Goal: Task Accomplishment & Management: Manage account settings

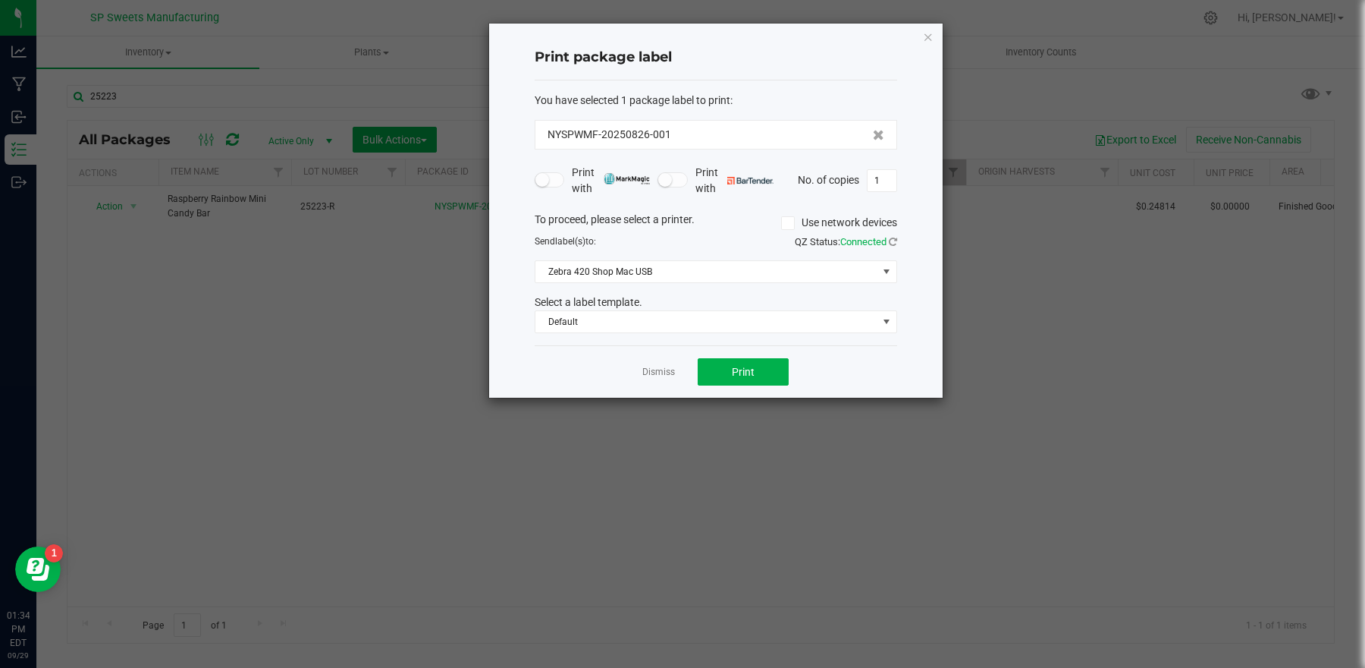
click at [928, 38] on icon "button" at bounding box center [928, 36] width 11 height 18
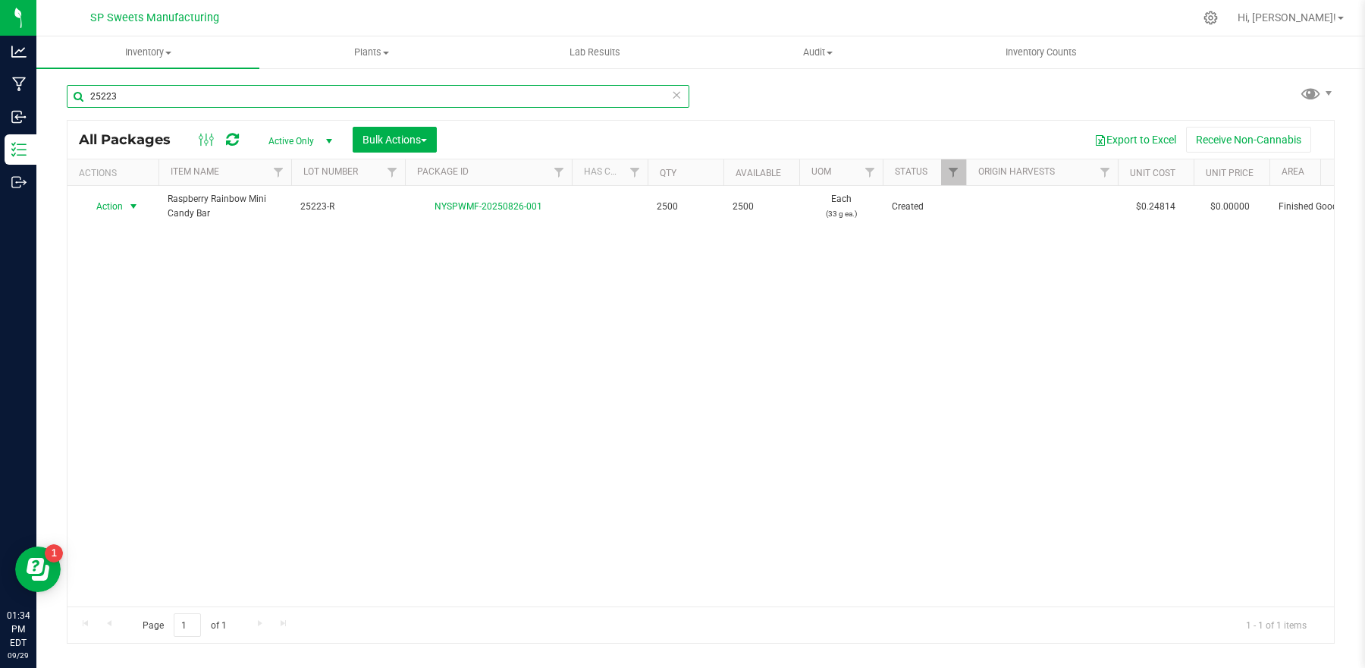
click at [346, 97] on input "25223" at bounding box center [378, 96] width 623 height 23
type input "25231"
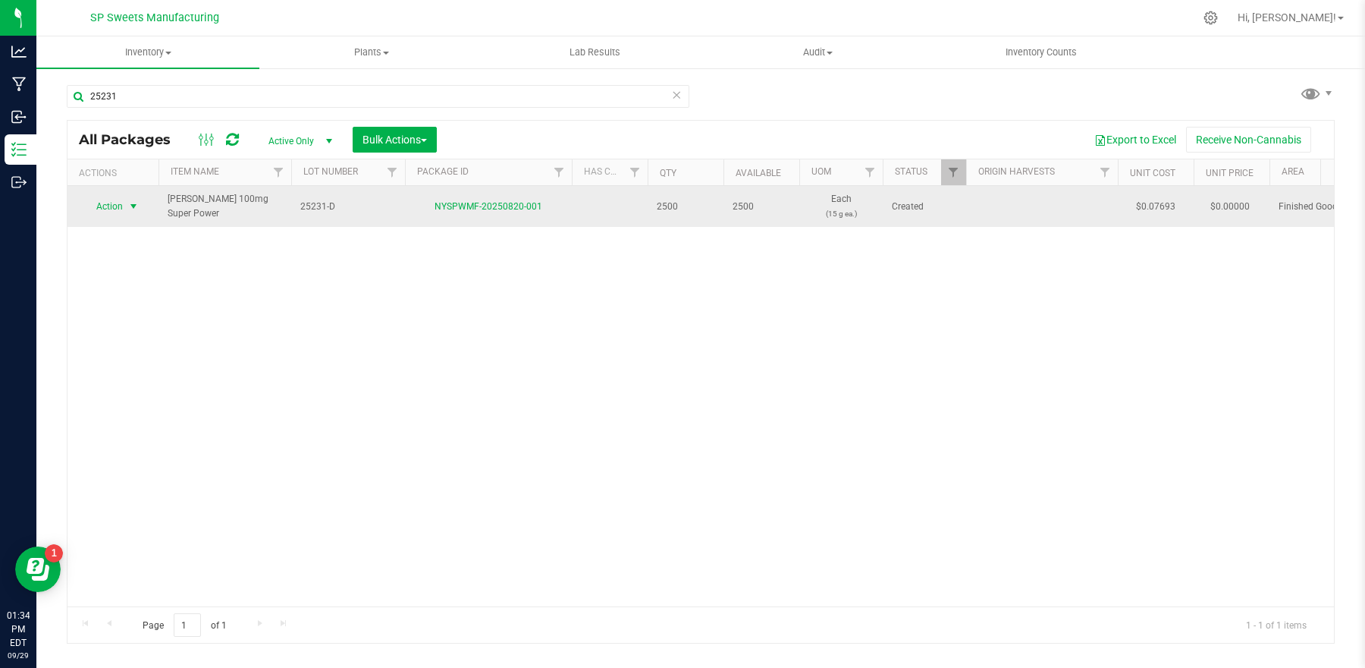
click at [130, 204] on span "select" at bounding box center [133, 206] width 12 height 12
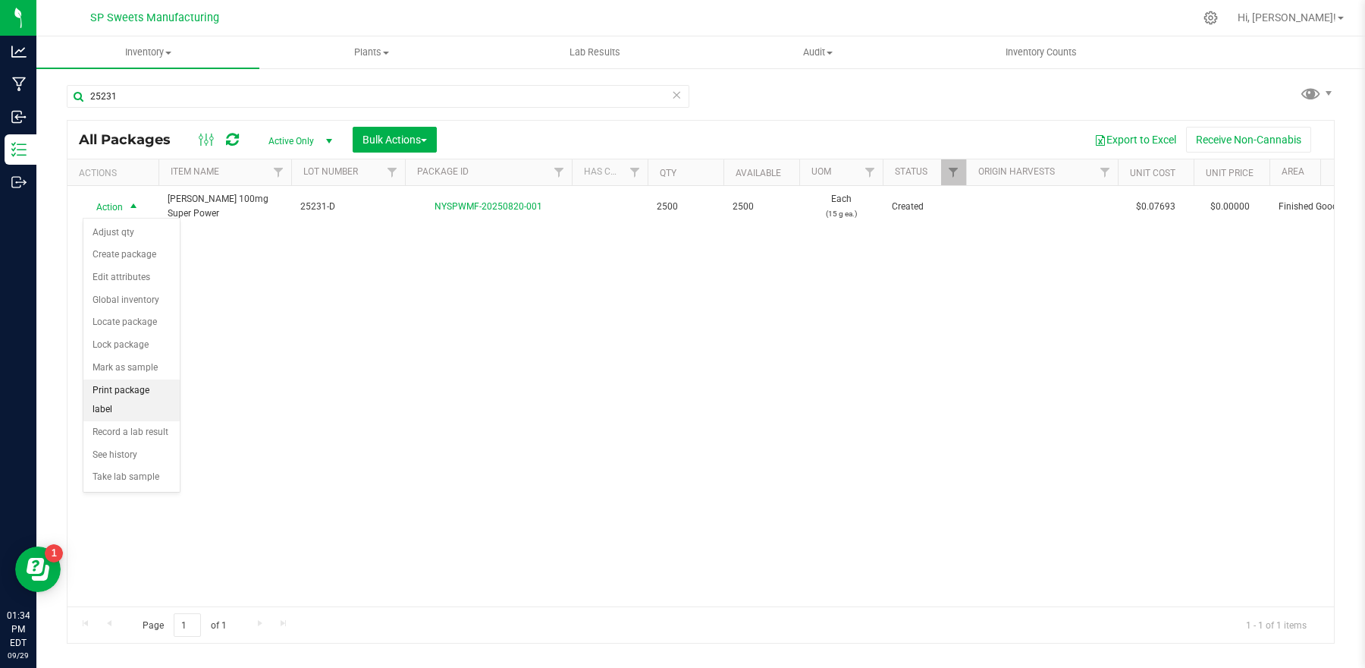
click at [152, 388] on li "Print package label" at bounding box center [131, 400] width 96 height 42
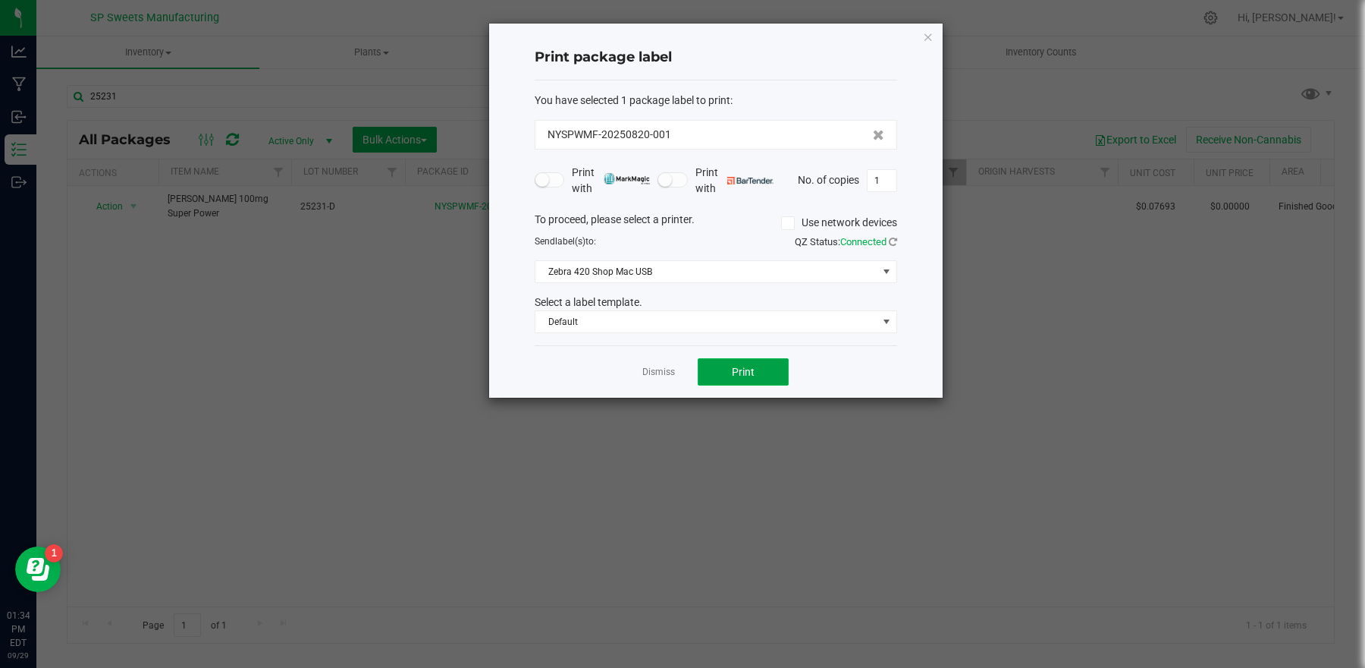
click at [768, 369] on button "Print" at bounding box center [743, 371] width 91 height 27
click at [756, 369] on button "Print" at bounding box center [743, 371] width 91 height 27
click at [931, 36] on icon "button" at bounding box center [928, 36] width 11 height 18
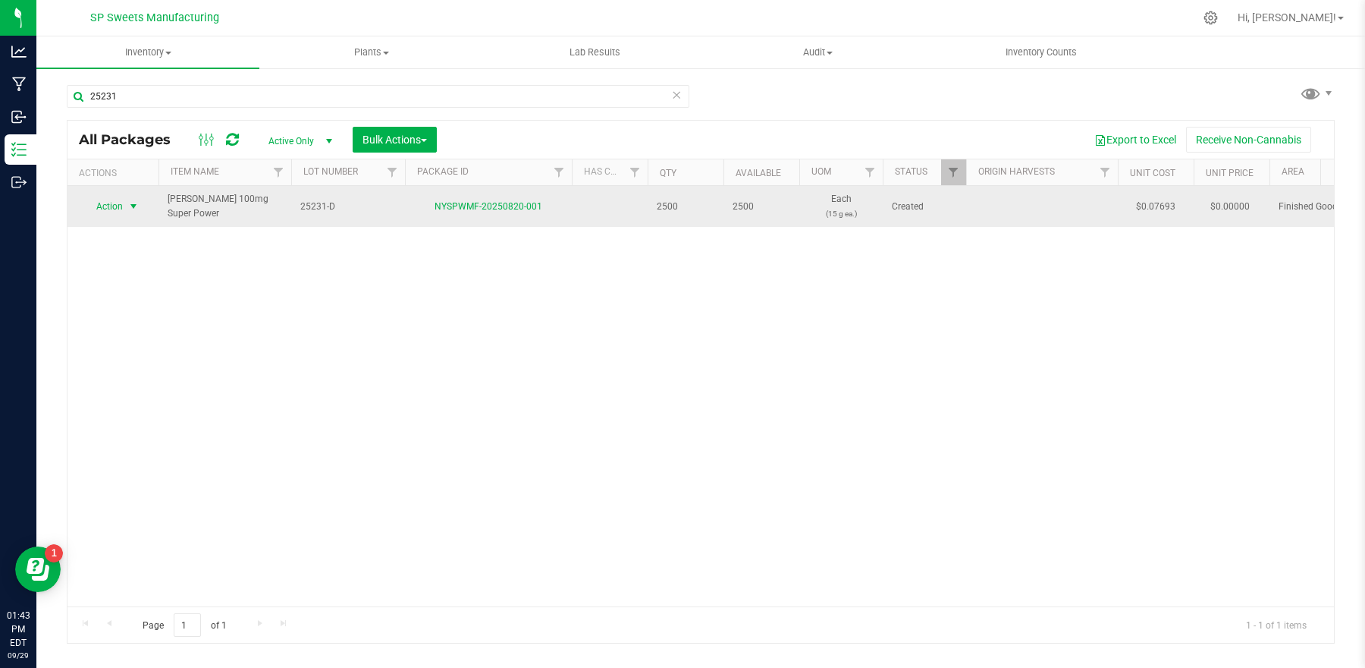
click at [108, 212] on span "Action" at bounding box center [103, 206] width 41 height 21
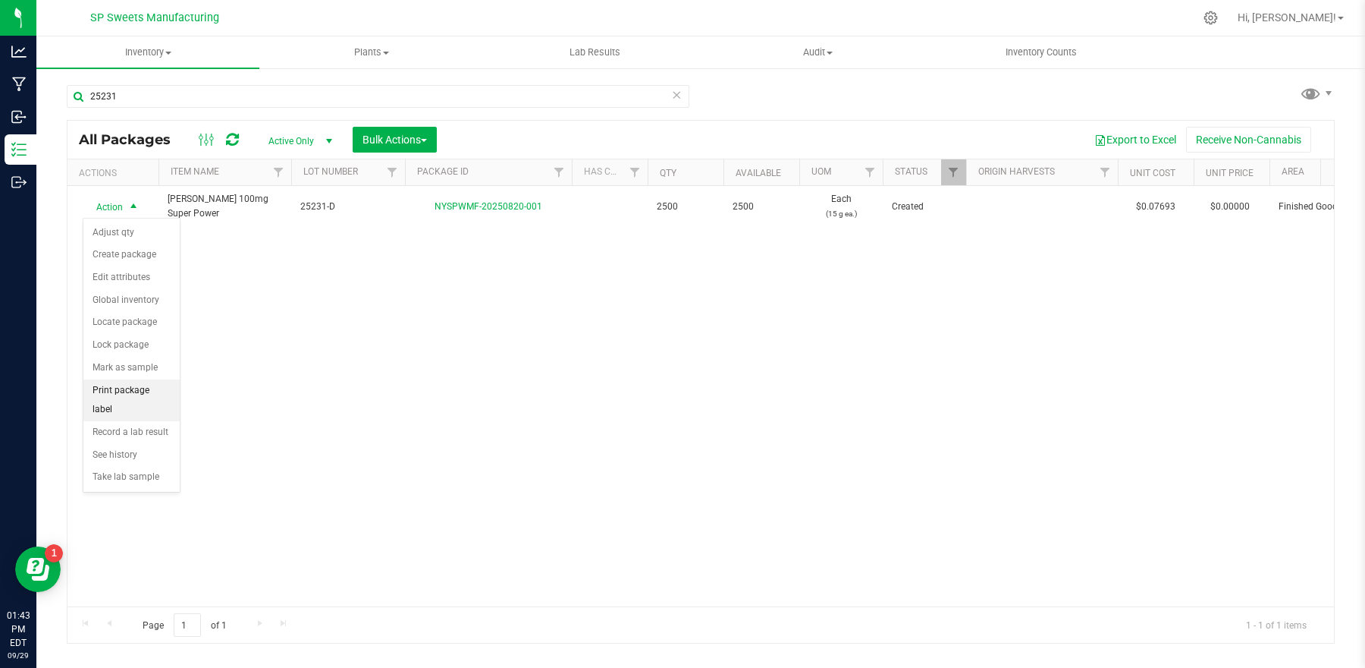
click at [149, 388] on li "Print package label" at bounding box center [131, 400] width 96 height 42
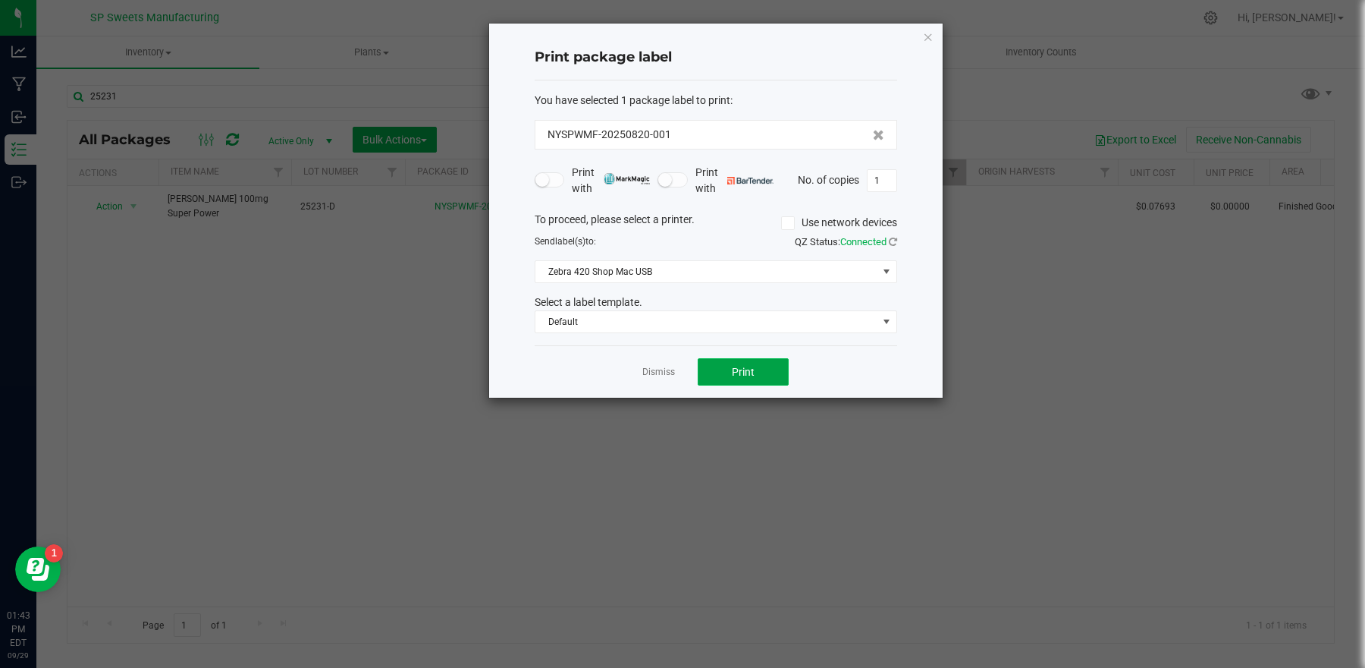
click at [739, 363] on button "Print" at bounding box center [743, 371] width 91 height 27
click at [933, 35] on div "Print package label You have selected 1 package label to print : NYSPWMF-202508…" at bounding box center [716, 211] width 454 height 374
click at [930, 38] on icon "button" at bounding box center [928, 36] width 11 height 18
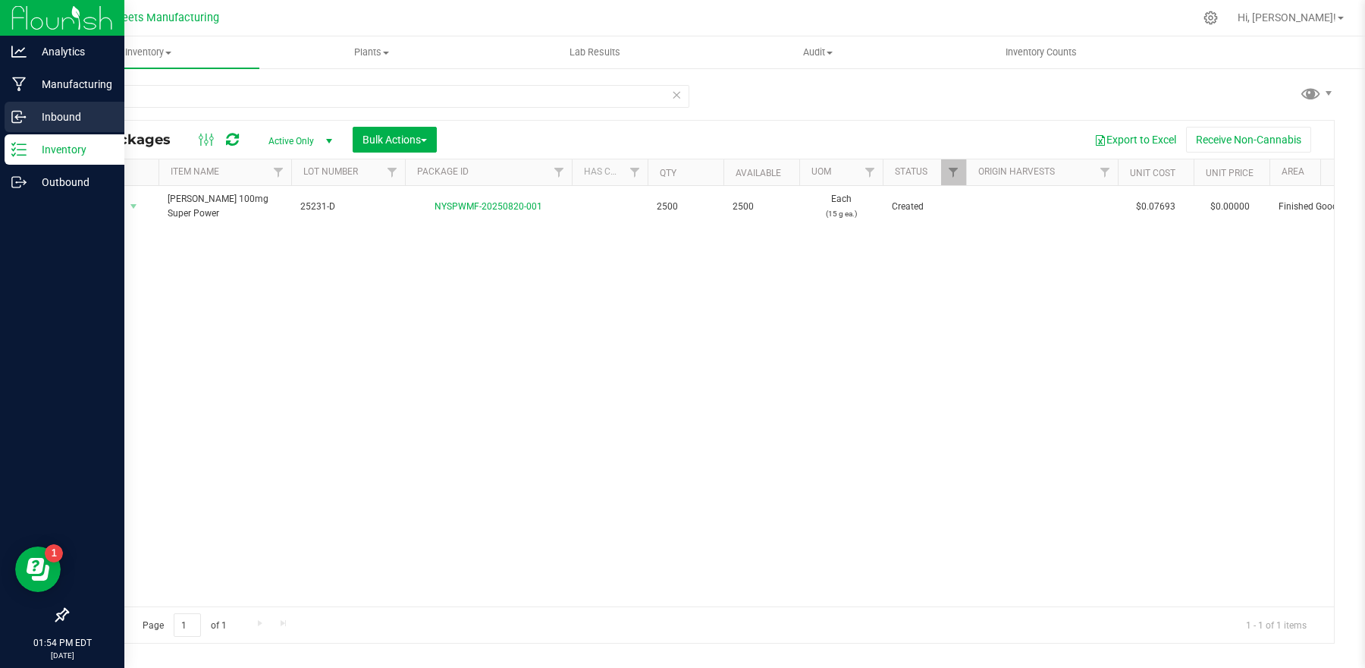
click at [55, 121] on p "Inbound" at bounding box center [72, 117] width 91 height 18
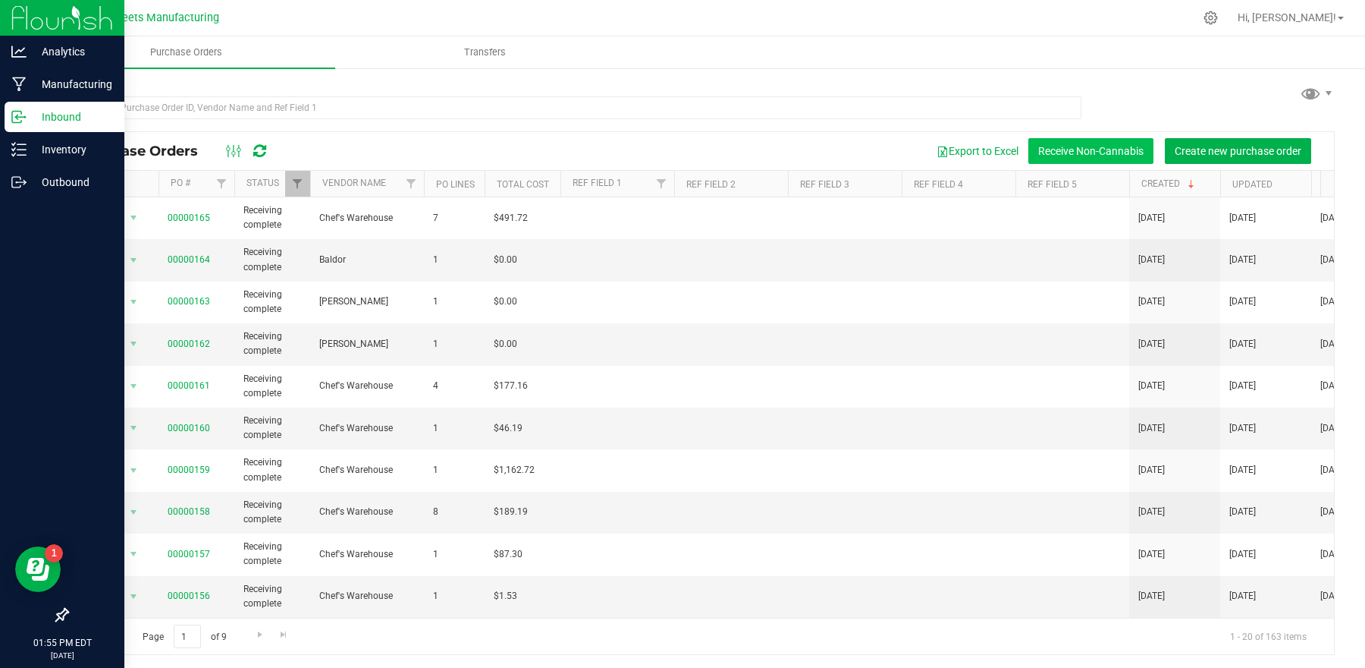
click at [1114, 143] on button "Receive Non-Cannabis" at bounding box center [1091, 151] width 125 height 26
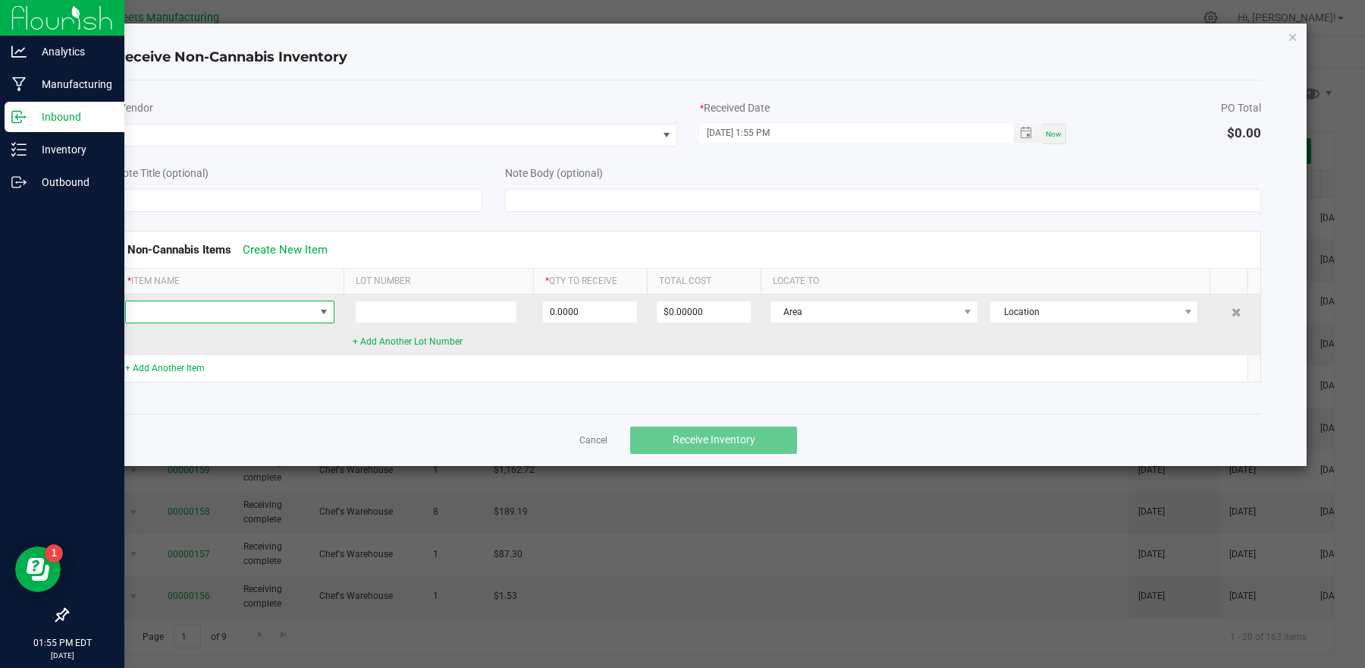
click at [303, 307] on span at bounding box center [220, 311] width 189 height 21
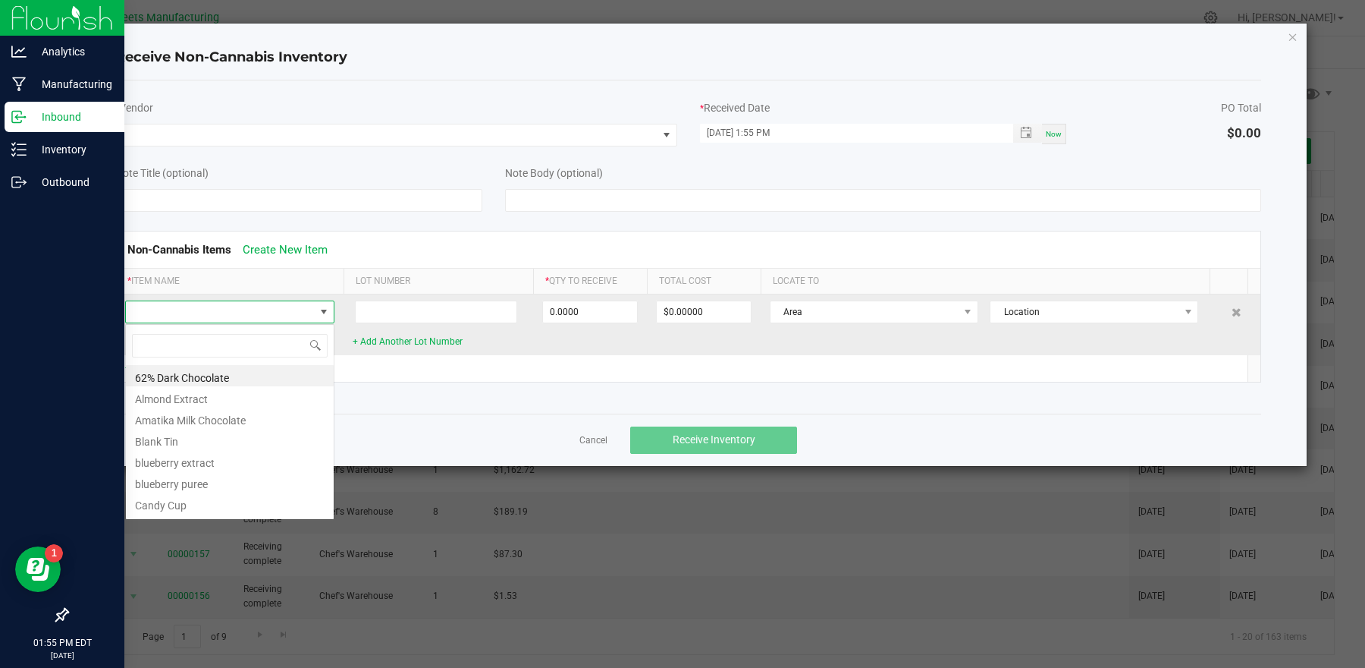
scroll to position [24, 209]
type input "citric"
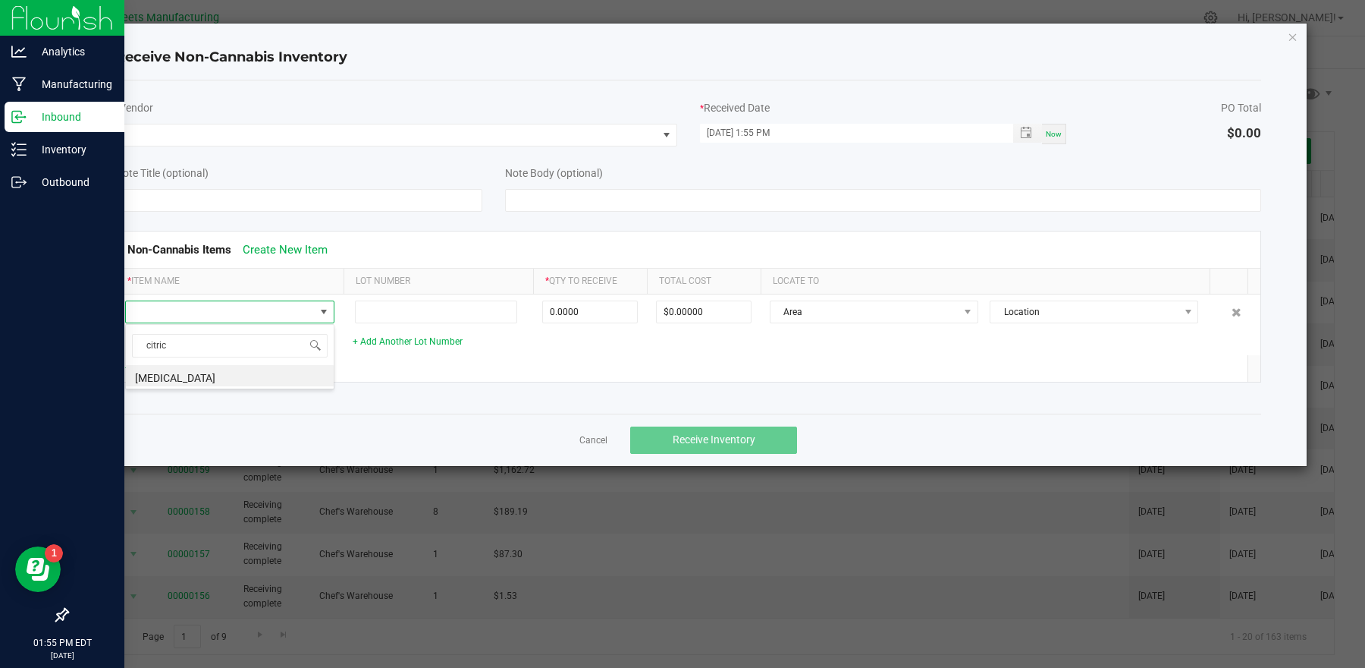
drag, startPoint x: 248, startPoint y: 376, endPoint x: 256, endPoint y: 379, distance: 8.9
click at [249, 376] on li "Citric Acid" at bounding box center [230, 375] width 208 height 21
type input "0.0000 g"
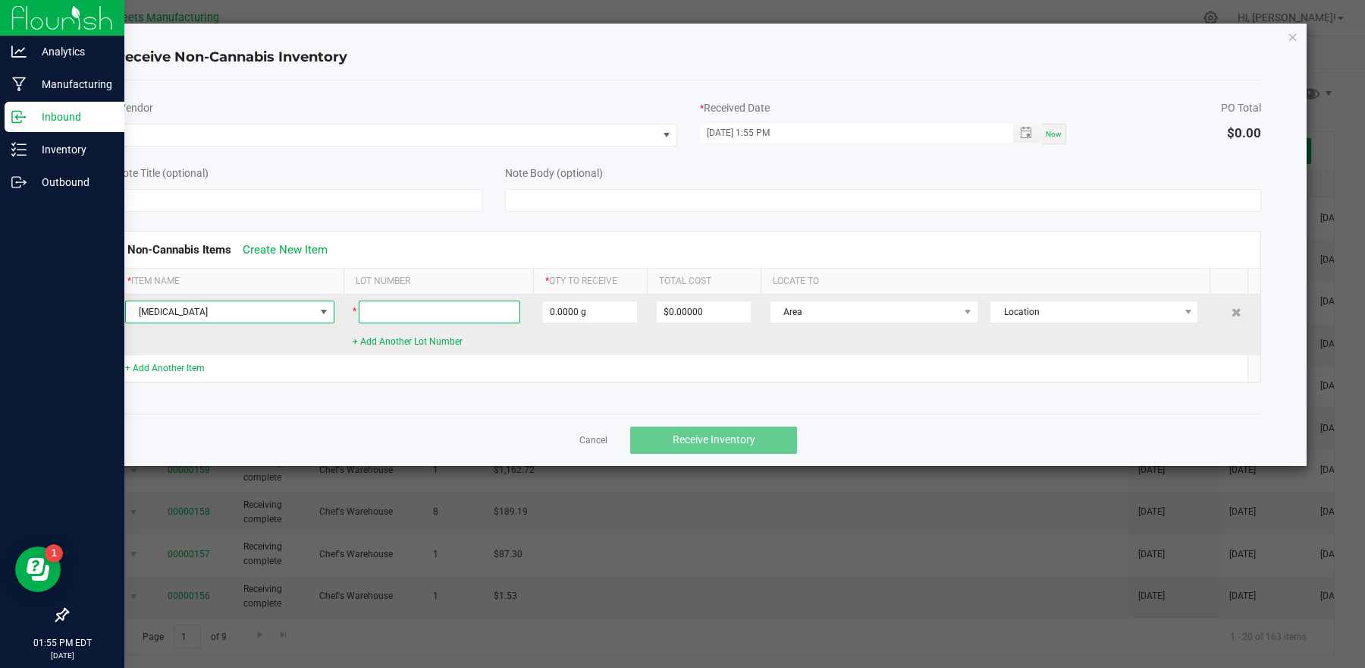
click at [411, 315] on input at bounding box center [440, 311] width 162 height 23
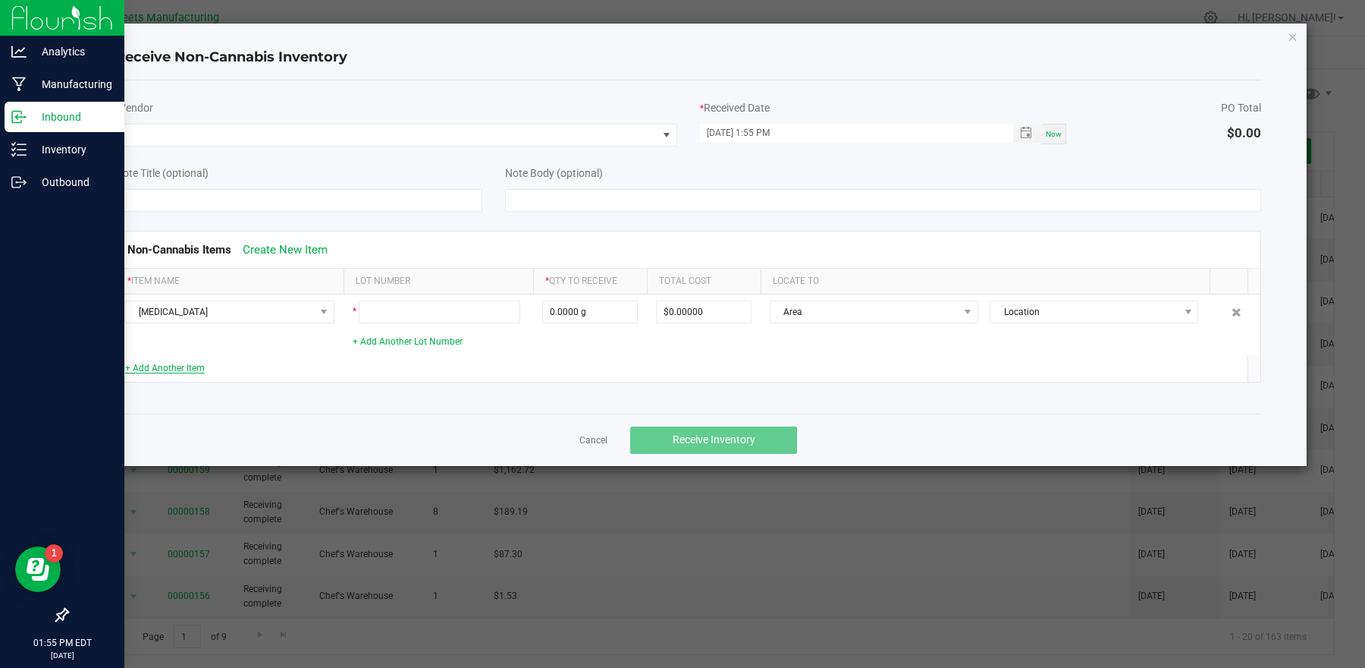
click at [200, 366] on link "+ Add Another Item" at bounding box center [165, 368] width 80 height 11
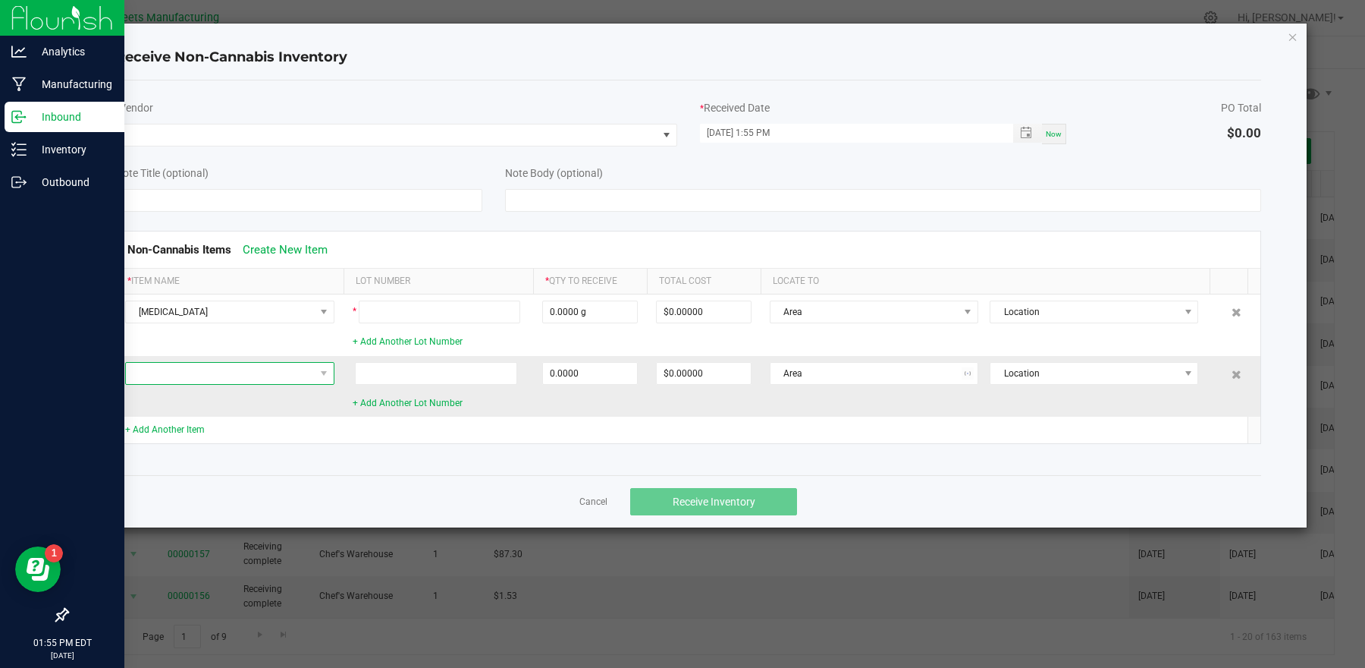
click at [201, 369] on span at bounding box center [220, 373] width 189 height 21
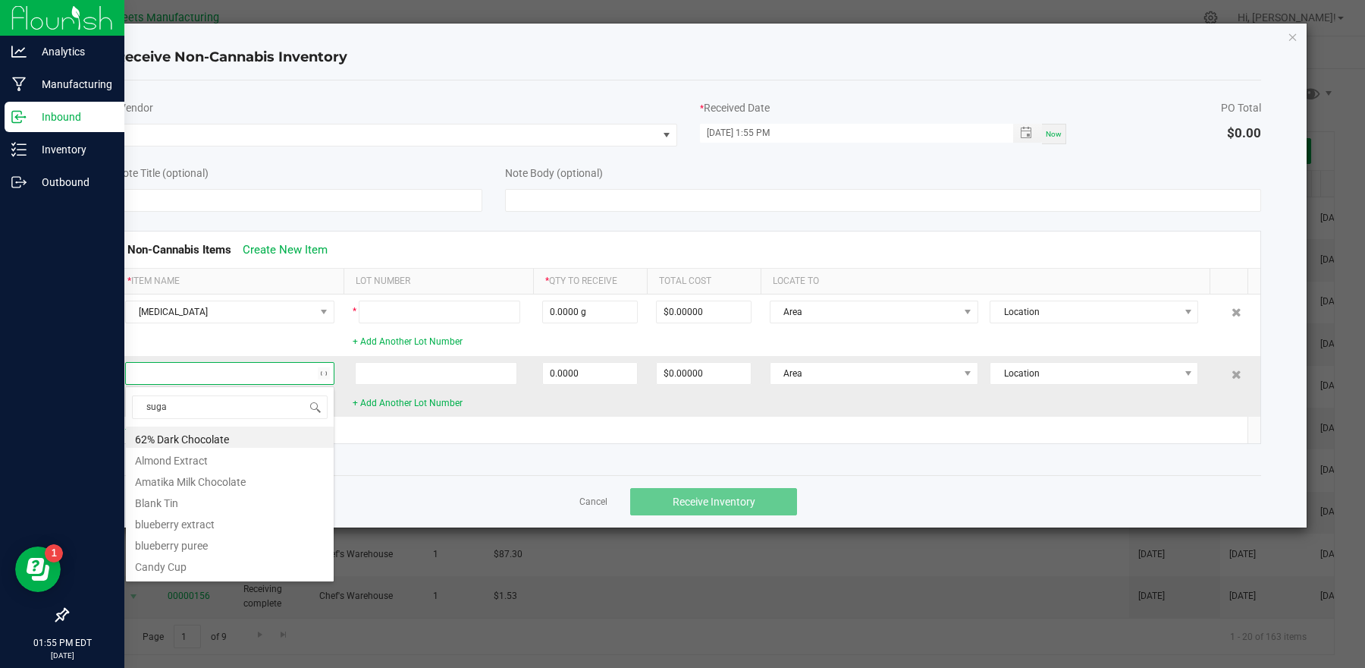
type input "sugar"
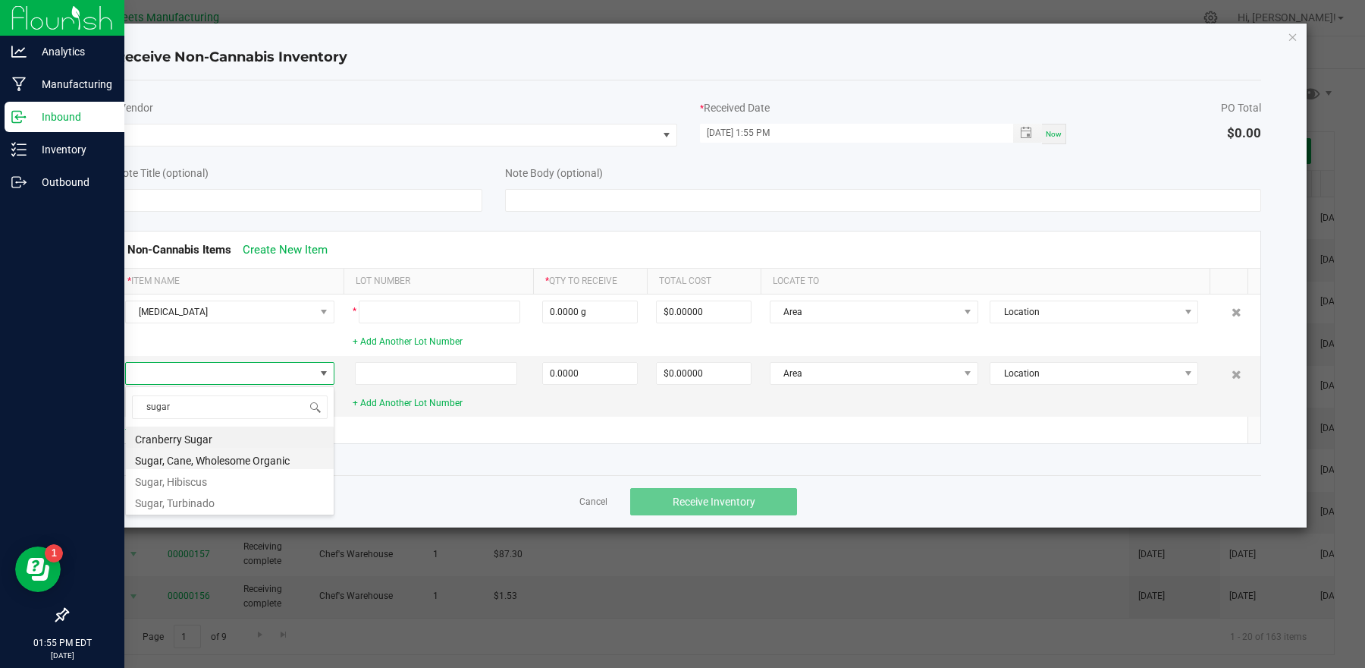
click at [212, 460] on li "Sugar, Cane, Wholesome Organic" at bounding box center [230, 458] width 208 height 21
type input "0.0000 g"
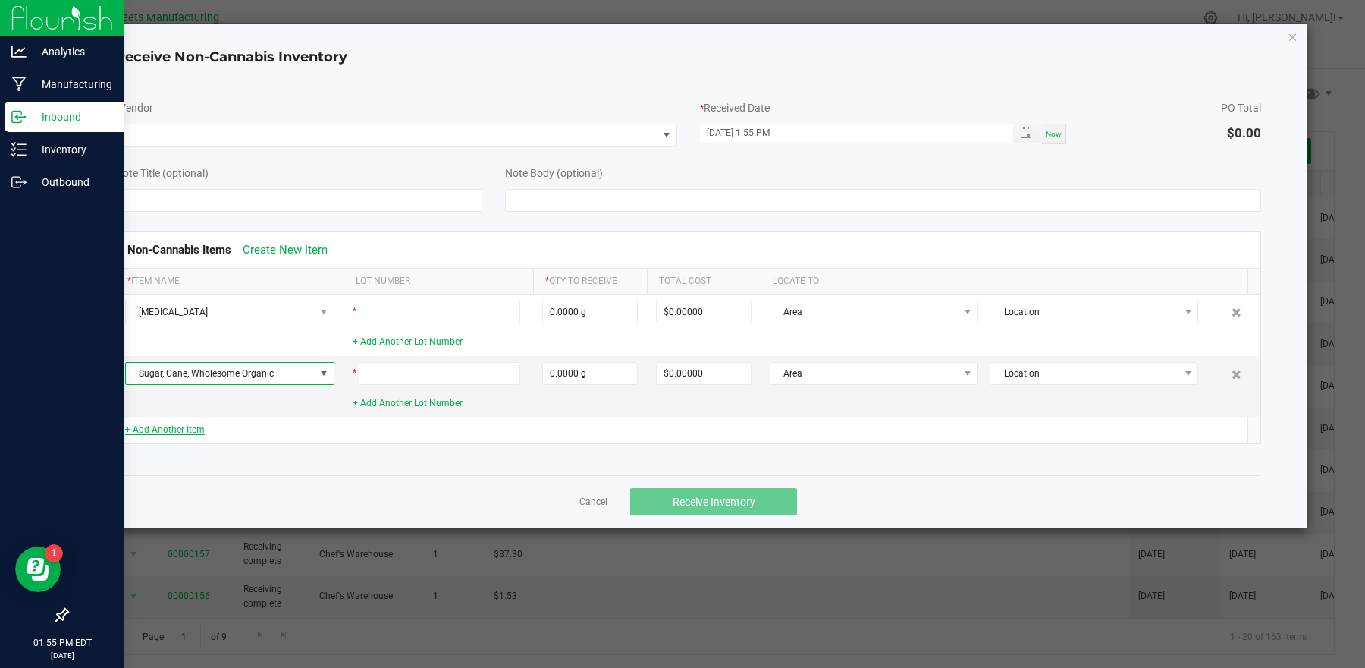
click at [189, 433] on link "+ Add Another Item" at bounding box center [165, 429] width 80 height 11
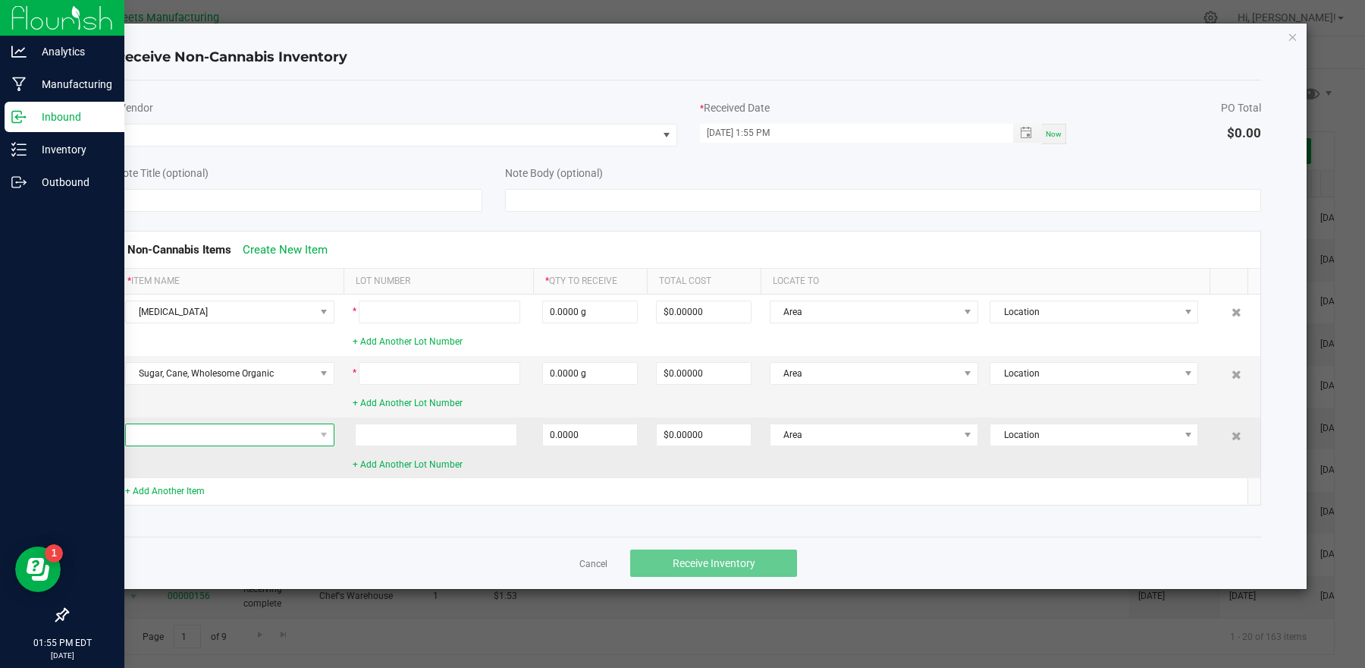
click at [195, 441] on span at bounding box center [220, 434] width 189 height 21
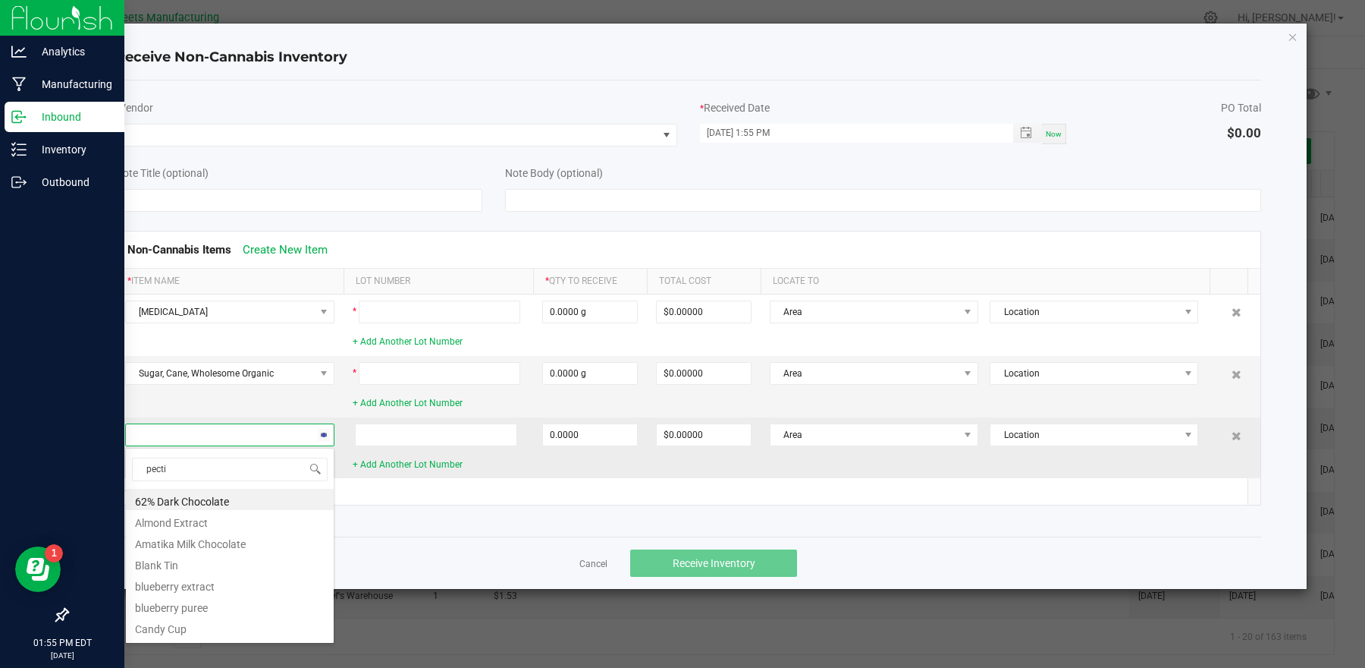
type input "pectin"
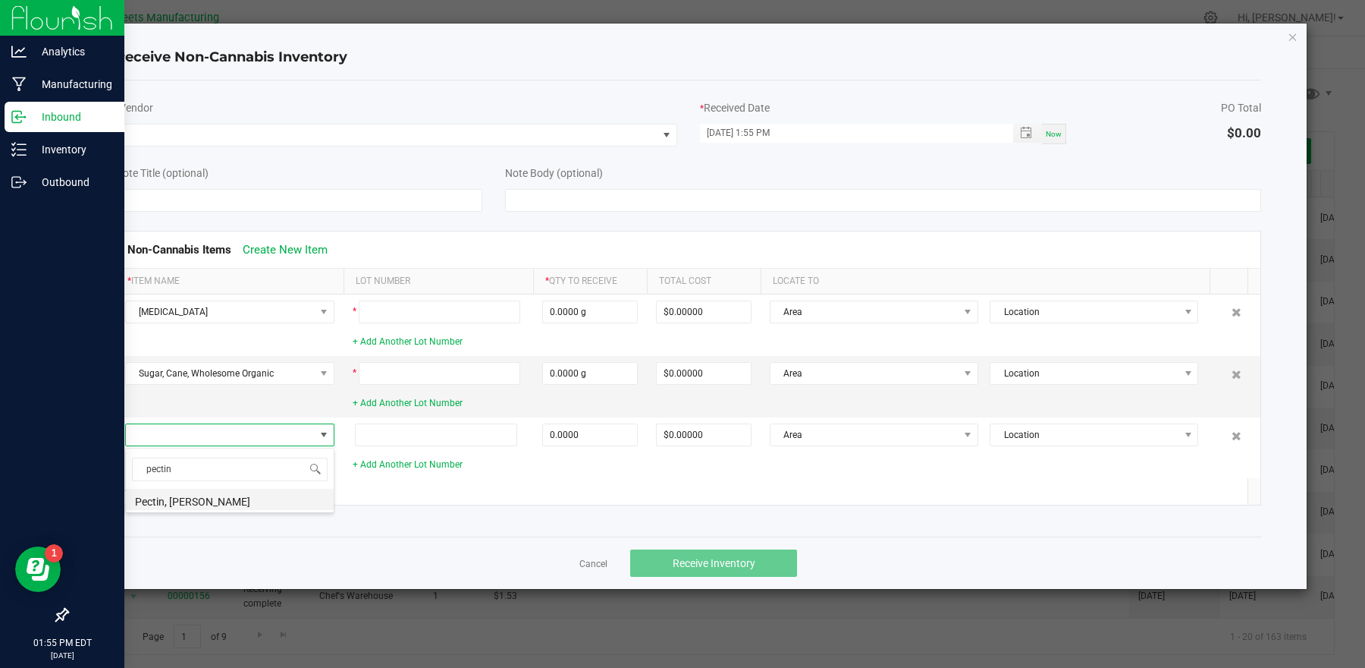
click at [169, 493] on li "Pectin, Ruban Jaune" at bounding box center [230, 499] width 208 height 21
type input "0.0000 g"
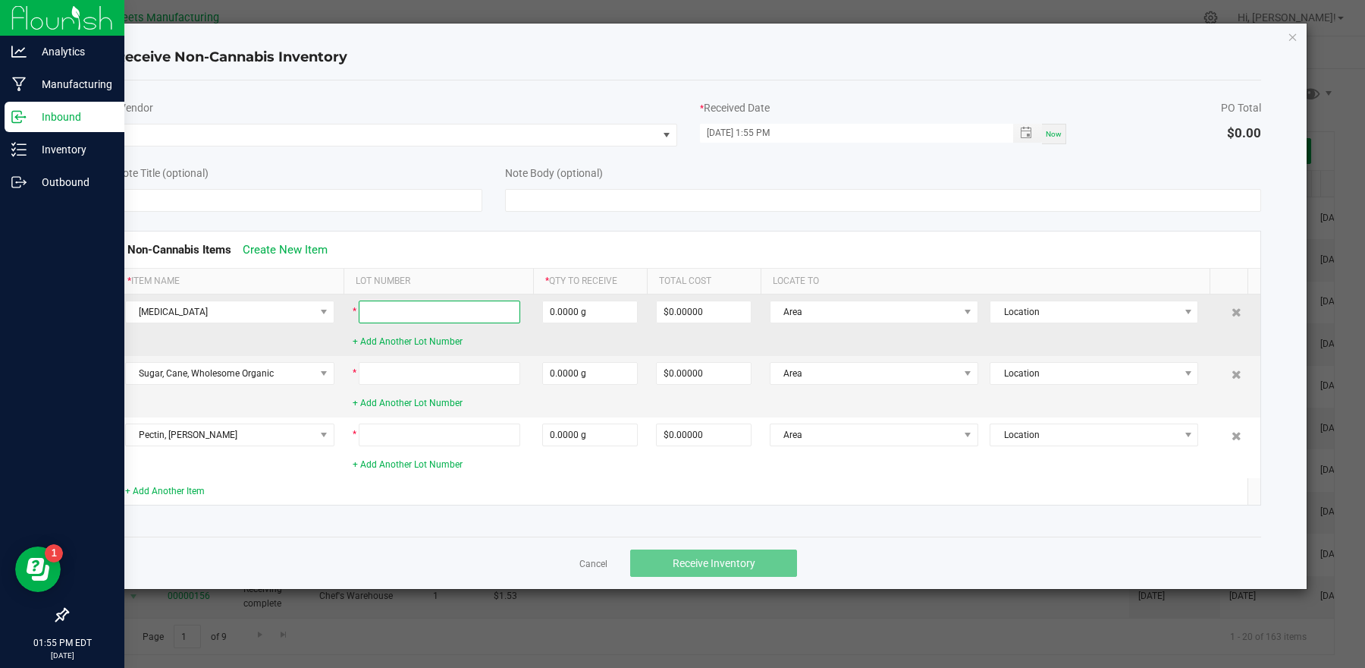
click at [398, 309] on input at bounding box center [440, 311] width 162 height 23
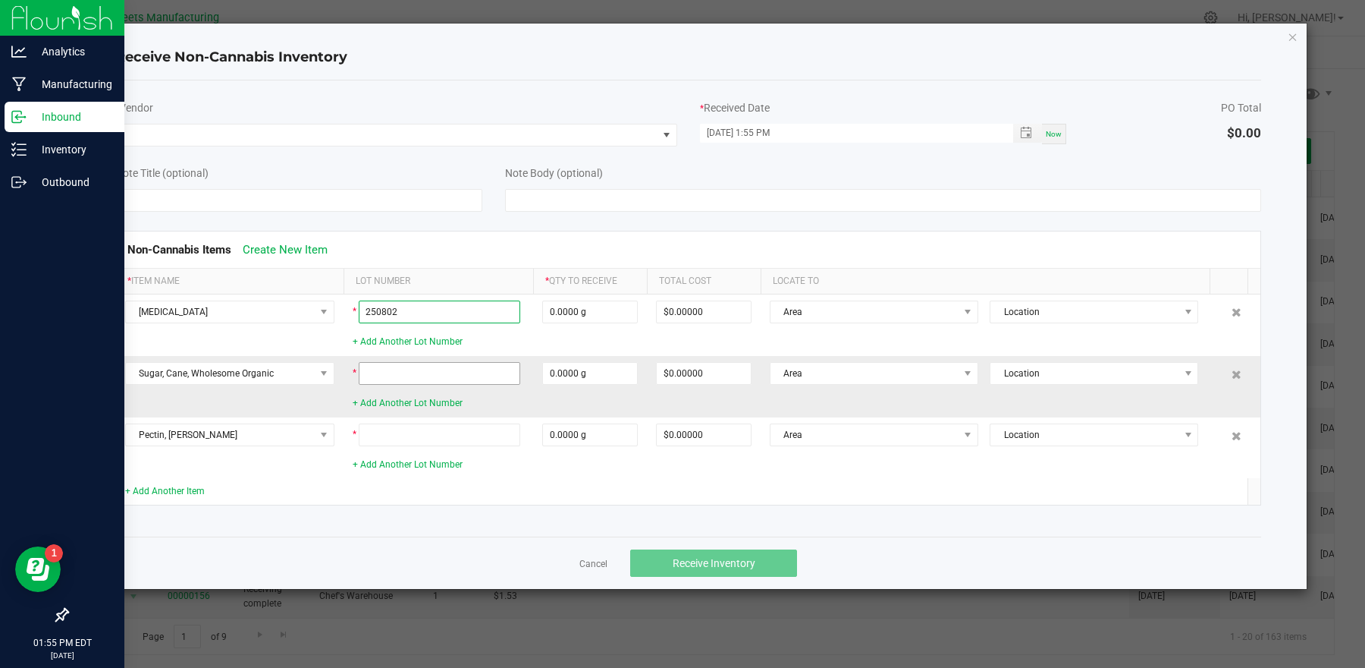
type input "250802"
click at [400, 365] on input at bounding box center [440, 373] width 162 height 23
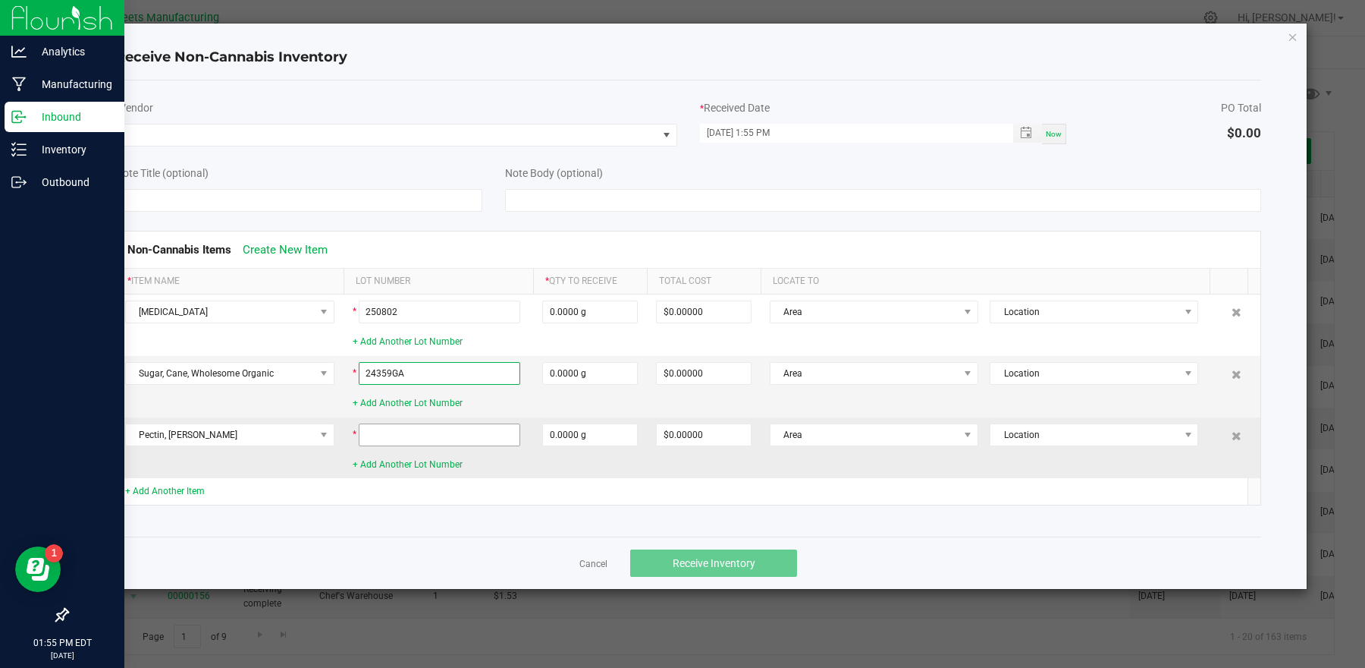
type input "24359GA"
click at [393, 433] on input at bounding box center [440, 434] width 162 height 23
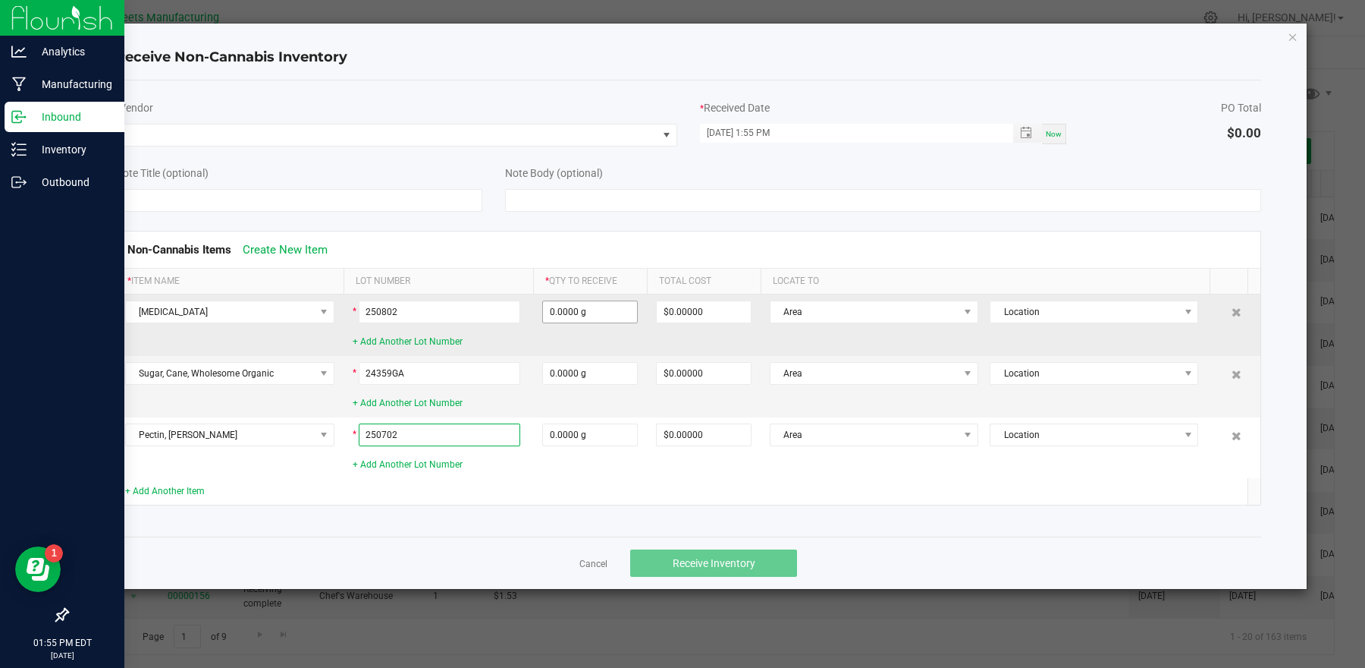
type input "250702"
click at [582, 320] on input "0" at bounding box center [590, 311] width 94 height 21
click at [564, 318] on input "0" at bounding box center [590, 311] width 94 height 21
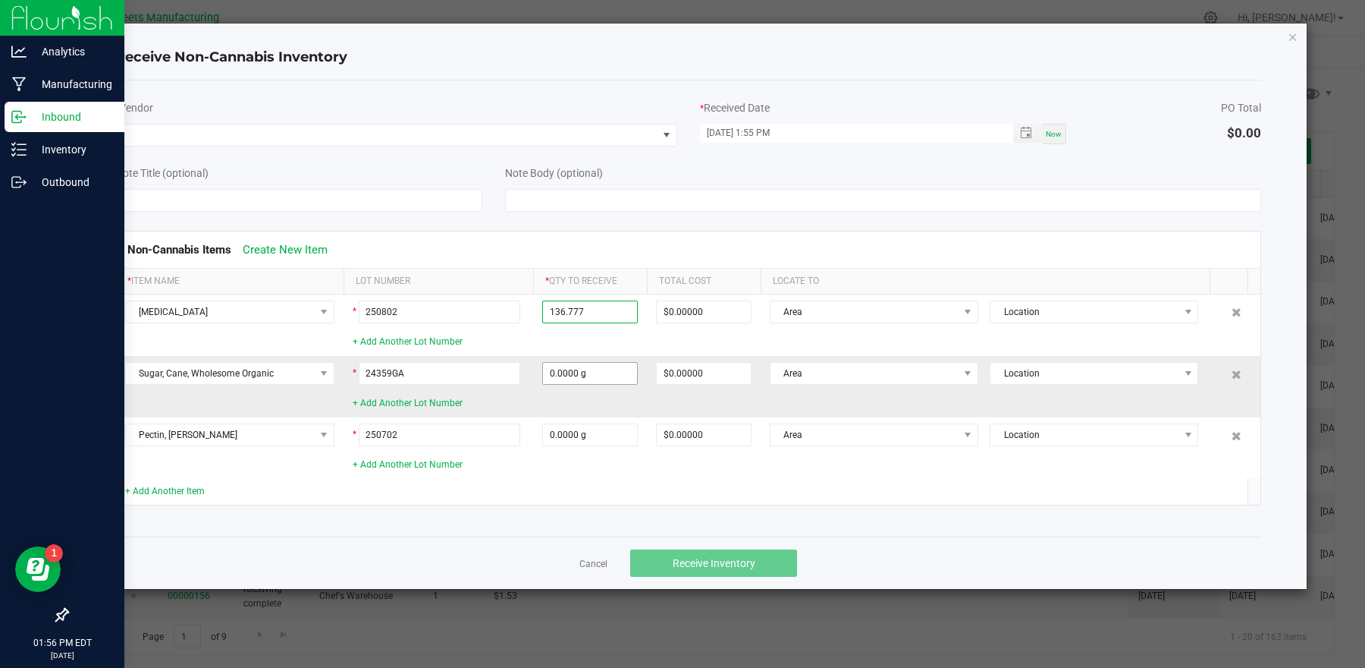
type input "136.7770 g"
type input "$2.13235"
type input "0"
click at [558, 372] on input "0" at bounding box center [590, 373] width 94 height 21
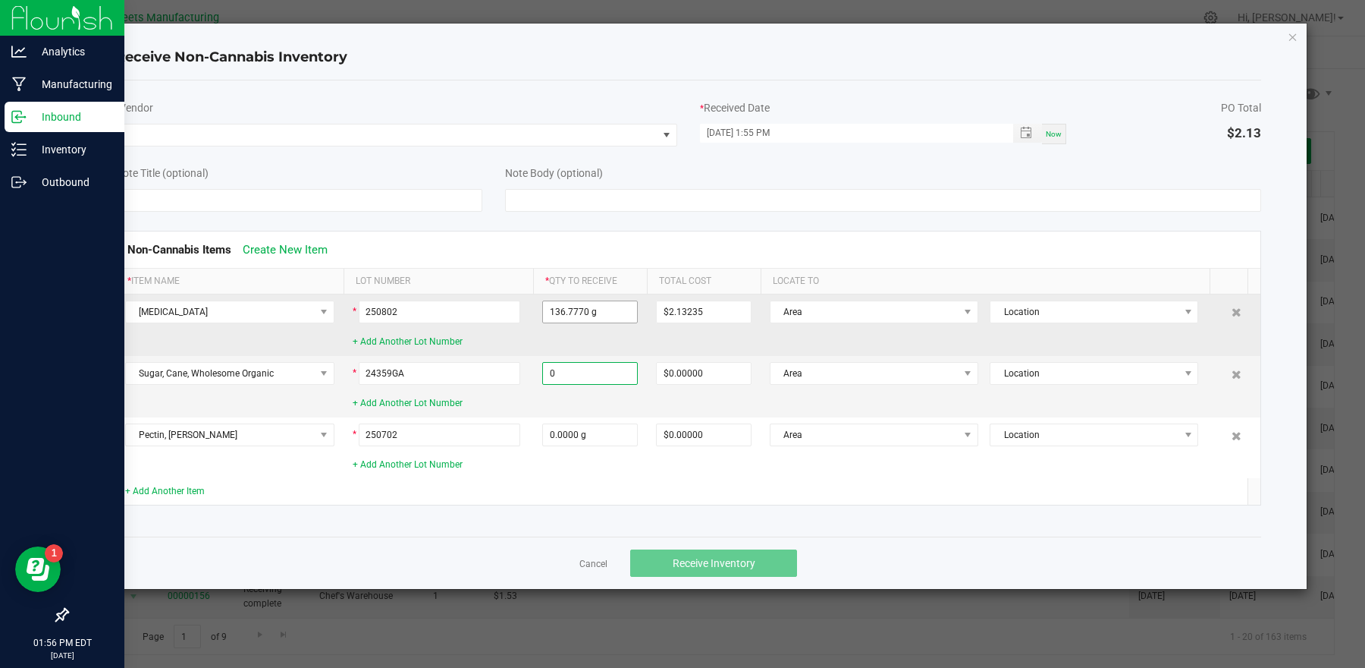
type input "136.777"
type input "0.0000 g"
click at [566, 317] on input "136.777" at bounding box center [590, 311] width 94 height 21
click at [567, 316] on input "136.777" at bounding box center [590, 311] width 94 height 21
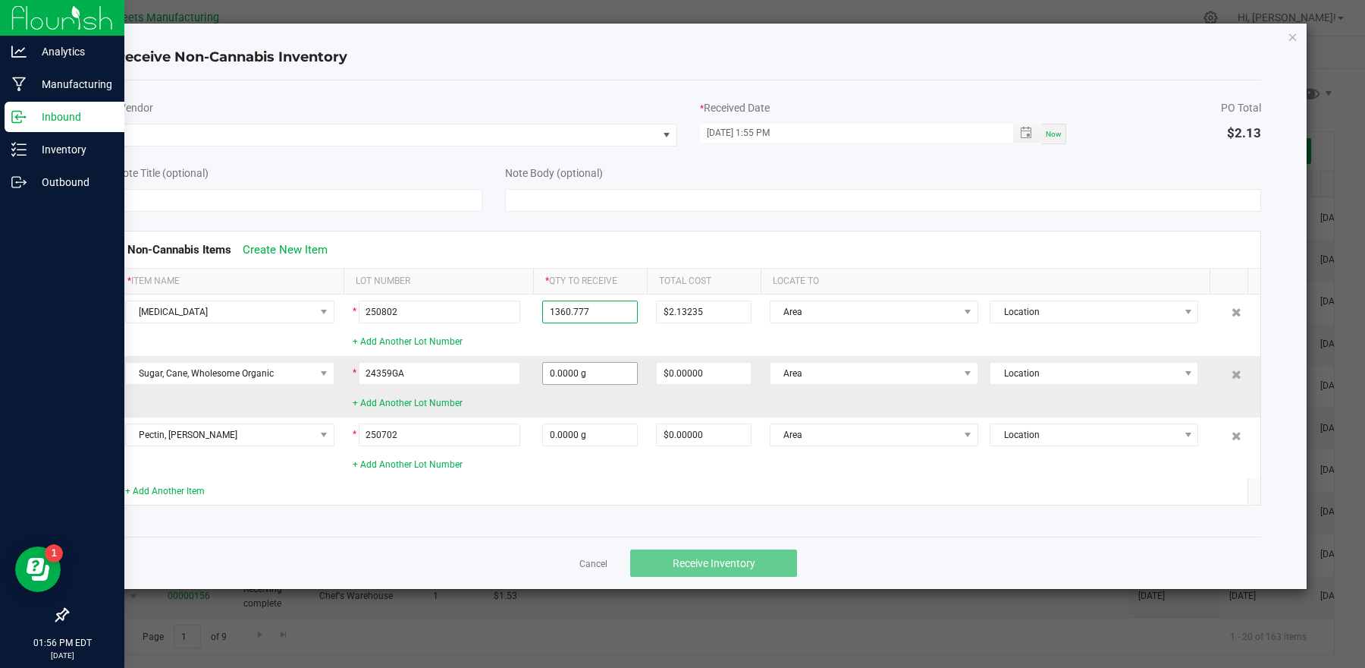
type input "1360.7770 g"
type input "$21.21451"
type input "0"
click at [577, 371] on input "0" at bounding box center [590, 373] width 94 height 21
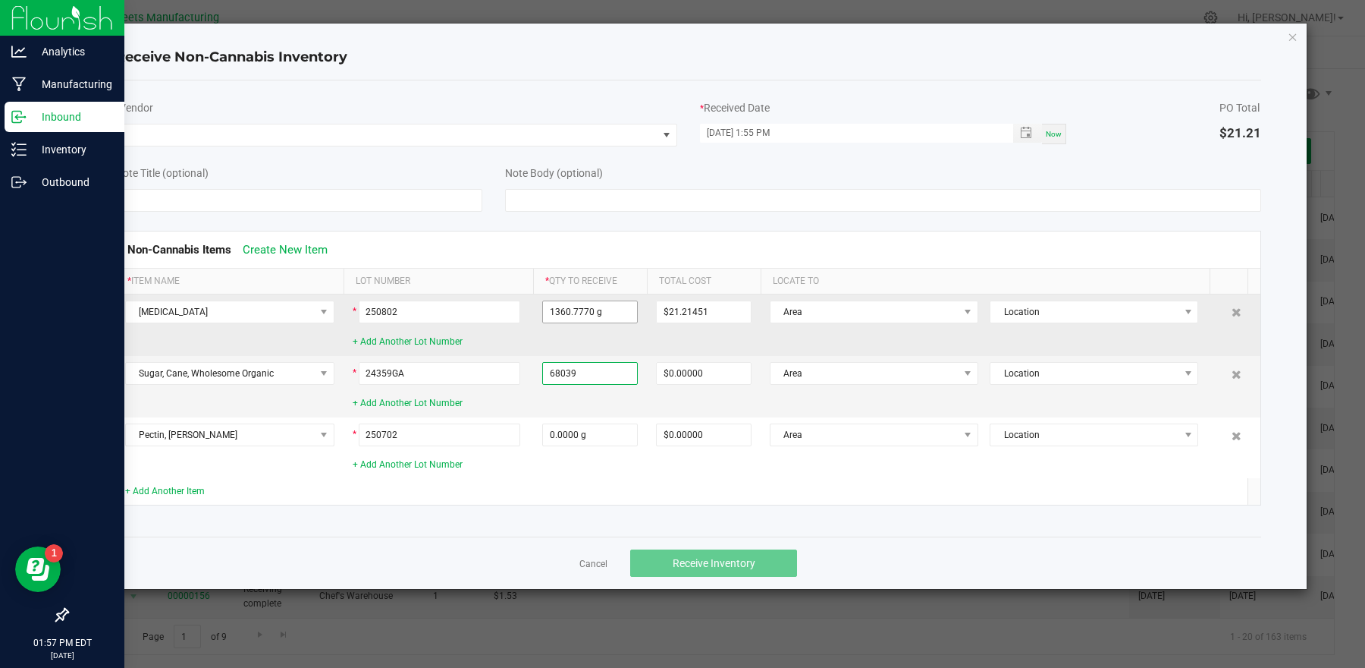
type input "68039"
type input "1360.777"
type input "68039.0000 g"
type input "$255.14625"
click at [608, 316] on input "1360.777" at bounding box center [590, 311] width 94 height 21
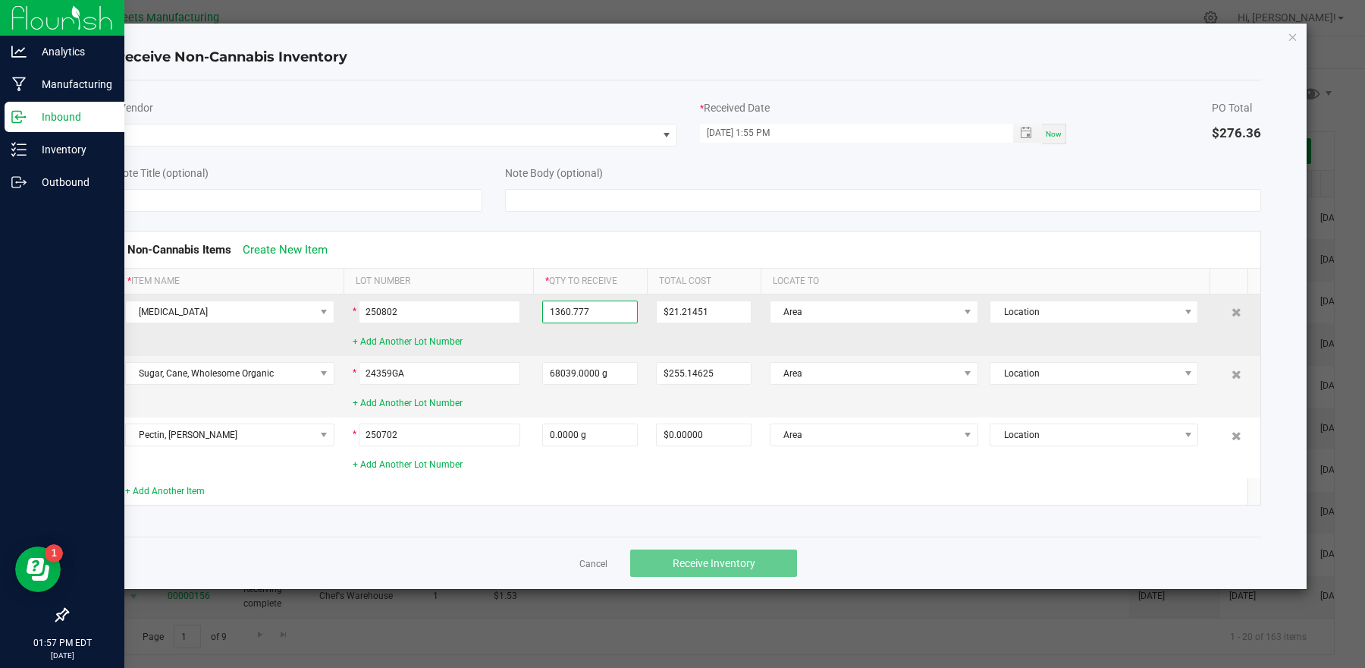
click at [602, 314] on input "1360.777" at bounding box center [590, 311] width 94 height 21
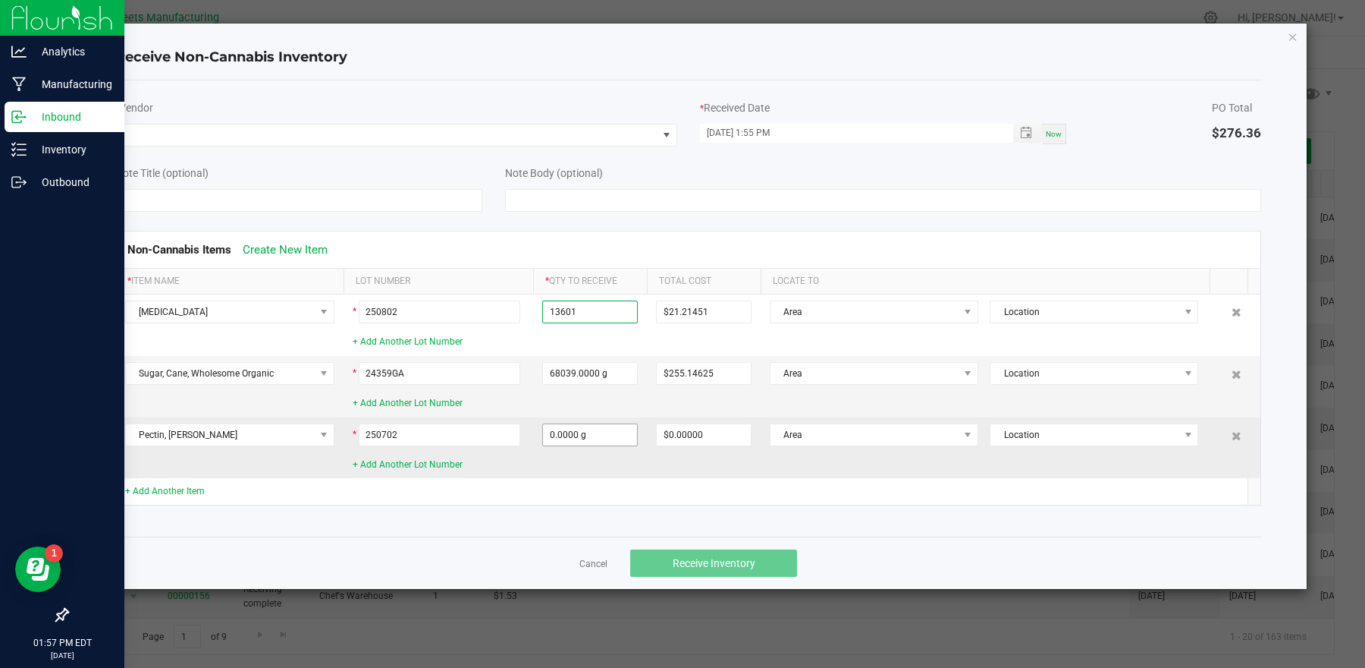
type input "13601.0000 g"
type input "$212.03959"
click at [586, 439] on input "0" at bounding box center [590, 434] width 94 height 21
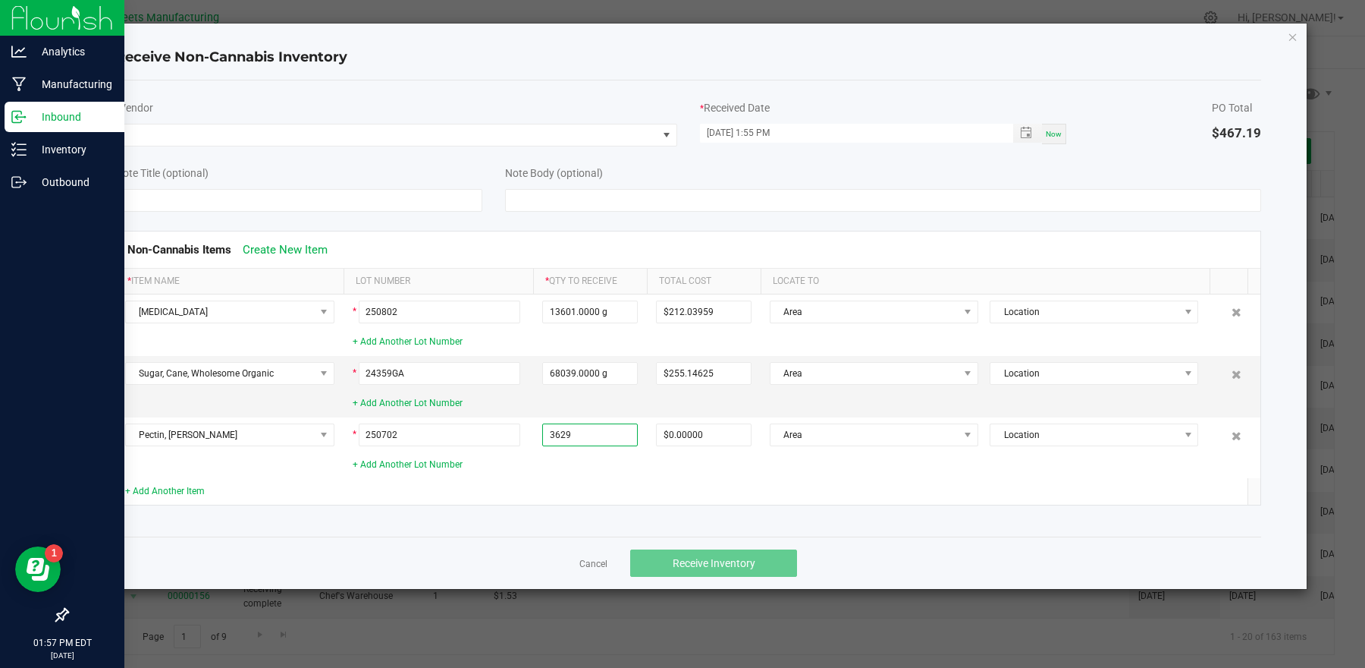
type input "3629.0000 g"
type input "$315.61413"
click at [610, 495] on td at bounding box center [590, 491] width 114 height 27
click at [398, 131] on span at bounding box center [387, 134] width 542 height 21
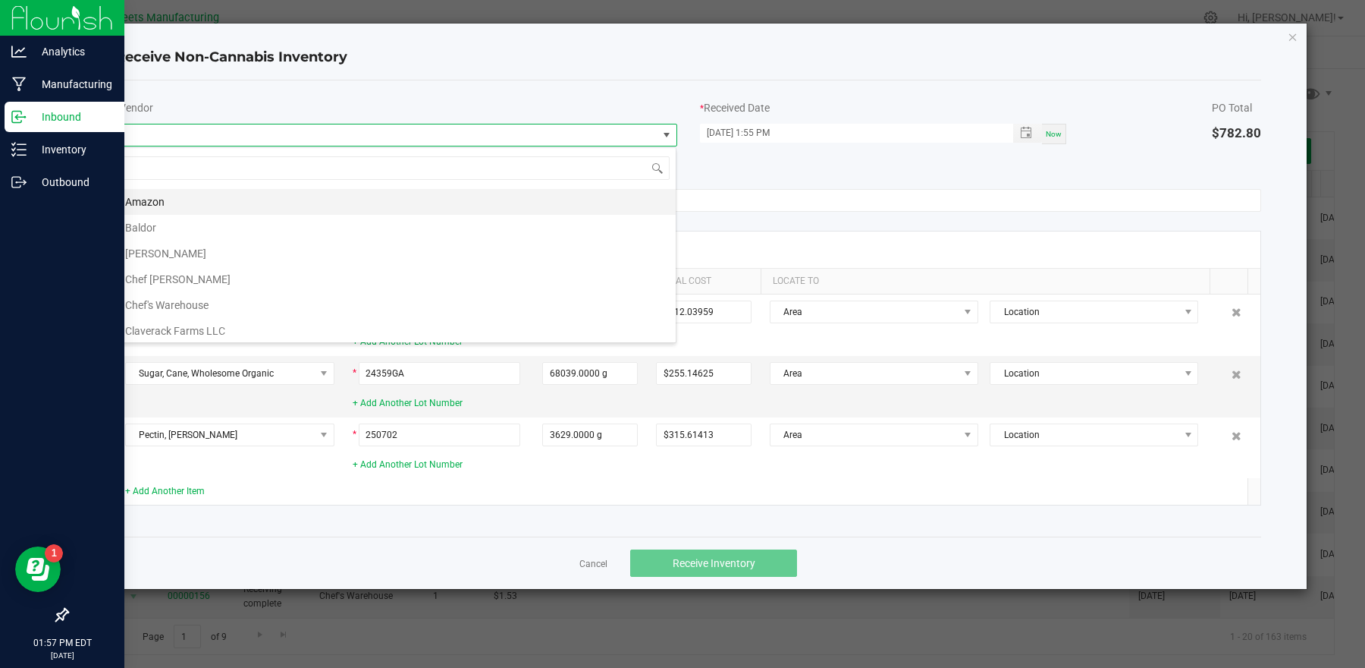
scroll to position [112, 0]
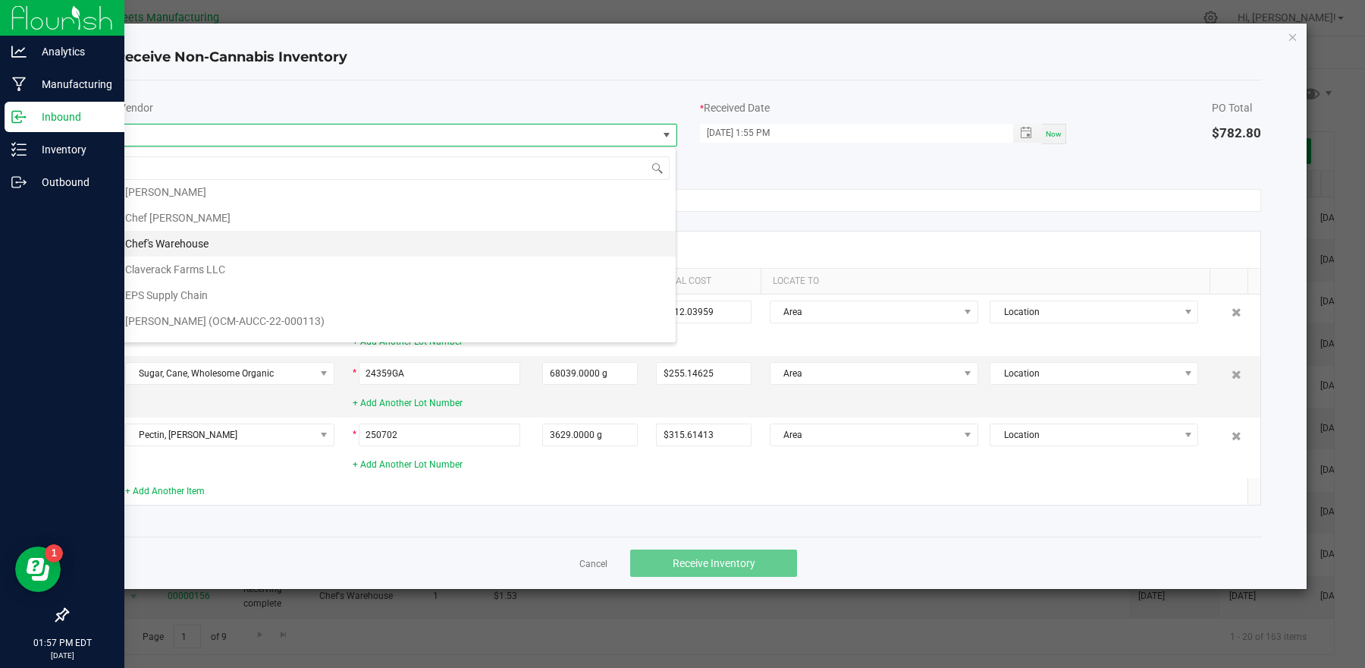
click at [273, 254] on li "Chef's Warehouse" at bounding box center [396, 244] width 560 height 26
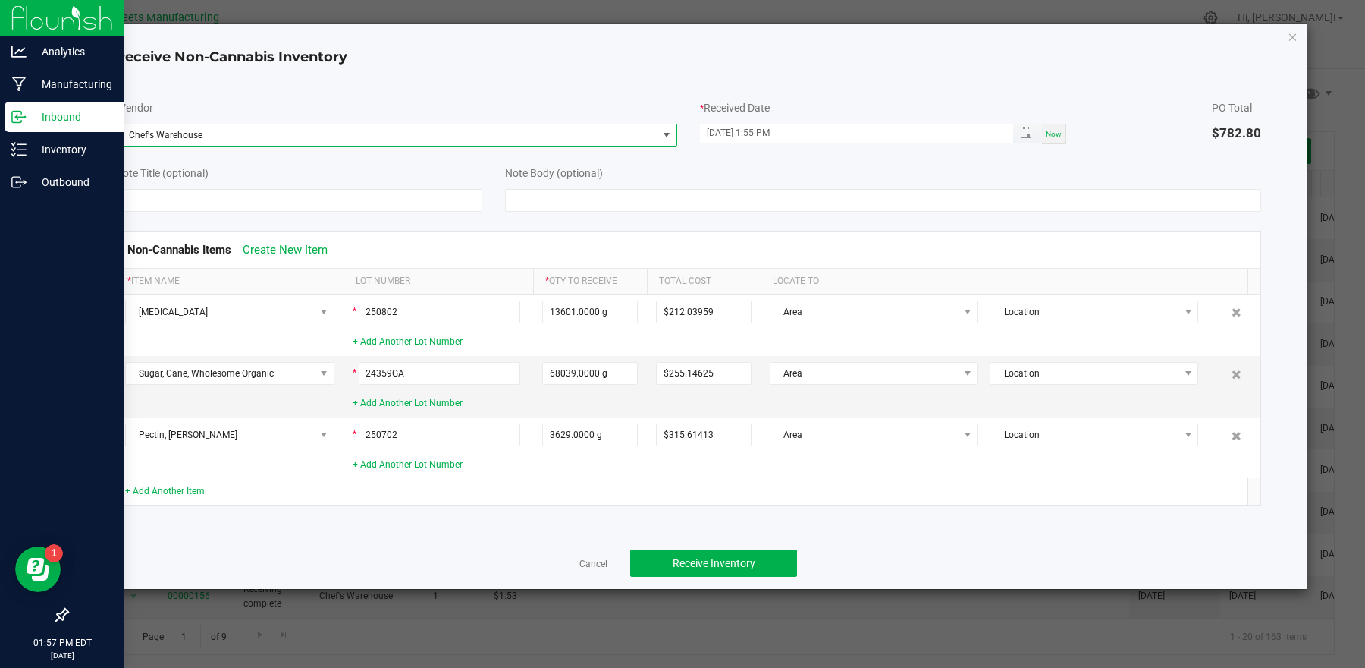
click at [728, 134] on input "09/29/2025 1:55 PM" at bounding box center [848, 133] width 297 height 19
click at [729, 134] on input "09/29/2025 1:55 PM" at bounding box center [848, 133] width 297 height 19
click at [731, 134] on input "09/29/2025 1:55 PM" at bounding box center [848, 133] width 297 height 19
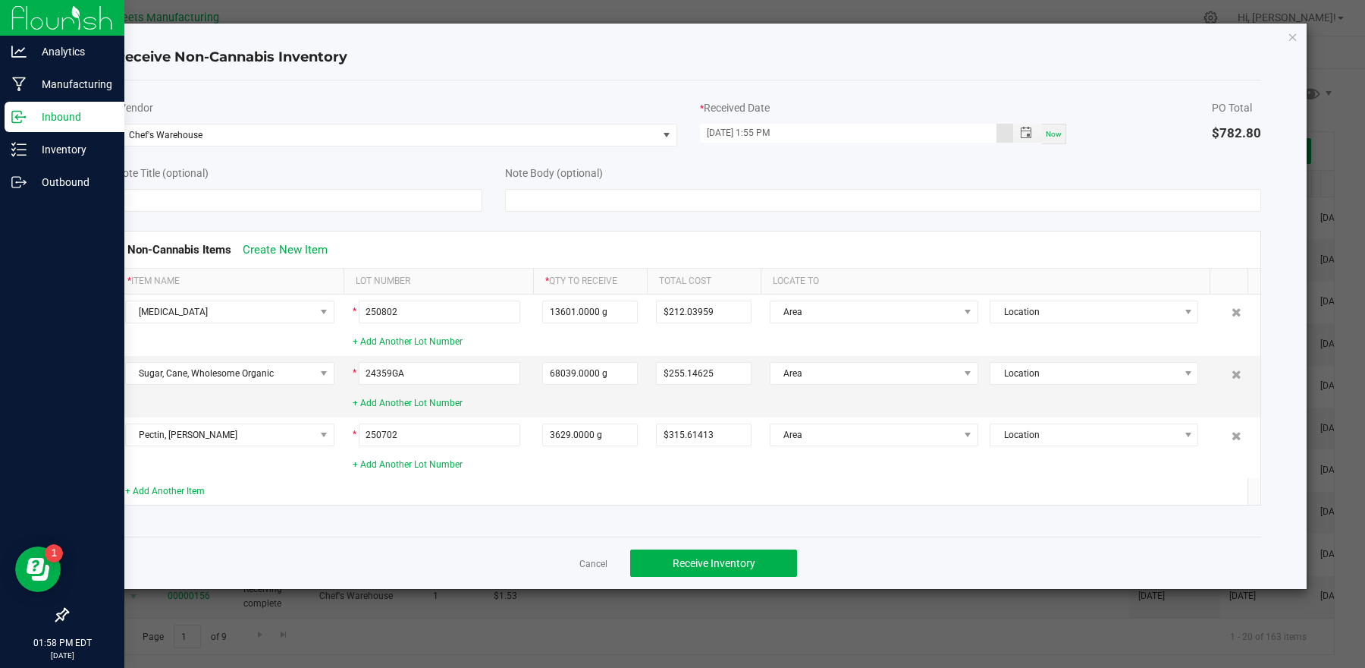
type input "09/25/2025 1:55 PM"
click at [768, 160] on div "Note Body (optional)" at bounding box center [884, 185] width 780 height 54
click at [741, 558] on span "Receive Inventory" at bounding box center [714, 563] width 83 height 12
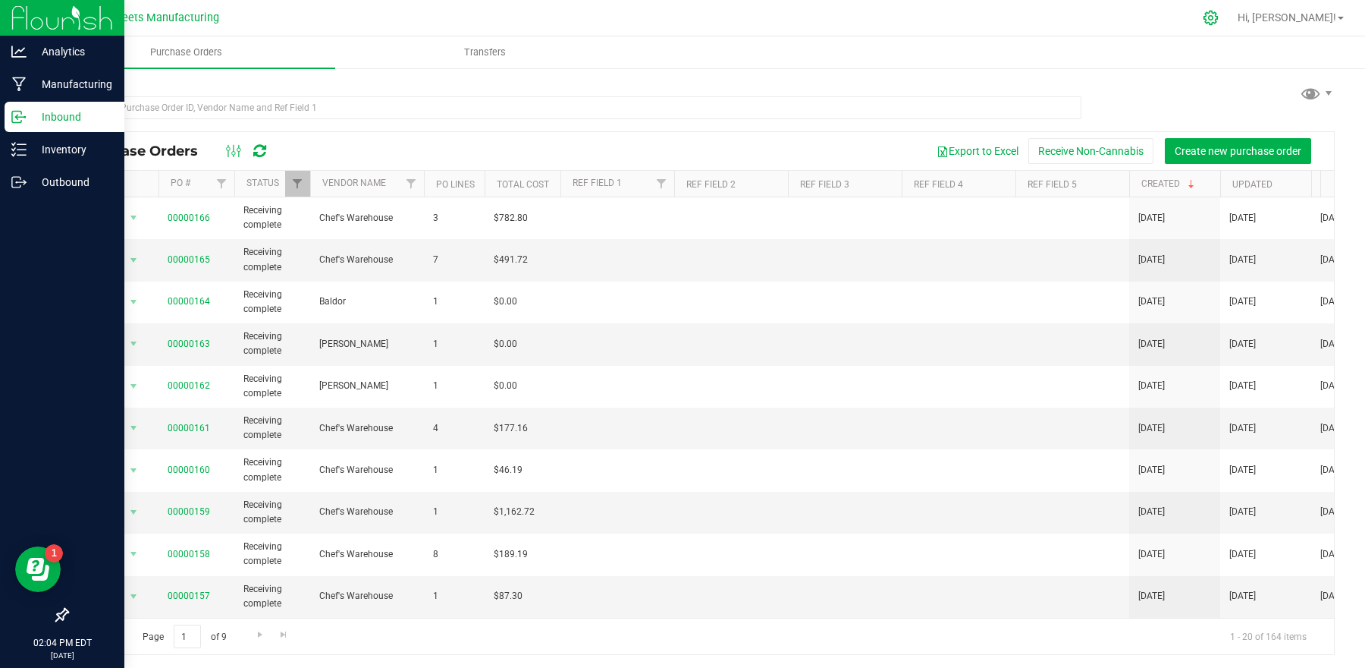
click at [1219, 20] on icon at bounding box center [1211, 18] width 16 height 16
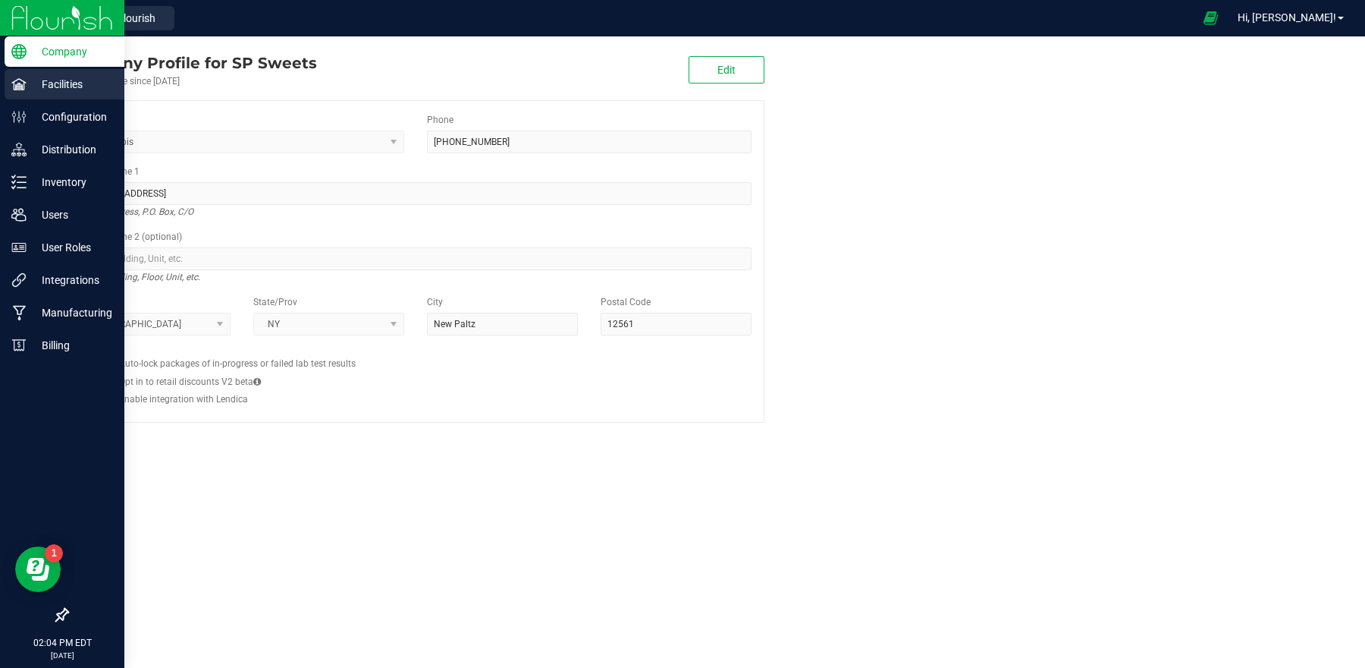
click at [92, 79] on p "Facilities" at bounding box center [72, 84] width 91 height 18
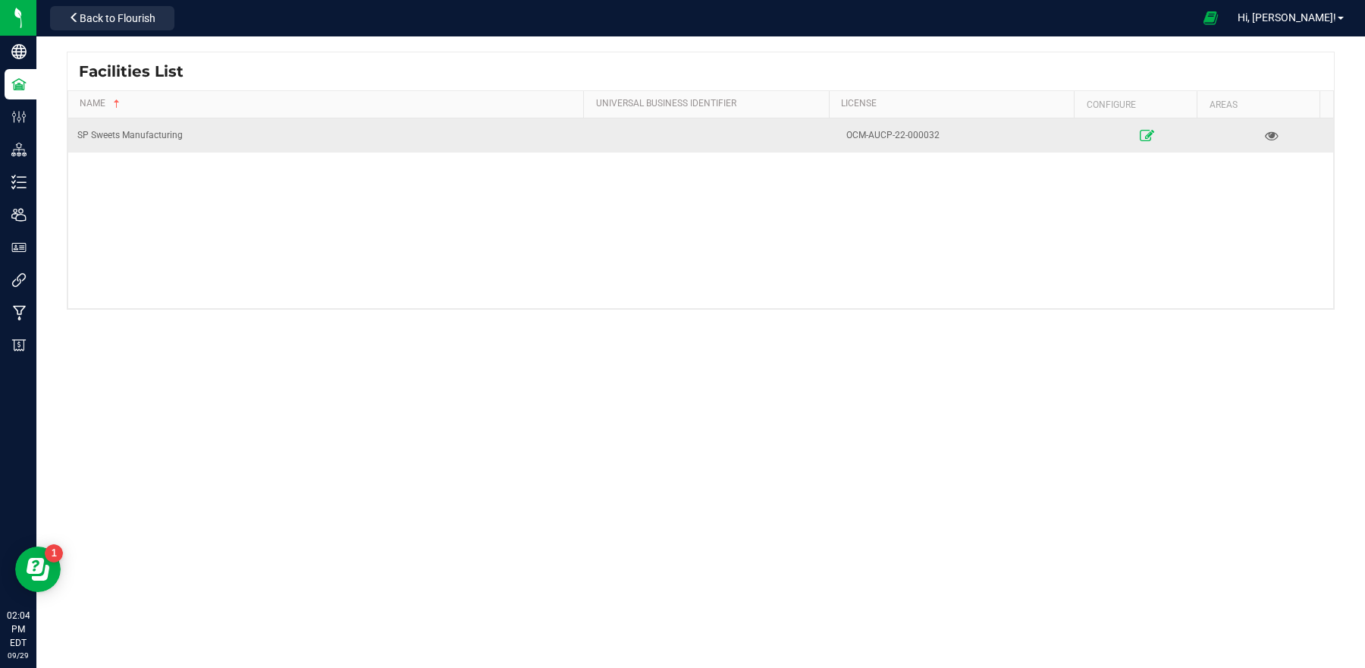
click at [1140, 137] on icon at bounding box center [1147, 135] width 14 height 11
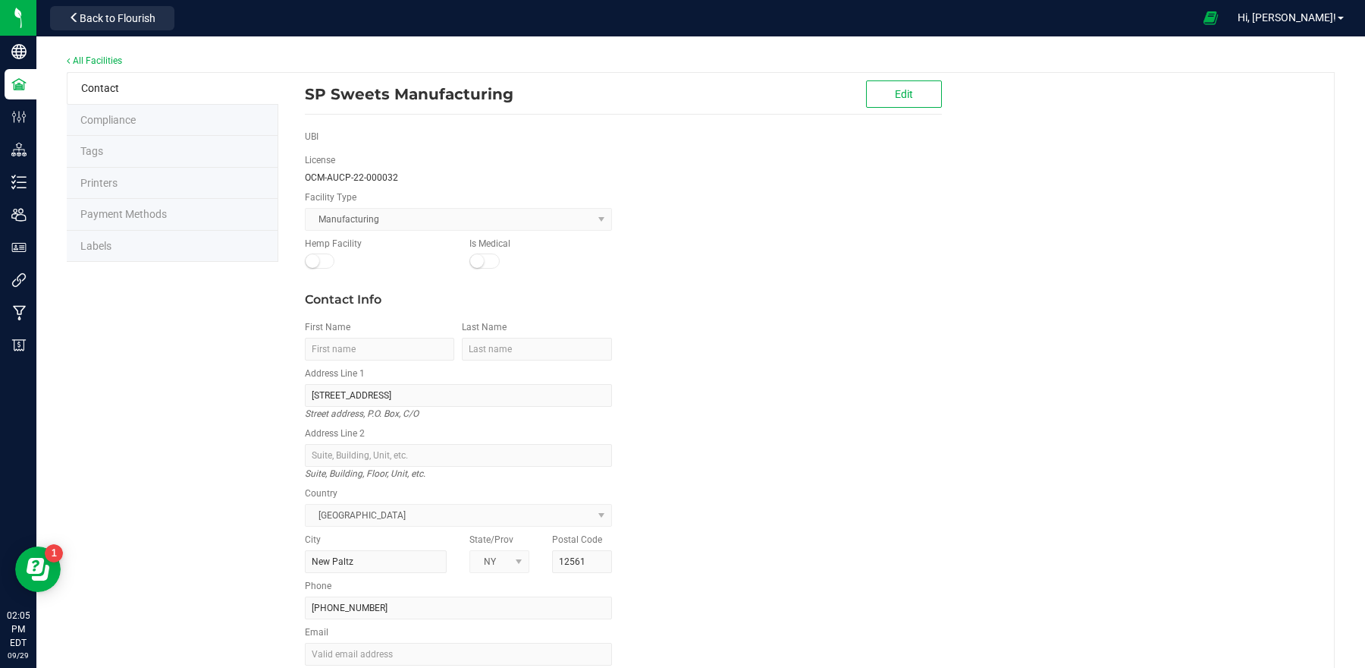
click at [136, 240] on li "Labels" at bounding box center [173, 247] width 212 height 32
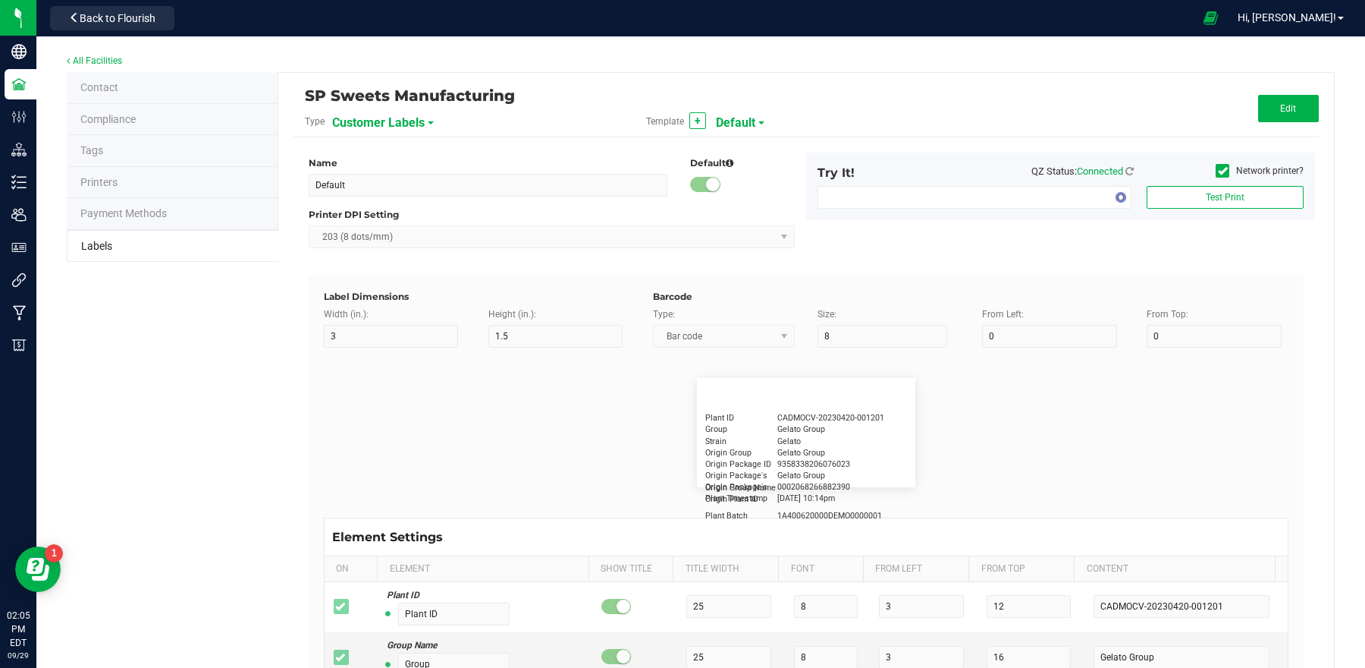
type input "4"
type input "0.5"
type input "20"
type input "5"
type input "Customer"
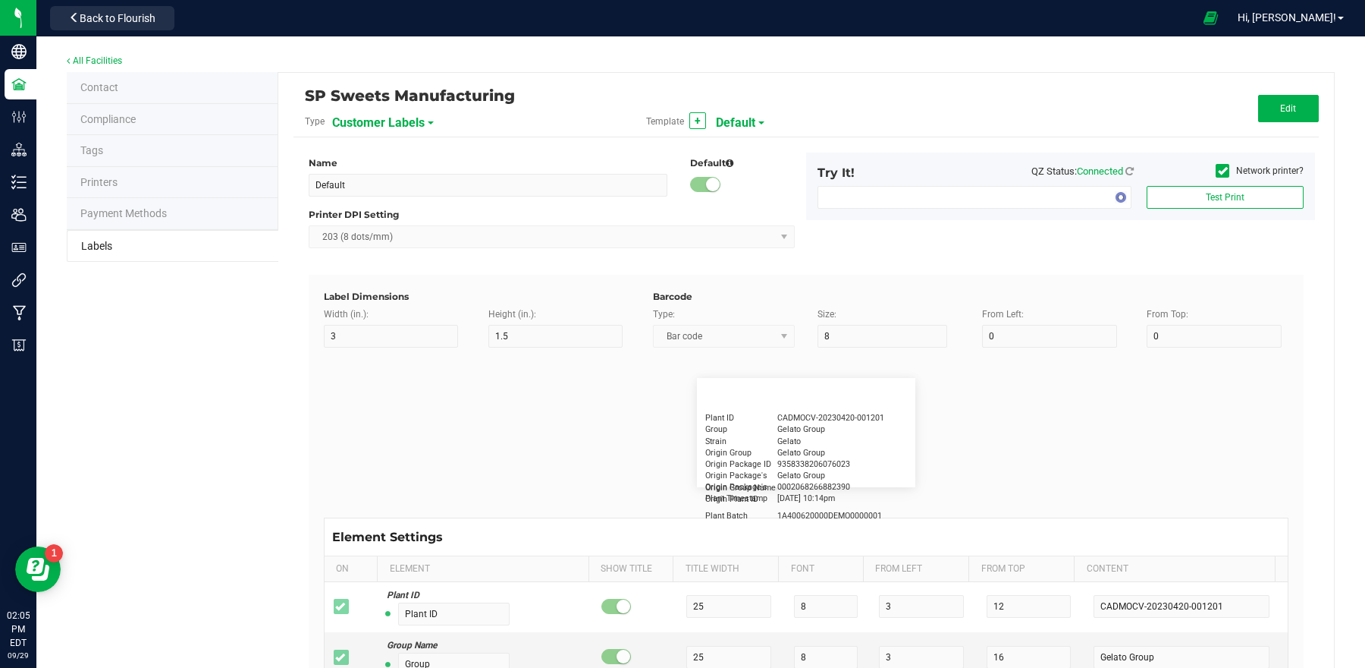
type input "15"
type input "5"
type input "Firstname Lastname"
type input "Product"
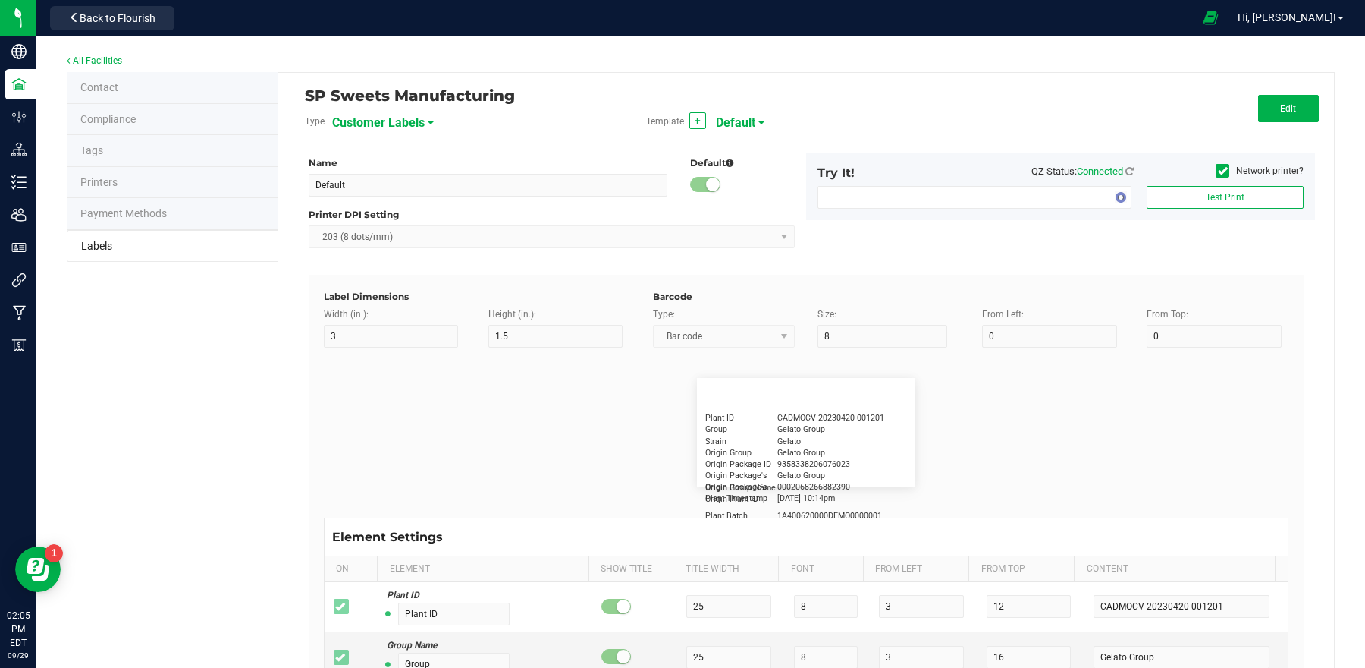
type input "15"
type input "5"
type input "10"
type input "GSC Oil Tincture"
type input "Qty"
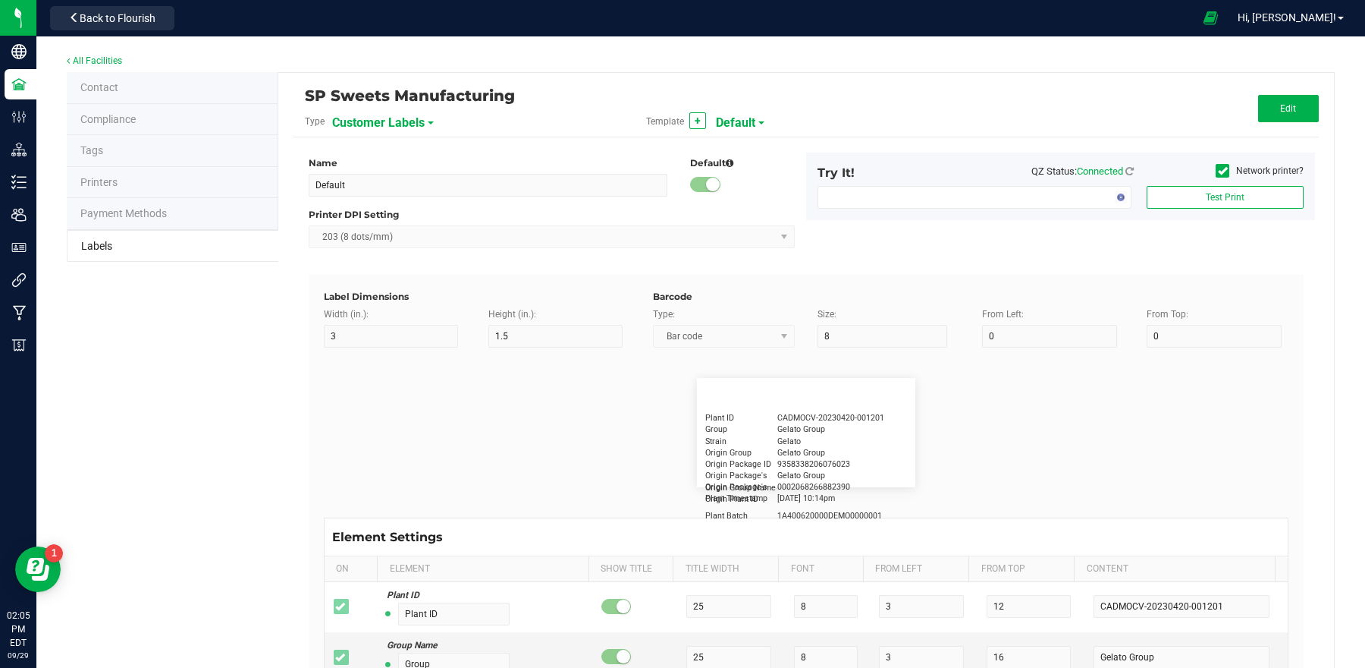
type input "5"
type input "15"
type input "3 ea"
type input "Physician"
type input "15"
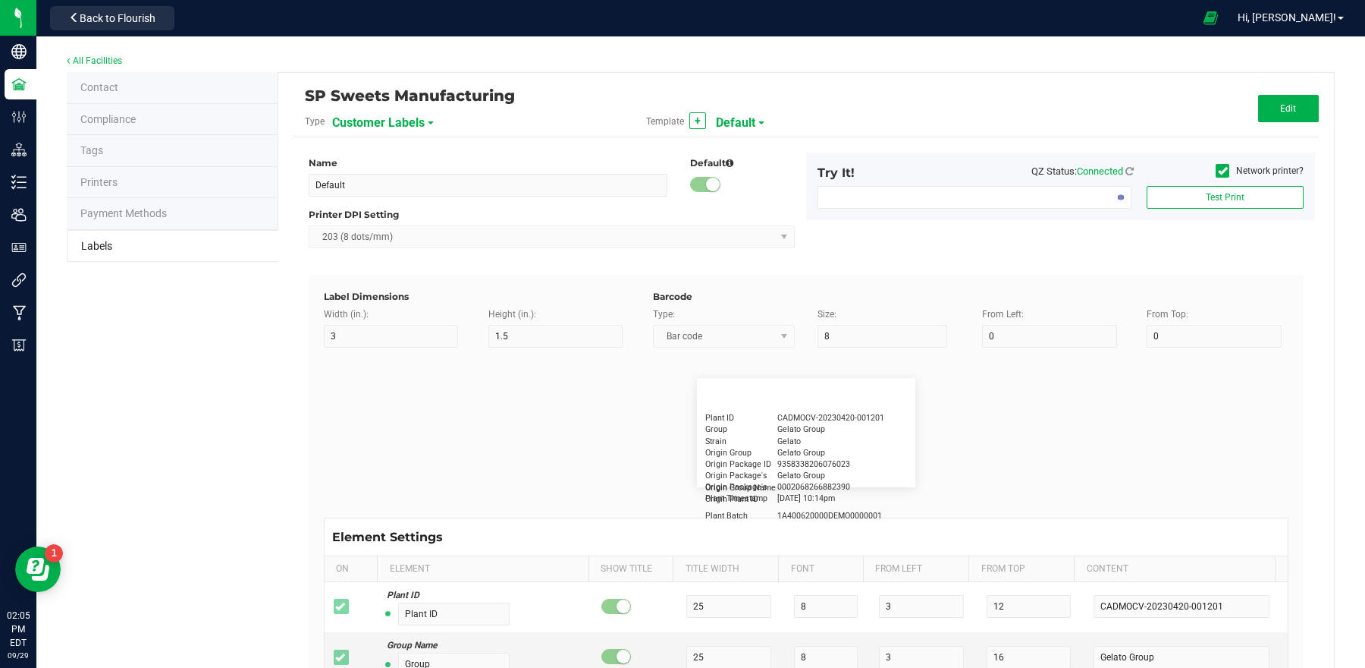
type input "5"
type input "Docfirst Doclast, MD."
type input "Order Date"
type input "15"
type input "5"
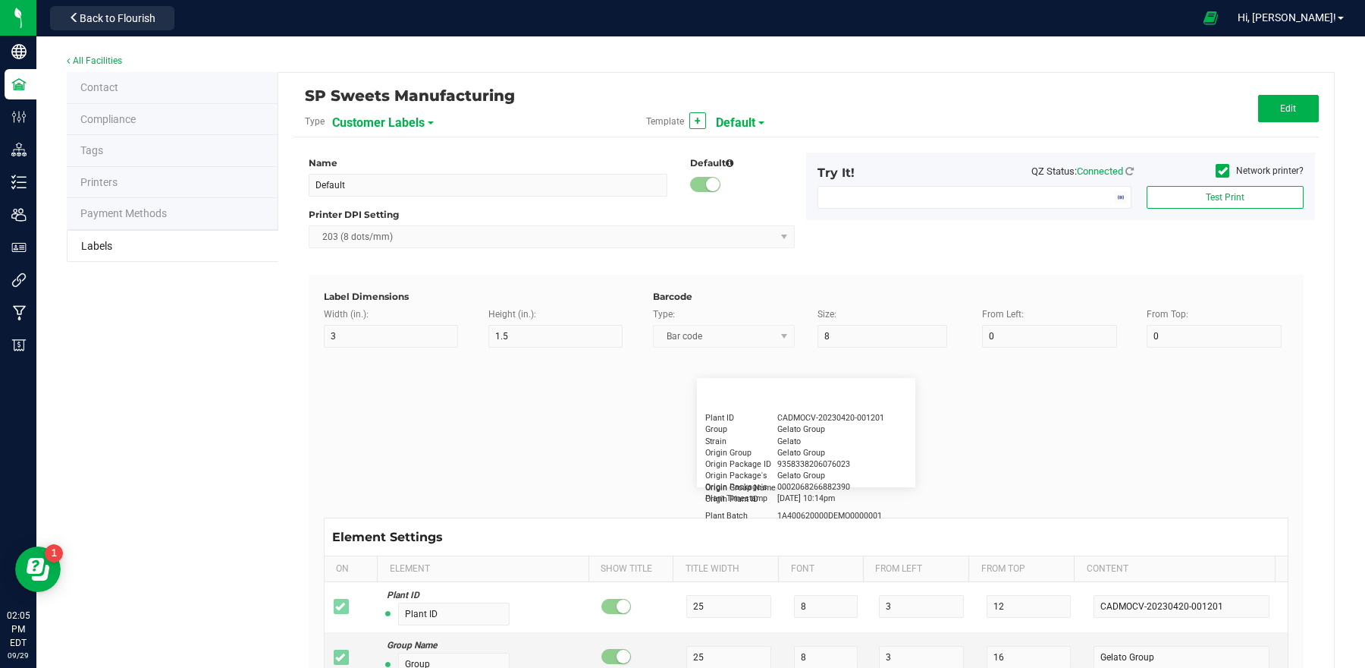
type input "25"
type input "4/20/2019 1:17 pm"
type input "Package ID"
type input "15"
type input "5"
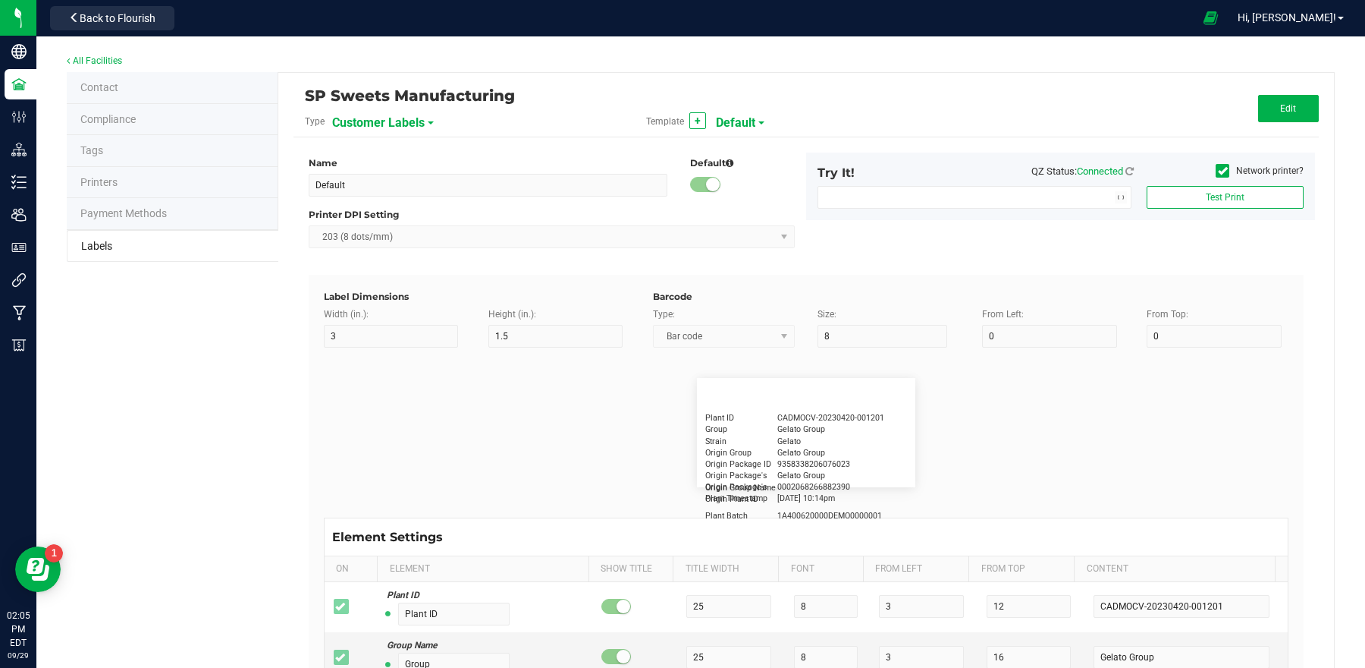
type input "10"
type input "CADMODS-20230420-096"
type input "Lot Number"
type input "15"
type input "5"
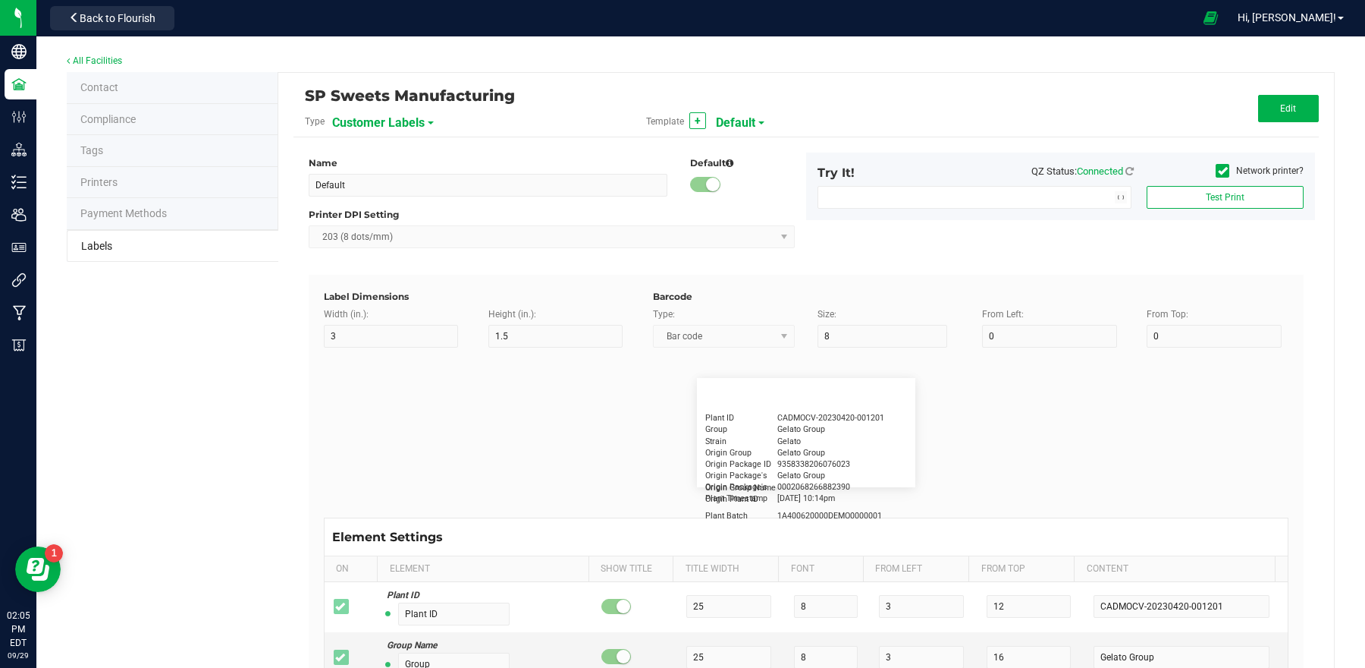
type input "10"
type input "LOTPXGDP-0912"
type input "Warning"
type input "15"
type input "5"
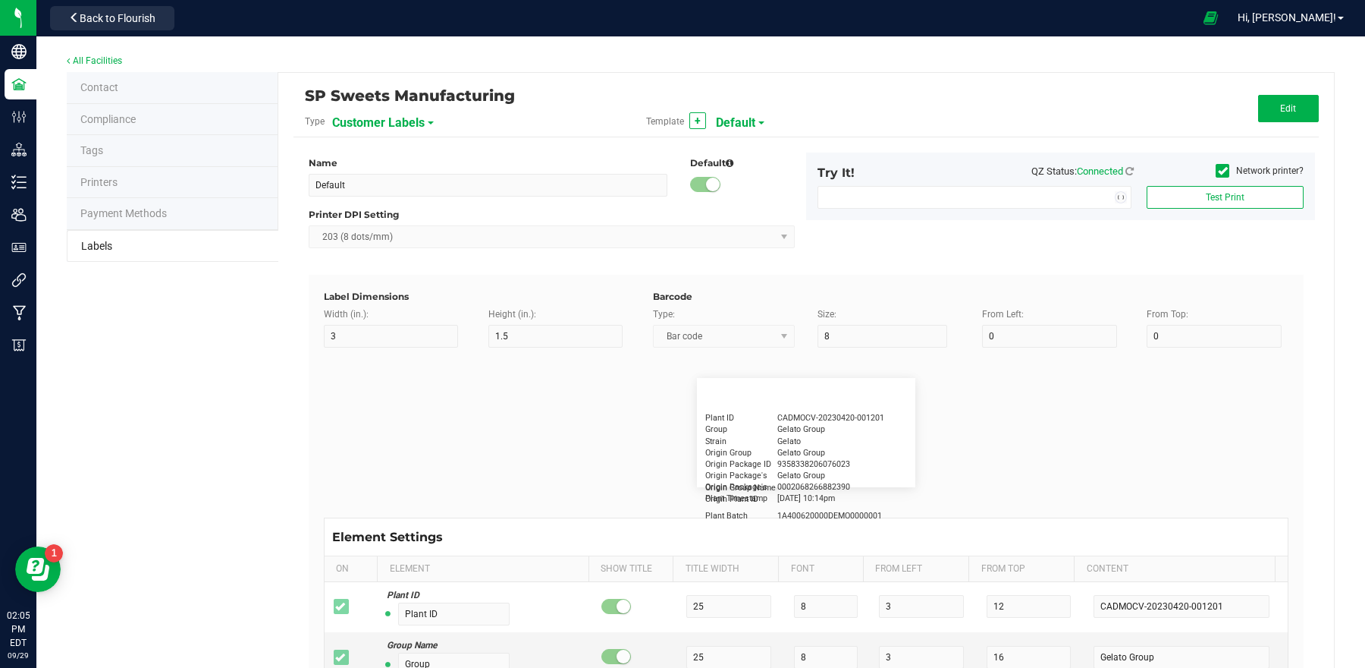
type input "30"
type input "Type Warning Here"
type input "Brand"
type input "15"
type input "5"
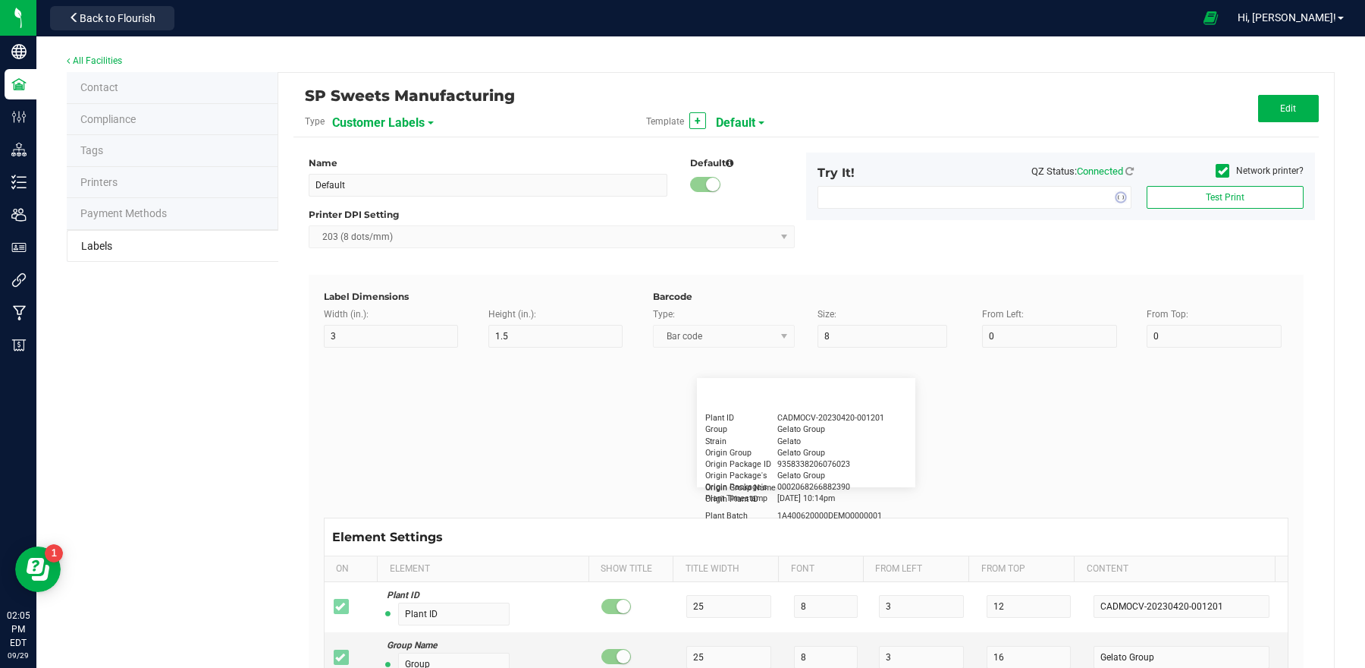
type input "30"
type input "Cannabis Co."
type input "NDC Number"
type input "15"
type input "5"
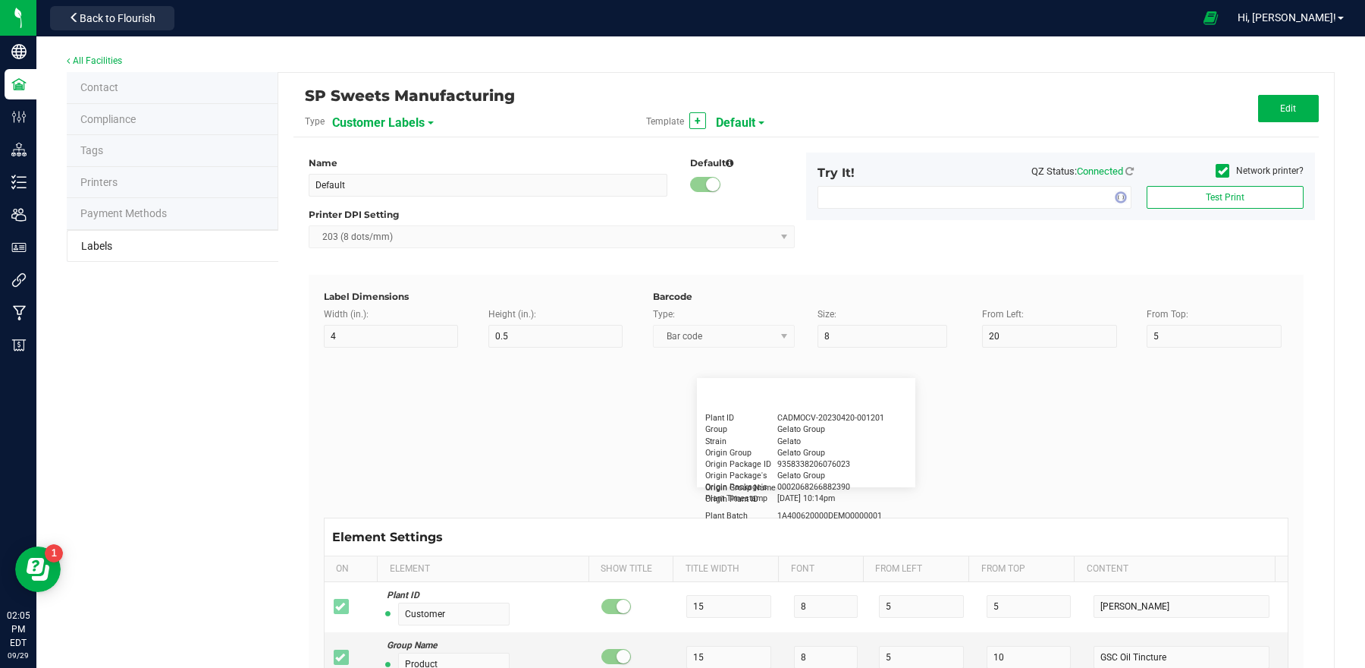
type input "30"
type input "0777-3105-02"
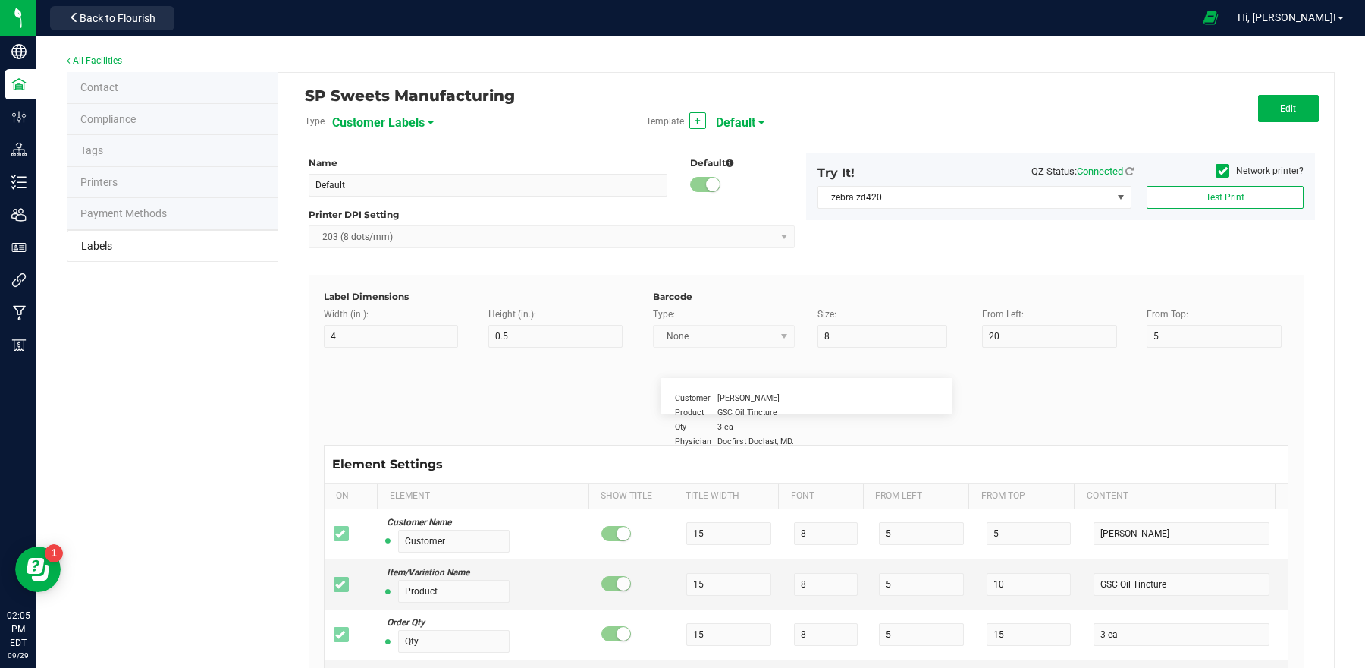
click at [732, 121] on span "Default" at bounding box center [735, 123] width 39 height 26
click at [399, 122] on span "Customer Labels" at bounding box center [378, 123] width 93 height 26
click at [401, 212] on span "Package Labels" at bounding box center [370, 211] width 64 height 11
type input "15"
type input "34"
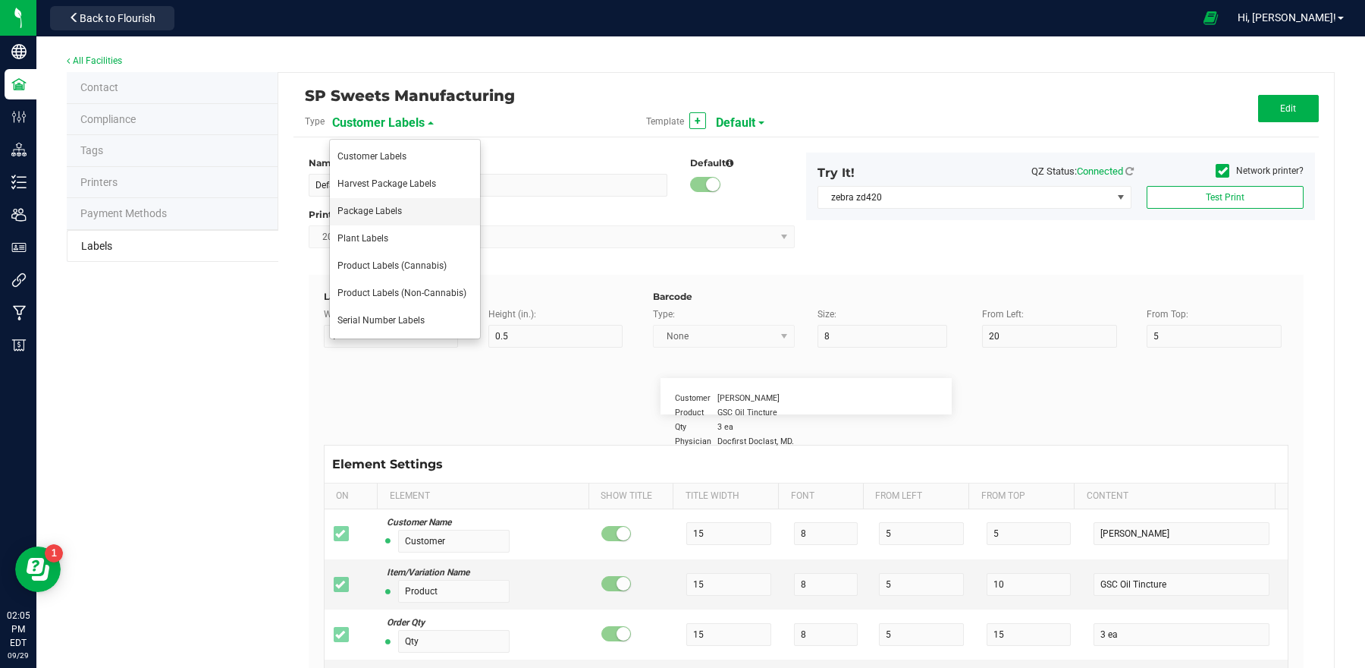
type input "6"
type input "UID:"
type input "6"
type input "2"
type input "3"
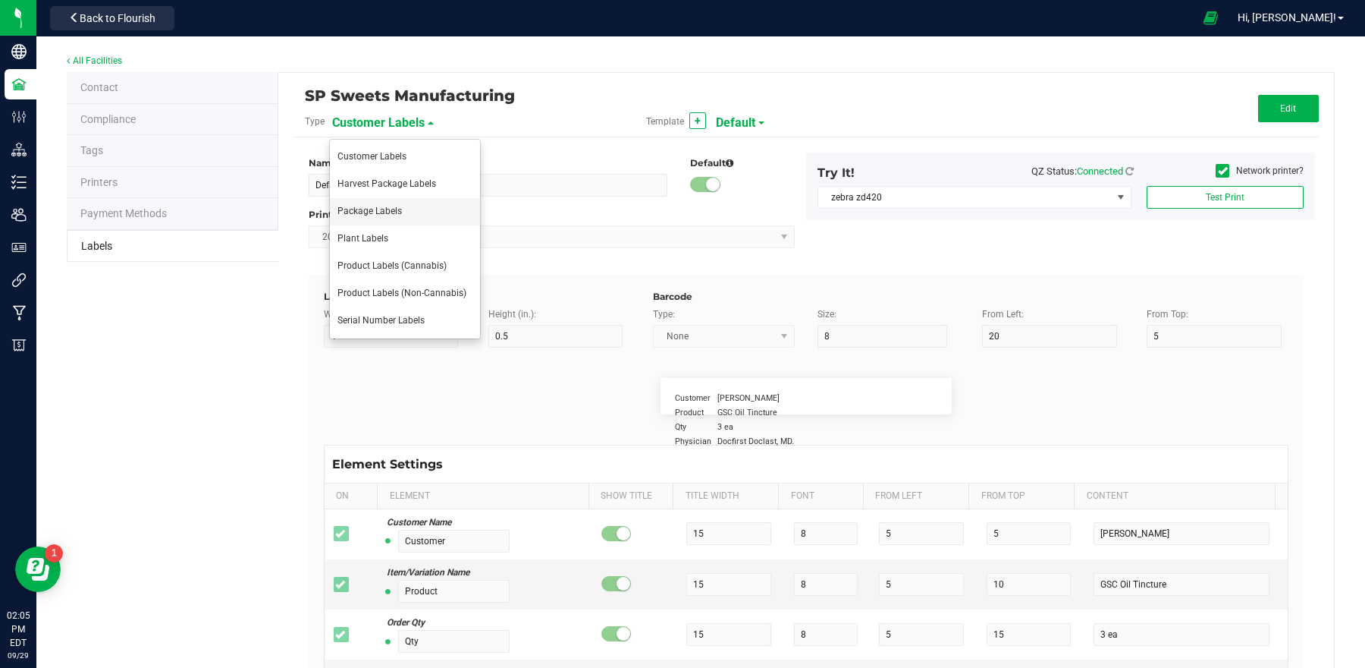
type input "CADMODS-20200420-096"
type input "Made:"
type input "6"
type input "2"
type input "7"
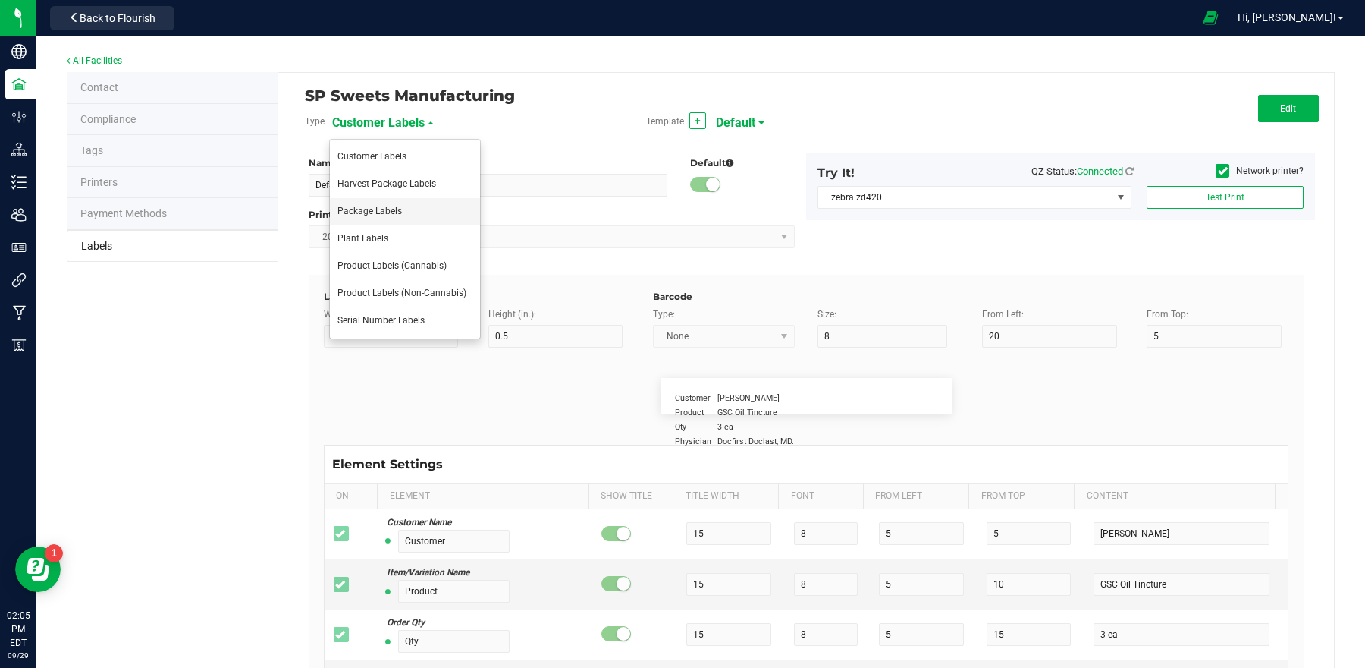
type input "4/20/2019"
type input "Batch ID:"
type input "6"
type input "2"
type input "5"
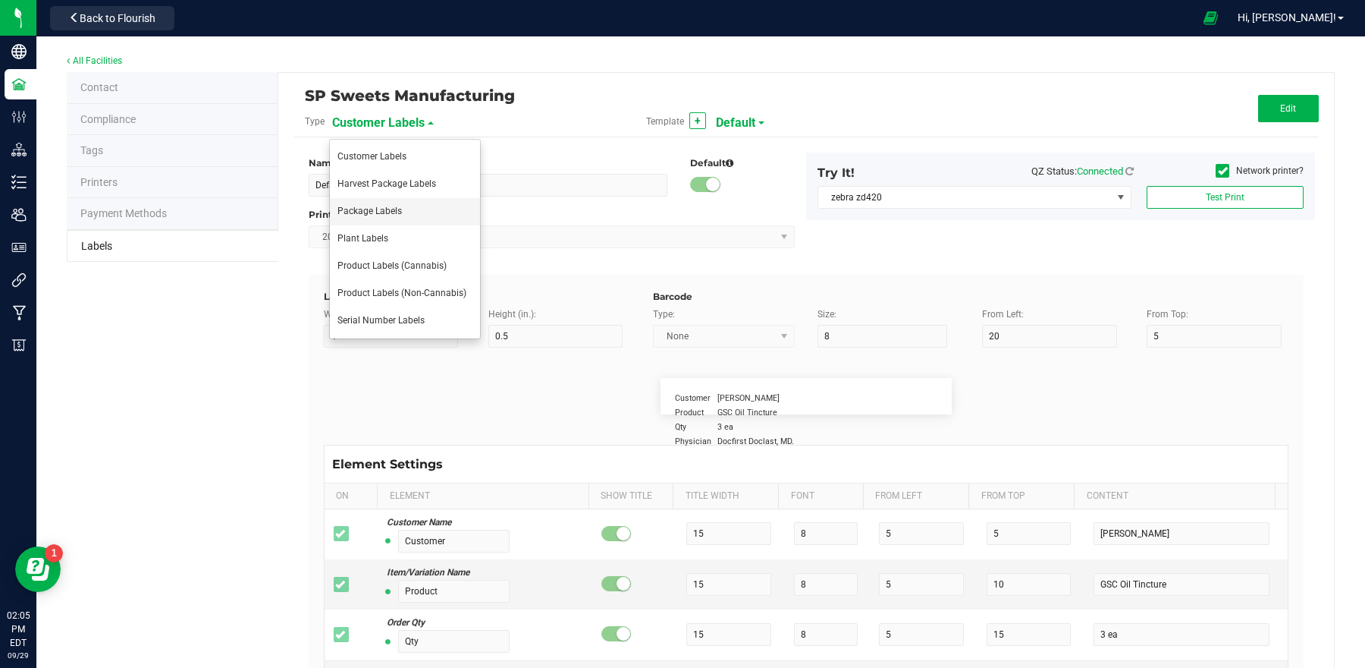
type input "LOT918234"
type input "Eat within one month of opening"
type input "35"
type input "6"
type input "2"
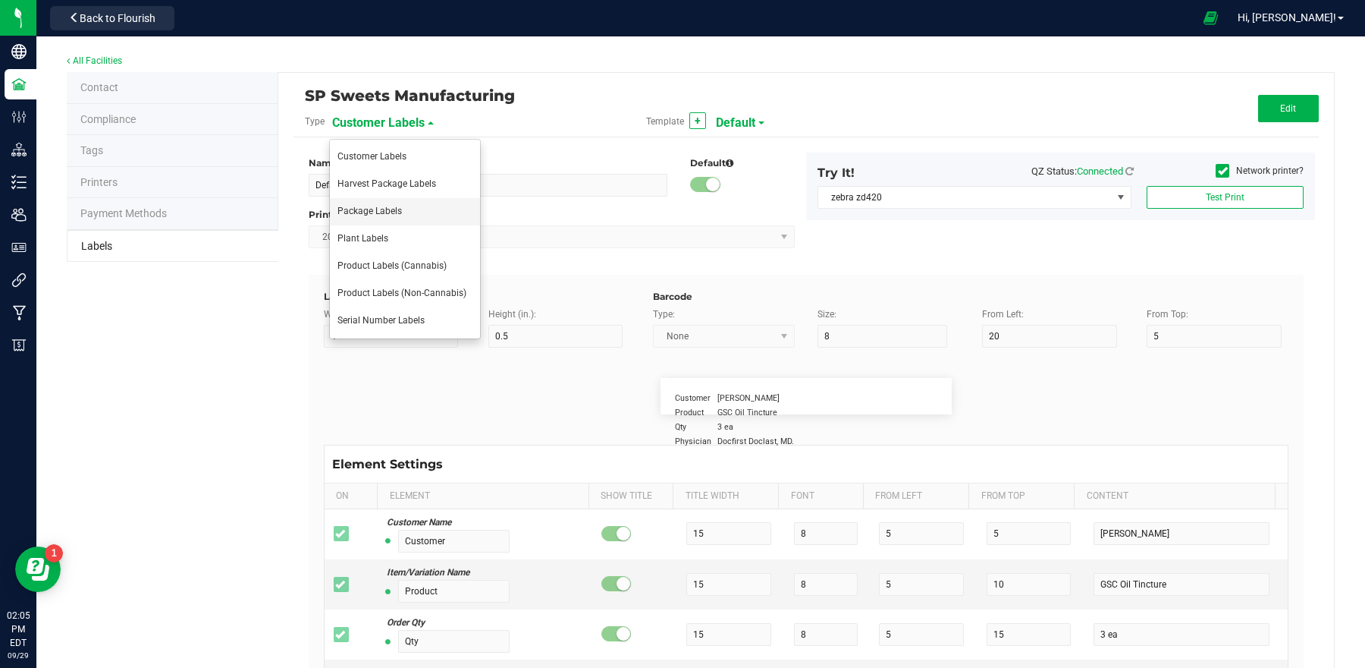
type input "11"
type input "Use By Date"
type input "6"
type input "2"
type input "9"
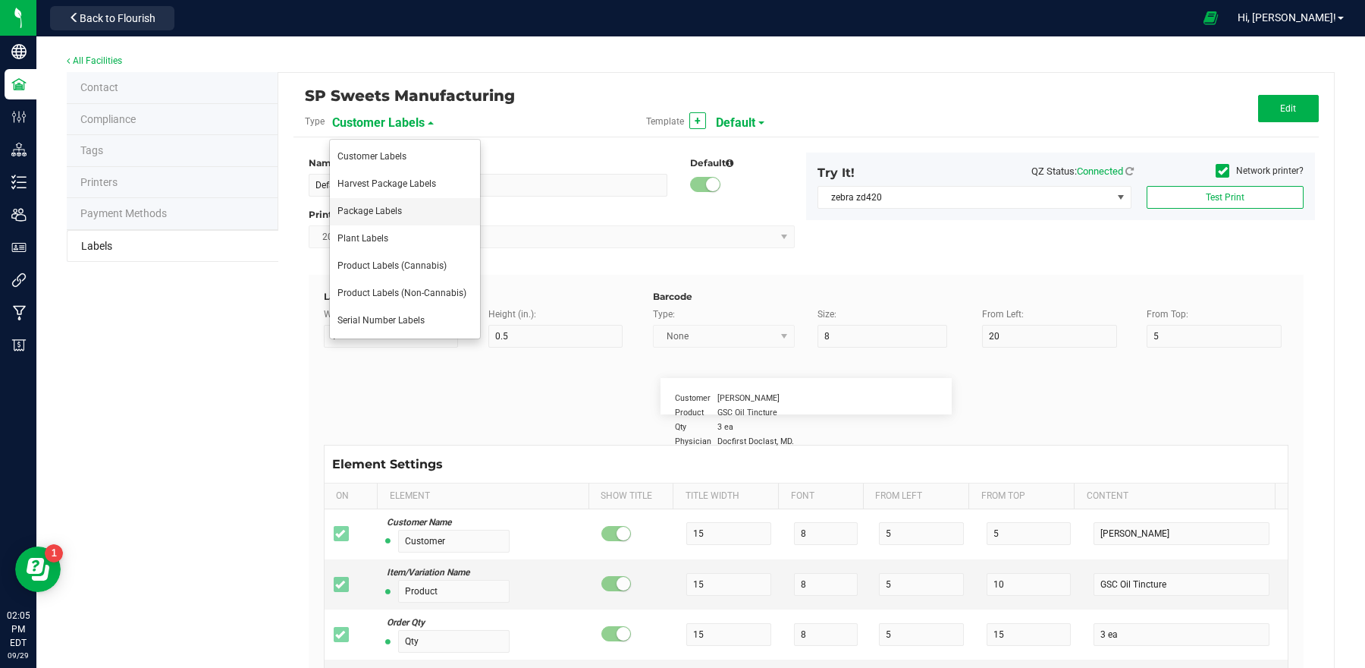
type input "4/20/2023 10:14pm"
type input "SKU Name"
type input "25"
type input "10"
type input "Gelato Pen"
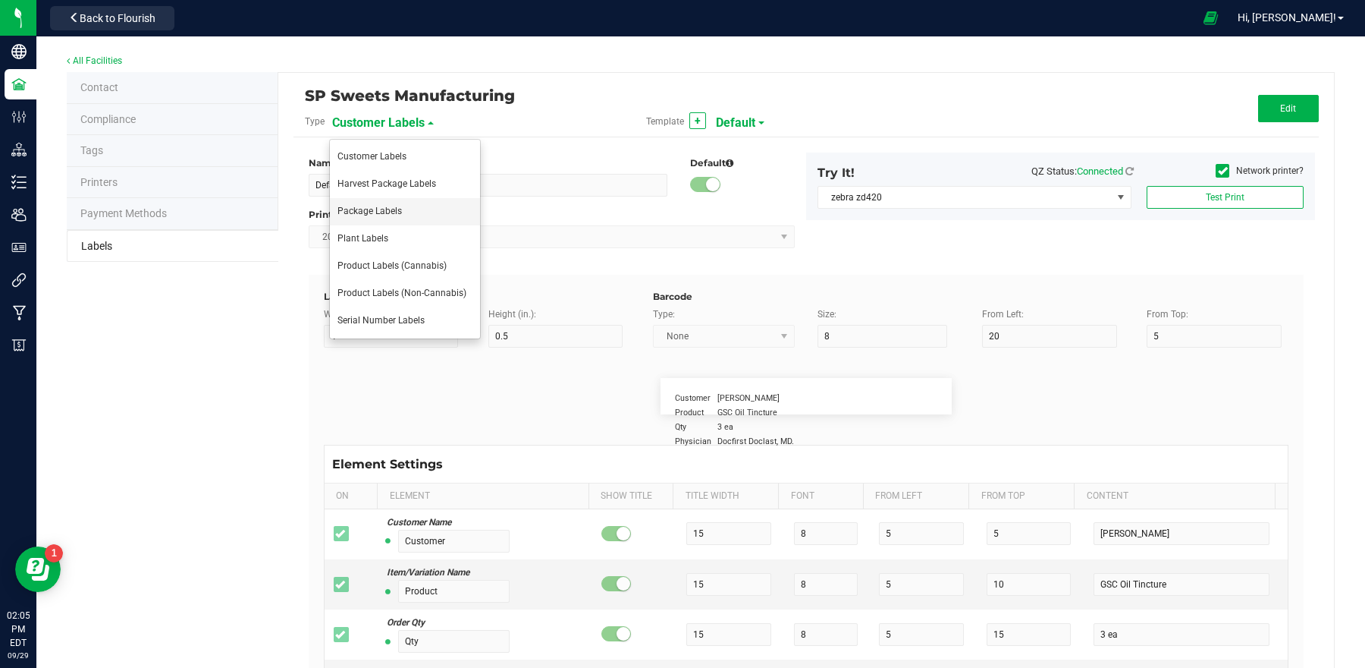
type input "Strain"
type input "25"
type input "10"
type input "15"
type input "Gelato"
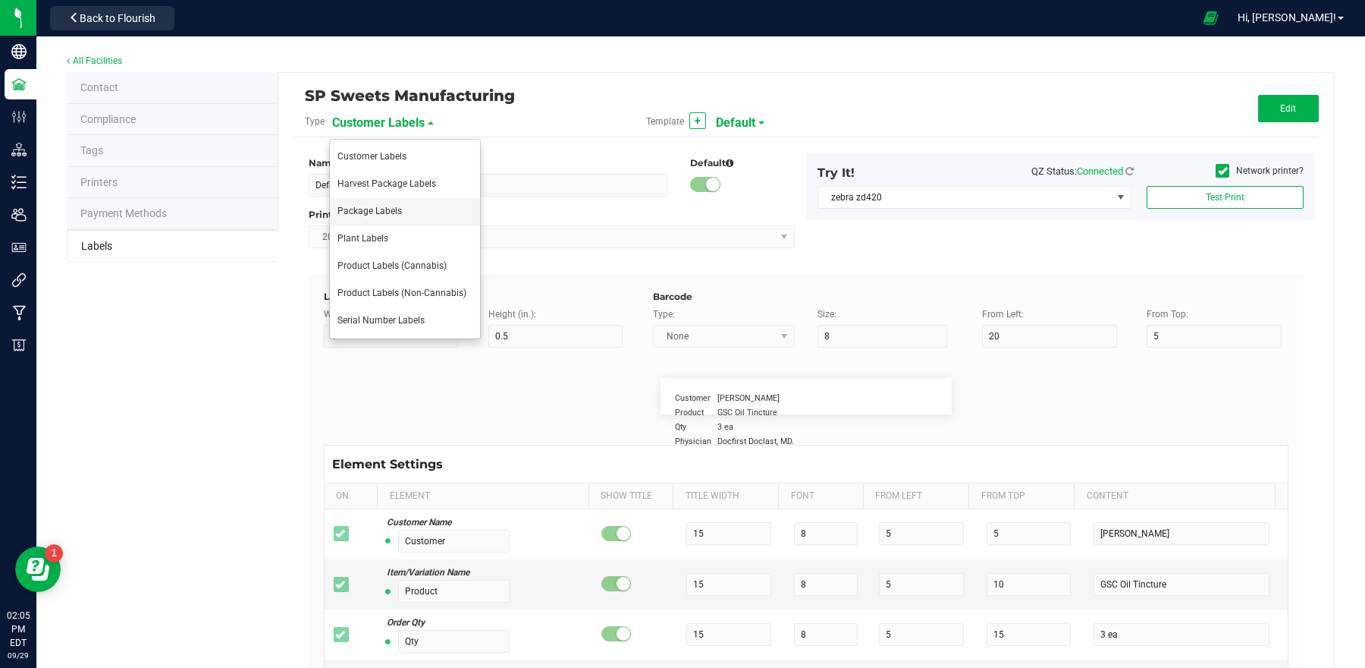
type input "Size"
type input "25"
type input "10"
type input "20"
type input "44 ea"
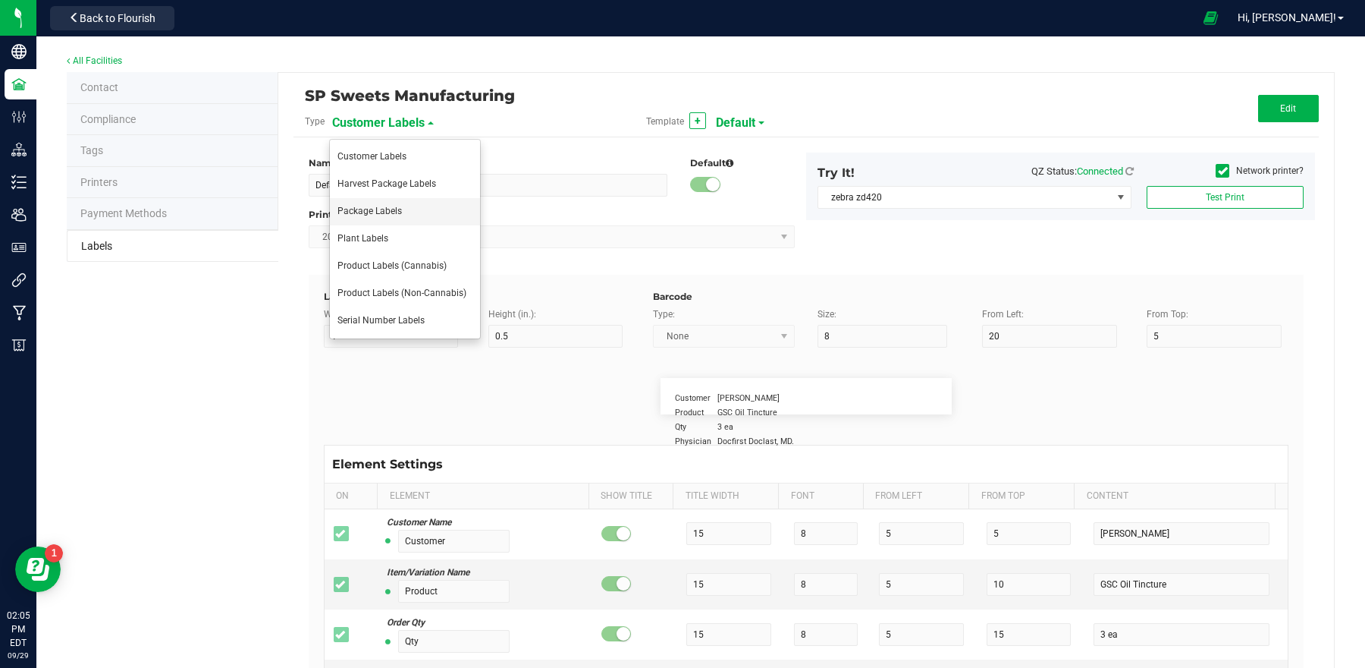
type input "SKU"
type input "25"
type input "10"
type input "42P017"
type input "Ref Field 1"
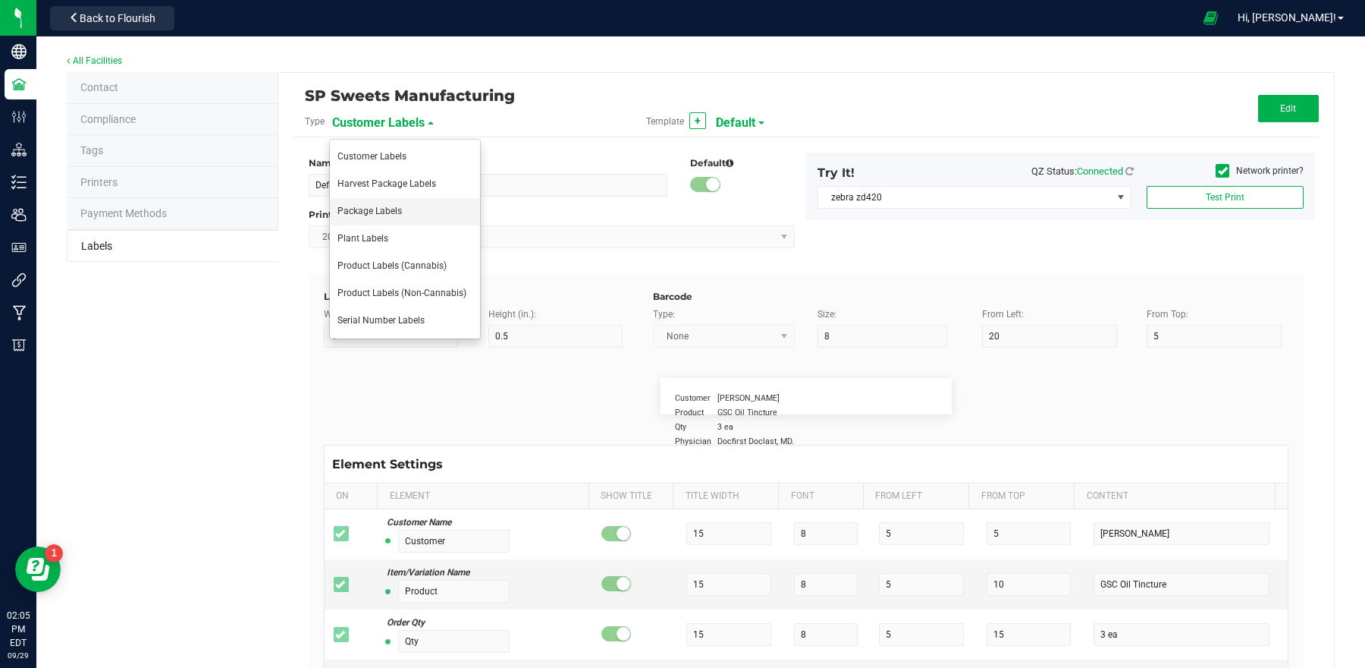
type input "25"
type input "10"
type input "35"
type input "Ref Field 1 Value"
type input "Ref Field 2"
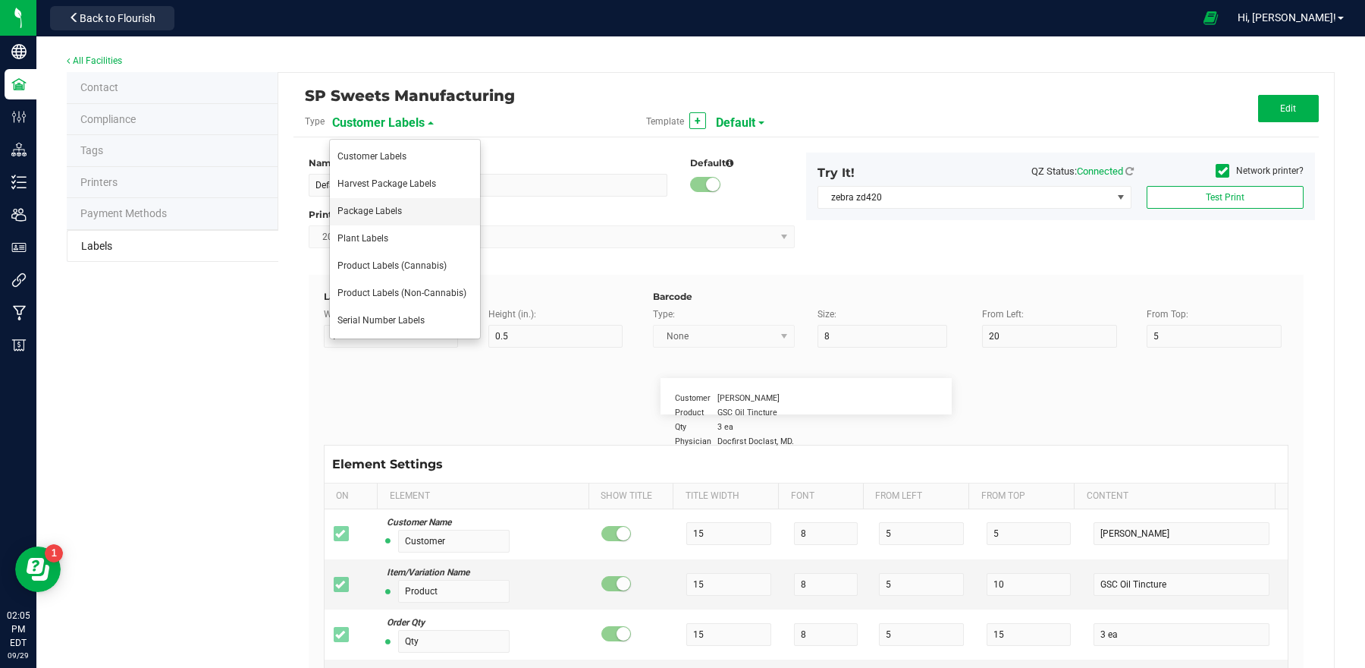
type input "25"
type input "10"
type input "35"
type input "Ref Field 2 Value"
type input "Ref Field 3"
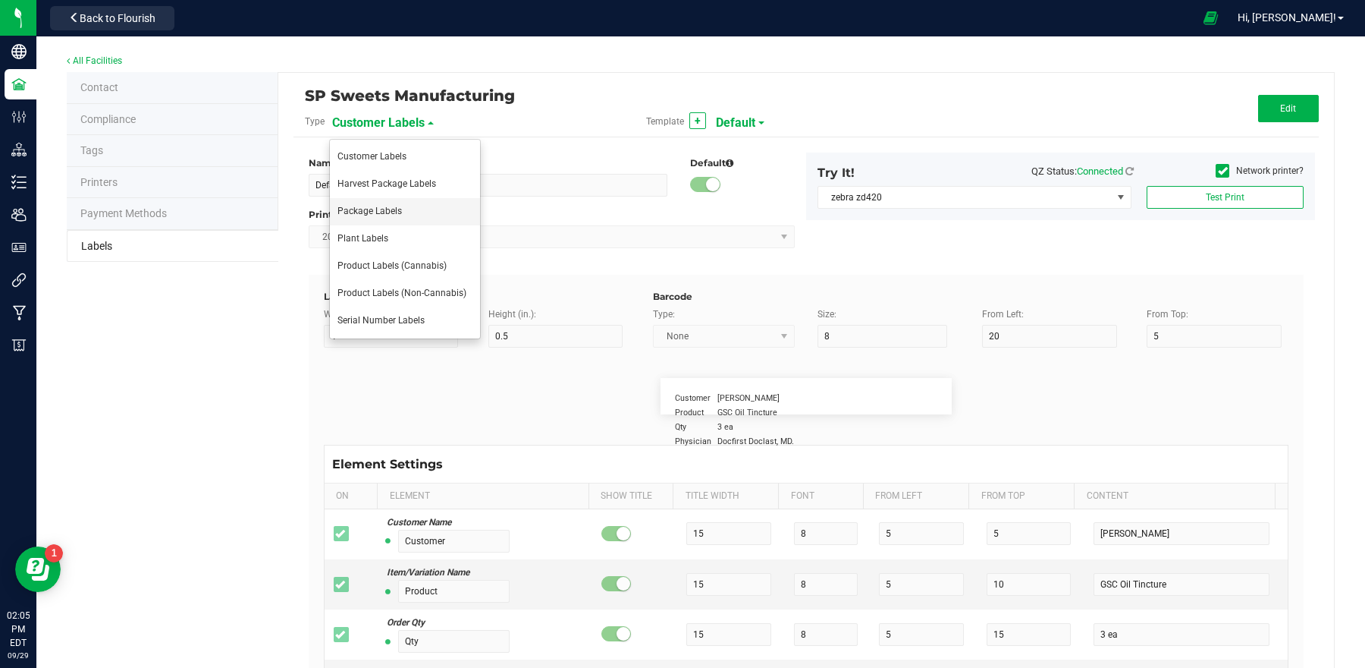
type input "25"
type input "10"
type input "35"
type input "Ref Field 3 Value"
type input "Item Ref Field 2"
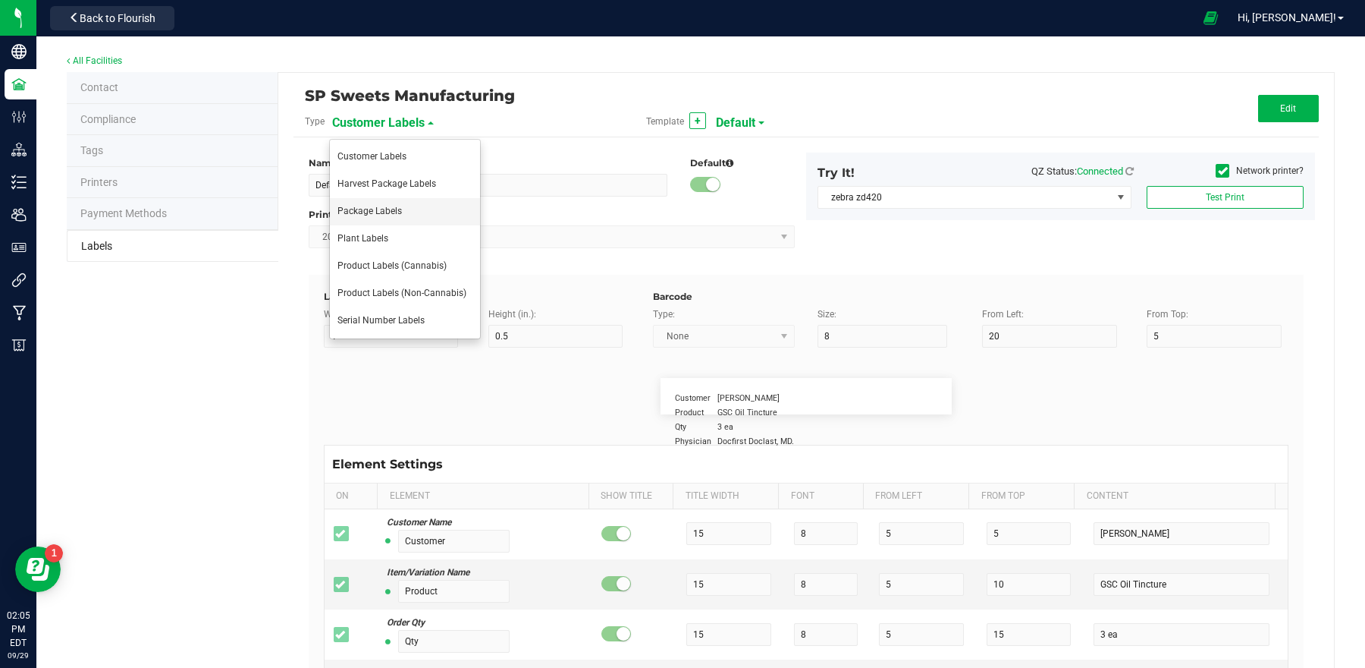
type input "25"
type input "10"
type input "35"
type input "Item Ref Field 2 Value"
type input "Item Ref Field 3"
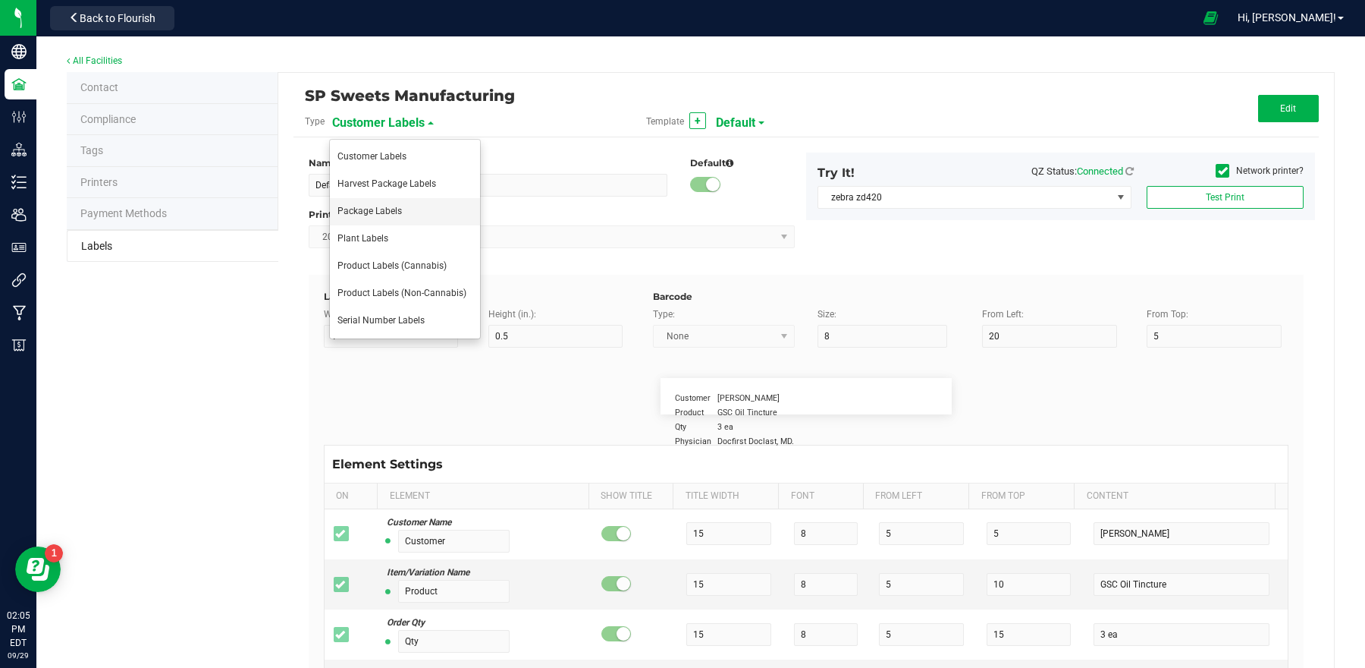
type input "25"
type input "10"
type input "35"
type input "Item Ref Field 3 Value"
type input "Item Ref Field 4"
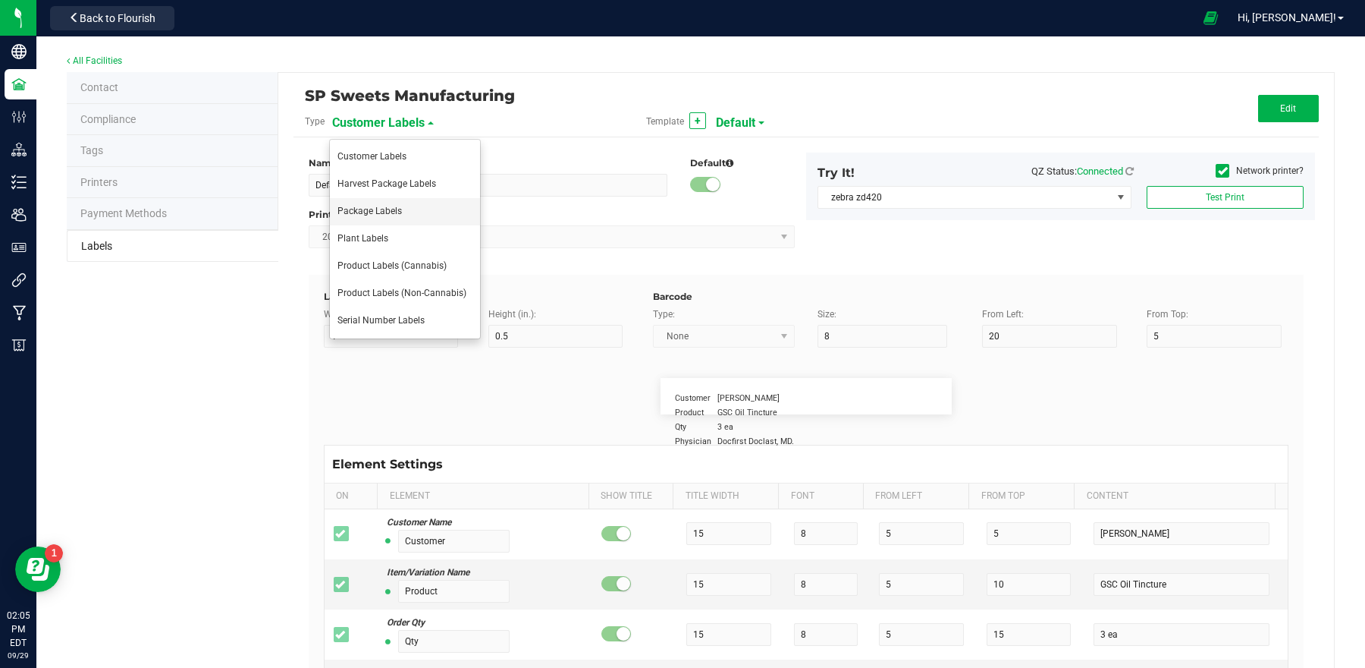
type input "25"
type input "10"
type input "35"
type input "Item Ref Field 4 Value"
type input "Item Ref Field 5"
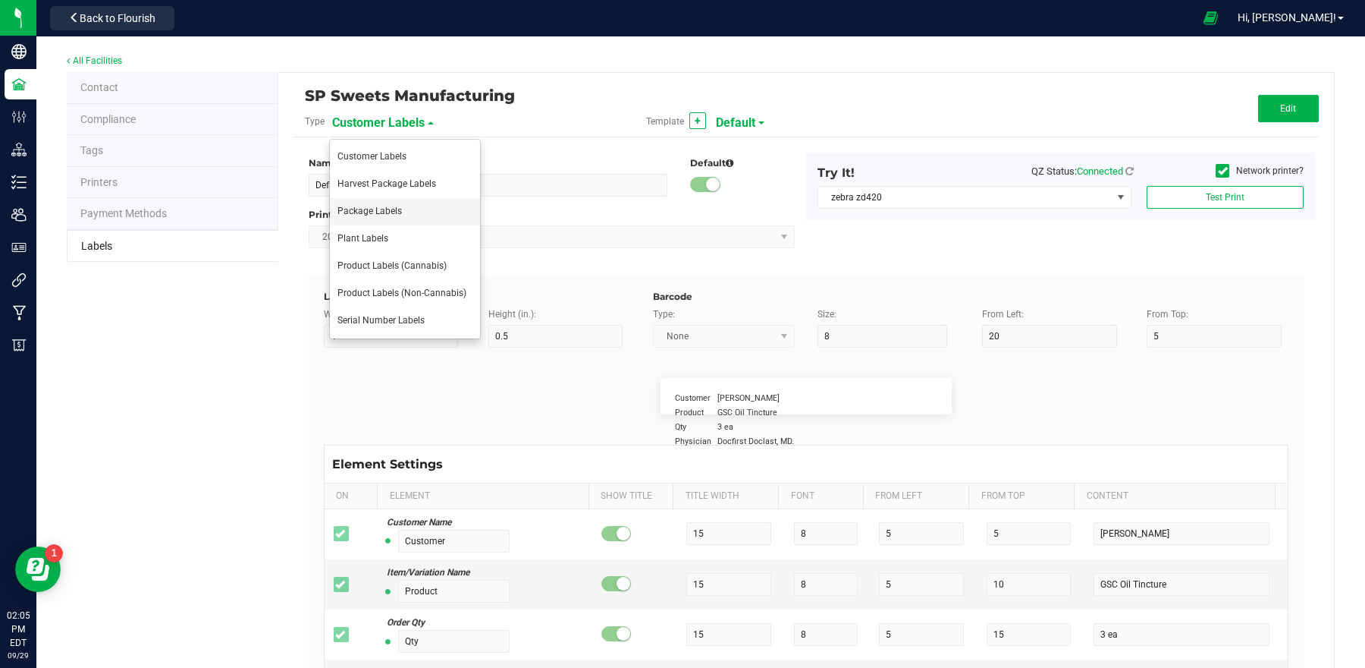
type input "25"
type input "10"
type input "35"
type input "Item Ref Field 5 Value"
type input "NDC Number"
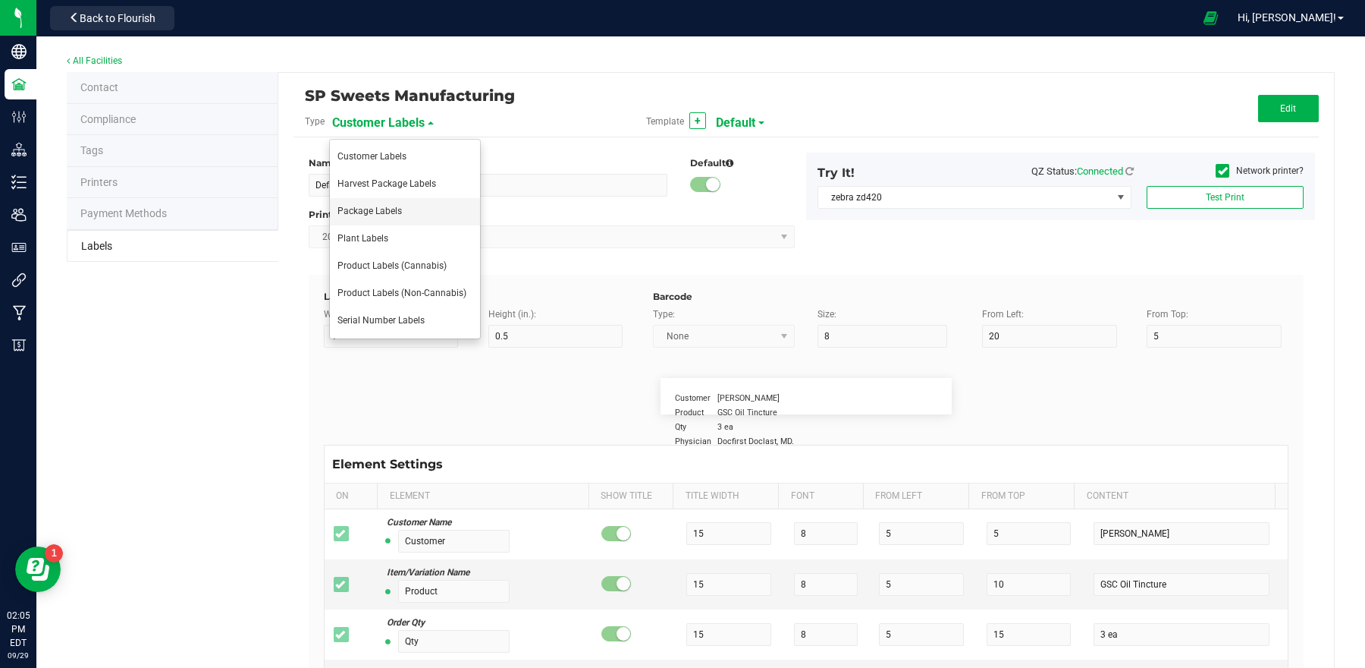
type input "25"
type input "10"
type input "35"
type input "0777-3105-02"
type input "Number of Servings"
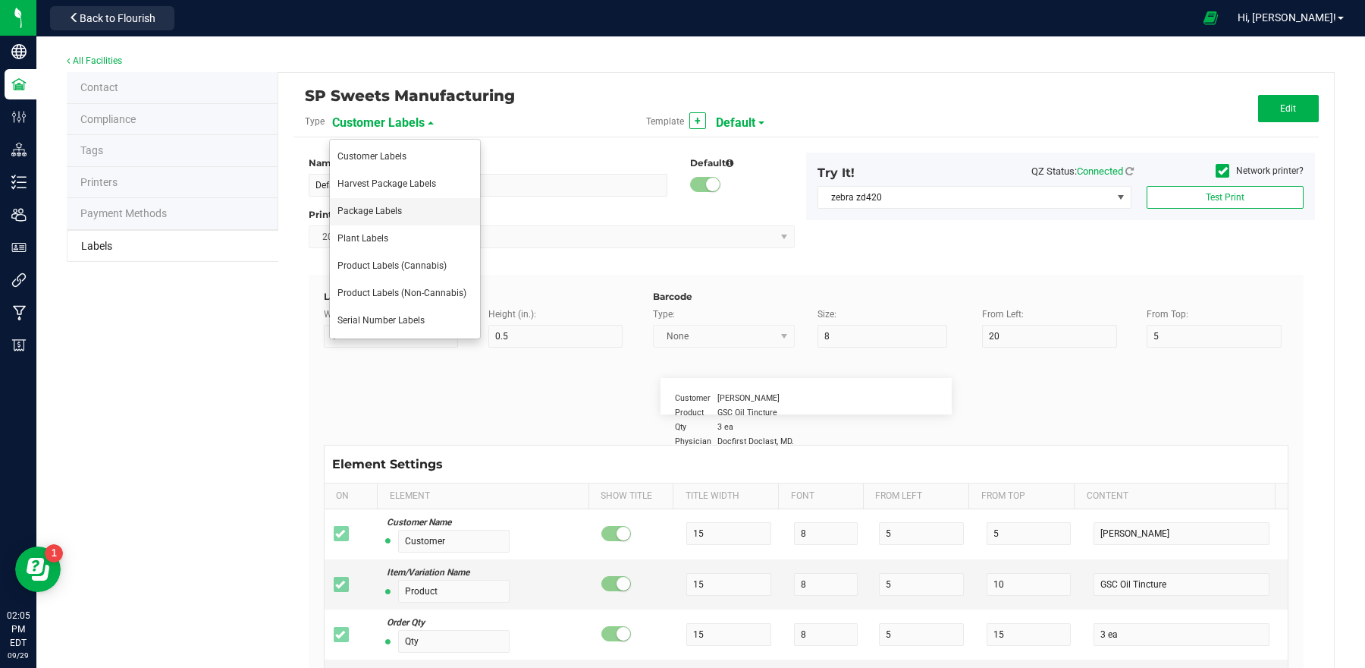
type input "25"
type input "10"
type input "35"
type input "4 servings/item"
type input "Serving Size"
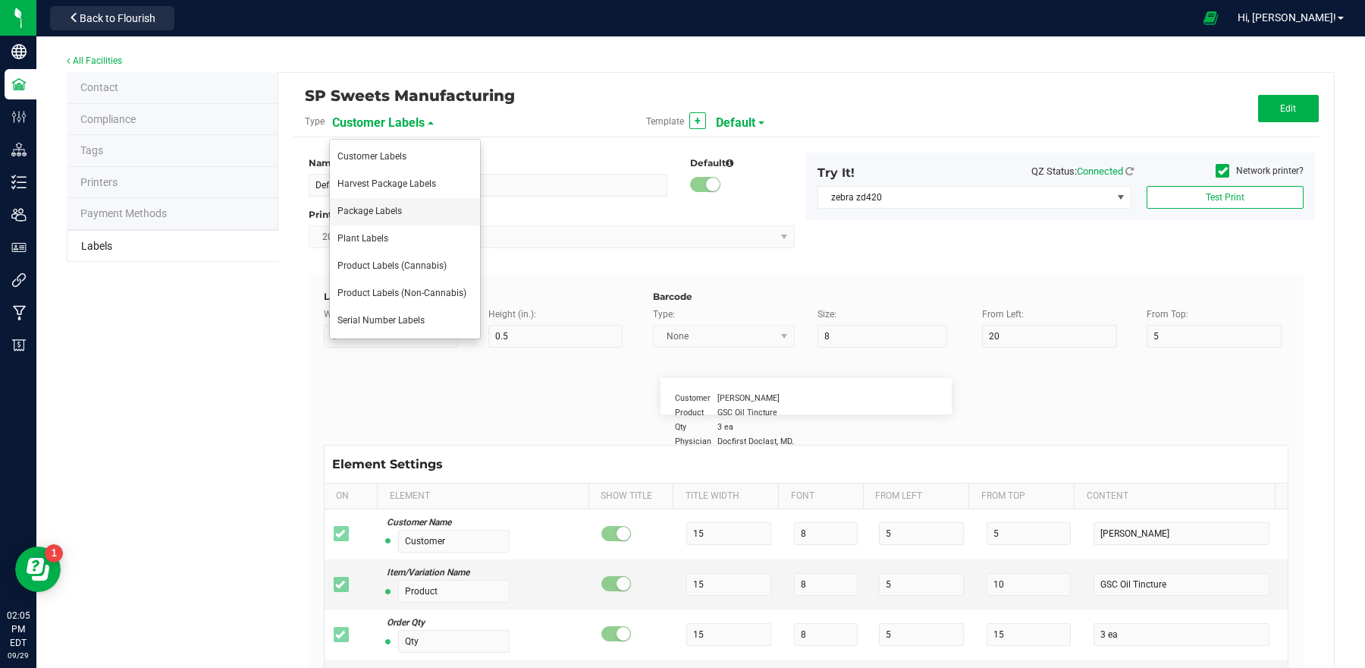
type input "25"
type input "10"
type input "35"
type input "1 cup"
type input "Serving Size (Grams)"
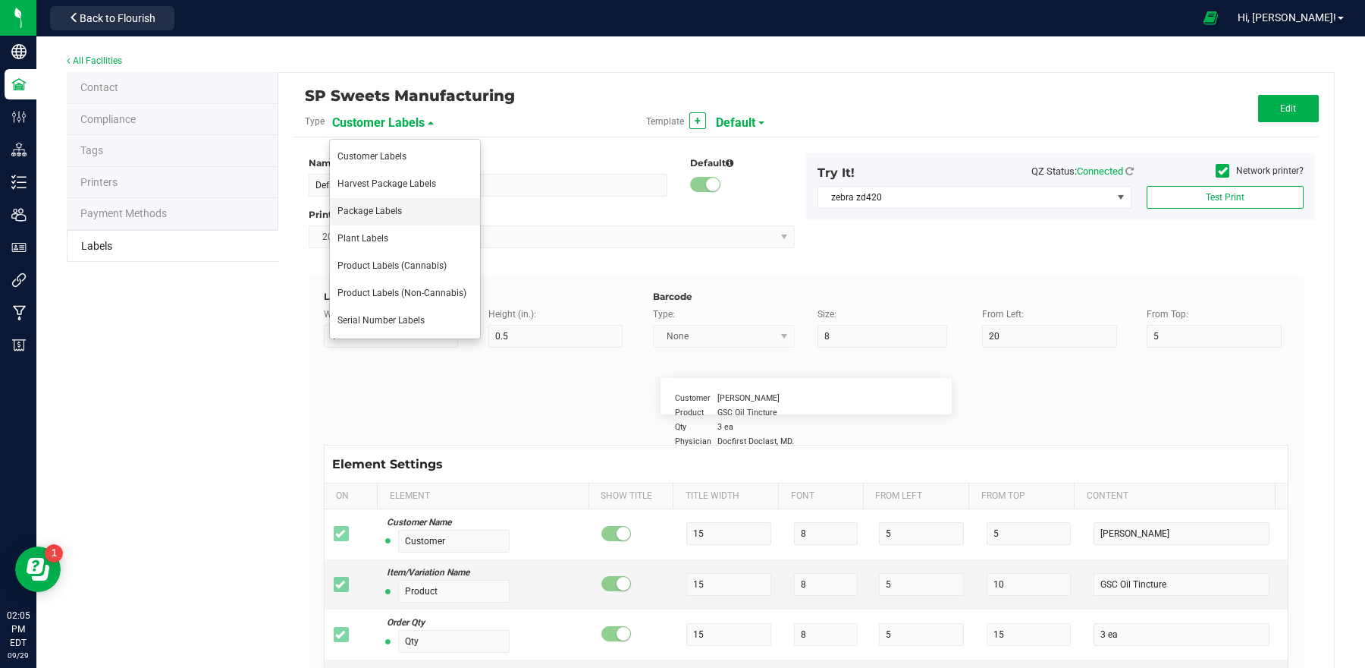
type input "25"
type input "10"
type input "35"
type input "4 g"
type input "Item Ingredients"
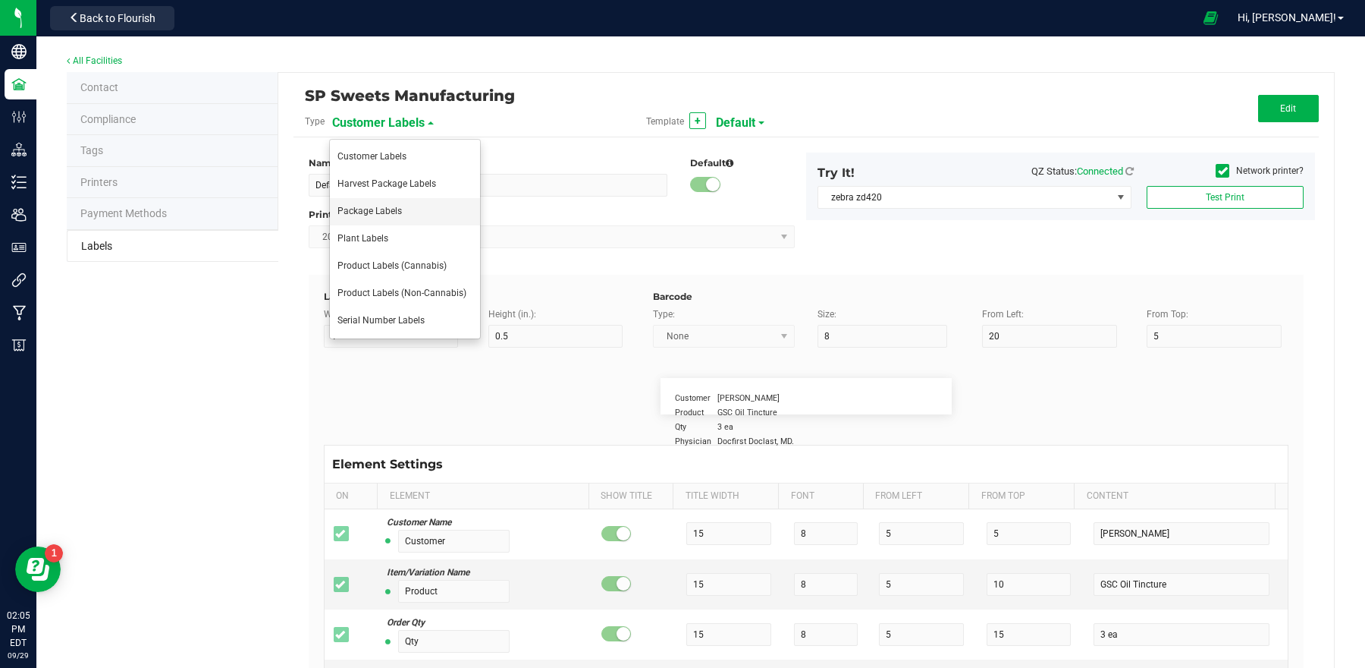
type input "25"
type input "10"
type input "35"
type input "Ingredient one, ingredient two"
type input "Allergens"
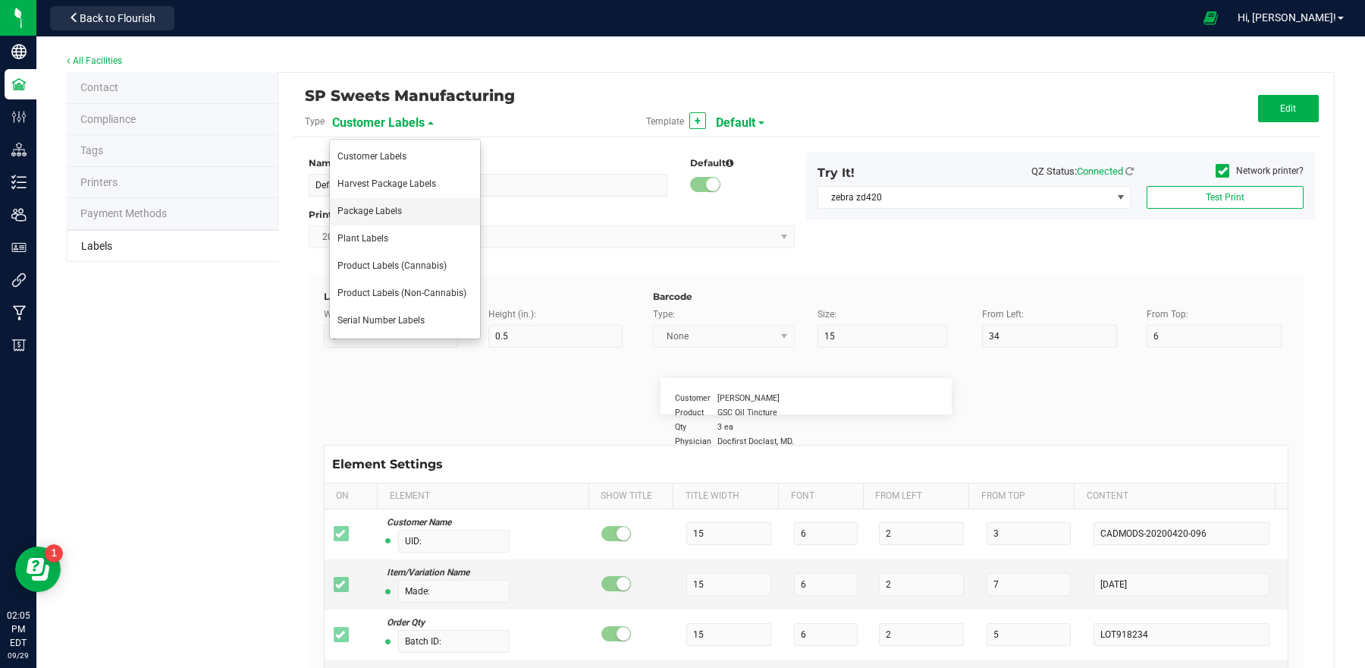
type input "25"
type input "10"
type input "35"
type input "Tree Nuts, Soy, Wheat"
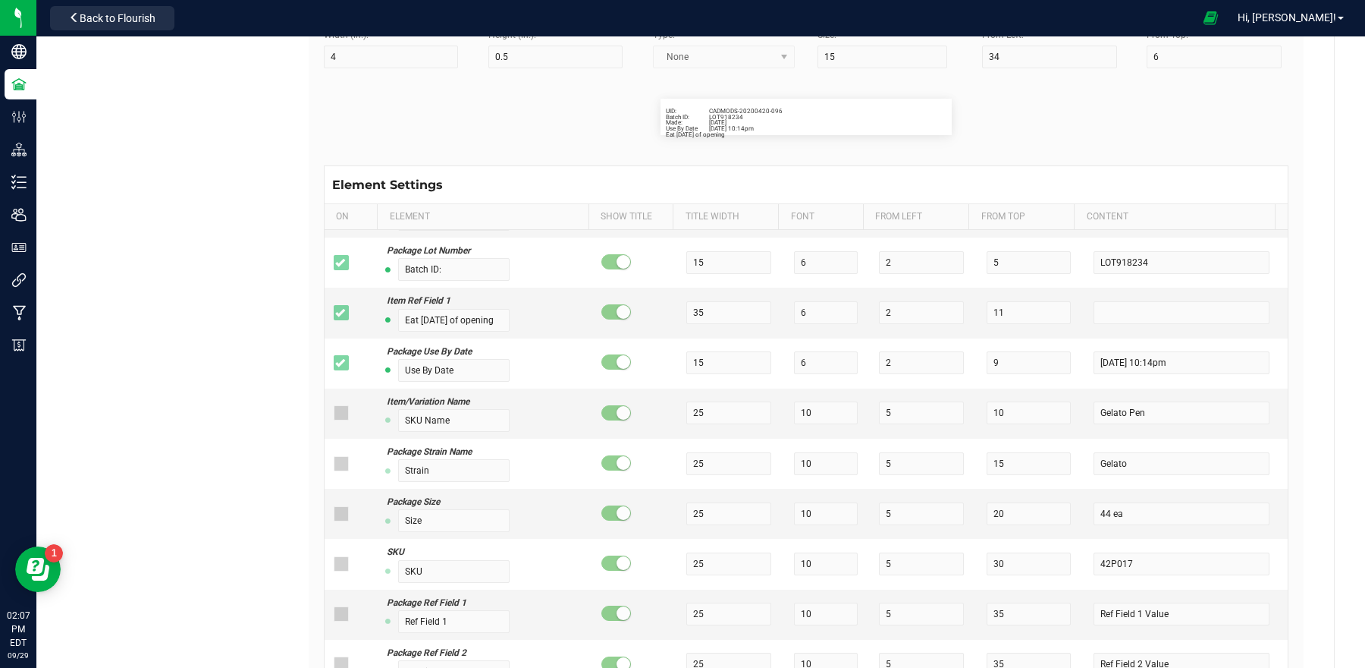
scroll to position [120, 0]
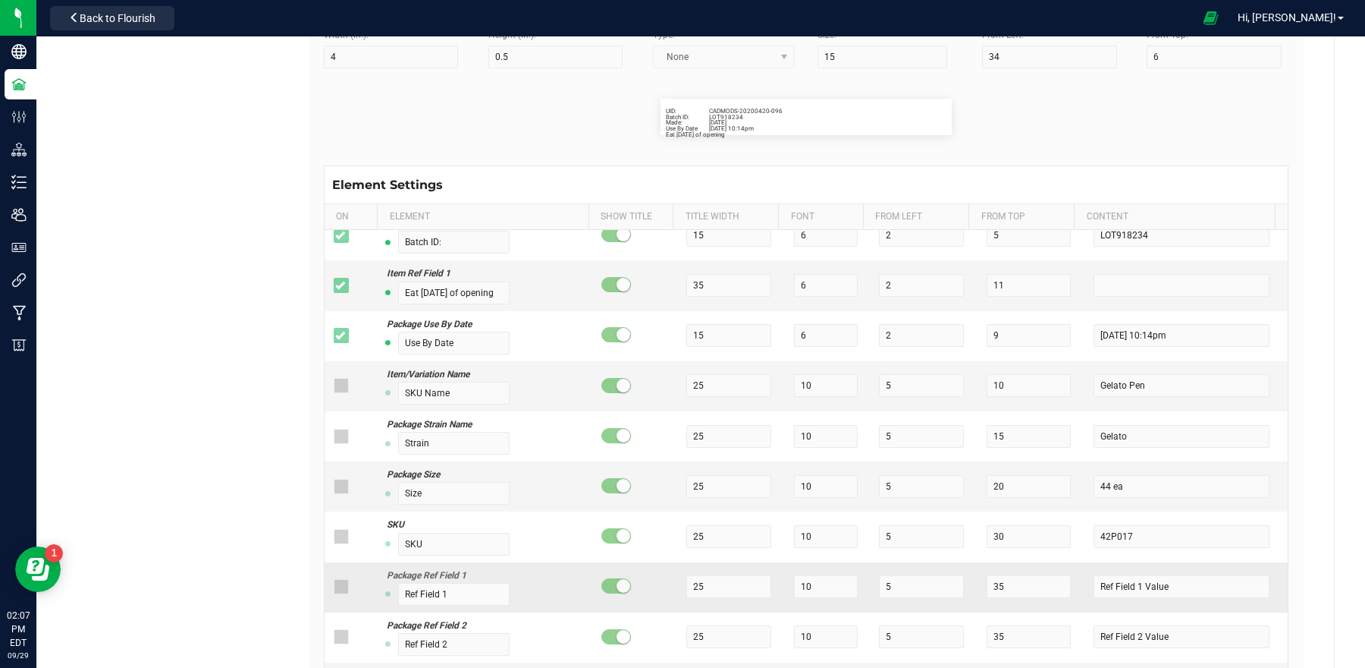
click at [337, 586] on icon at bounding box center [340, 586] width 10 height 0
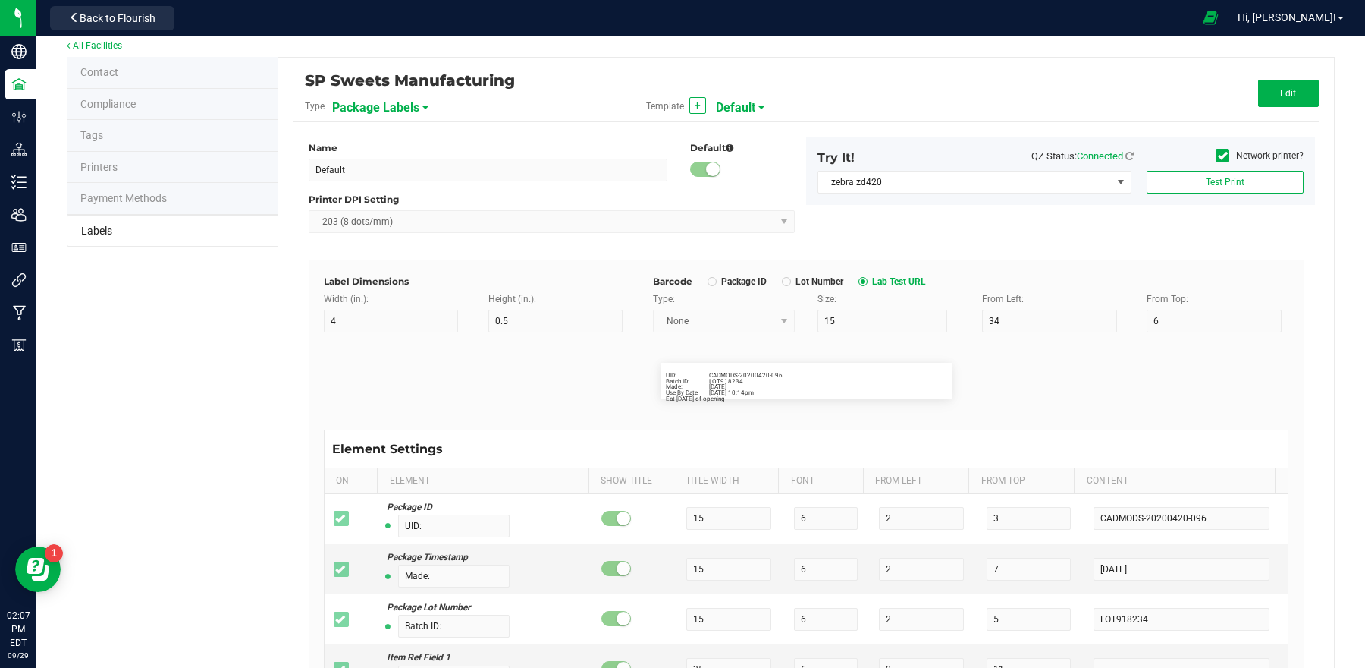
scroll to position [0, 0]
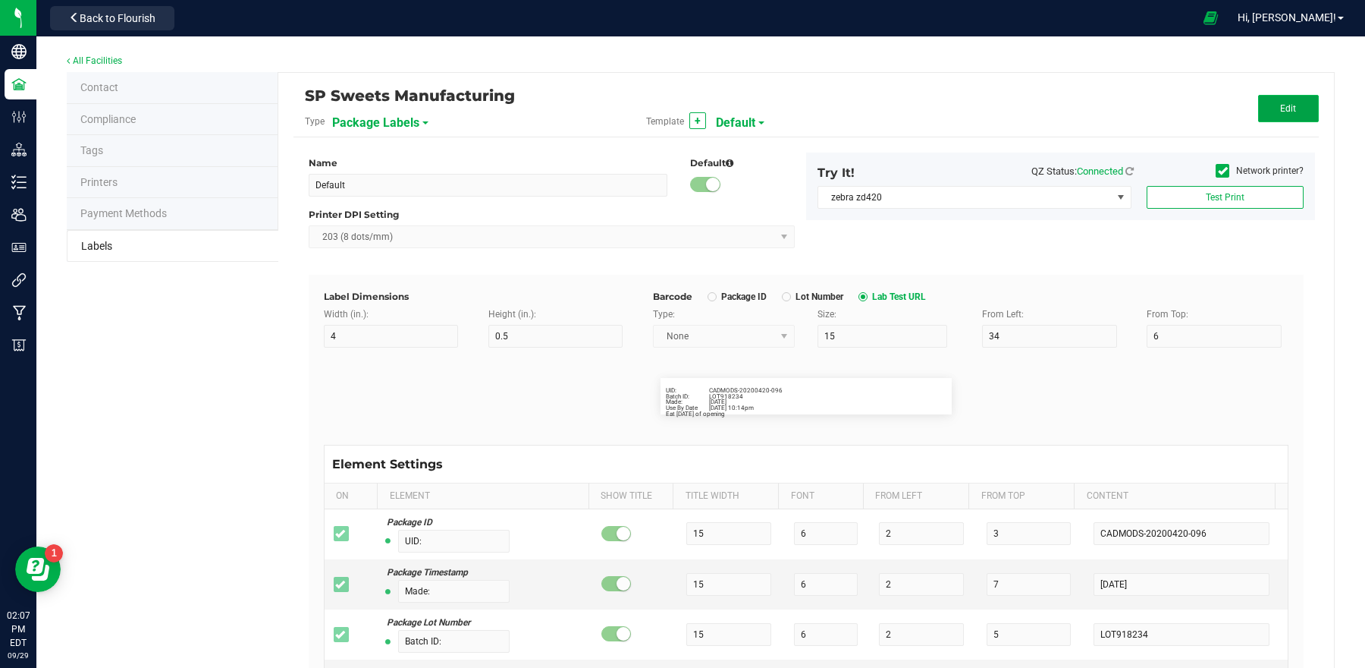
click at [1260, 97] on button "Edit" at bounding box center [1288, 108] width 61 height 27
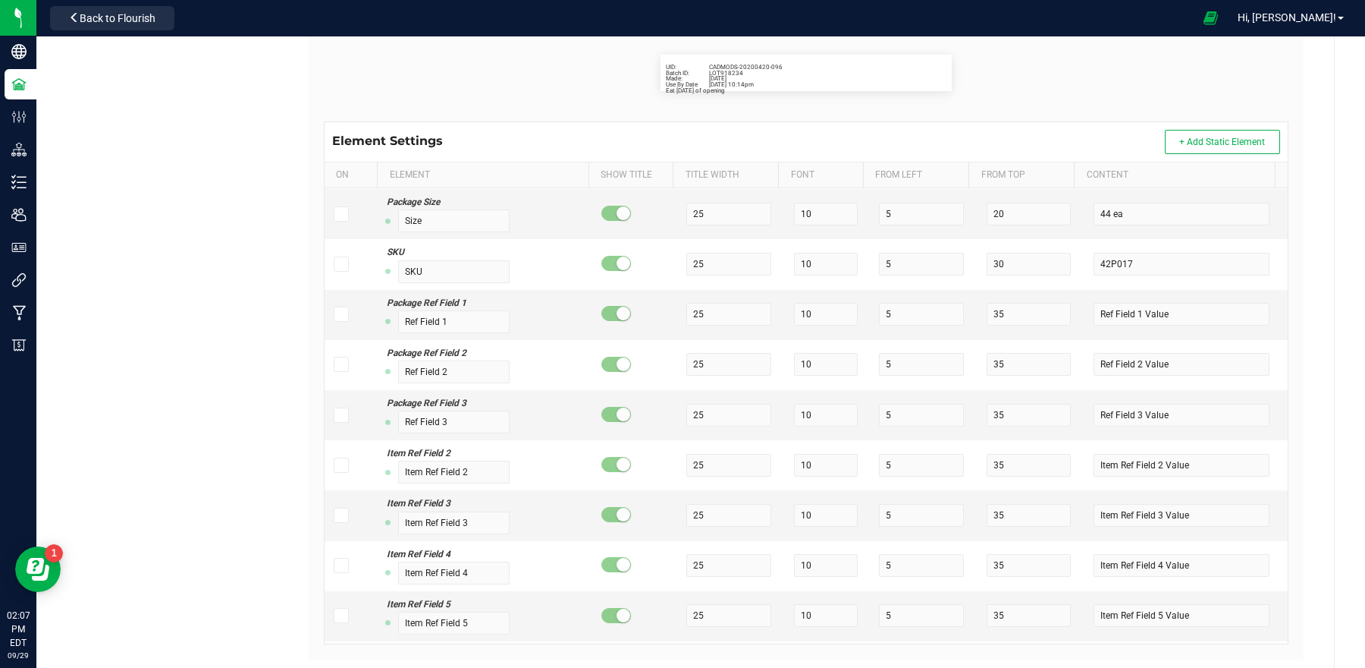
scroll to position [283, 0]
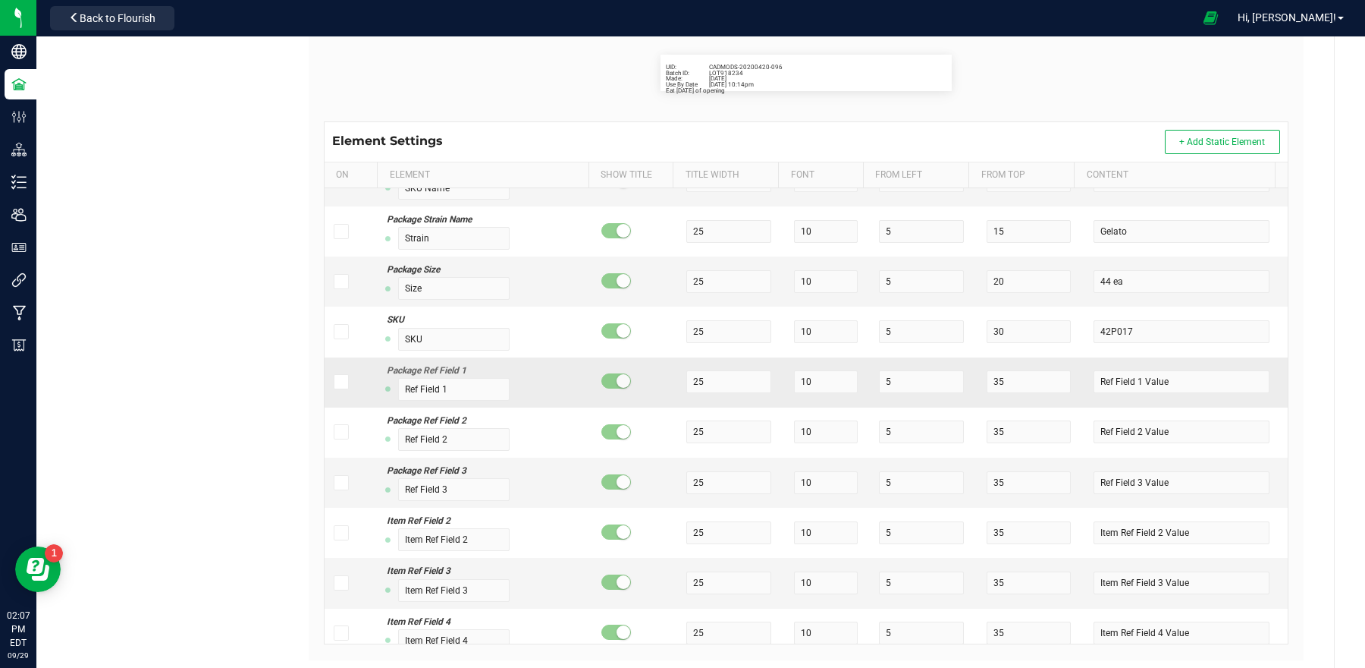
click at [345, 385] on span at bounding box center [341, 381] width 15 height 15
click at [0, 0] on input "checkbox" at bounding box center [0, 0] width 0 height 0
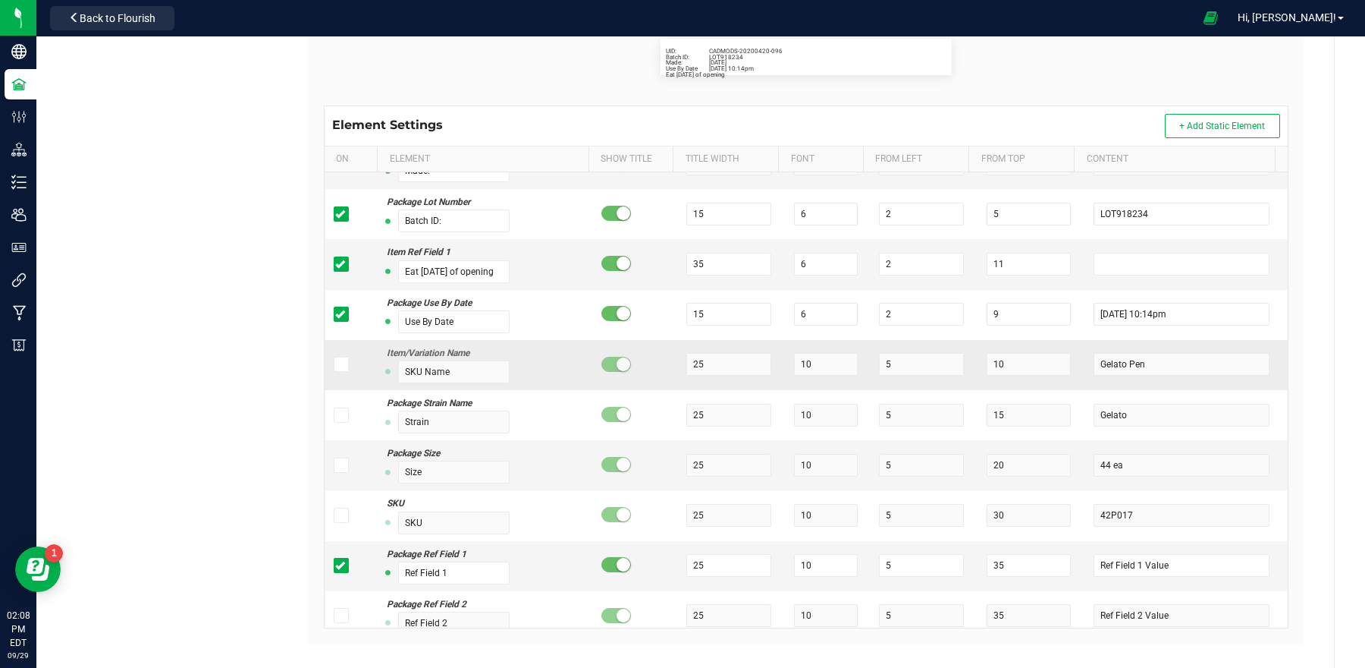
scroll to position [93, 0]
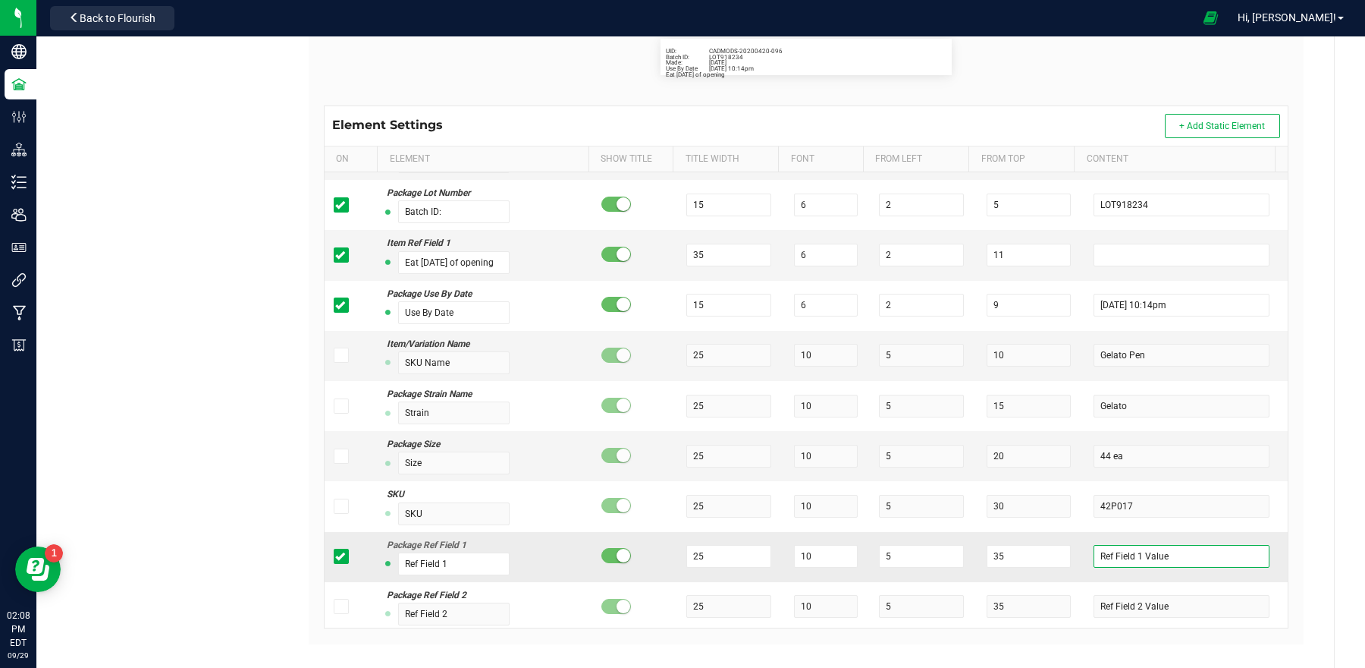
click at [1166, 559] on input "Ref Field 1 Value" at bounding box center [1182, 556] width 176 height 23
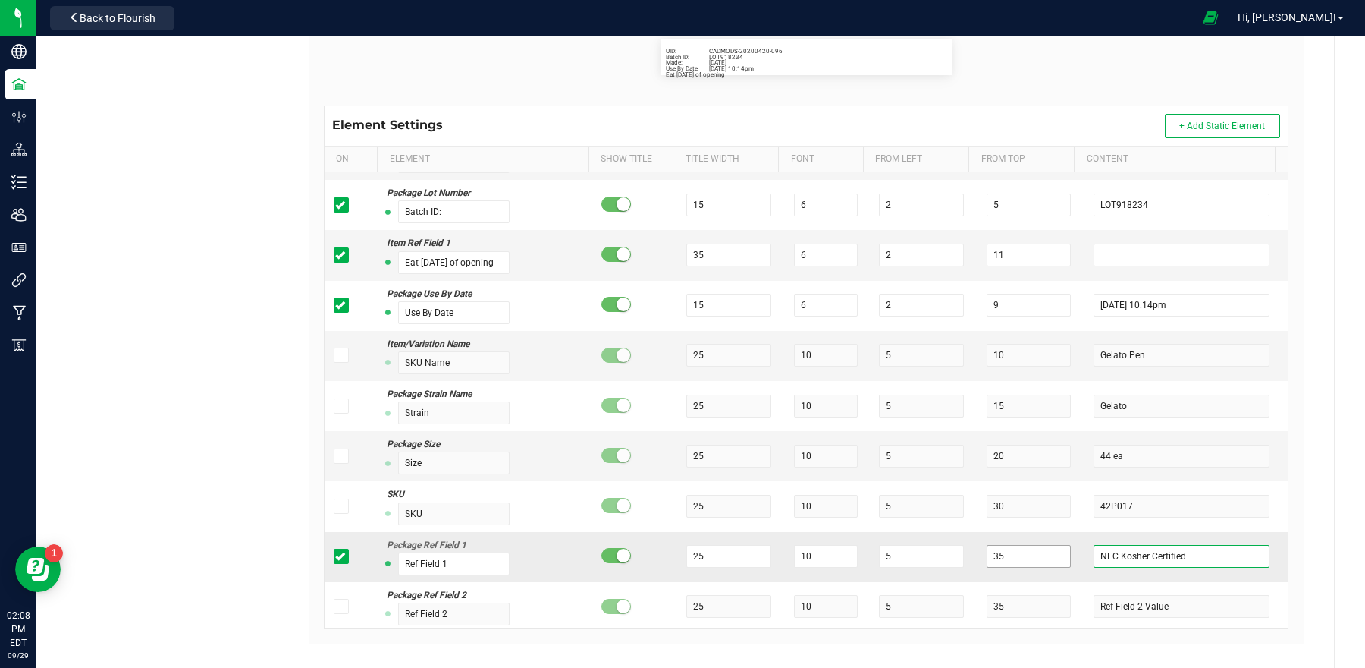
type input "NFC Kosher Certified"
click at [1004, 554] on input "35" at bounding box center [1029, 556] width 84 height 23
type input "3"
type input "5"
click at [818, 561] on input "10" at bounding box center [826, 556] width 64 height 23
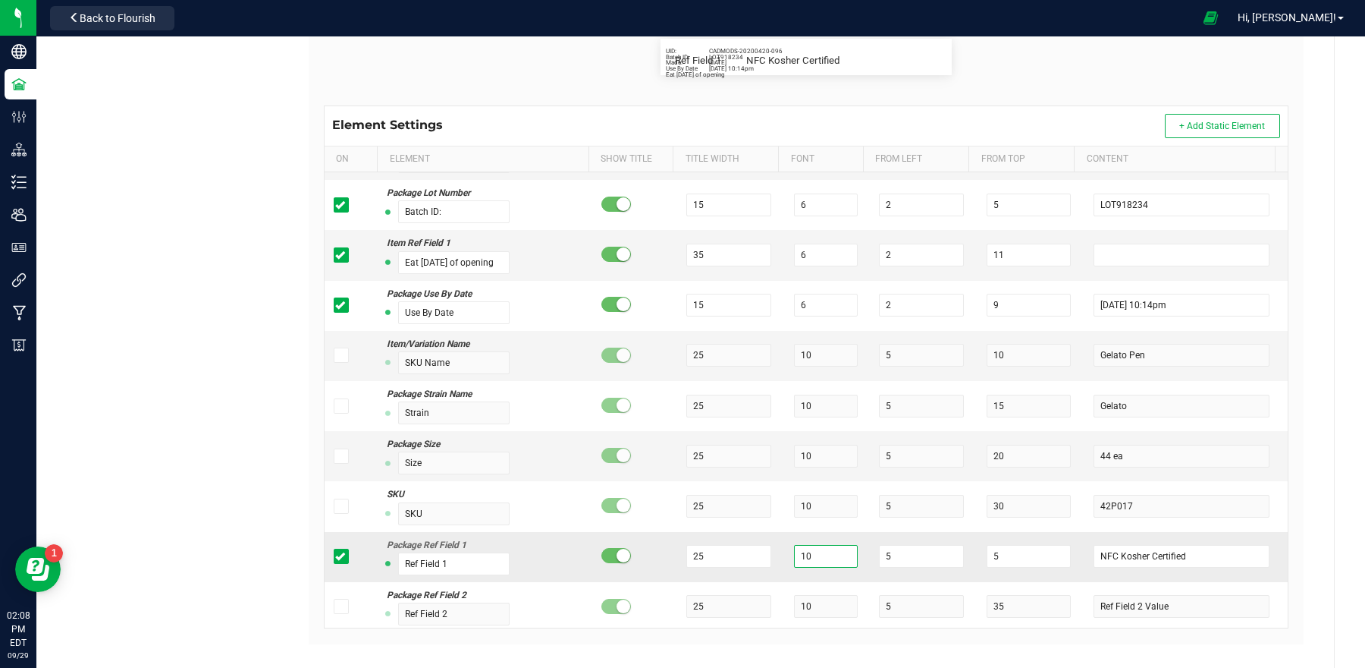
type input "1"
type input "7"
click at [473, 562] on input "Ref Field 1" at bounding box center [454, 563] width 112 height 23
type input "R"
click at [723, 555] on input "25" at bounding box center [728, 556] width 84 height 23
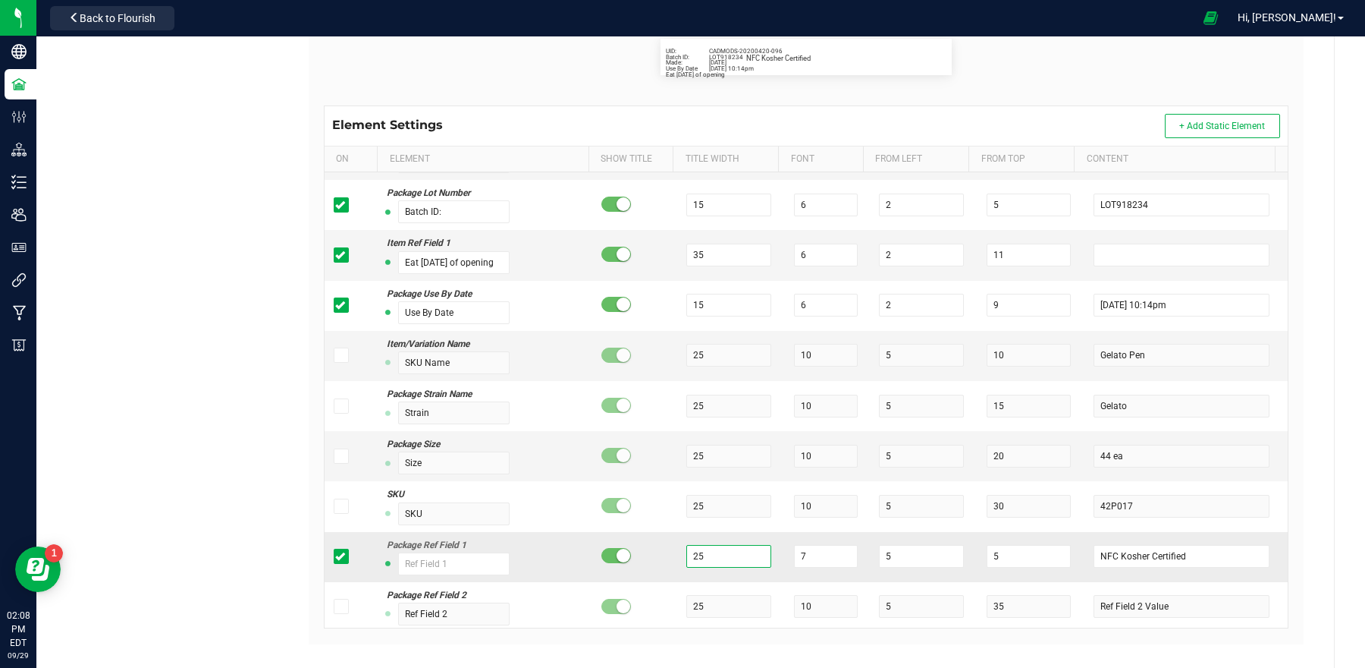
type input "2"
type input "34"
click at [809, 561] on input "7" at bounding box center [826, 556] width 64 height 23
click at [906, 558] on input "5" at bounding box center [921, 556] width 84 height 23
click at [722, 556] on input "34" at bounding box center [728, 556] width 84 height 23
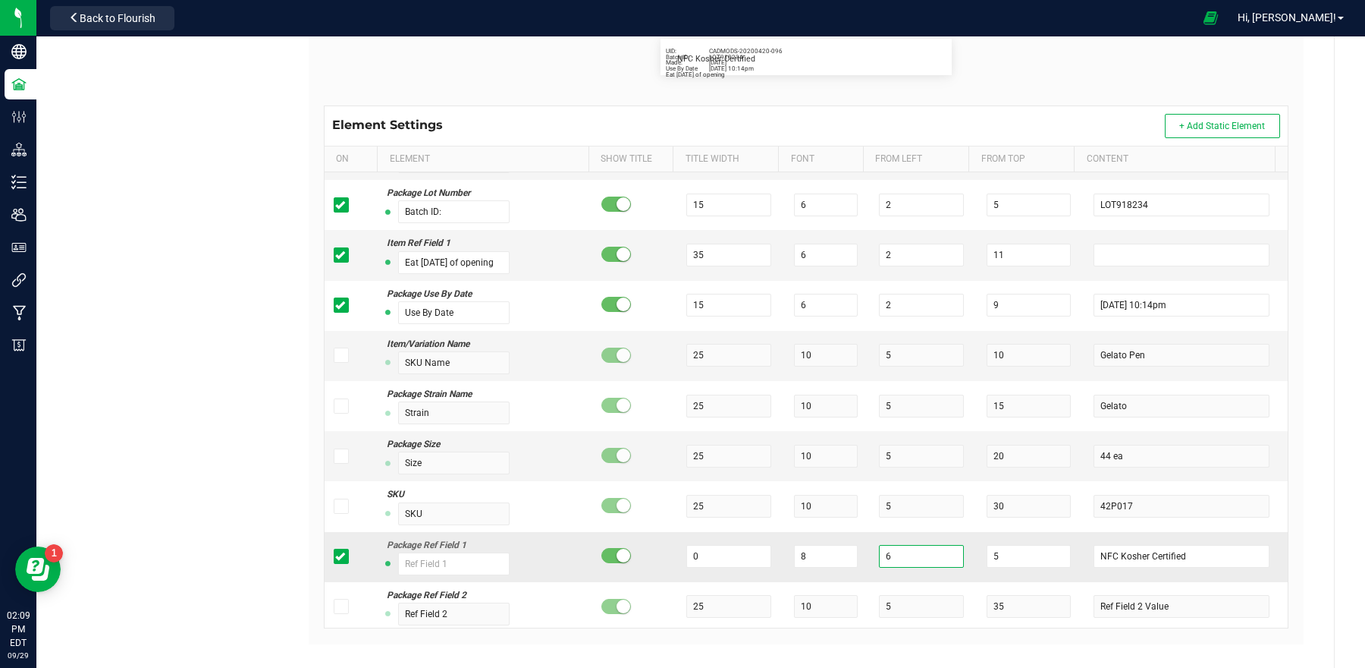
click at [891, 558] on input "6" at bounding box center [921, 556] width 84 height 23
click at [1009, 564] on input "5" at bounding box center [1029, 556] width 84 height 23
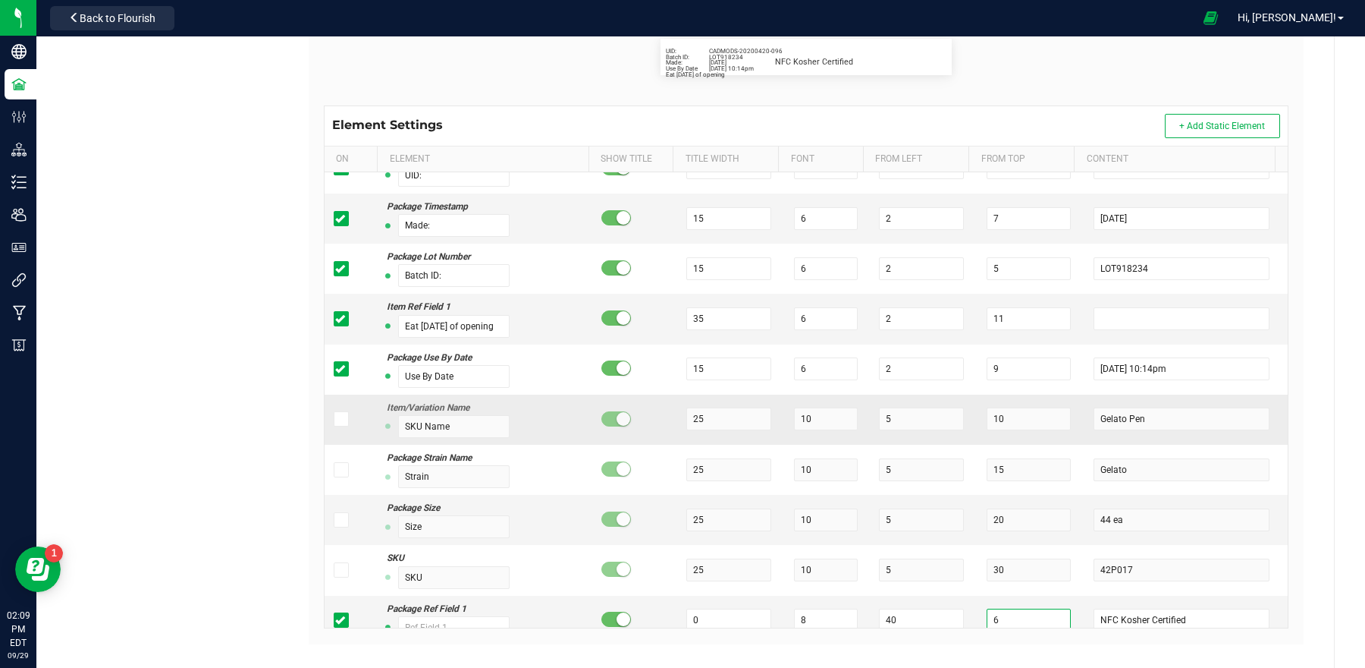
scroll to position [0, 0]
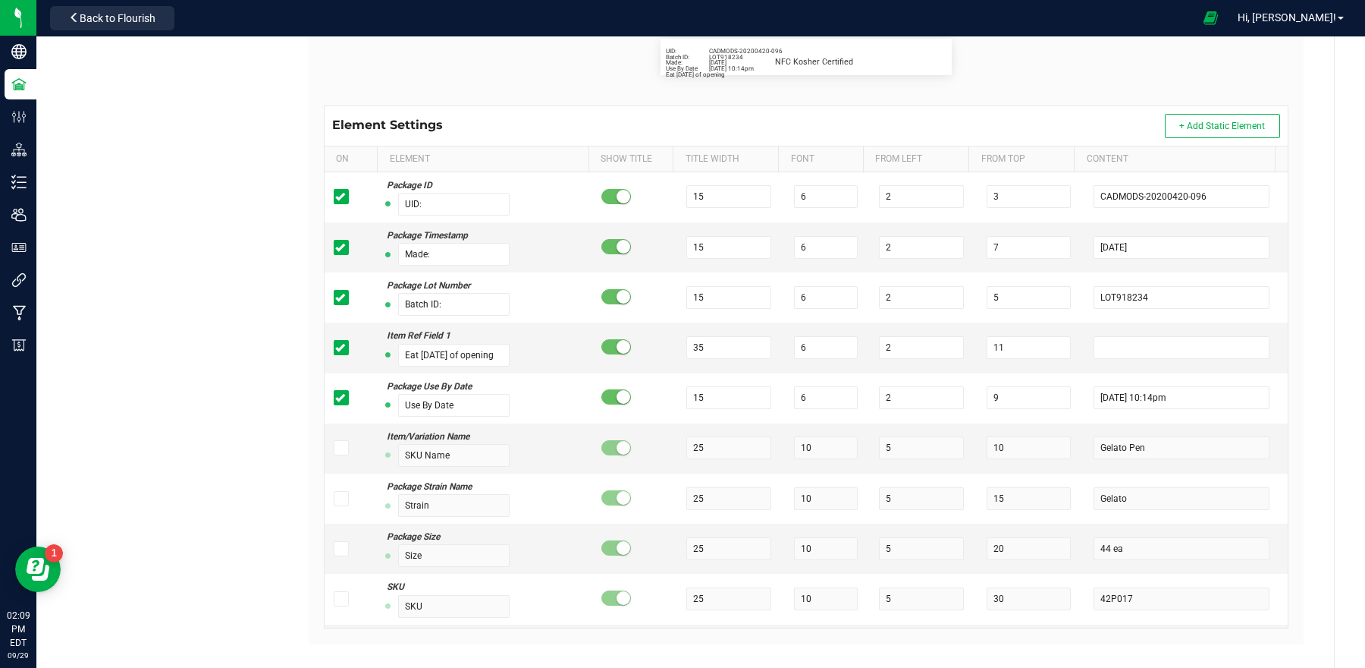
click at [1283, 492] on div "Label Dimensions Width (in.): 4 Height (in.): 0.5 Barcode Package ID Lot Number…" at bounding box center [806, 290] width 995 height 708
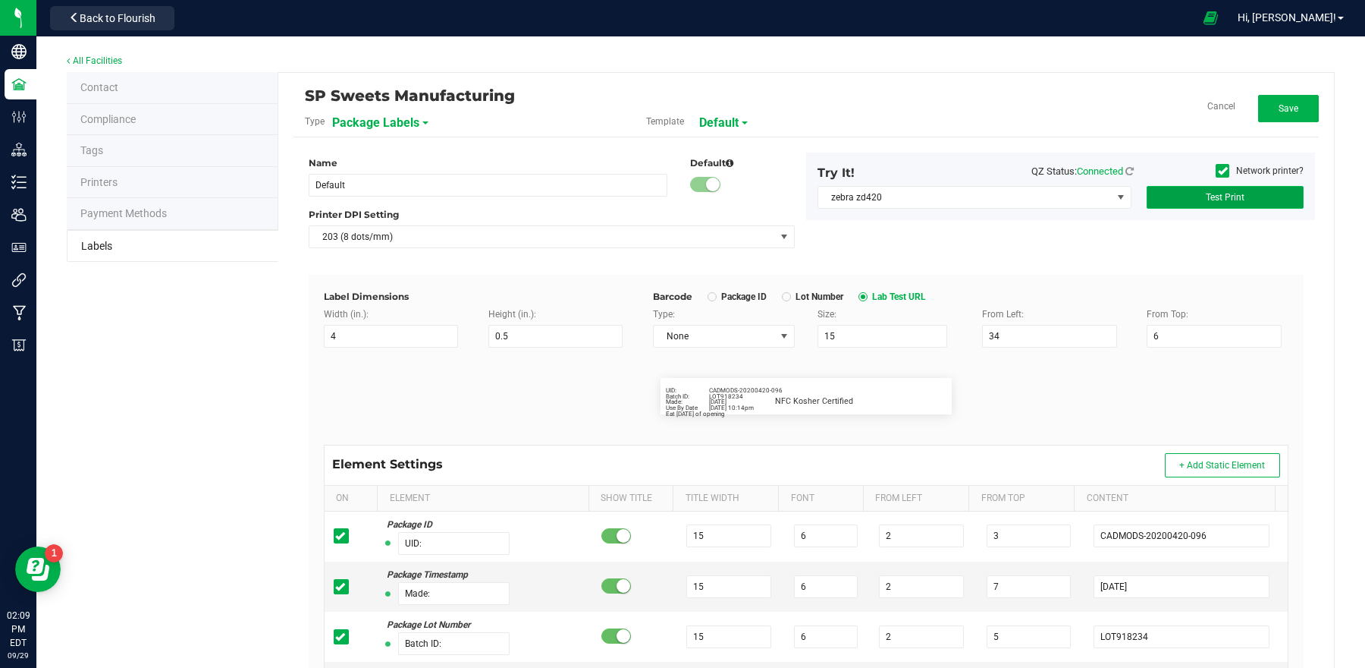
click at [1241, 195] on button "Test Print" at bounding box center [1225, 197] width 157 height 23
click at [1218, 171] on icon at bounding box center [1223, 171] width 10 height 0
click at [0, 0] on input "Network printer?" at bounding box center [0, 0] width 0 height 0
click at [1277, 101] on button "Save" at bounding box center [1288, 108] width 61 height 27
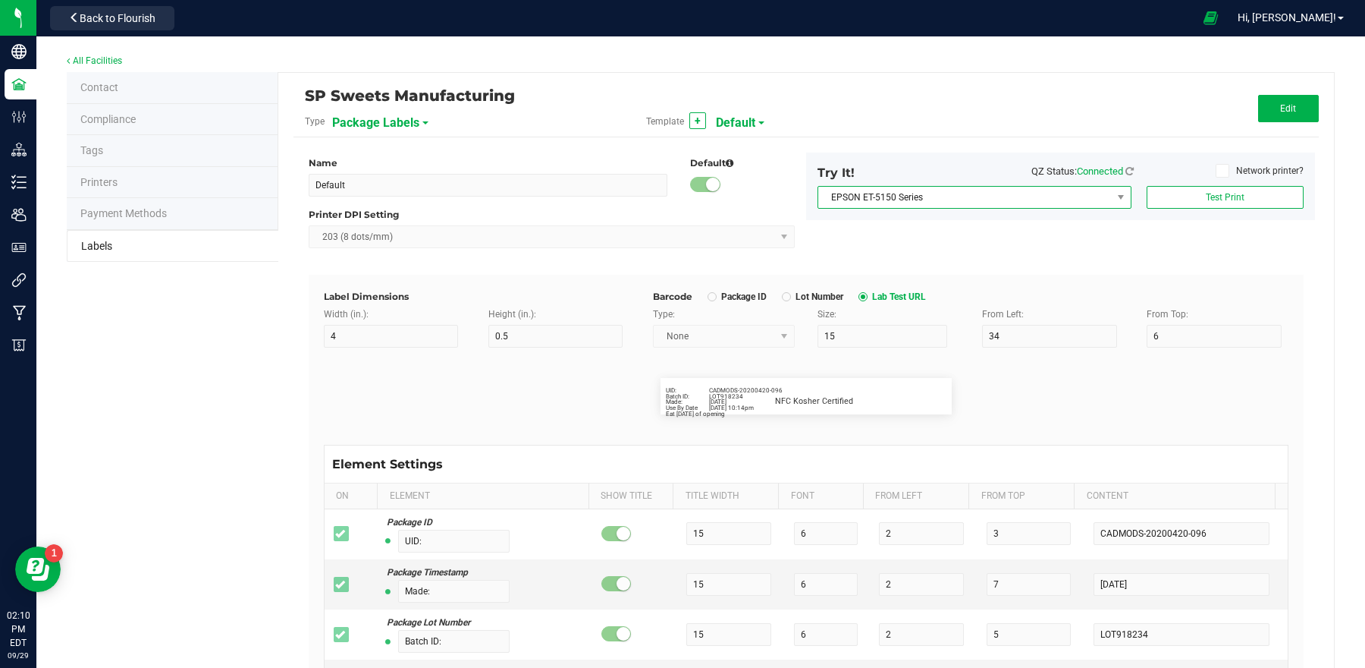
drag, startPoint x: 1039, startPoint y: 195, endPoint x: 1020, endPoint y: 191, distance: 19.3
click at [1040, 194] on span "EPSON ET-5150 Series" at bounding box center [965, 197] width 294 height 21
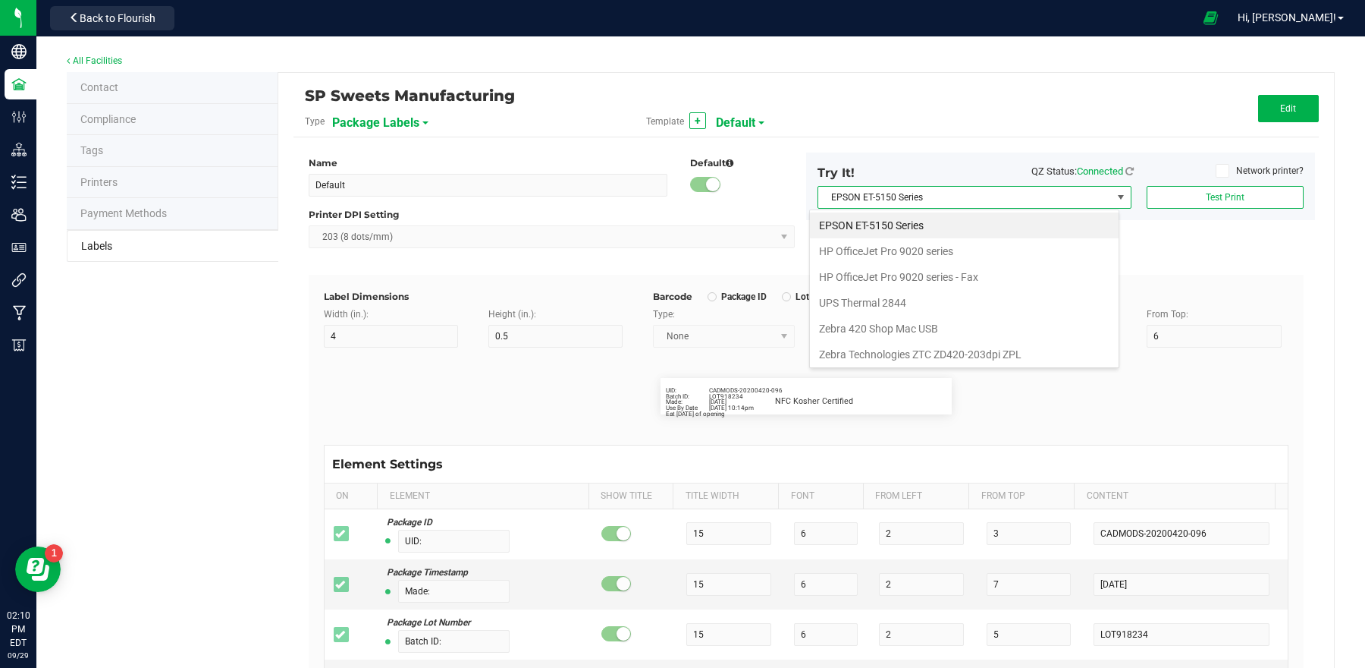
scroll to position [24, 309]
click at [910, 326] on USB "Zebra 420 Shop Mac USB" at bounding box center [964, 329] width 309 height 26
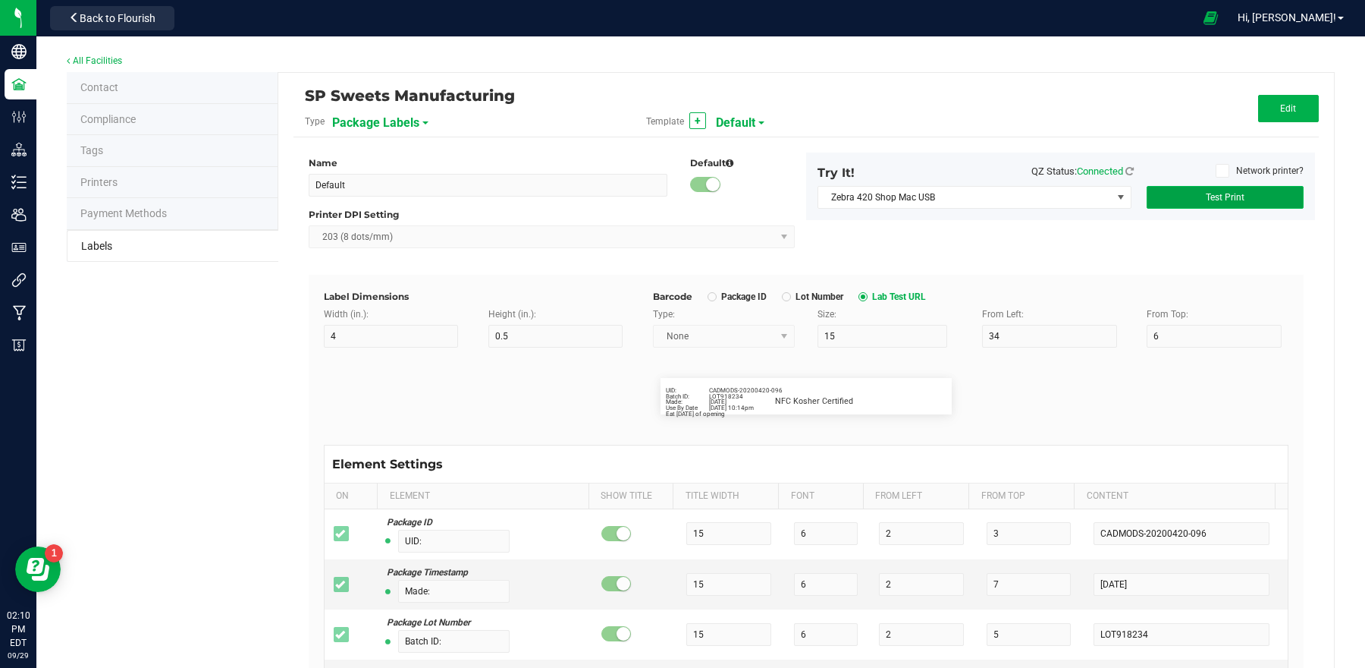
click at [1209, 196] on span "Test Print" at bounding box center [1225, 197] width 39 height 11
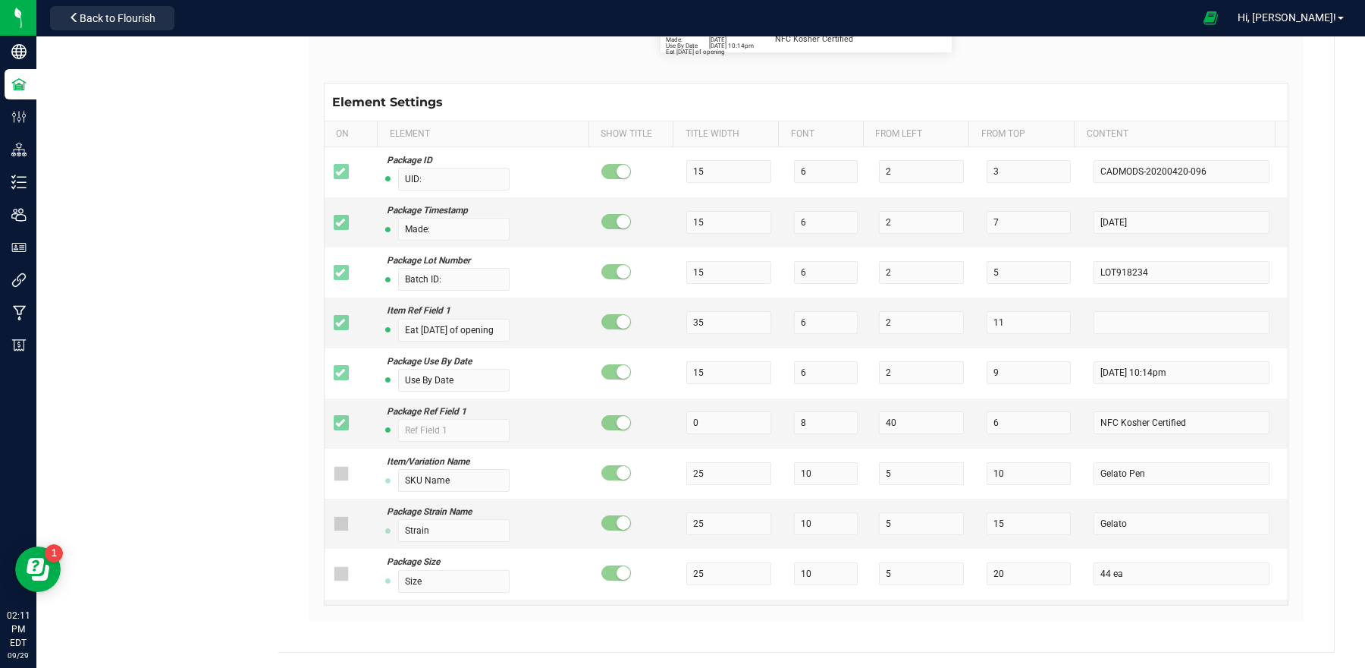
scroll to position [0, 0]
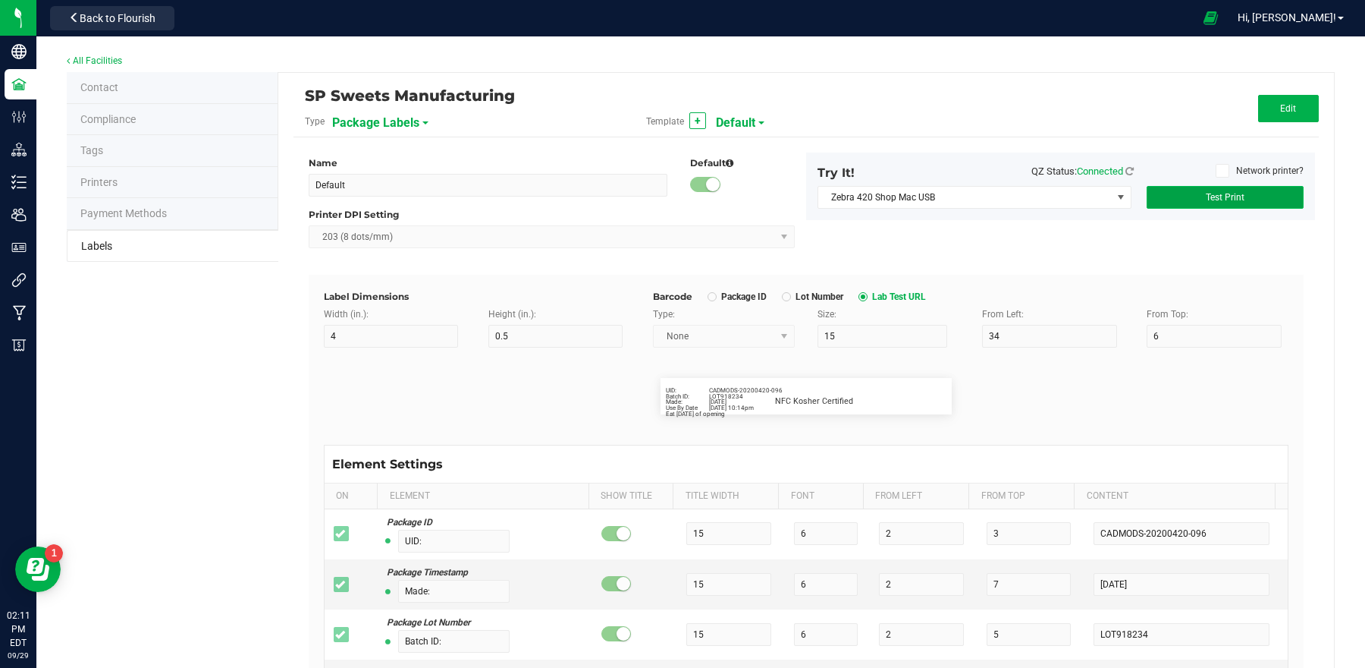
click at [1205, 203] on button "Test Print" at bounding box center [1225, 197] width 157 height 23
drag, startPoint x: 1258, startPoint y: 109, endPoint x: 1228, endPoint y: 171, distance: 68.2
click at [1259, 109] on button "Edit" at bounding box center [1288, 108] width 61 height 27
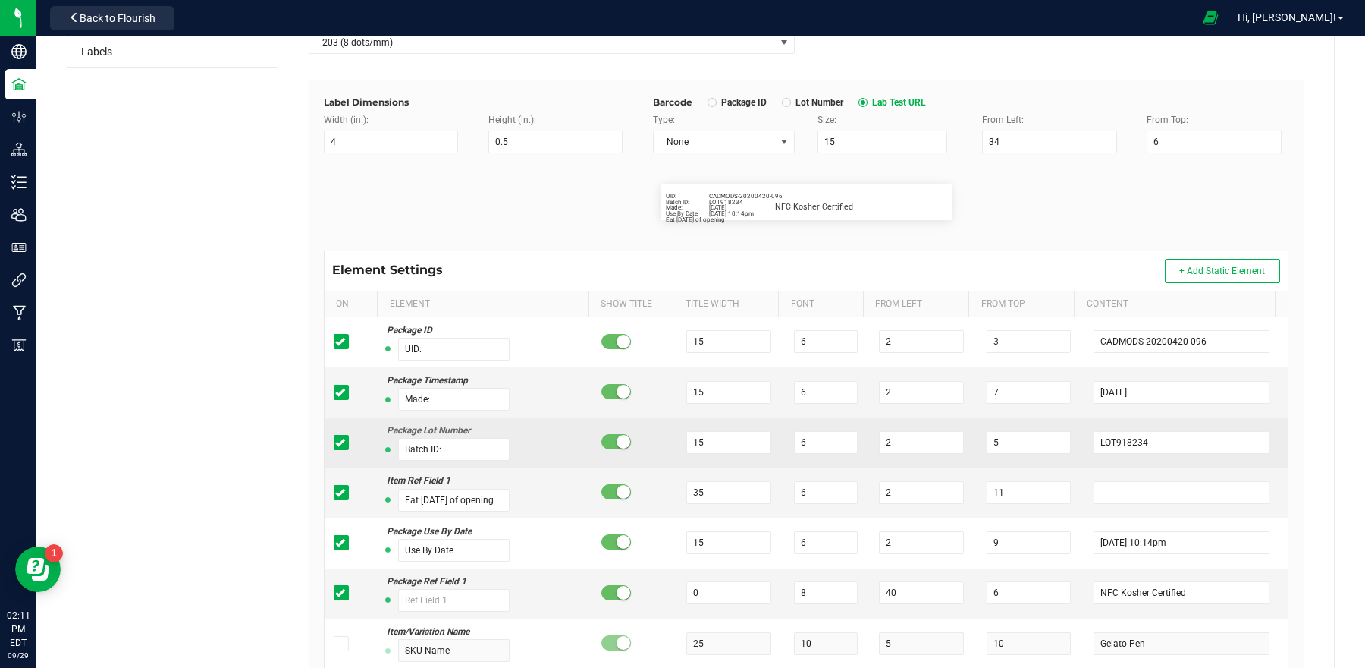
scroll to position [362, 0]
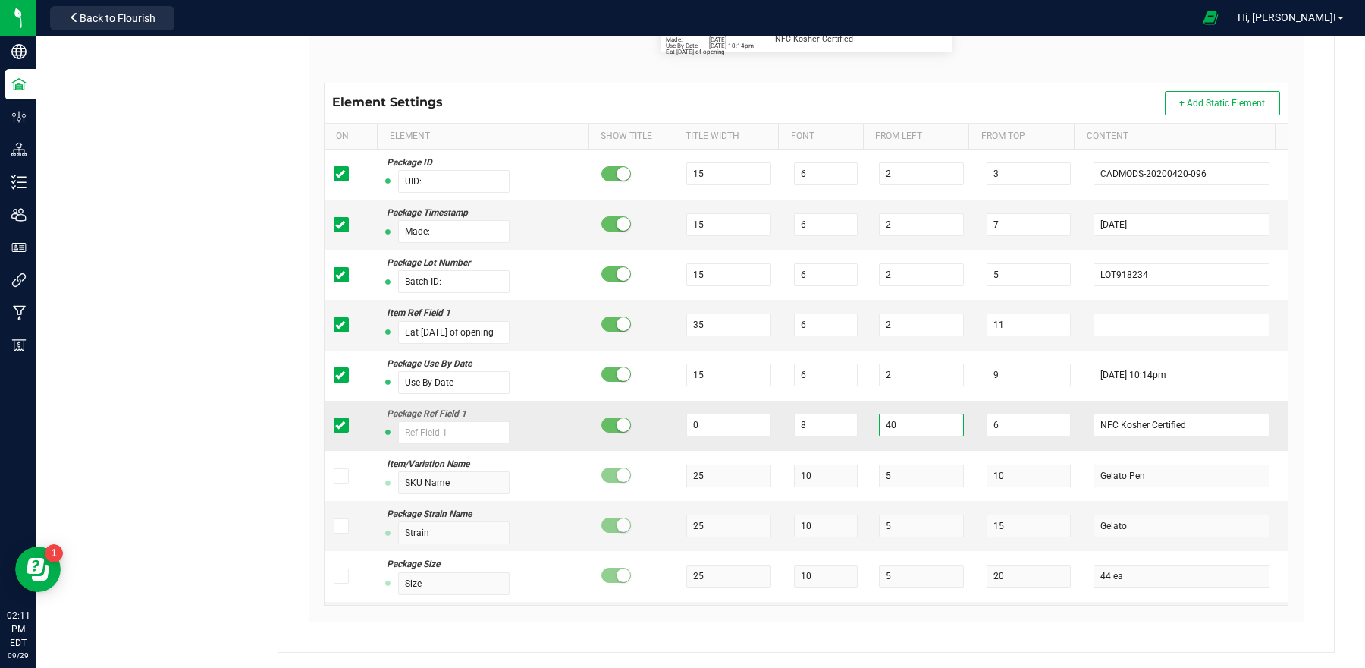
click at [888, 428] on input "40" at bounding box center [921, 424] width 84 height 23
click at [1285, 369] on div "Label Dimensions Width (in.): 4 Height (in.): 0.5 Barcode Package ID Lot Number…" at bounding box center [806, 267] width 995 height 708
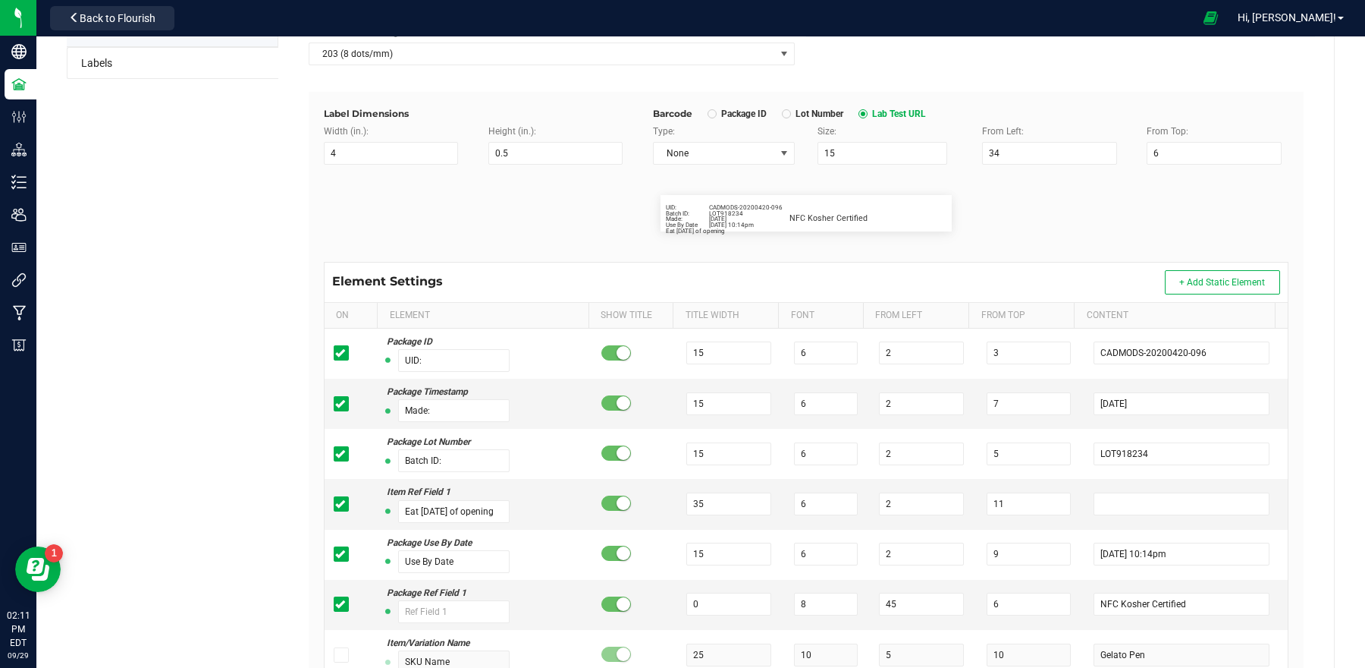
scroll to position [0, 0]
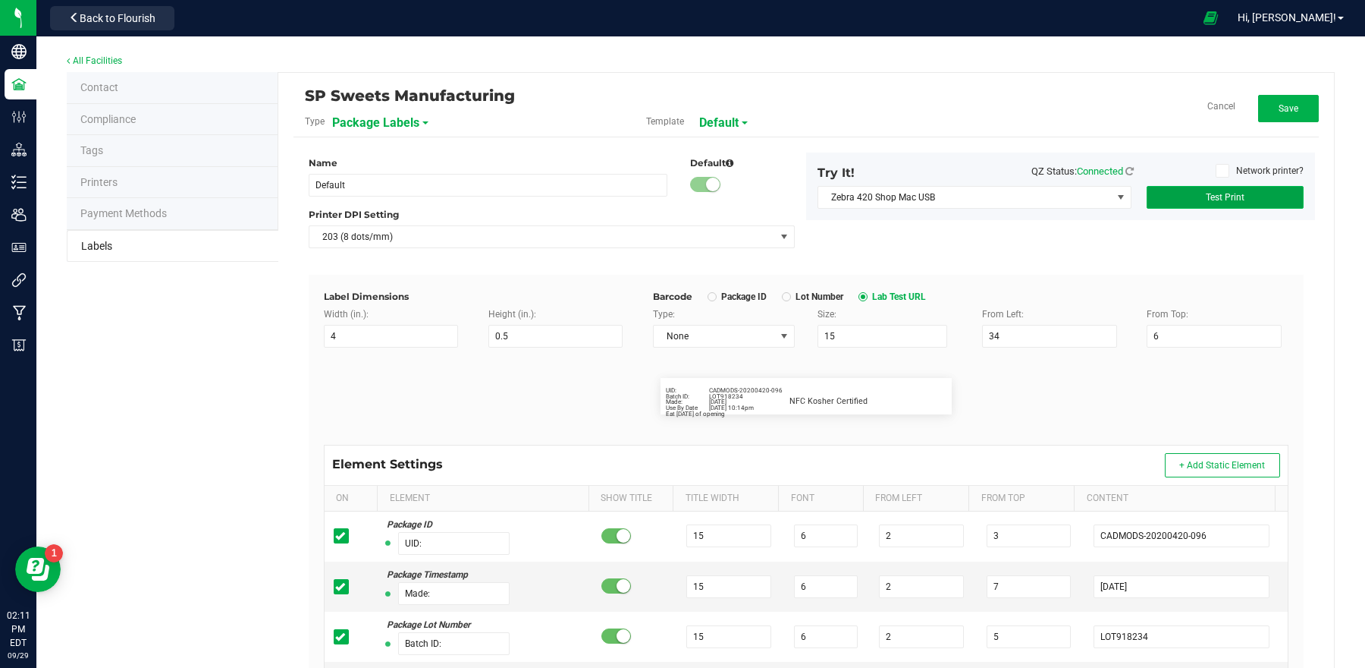
click at [1237, 192] on button "Test Print" at bounding box center [1225, 197] width 157 height 23
click at [1211, 201] on span "Test Print" at bounding box center [1225, 197] width 39 height 11
click at [1273, 114] on button "Save" at bounding box center [1288, 108] width 61 height 27
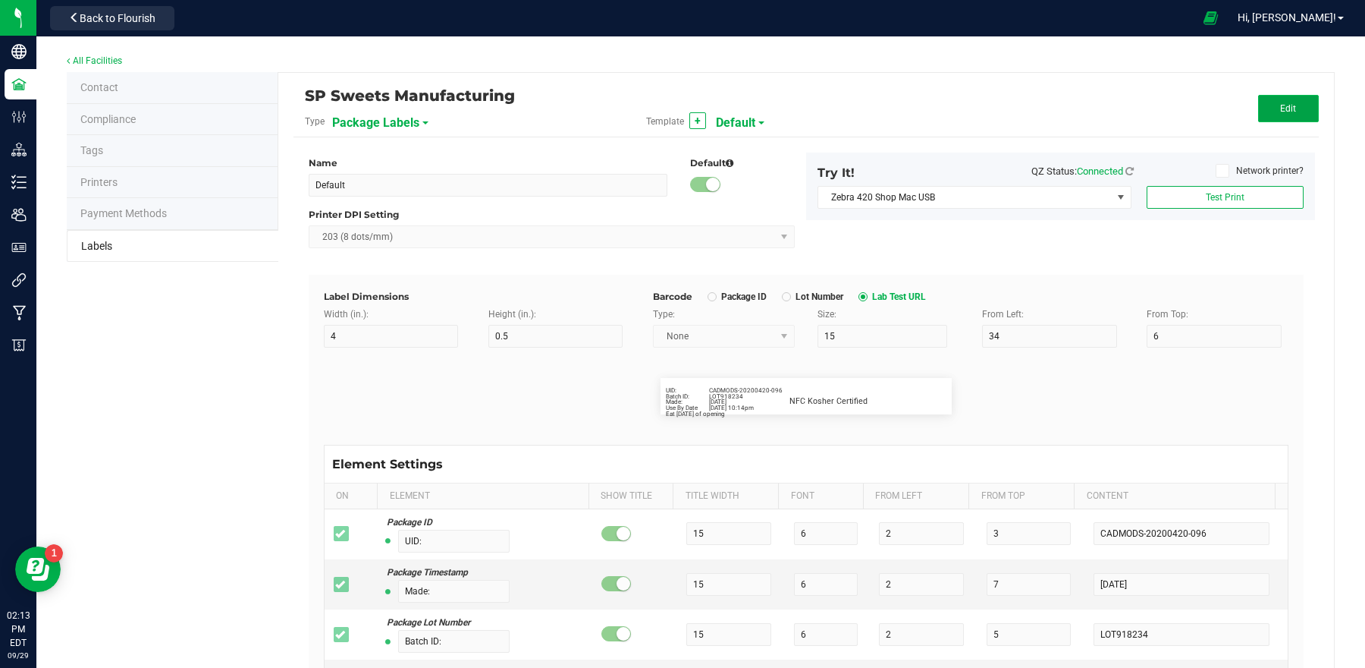
click at [1261, 106] on button "Edit" at bounding box center [1288, 108] width 61 height 27
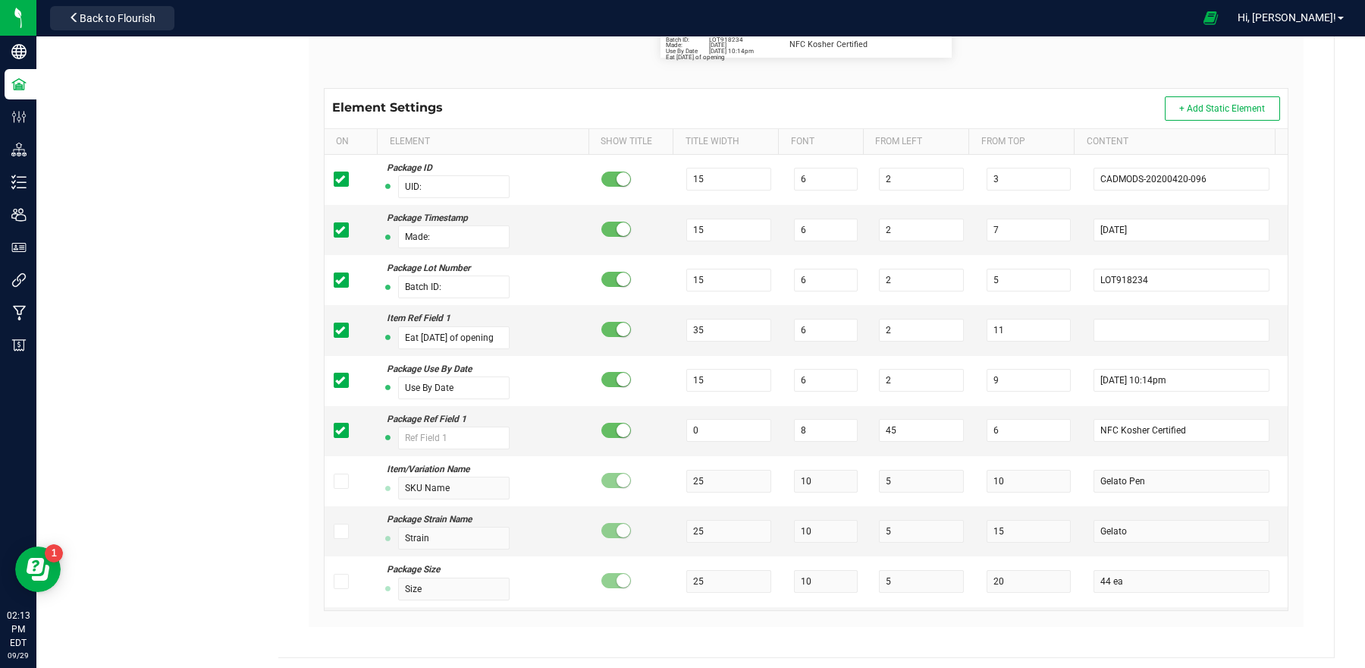
scroll to position [362, 0]
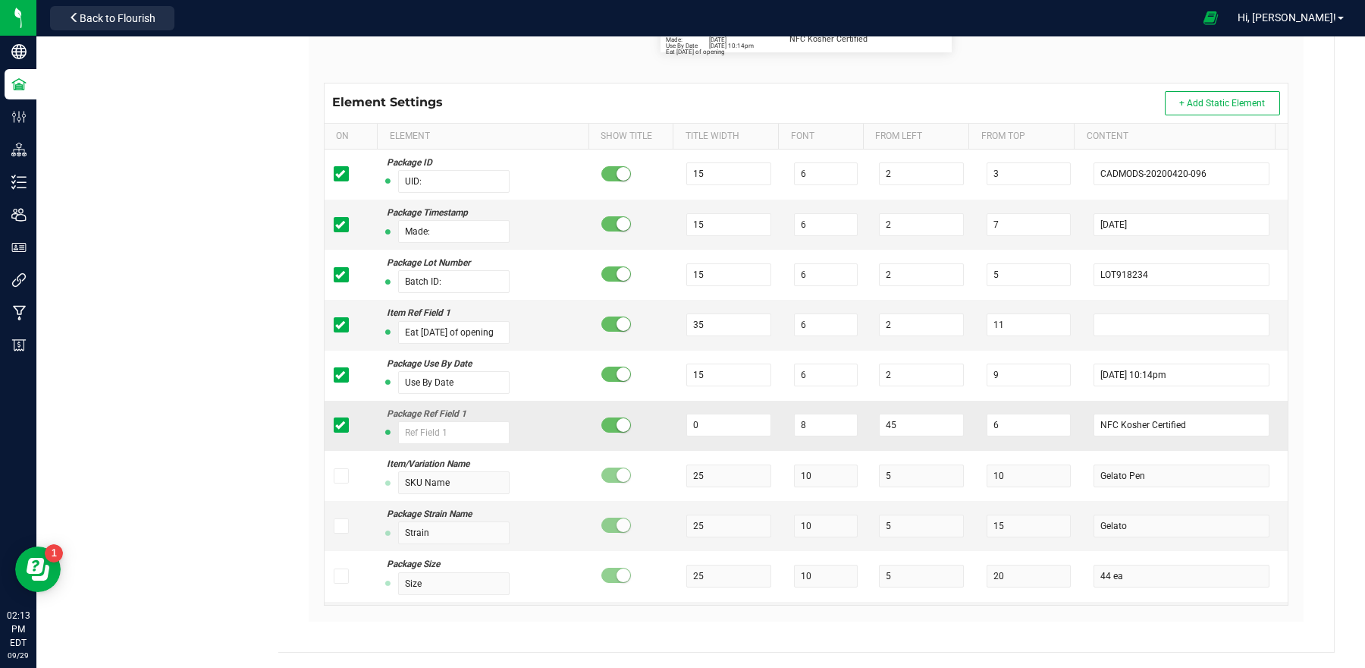
click at [617, 426] on small at bounding box center [624, 425] width 14 height 14
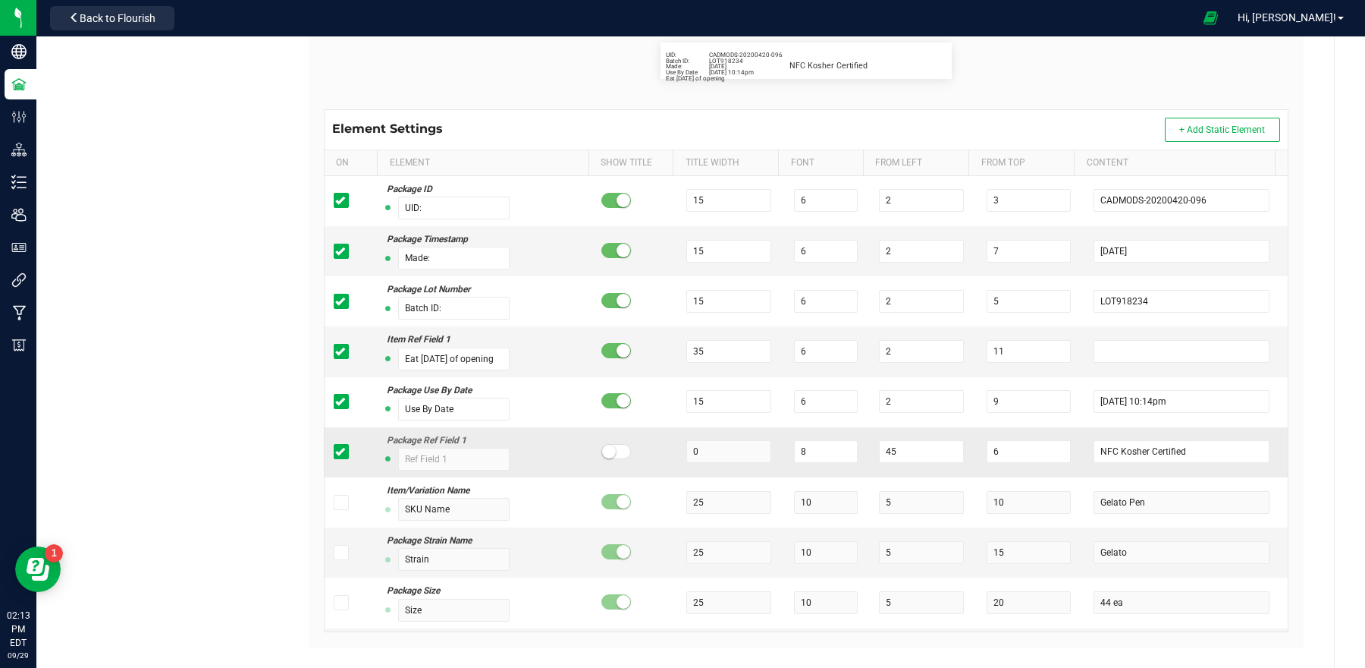
scroll to position [0, 0]
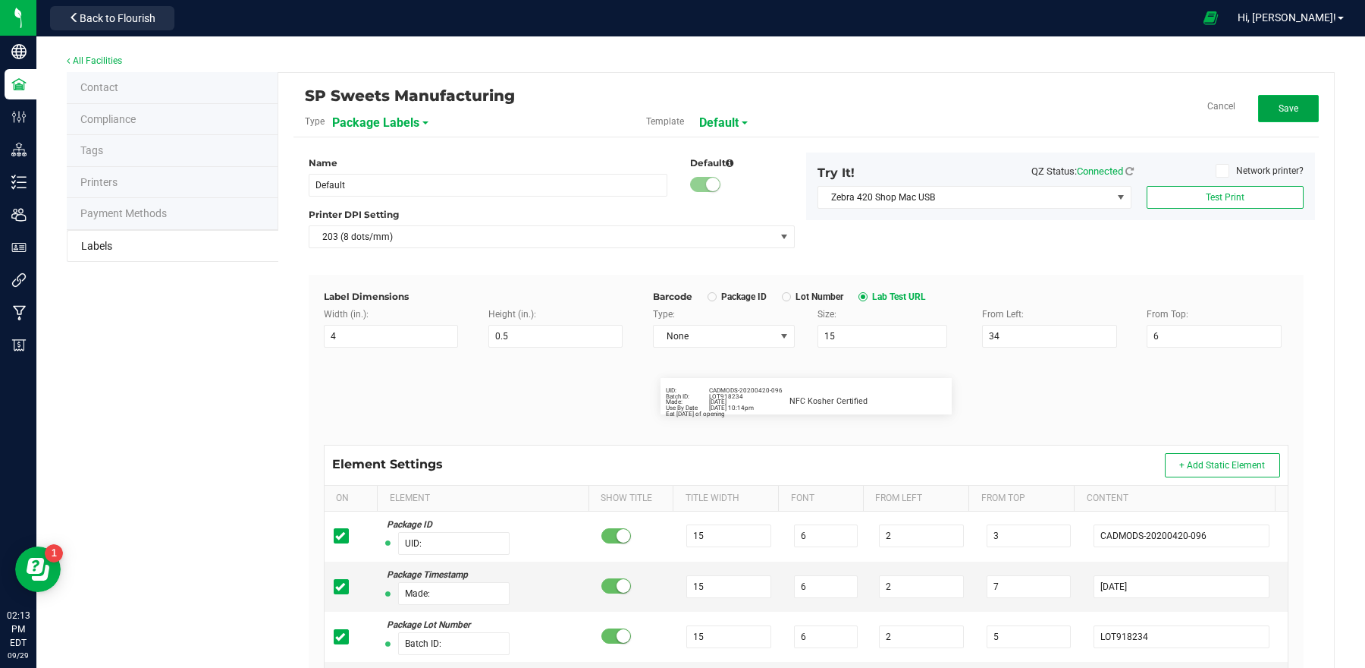
click at [1285, 115] on button "Save" at bounding box center [1288, 108] width 61 height 27
click at [1269, 115] on button "Edit" at bounding box center [1288, 108] width 61 height 27
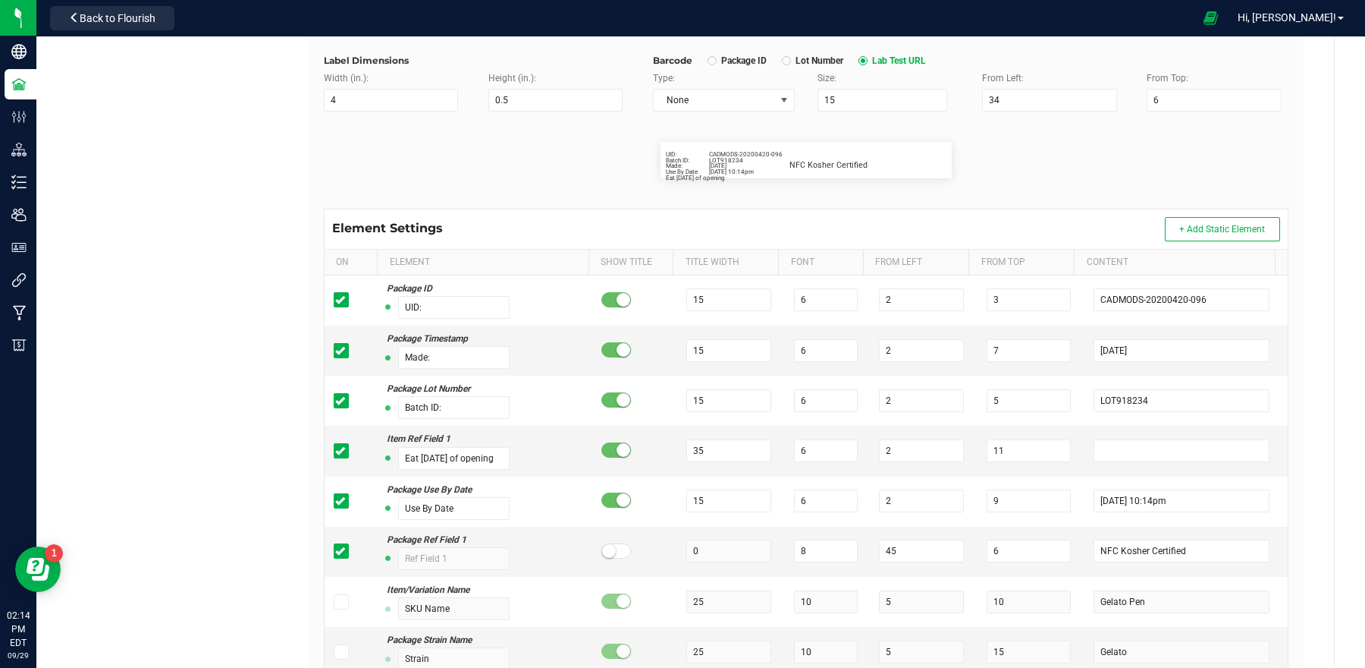
scroll to position [362, 0]
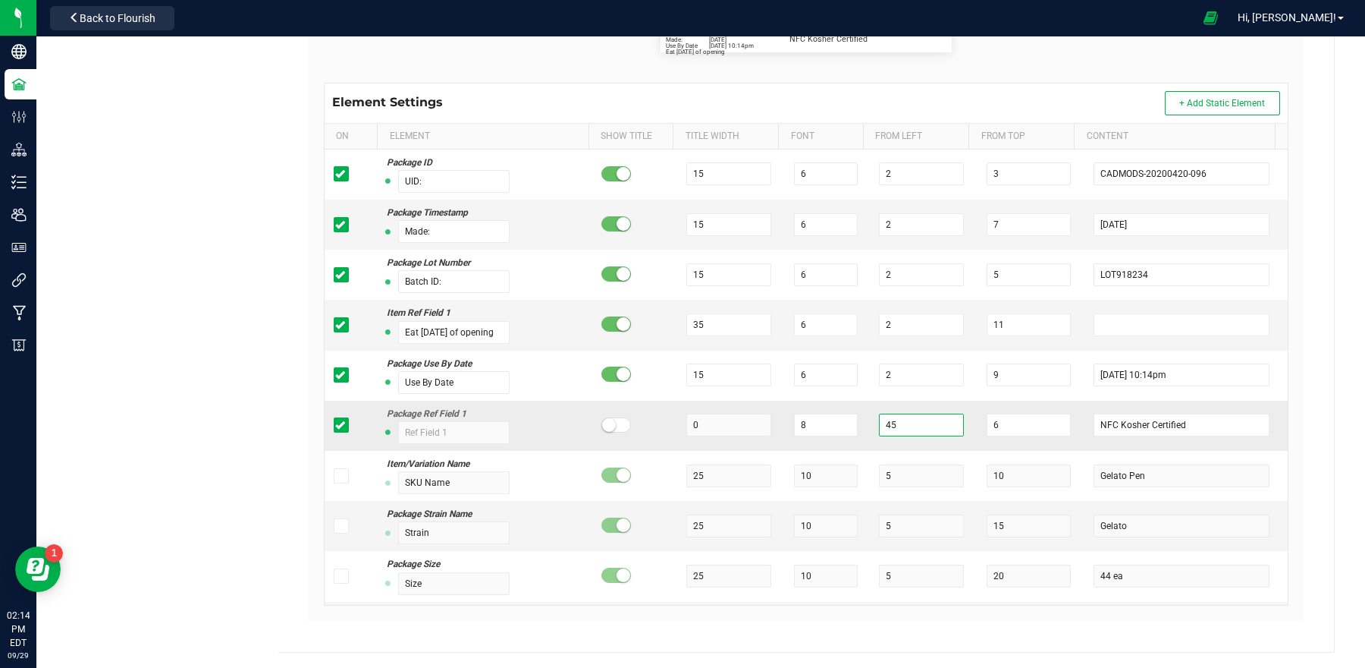
click at [941, 425] on input "45" at bounding box center [921, 424] width 84 height 23
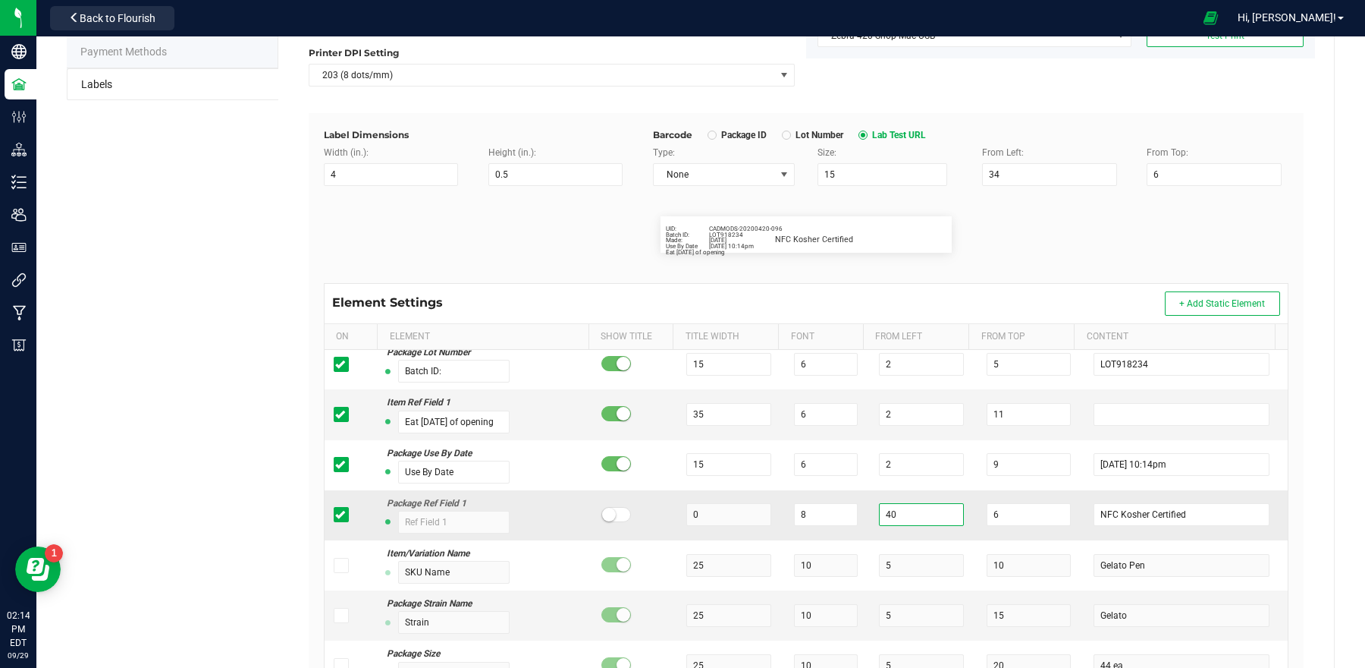
scroll to position [112, 0]
type input "4"
type input "37"
click at [1299, 292] on div "SP Sweets Manufacturing Type Package Labels Template Default Cancel Save Name D…" at bounding box center [806, 381] width 1056 height 941
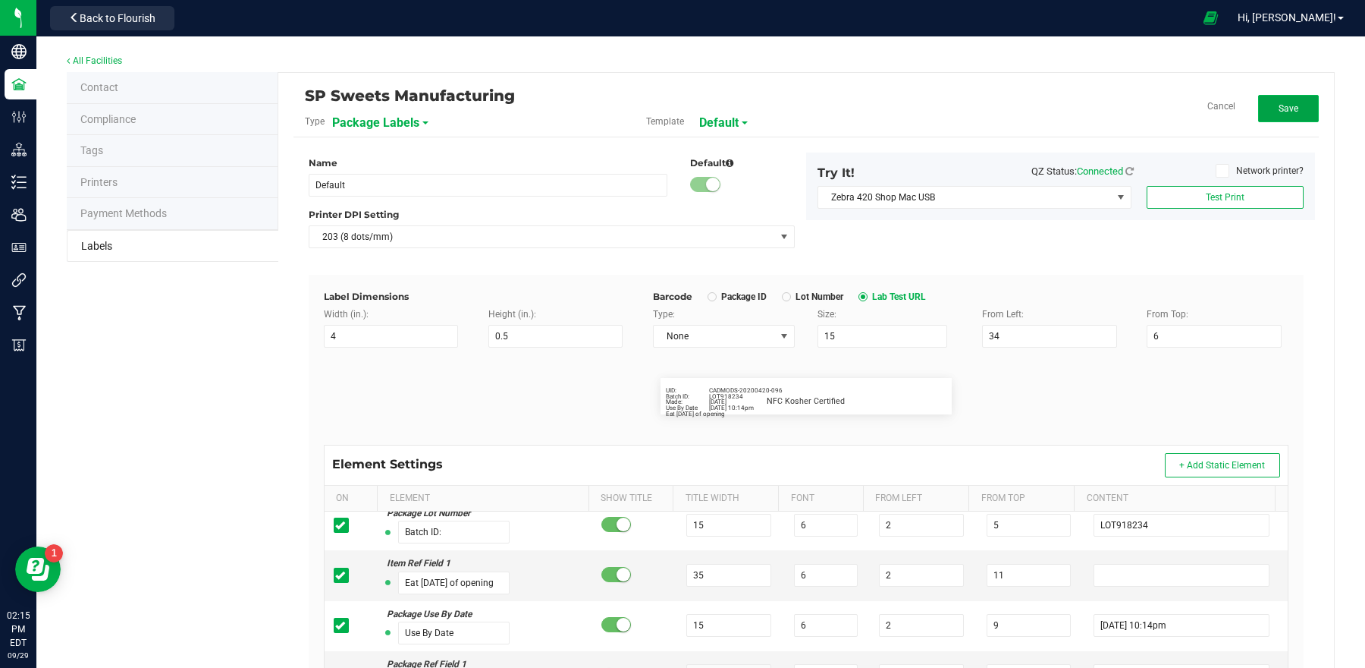
click at [1279, 108] on span "Save" at bounding box center [1289, 108] width 20 height 11
click at [730, 125] on span "Default" at bounding box center [735, 123] width 39 height 26
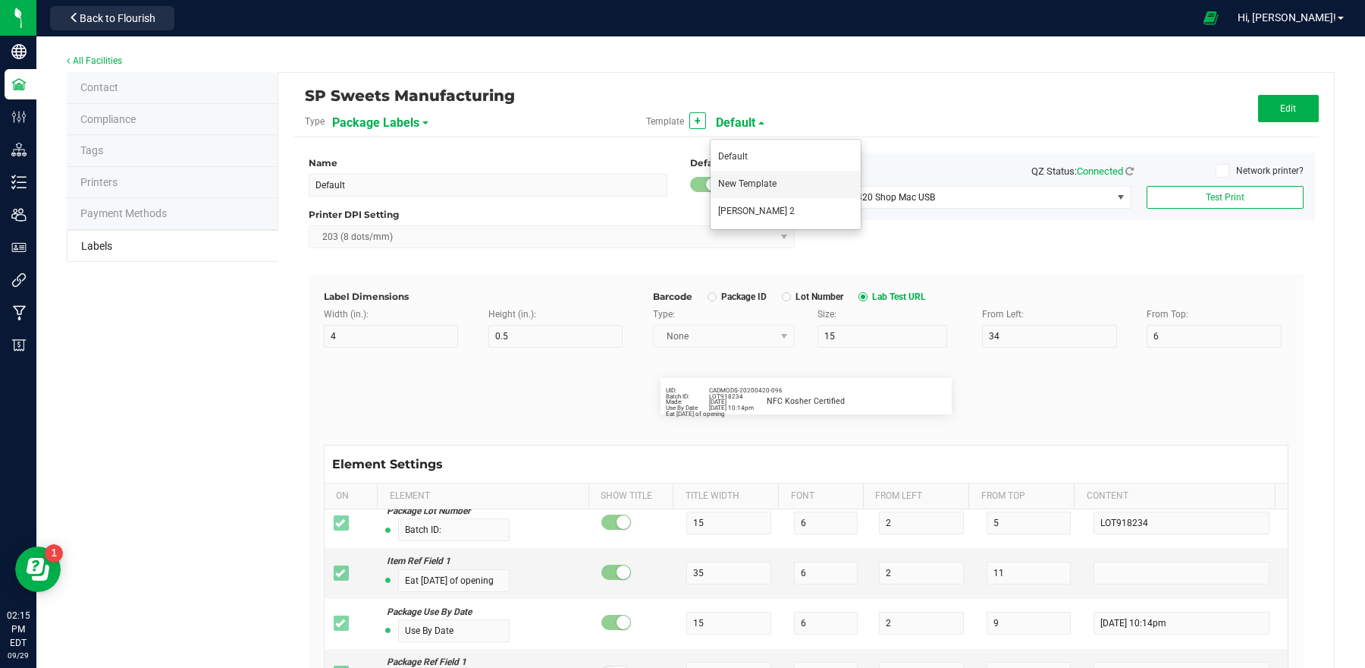
click at [758, 189] on li "New Template" at bounding box center [786, 184] width 150 height 27
type input "New Template"
type input "3"
type input "40"
type input "5"
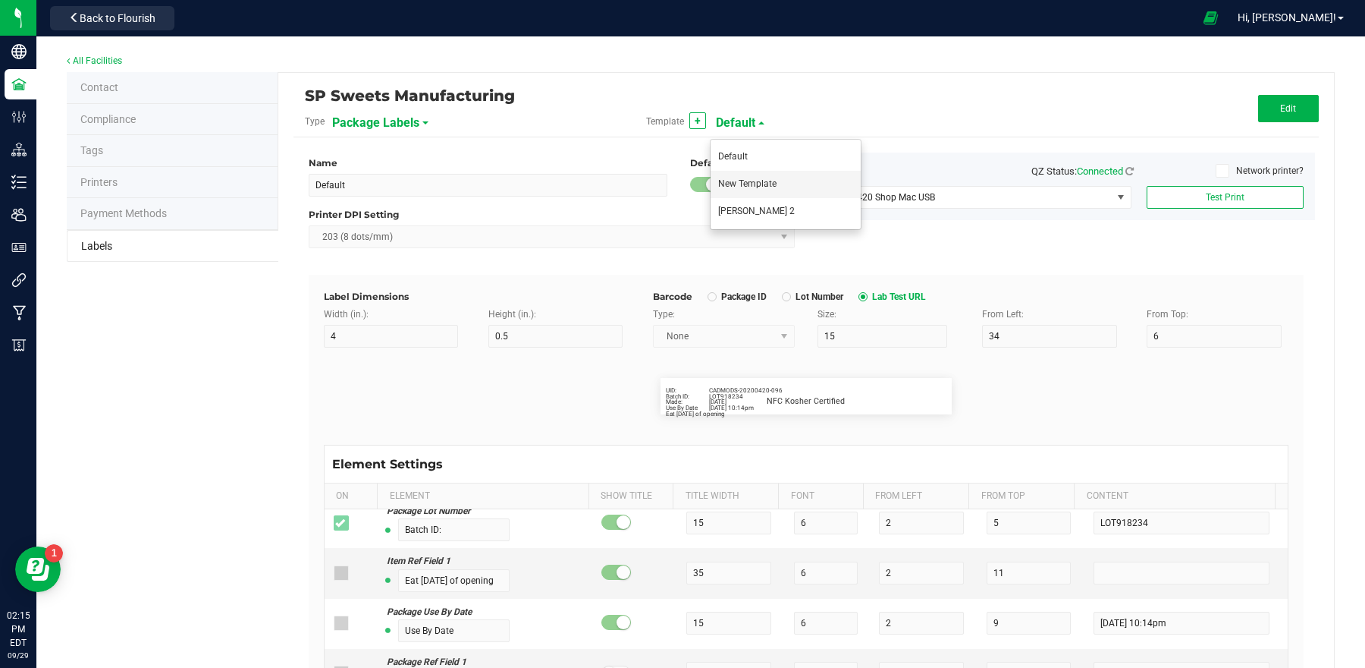
type input "40"
type input "Package ID"
type input "25"
type input "10"
type input "5"
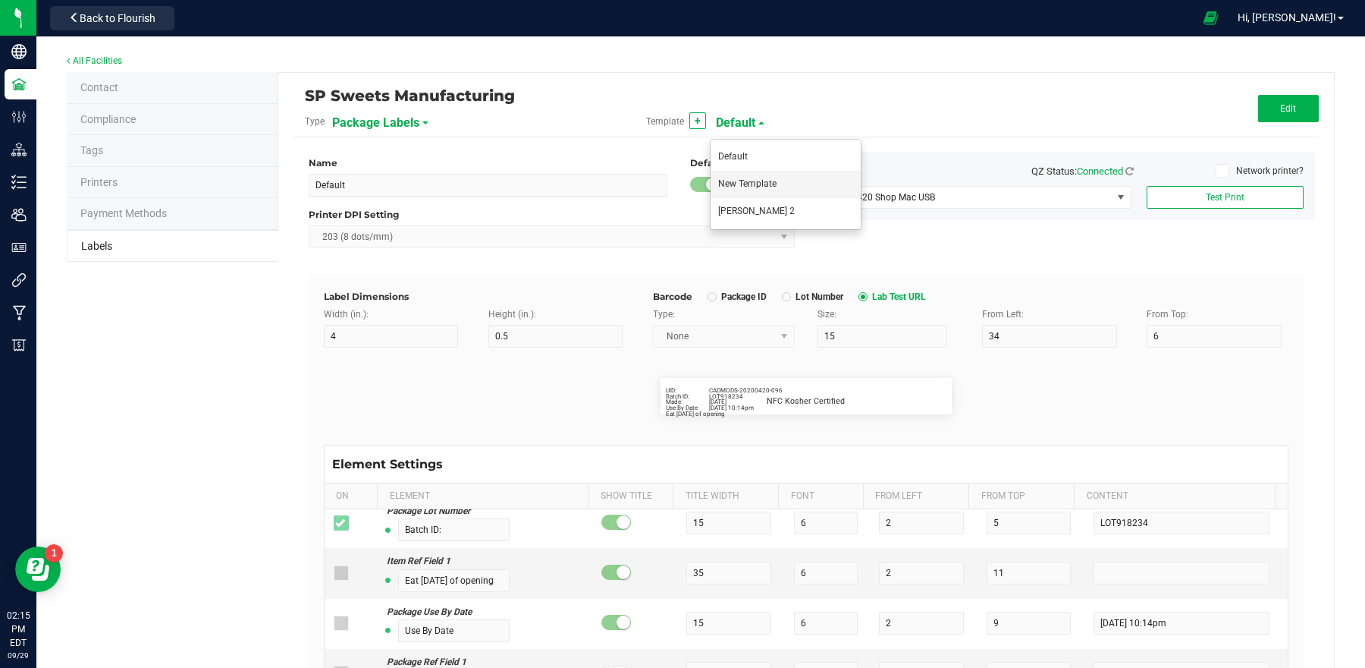
type input "5"
type input "CADMODS-20230420-096"
type input "Package Date"
type input "25"
type input "10"
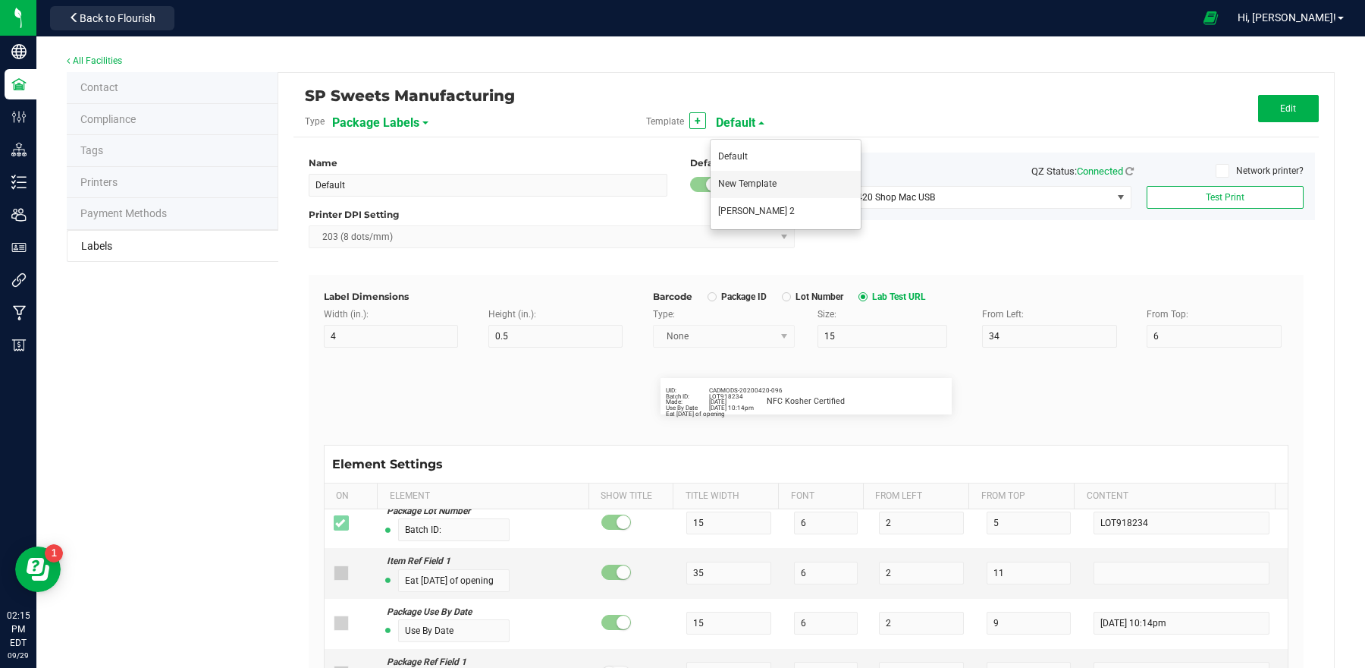
type input "5"
type input "25"
type input "4/20/2023 10:14pm"
type input "Lot Number"
type input "25"
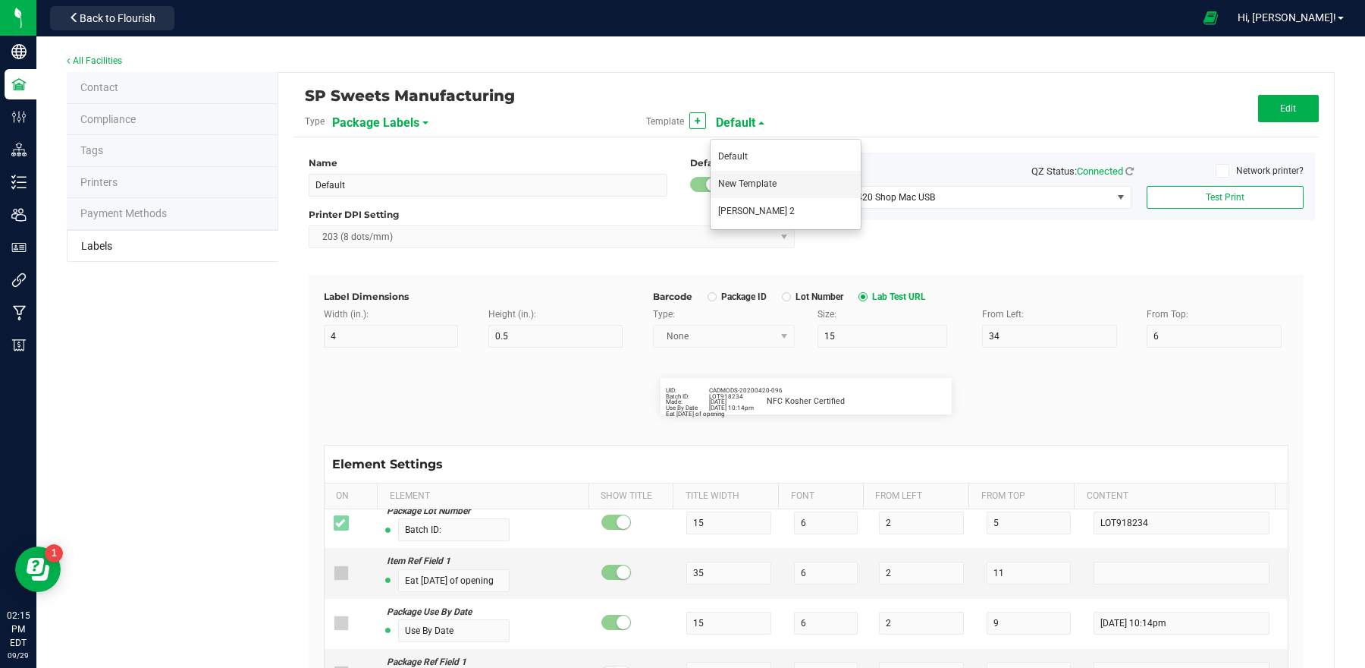
type input "10"
type input "5"
type input "30"
type input "SKU Name"
type input "25"
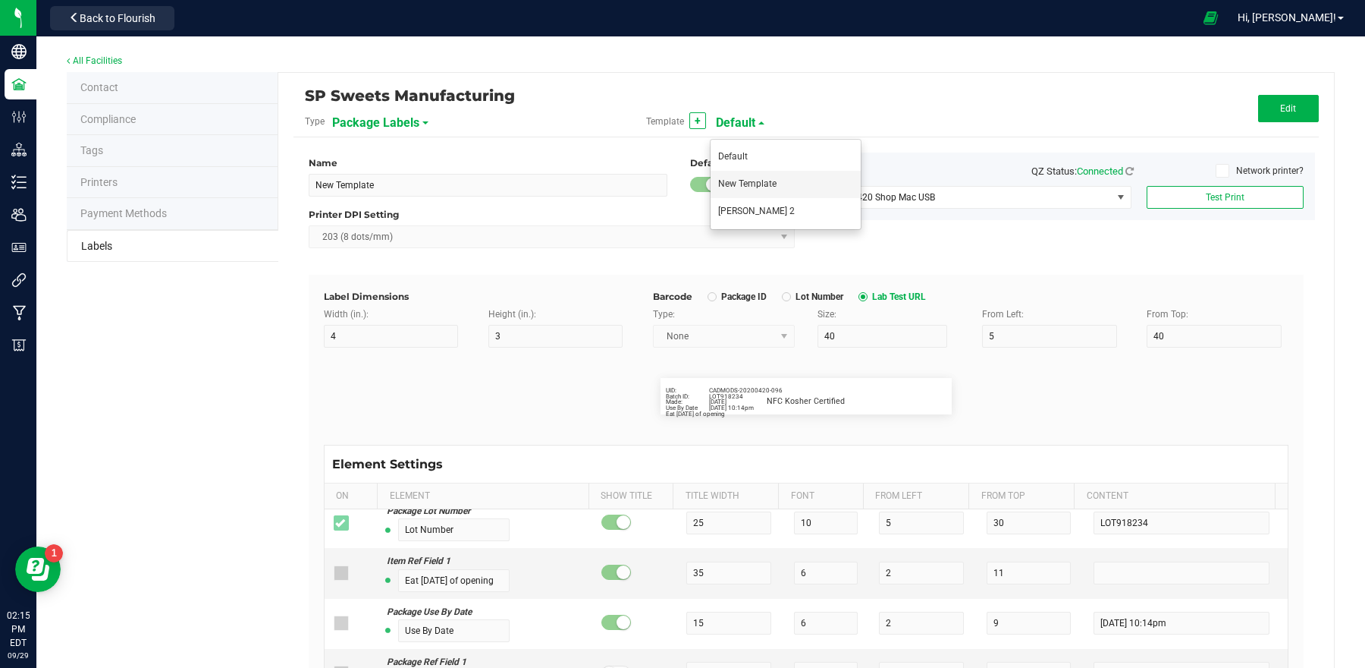
type input "10"
type input "5"
type input "10"
type input "Gelato Pen"
type input "Strain"
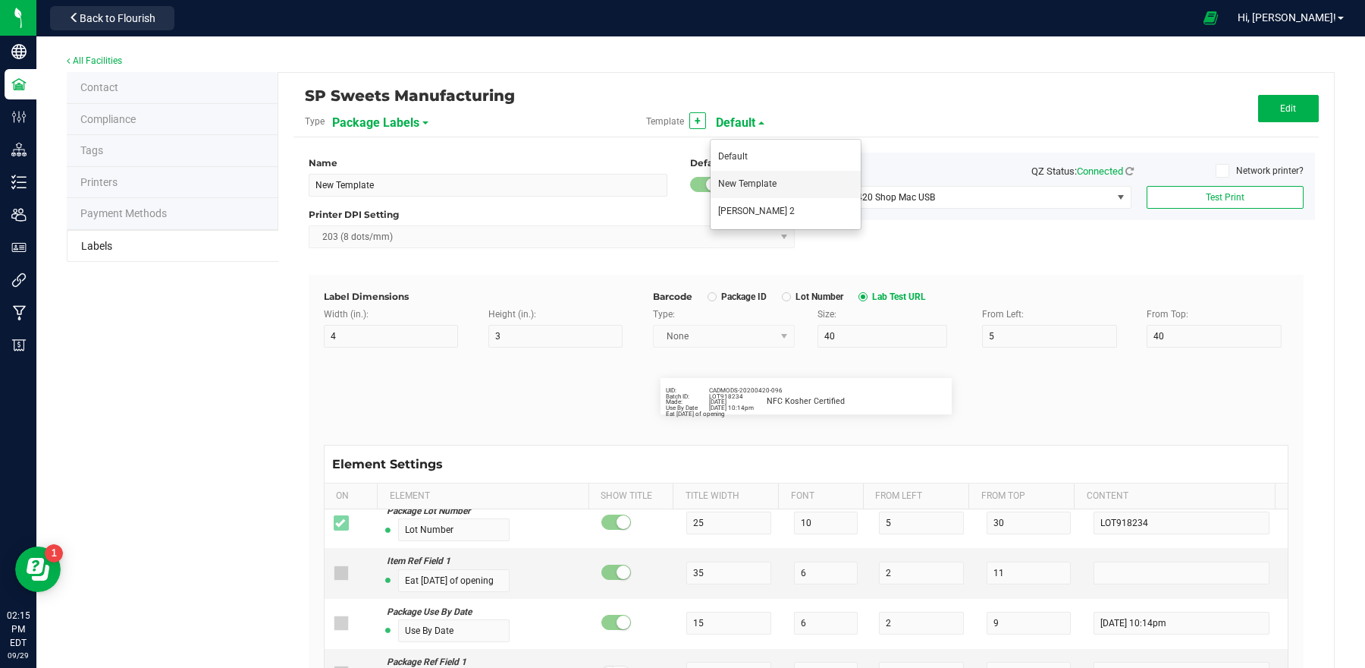
type input "25"
type input "10"
type input "5"
type input "15"
type input "Gelato"
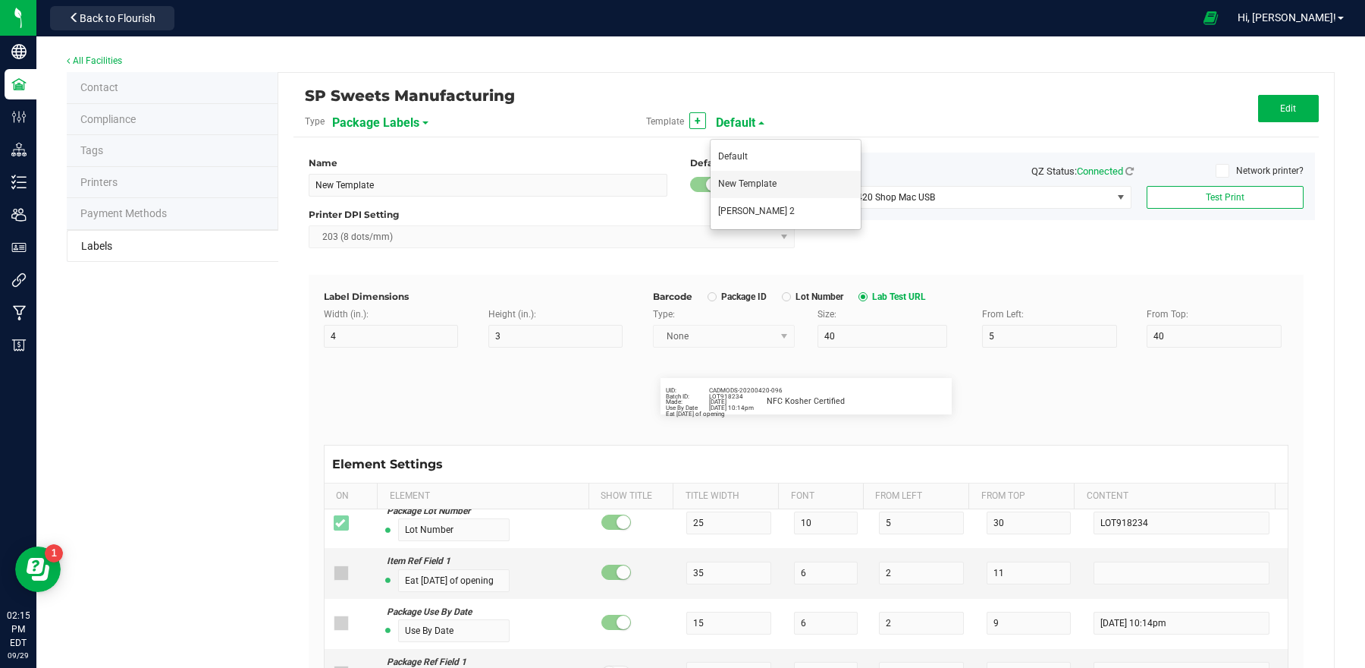
type input "Size"
type input "25"
type input "10"
type input "5"
type input "20"
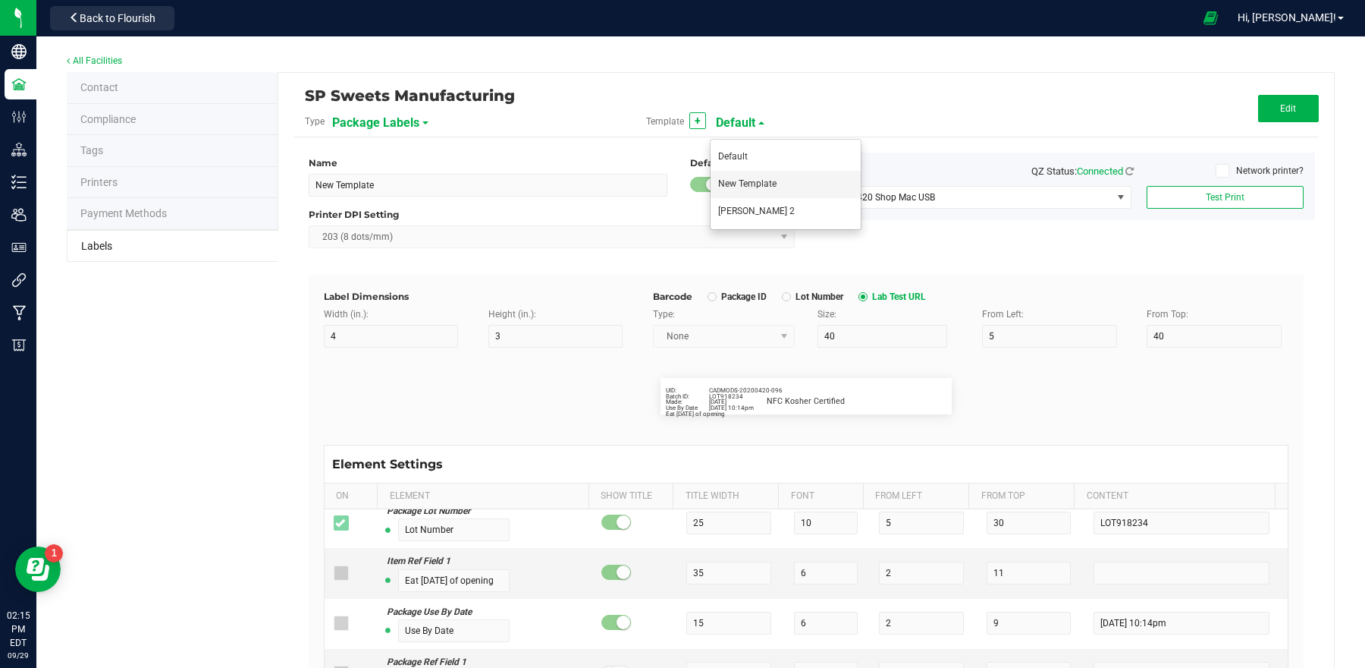
type input "44 ea"
type input "SKU"
type input "30"
type input "42P017"
type input "Ref Field 1"
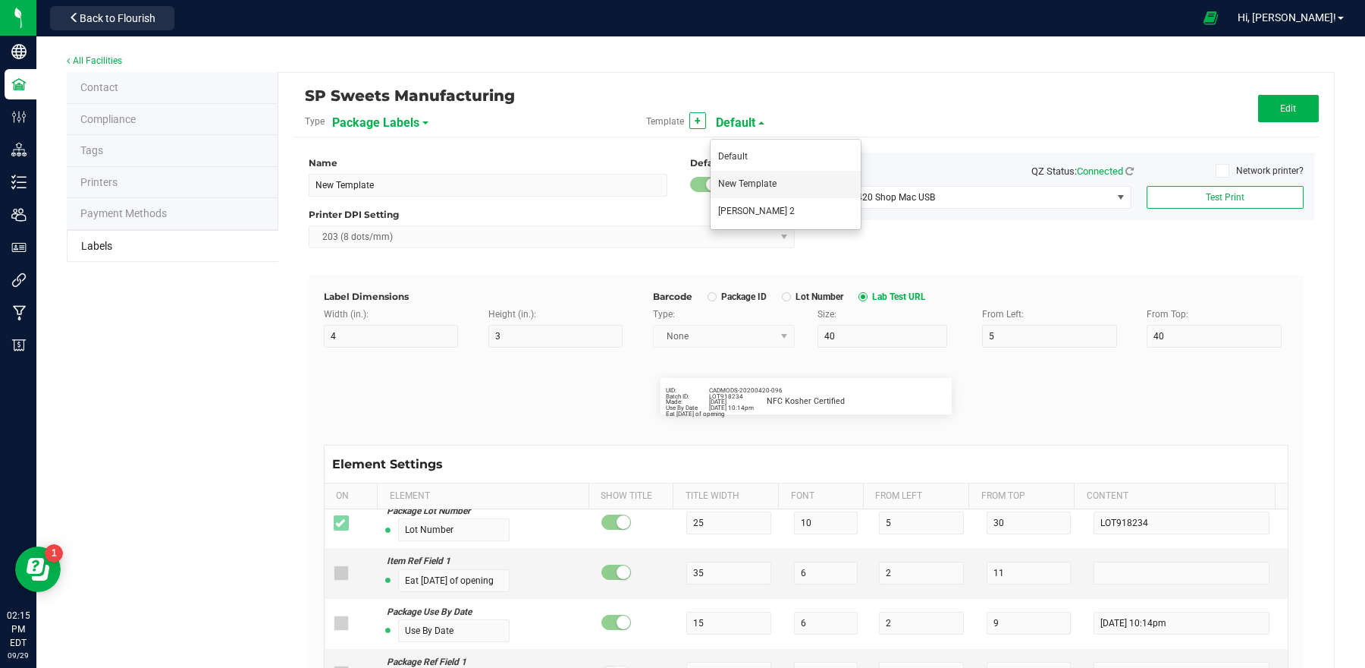
type input "35"
type input "Ref Field 1 Value"
type input "Ref Field 2"
type input "35"
type input "Ref Field 2 Value"
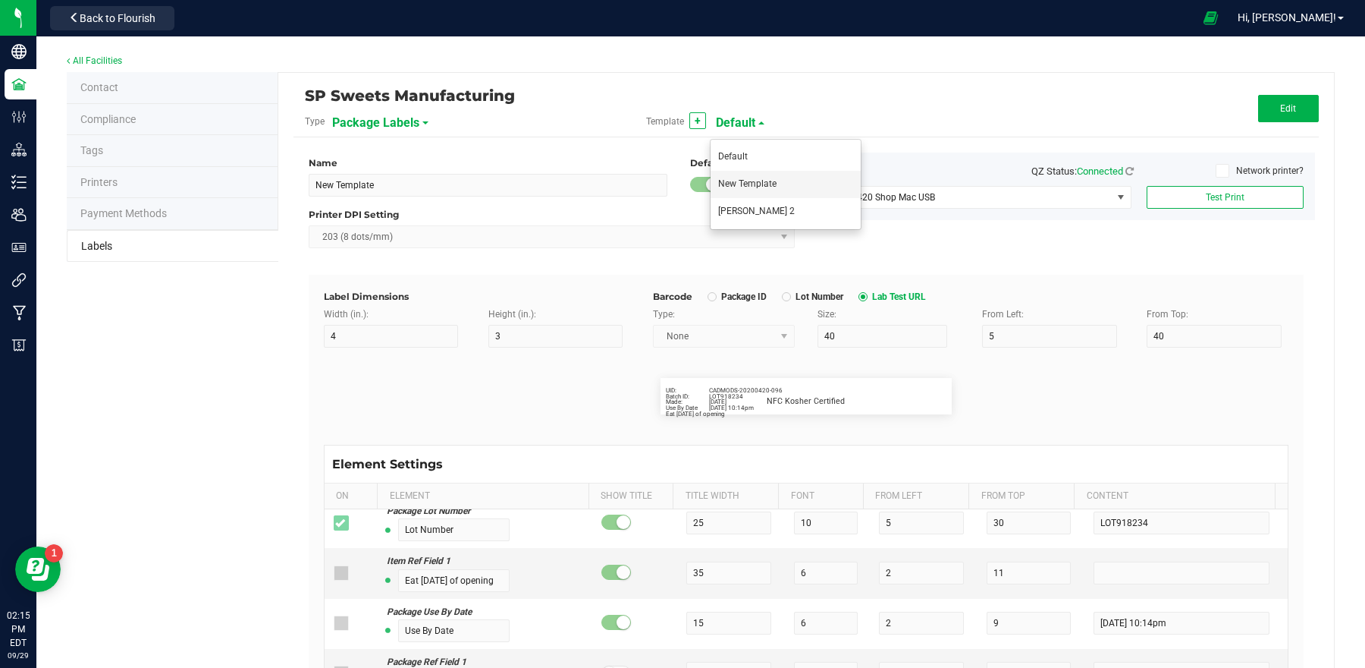
type input "Ref Field 3"
type input "35"
type input "Ref Field 3 Value"
type input "Item Ref Field 1"
type input "Item Ref Field 1 Value"
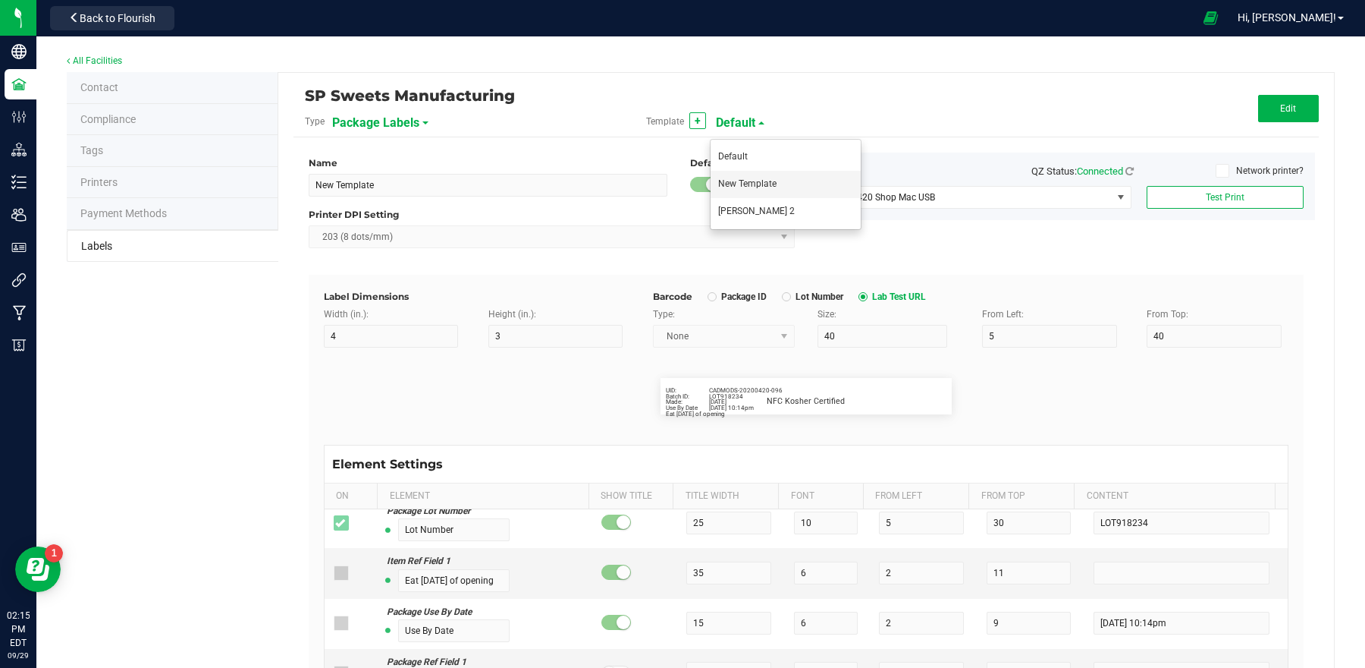
type input "Item Ref Field 2"
type input "Item Ref Field 2 Value"
type input "Item Ref Field 3"
type input "Item Ref Field 3 Value"
type input "Item Ref Field 4"
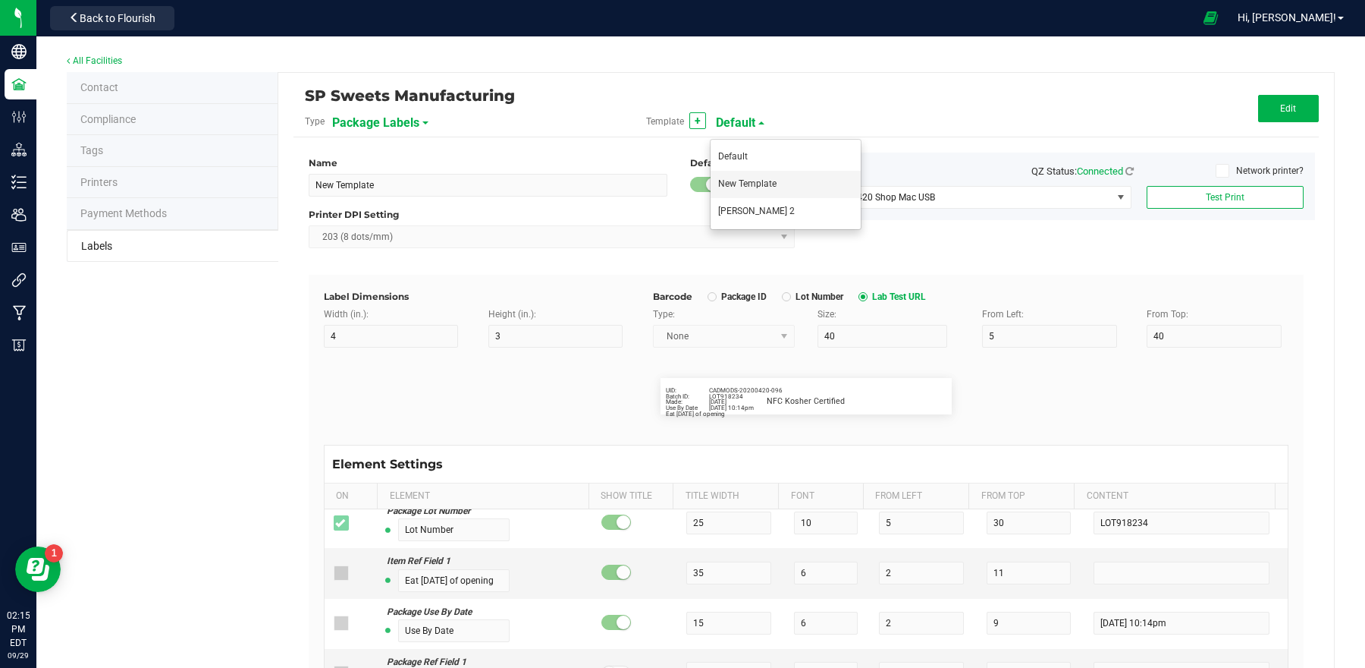
type input "Item Ref Field 4 Value"
type input "Item Ref Field 5"
type input "Item Ref Field 5 Value"
type input "NDC Number"
type input "0777-3105-02"
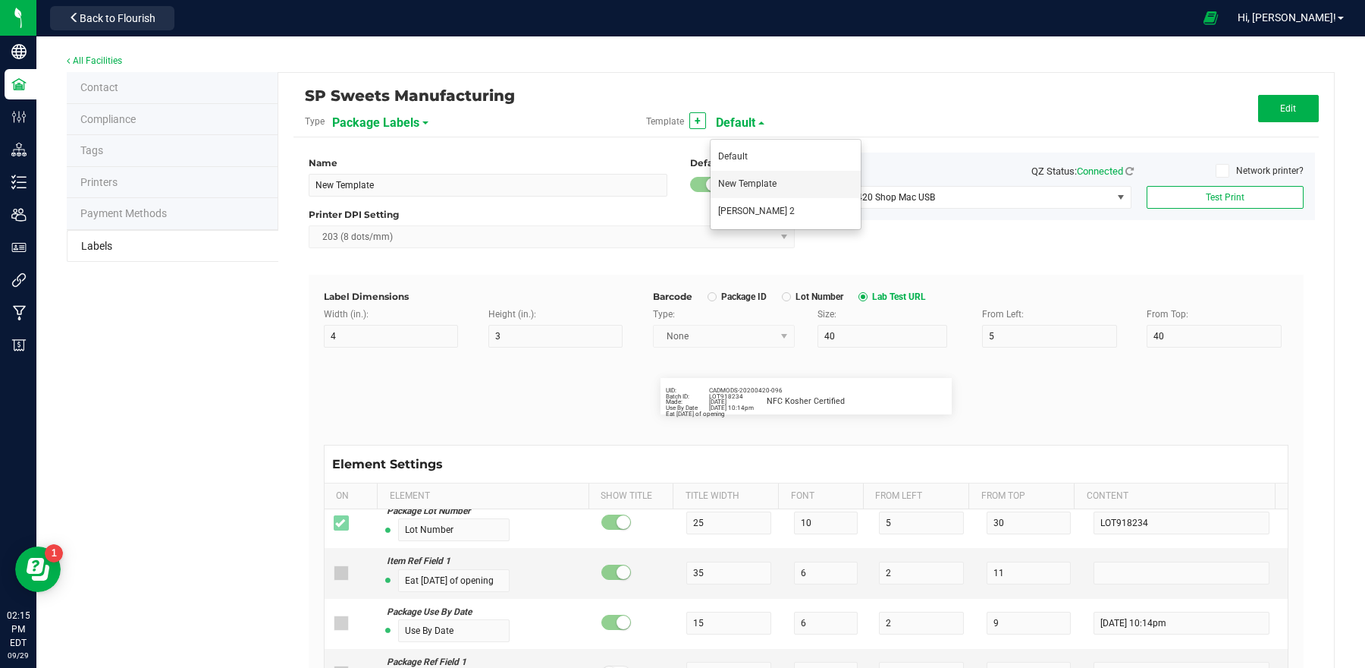
type input "Number of Servings"
type input "4 servings/item"
type input "Serving Size"
type input "1 cup"
type input "Serving Size (Grams)"
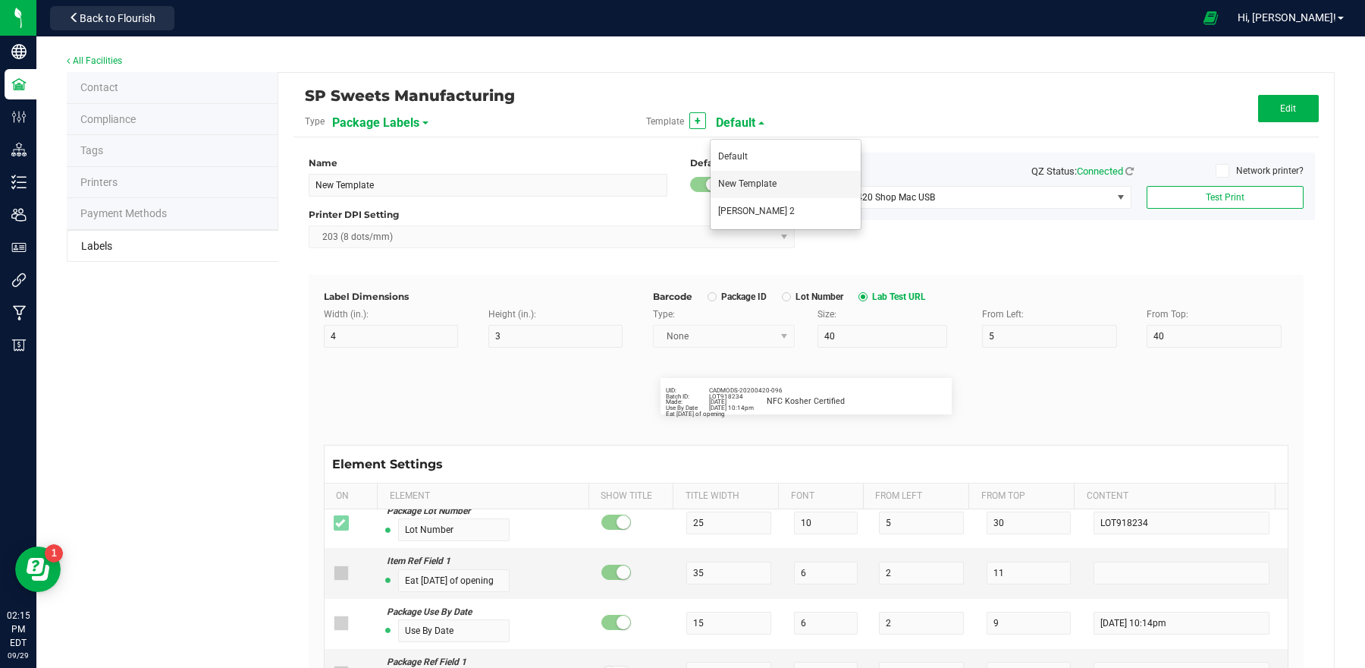
type input "4 g"
type input "Item Ingredients"
type input "Ingredient one, ingredient two"
type input "Allergens"
type input "Tree Nuts, Soy, Wheat"
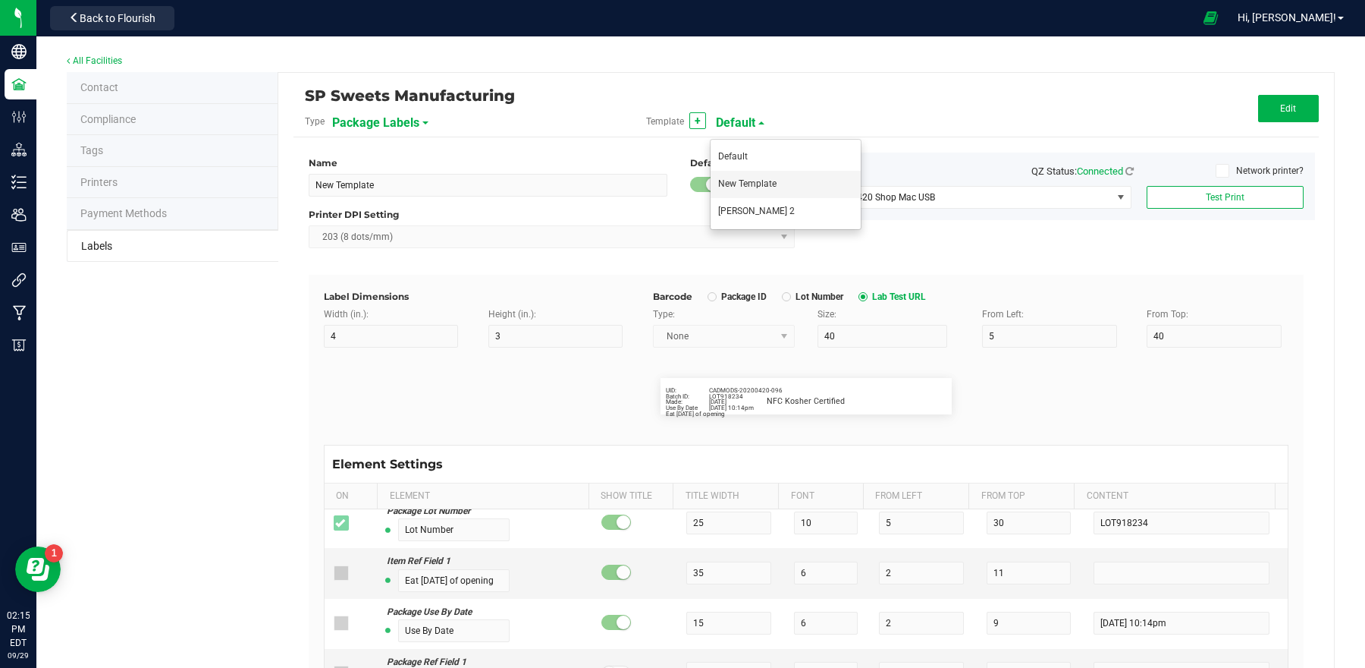
type input "Feel"
type input "Relaxed"
type input "Usable Cannabis per Unit"
type input "25.73 g"
type input "Moisture %"
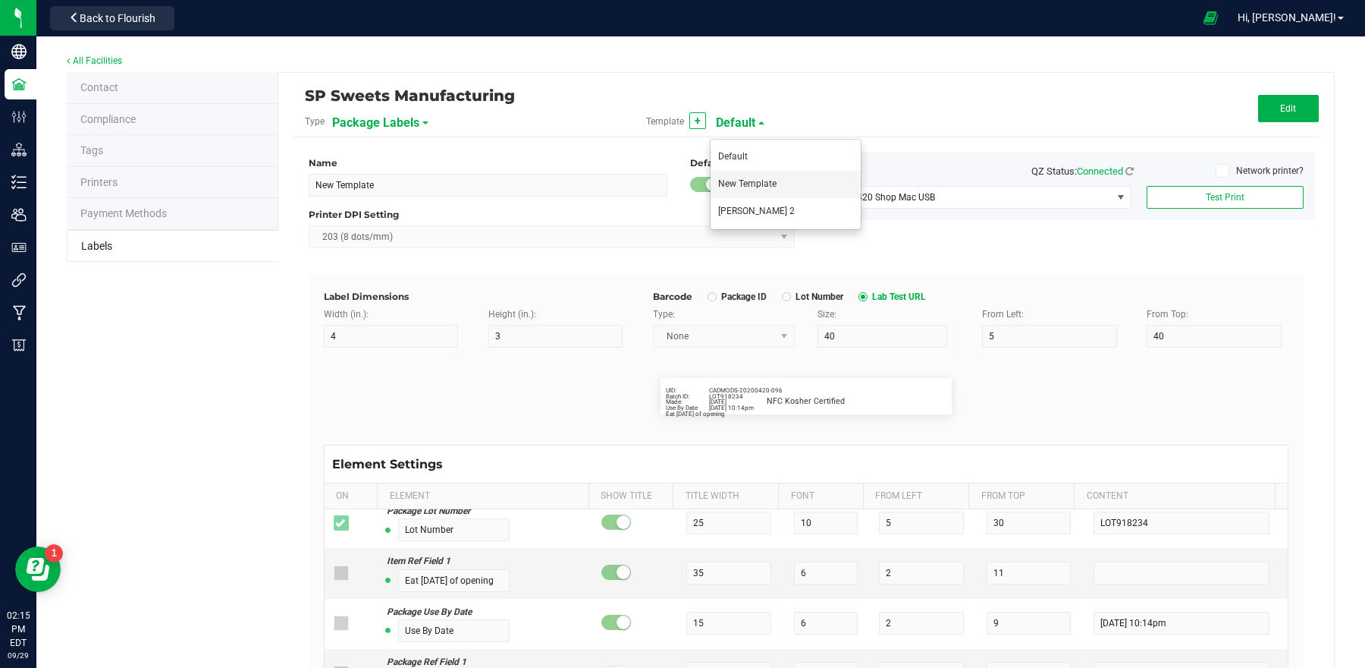
type input "8.40 %"
type input "Strain Description"
type input "Pineapple, Molasses, Napalm"
type input "Strain Type"
type input "Indica"
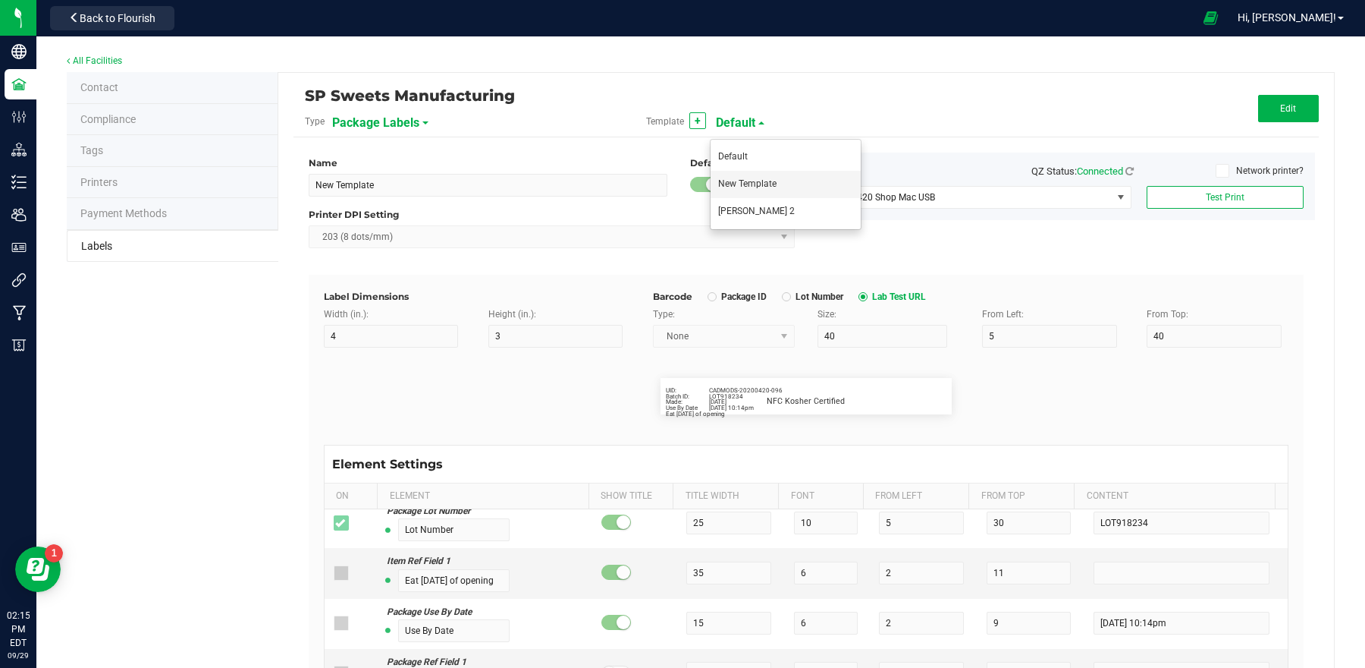
type input "Order ID"
type input "00256420"
type input "Brand"
type input "30"
type input "Cannabis Co."
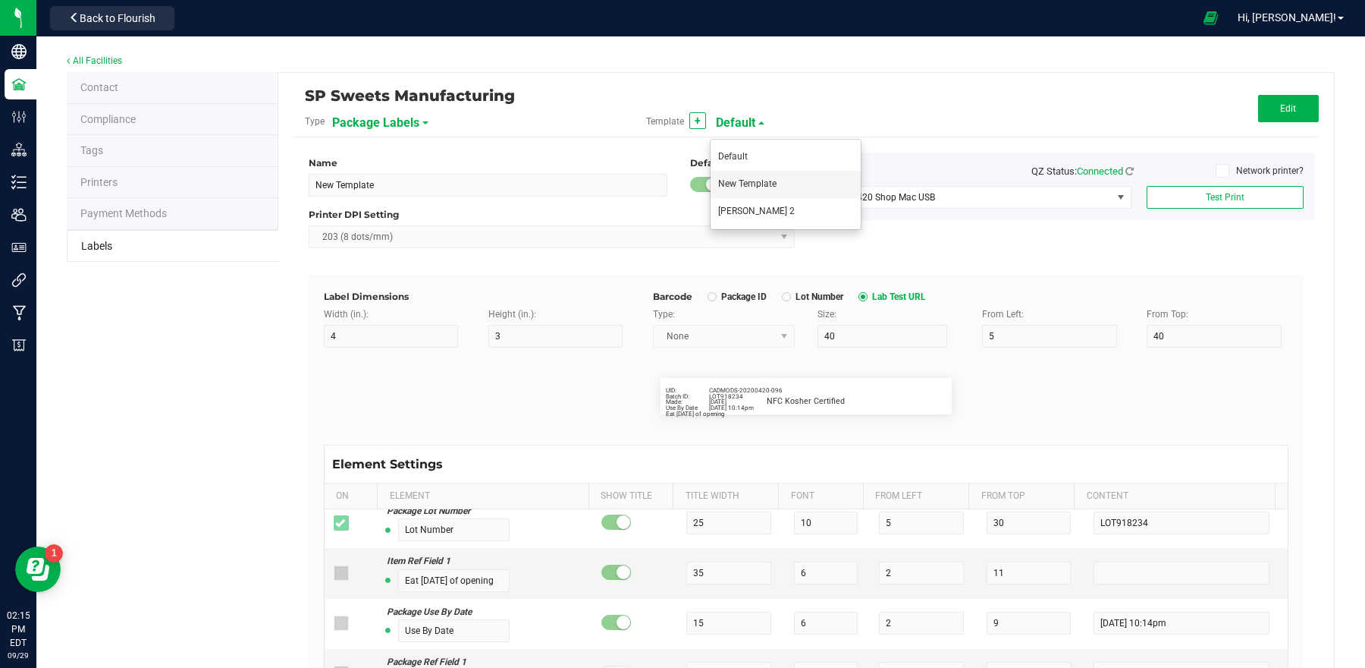
type input "Product Line"
type input "Dry Buds"
type input "Extraction"
type input "Ethanol"
type input "Unit Weight"
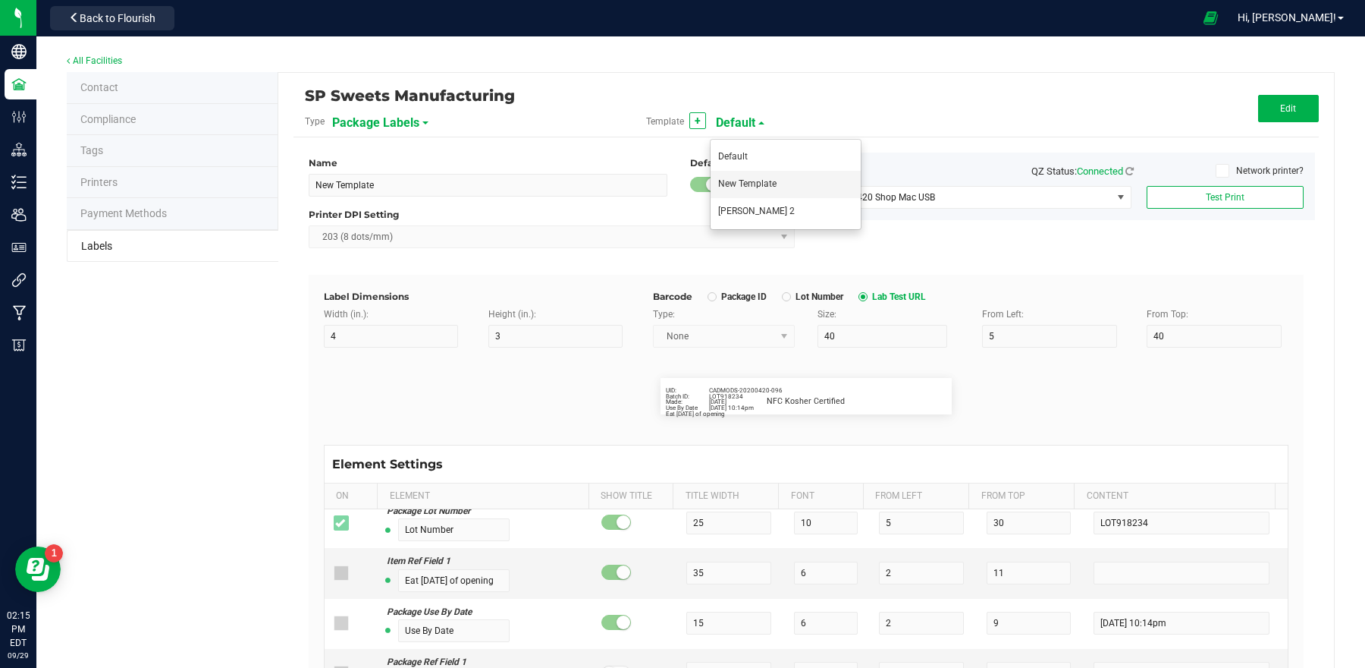
type input "3.5 g"
type input "Unit Weight (Ounces)"
type input "1.0 oz"
type input "Unit Volume"
type input "100 ml"
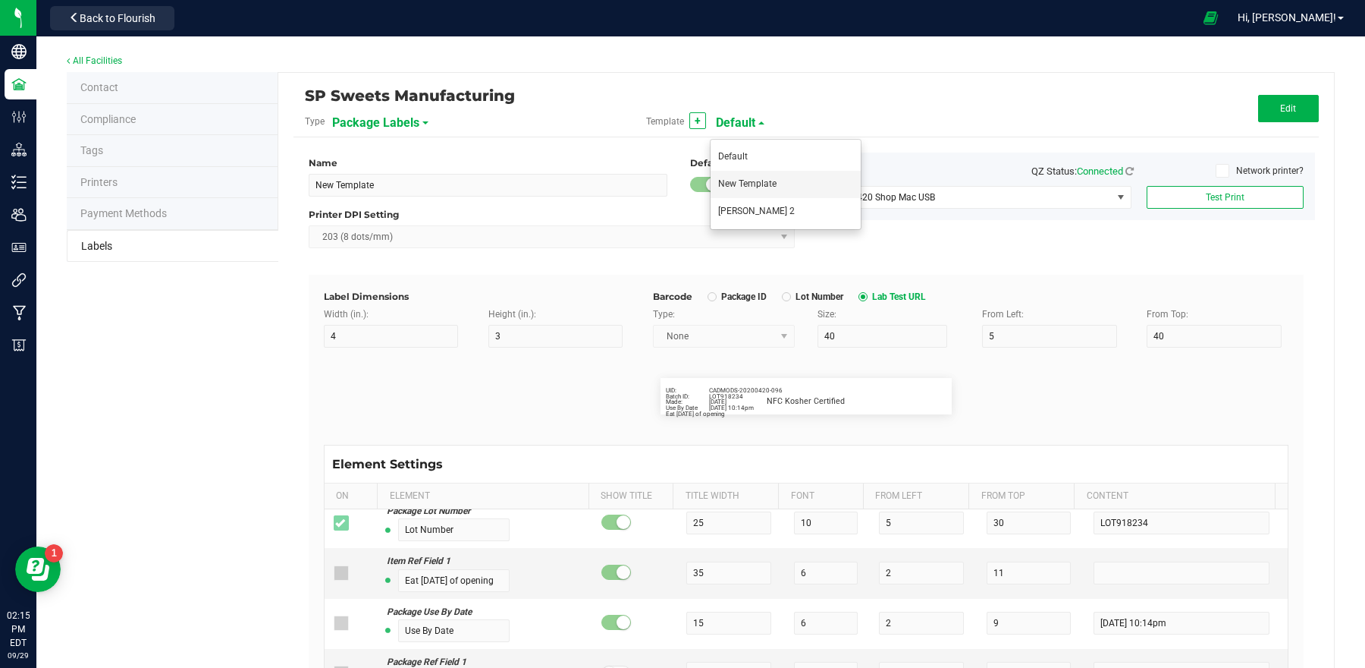
type input "Unit Price"
type input "$49.99"
type input "Total Price"
type input "Use By Date"
type input "4/20/2023 10:14pm"
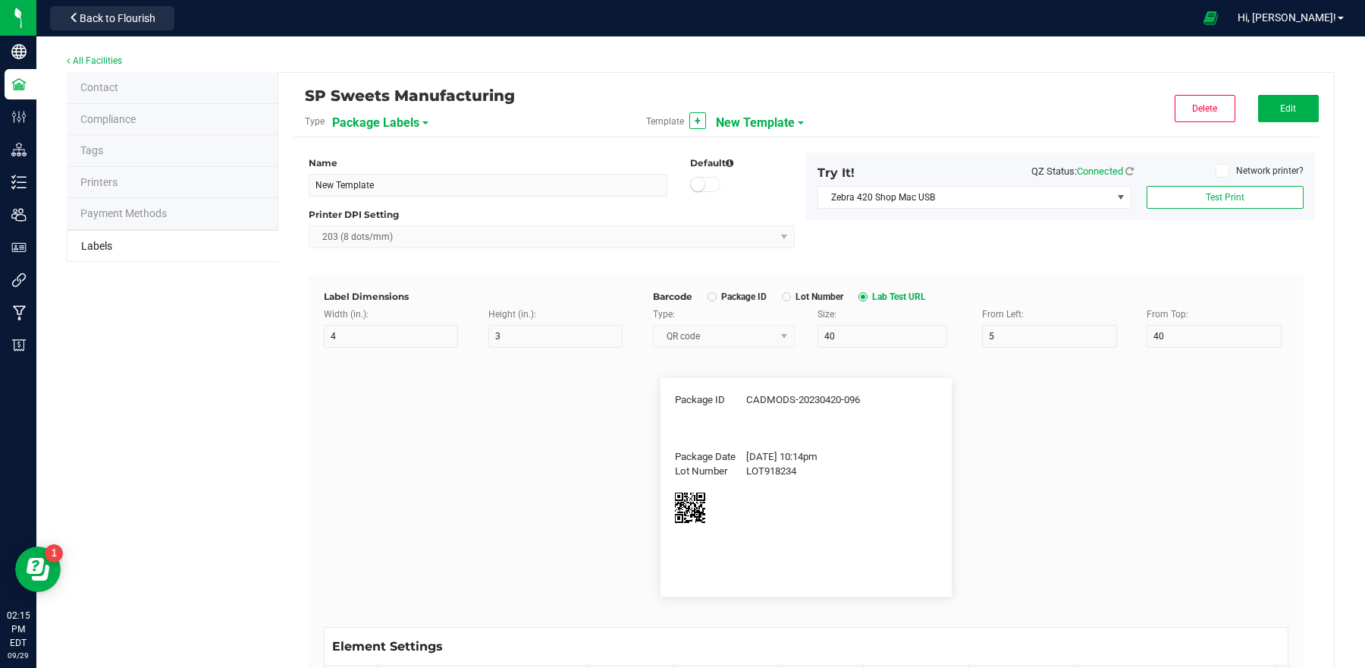
click at [738, 117] on span "New Template" at bounding box center [755, 123] width 79 height 26
click at [753, 209] on span "[PERSON_NAME] 2" at bounding box center [756, 211] width 77 height 11
type input "[PERSON_NAME] 2"
type input "0.5"
type input "20"
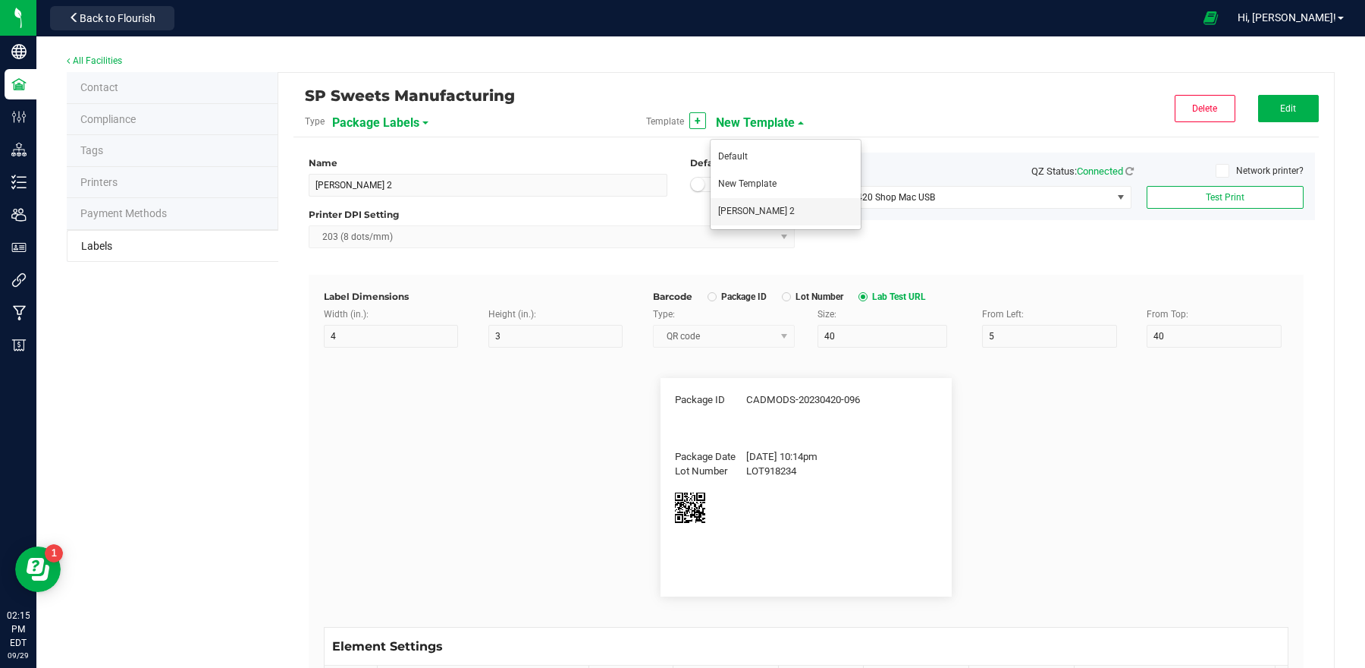
type input "80"
type input "1"
type input "13"
type input "7"
type input "1"
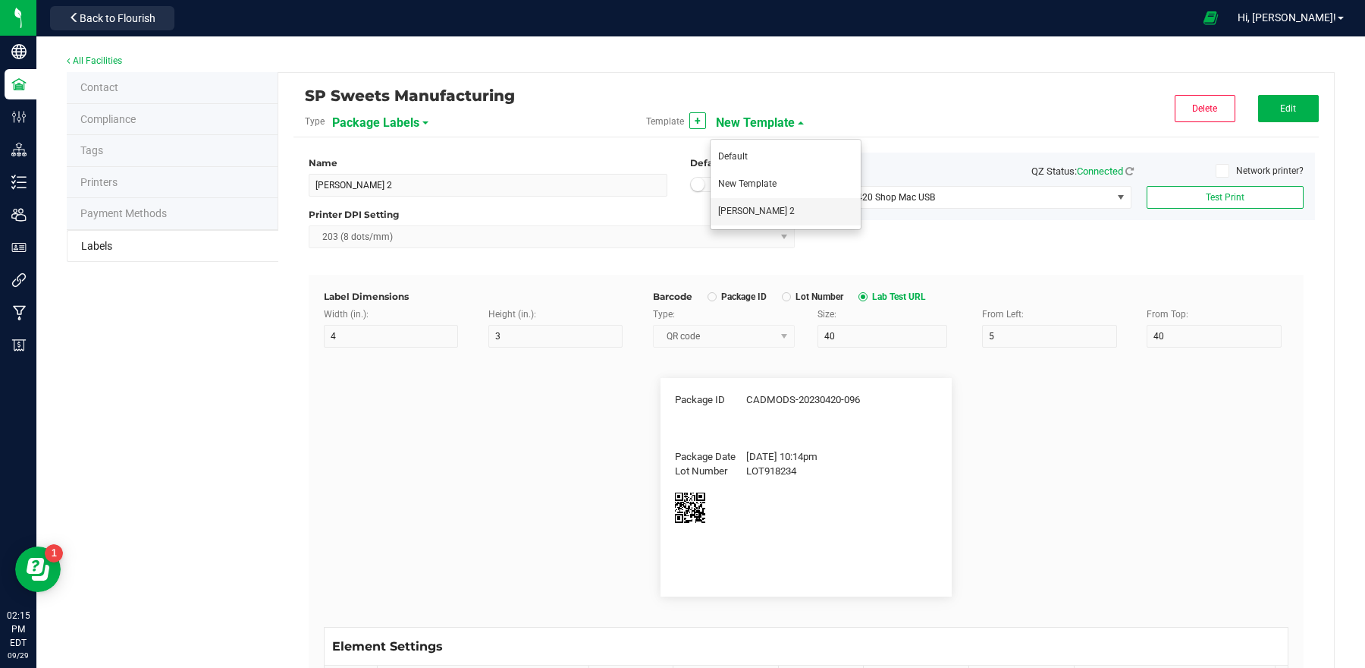
type input "3"
type input "Lot Number"
type input "14"
type input "7"
type input "48"
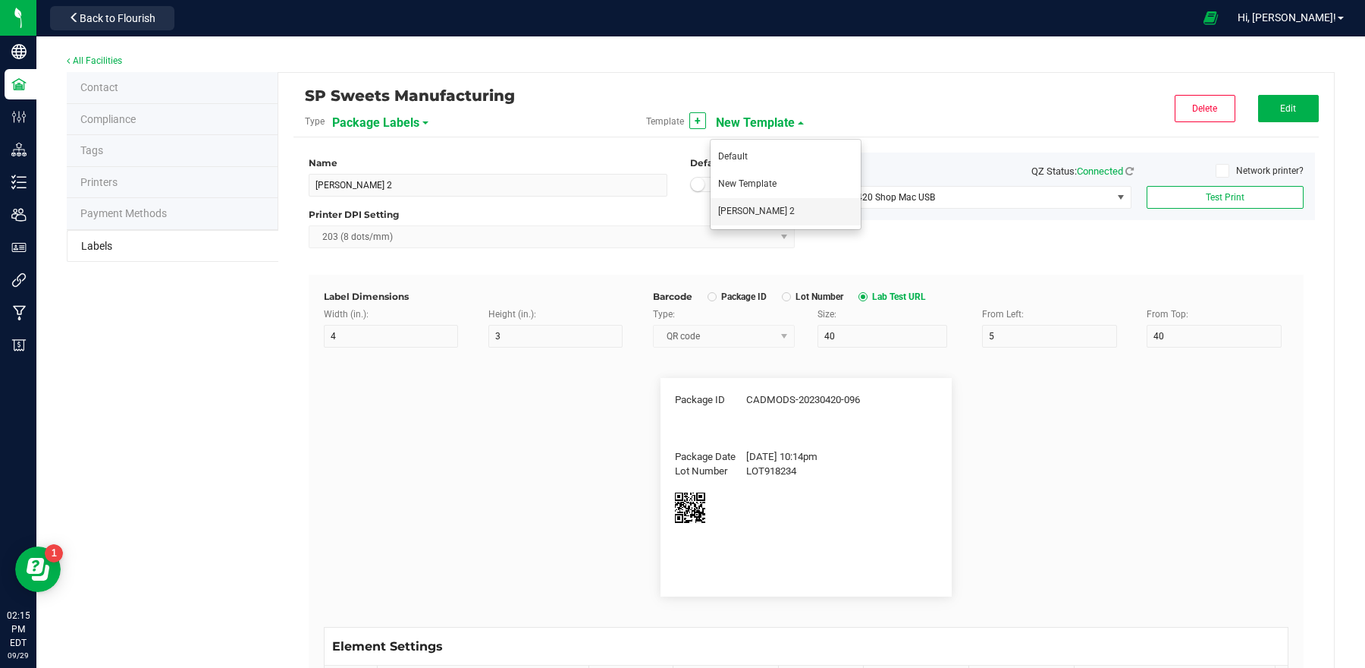
type input "3"
type input "LOT918234"
type input "0"
type input "7"
type input "1"
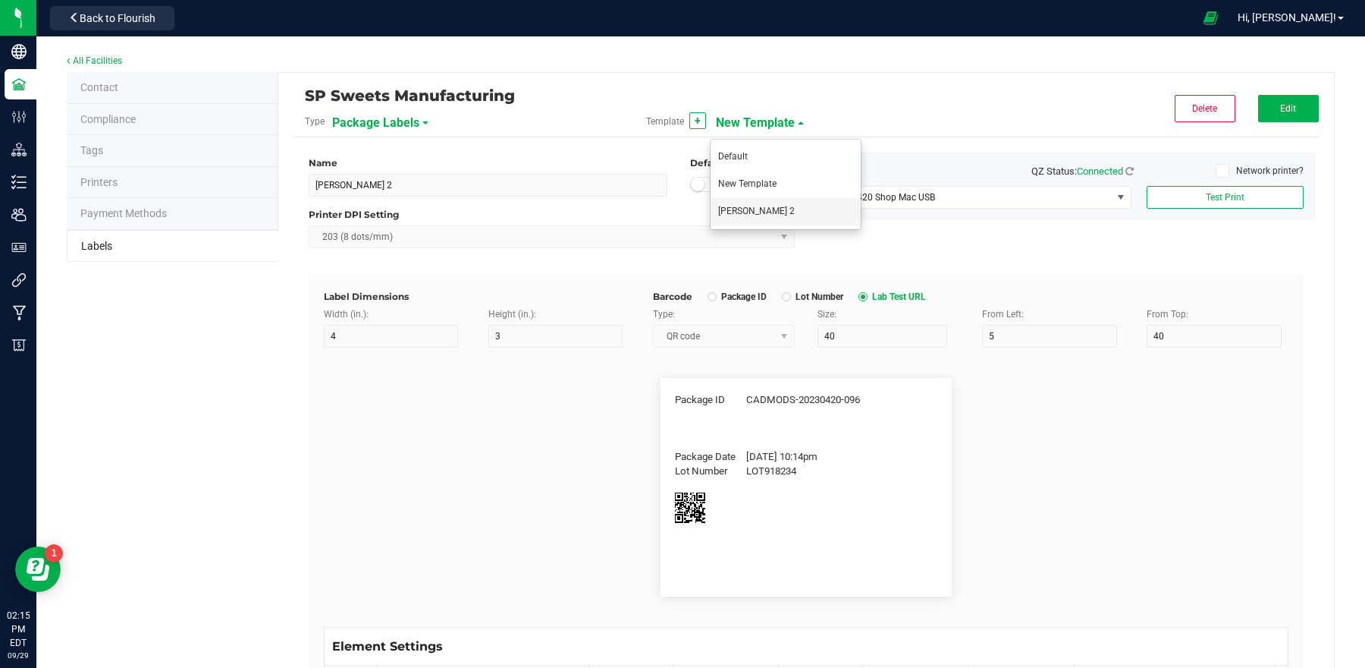
type input "8.5"
type input "Warning: Effects of this product may be delayed by 4 or more hours"
type input "0"
type input "7"
type input "1"
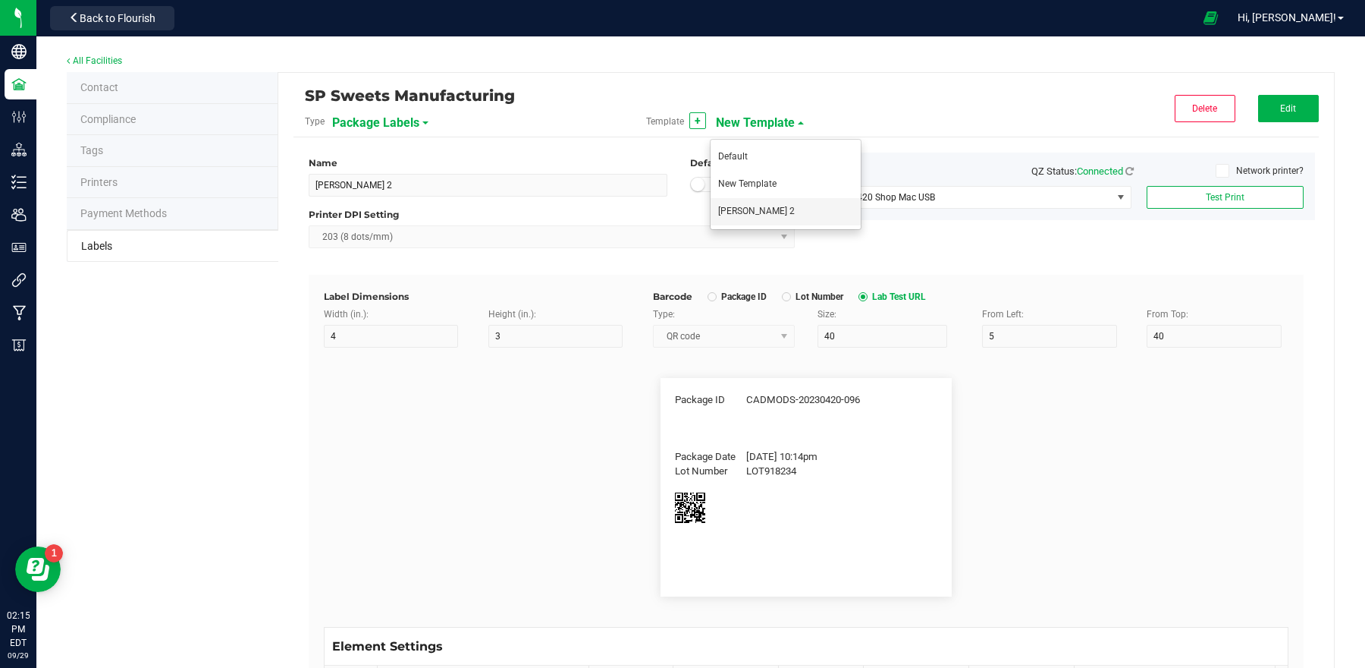
type input "11"
type input "There may be health risks associated with the consumption of this product."
type input "Use By Date"
type input "14"
type input "7"
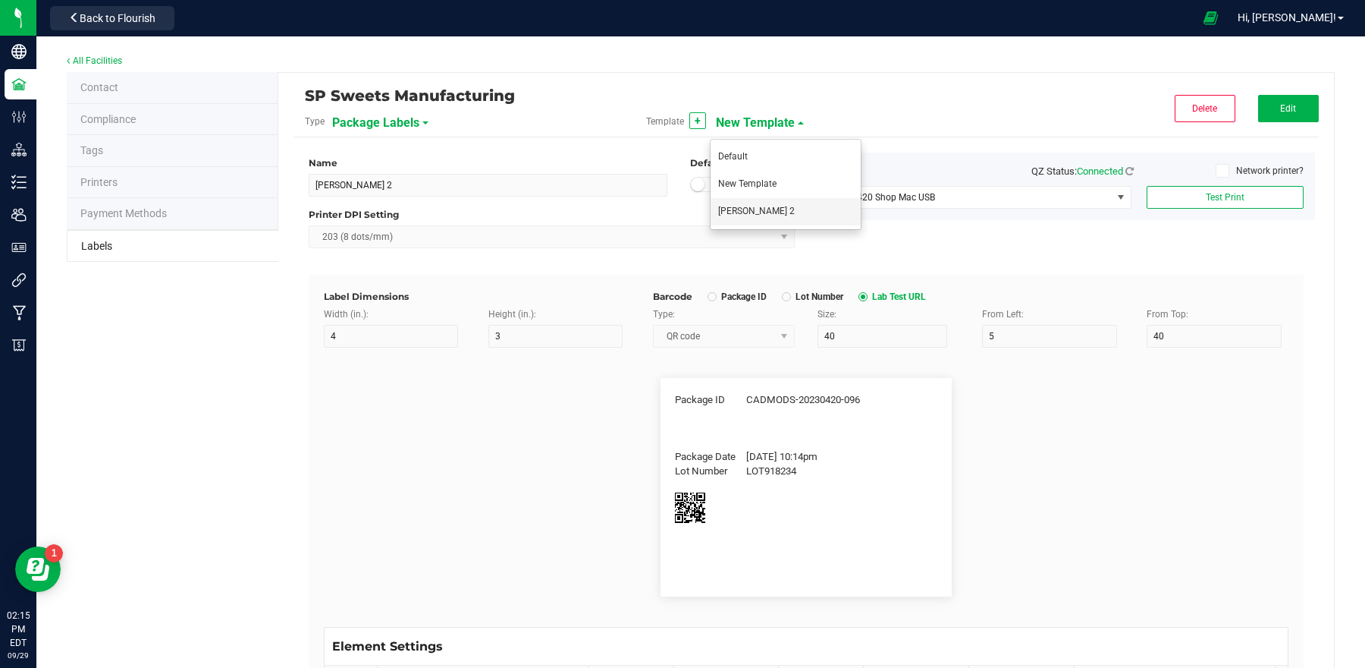
type input "48"
type input "6"
type input "4/20/2023"
type input "Production Date"
type input "18"
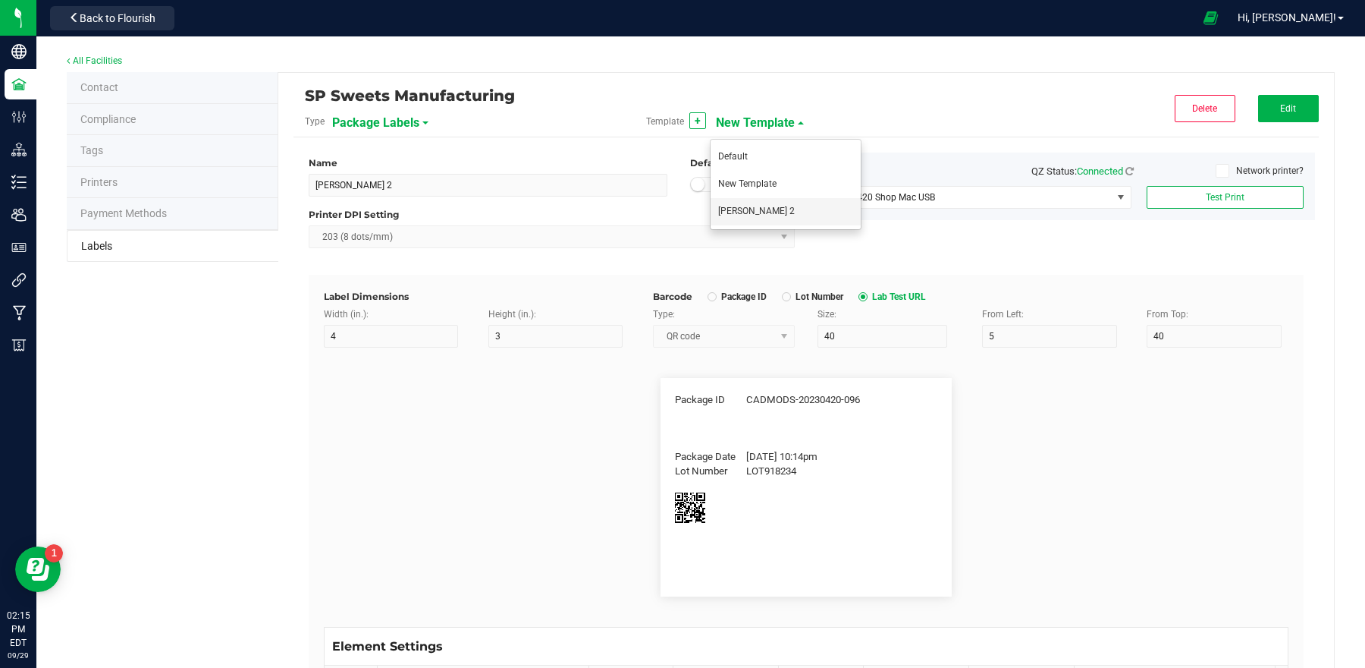
type input "7"
type input "1"
type input "6"
type input "4/20/2023"
type input "SKU Name"
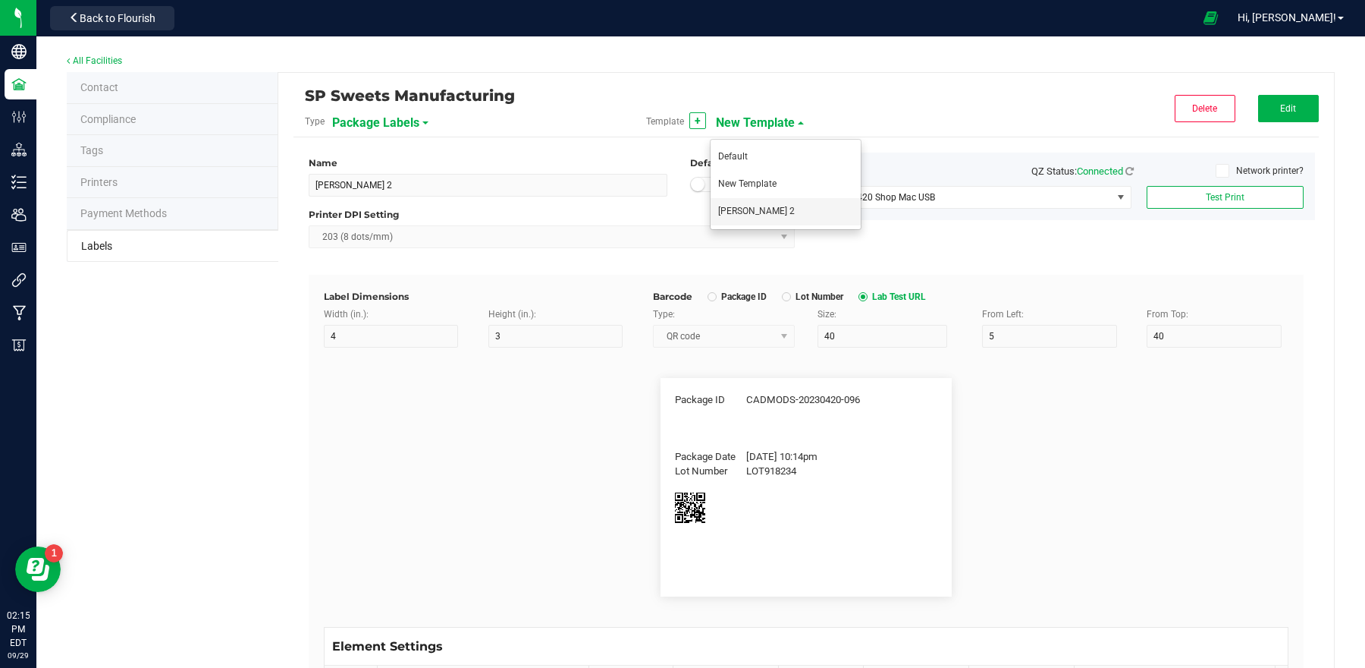
type input "10"
type input "Gelato Pen"
type input "Strain"
type input "15"
type input "Gelato"
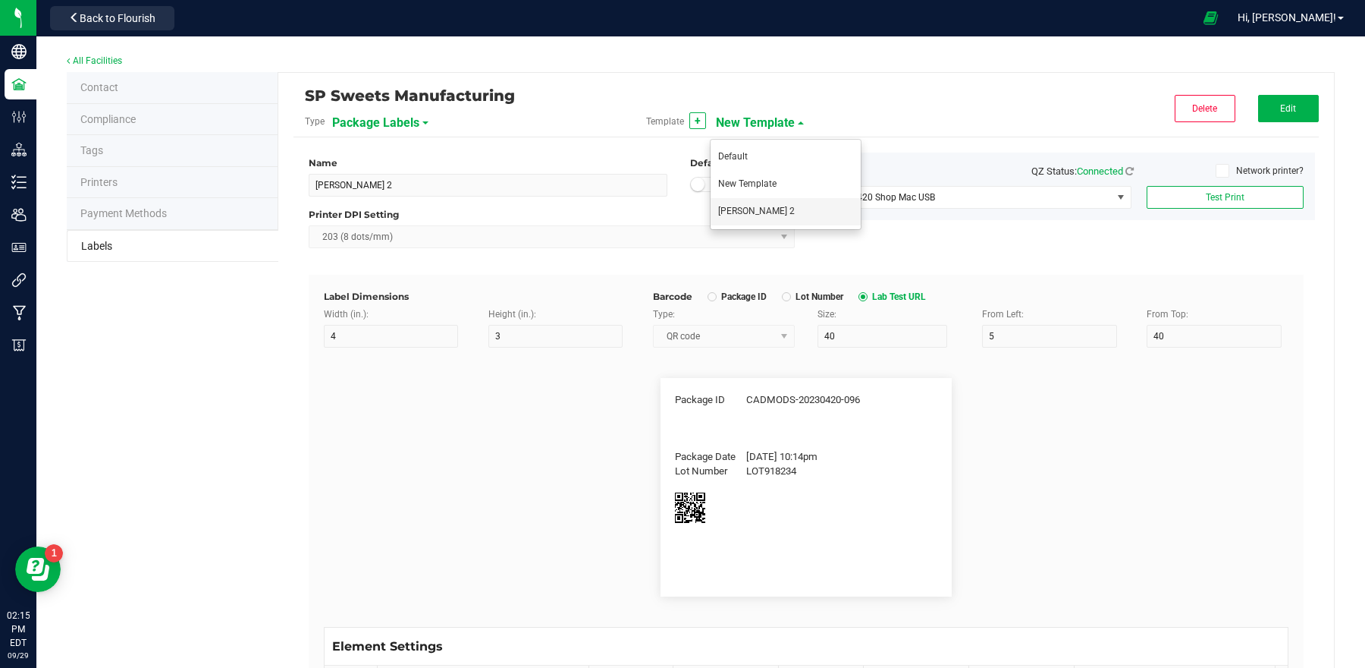
type input "Size"
type input "20"
type input "44 ea"
type input "Package Date"
type input "25"
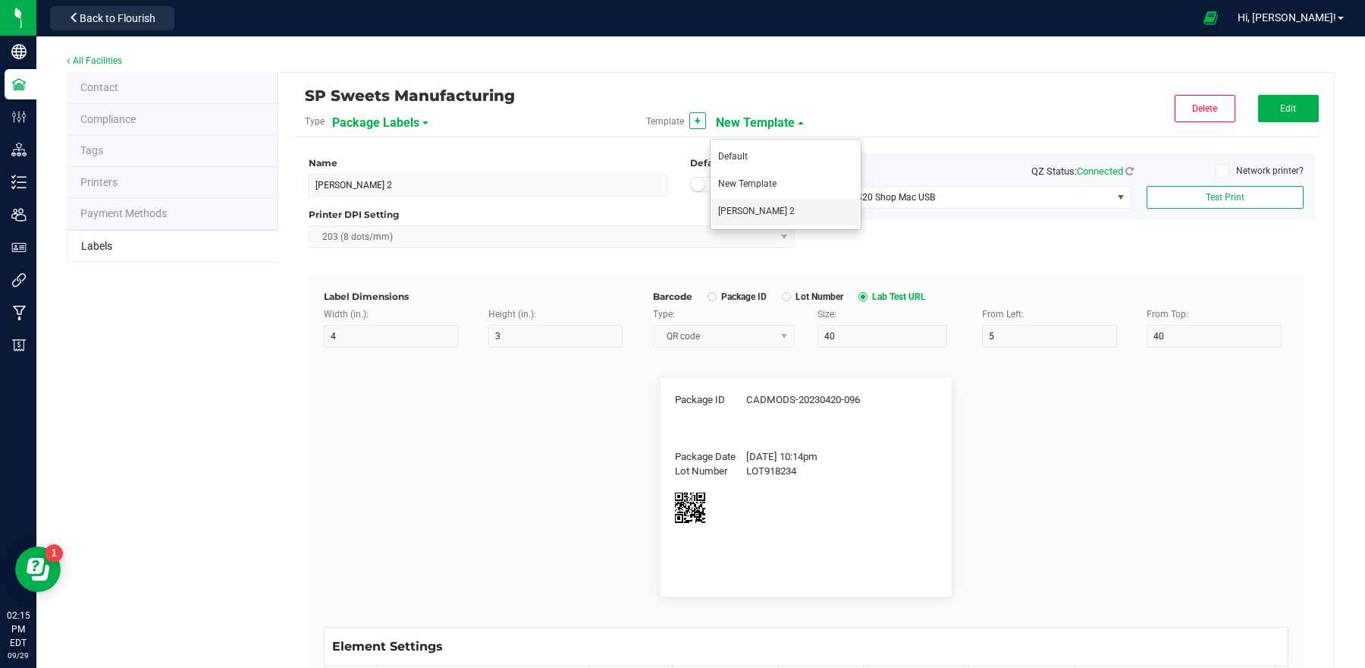
type input "4/20/2023 10:14pm"
type input "SKU"
type input "30"
type input "42P017"
type input "Ref Field 3"
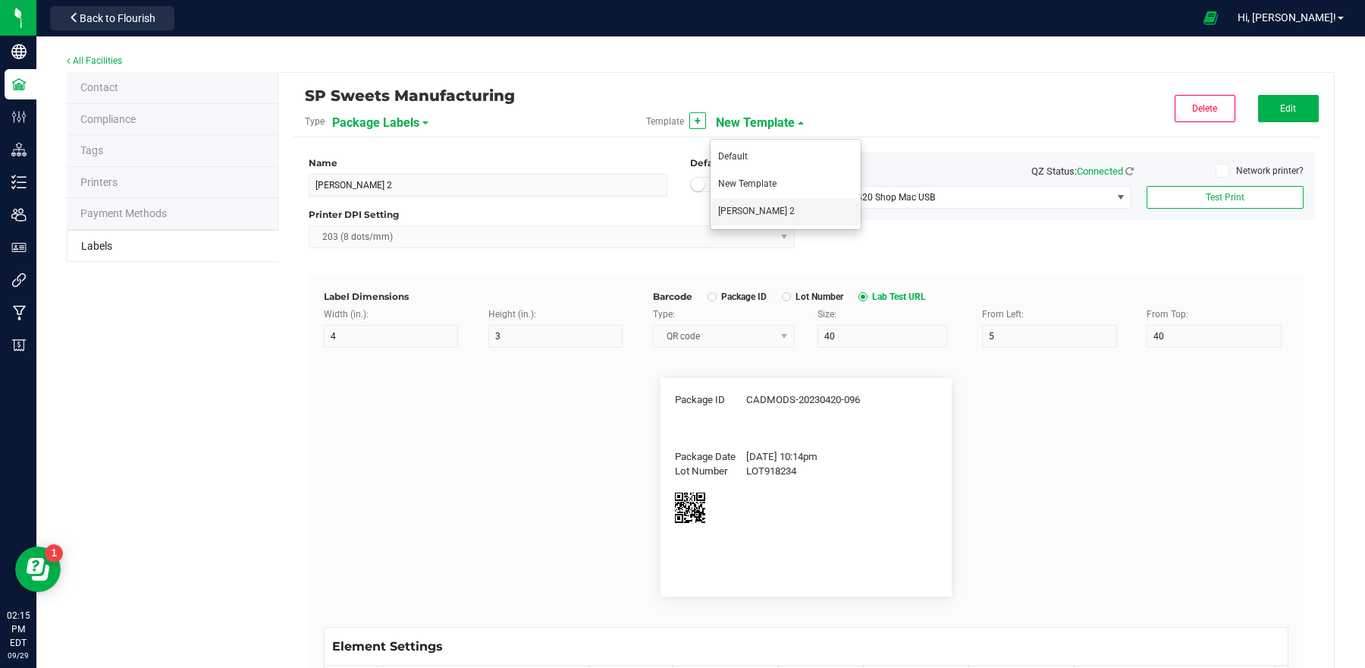
type input "Ref Field 3 Value"
type input "Item Ref Field 1"
type input "Item Ref Field 1 Value"
type input "Item Ref Field 2"
type input "Item Ref Field 2 Value"
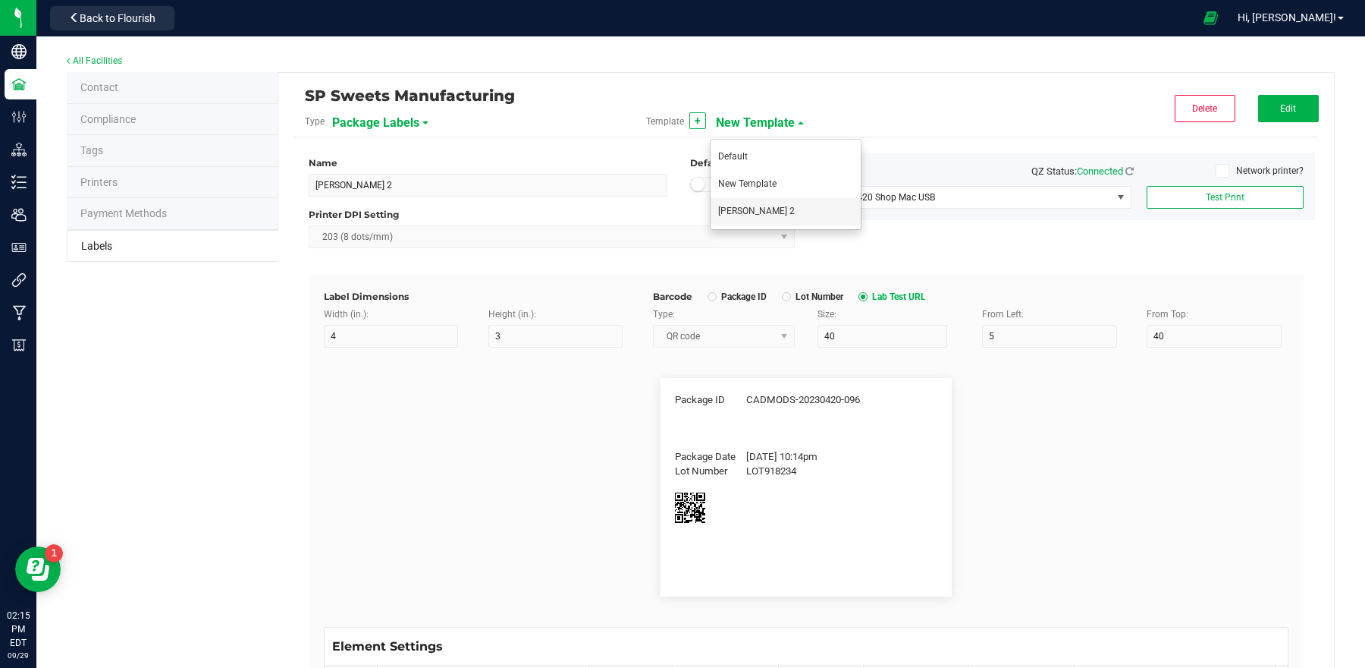
type input "Item Ref Field 3"
type input "Item Ref Field 3 Value"
type input "Item Ref Field 4"
type input "Item Ref Field 4 Value"
type input "Item Ref Field 5"
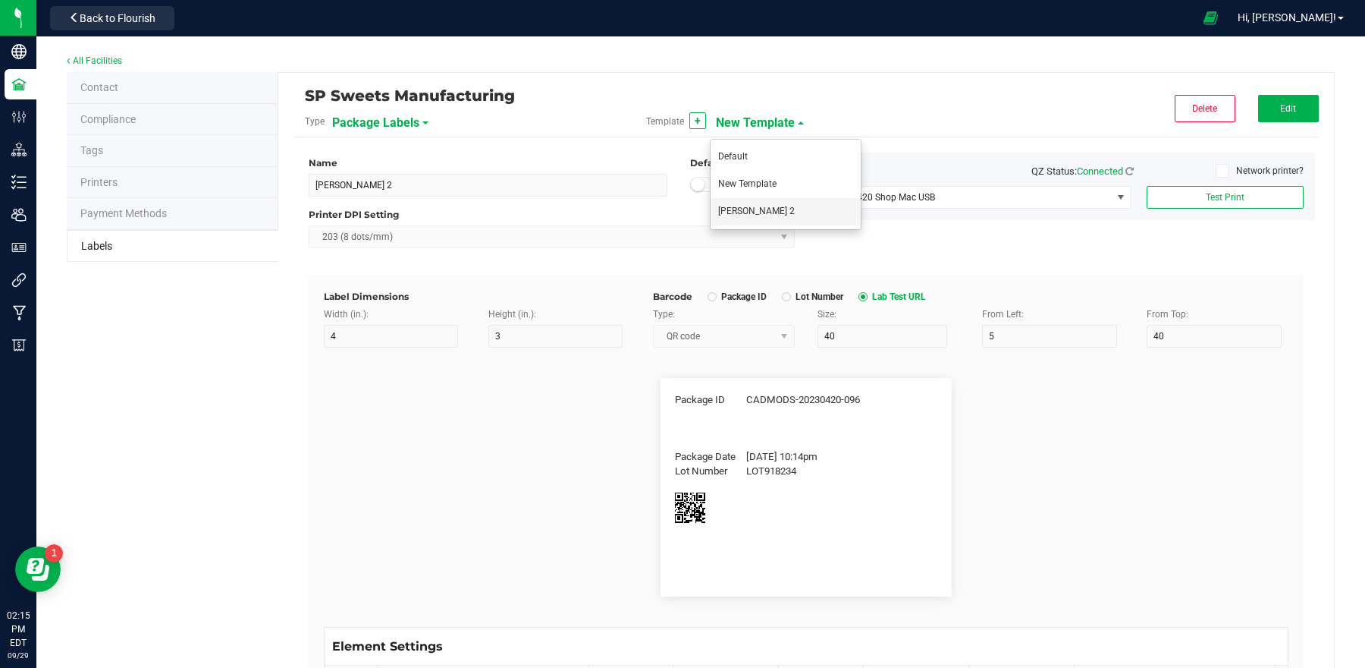
type input "Item Ref Field 5 Value"
type input "NDC Number"
type input "0777-3105-02"
type input "Number of Servings"
type input "4 servings/item"
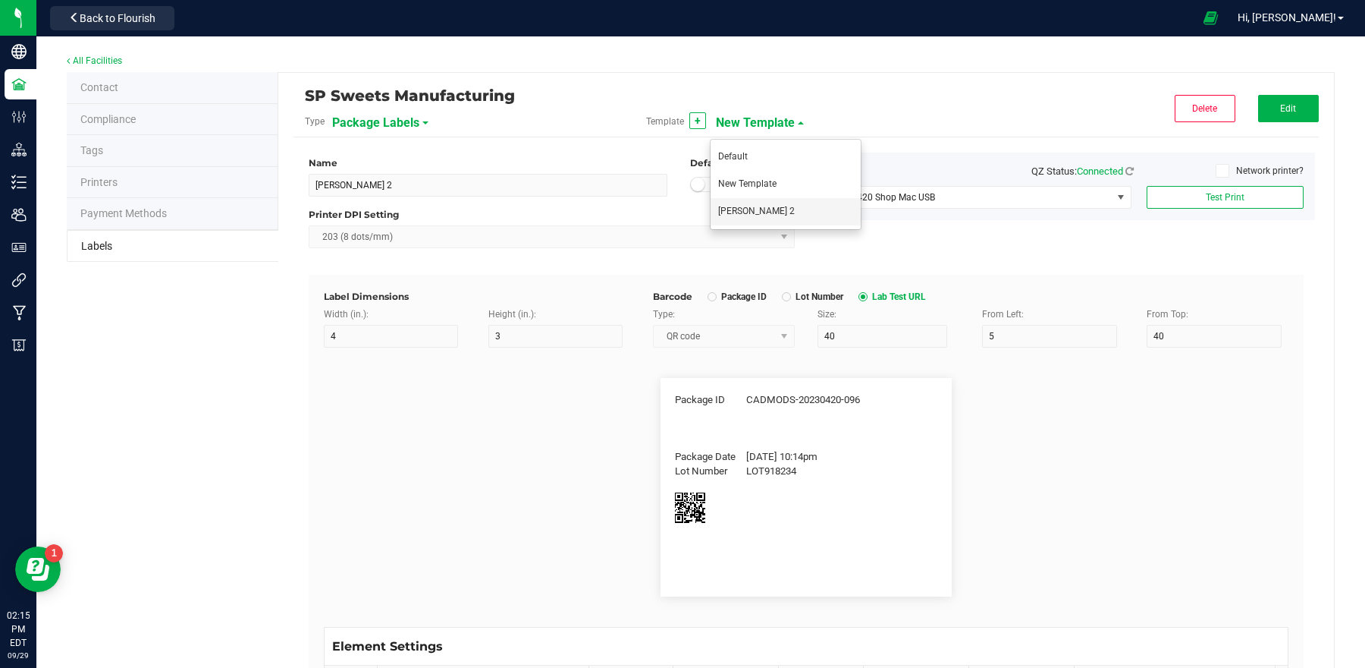
type input "Serving Size"
type input "1 cup"
type input "Serving Size (Grams)"
type input "4 g"
type input "Item Ingredients"
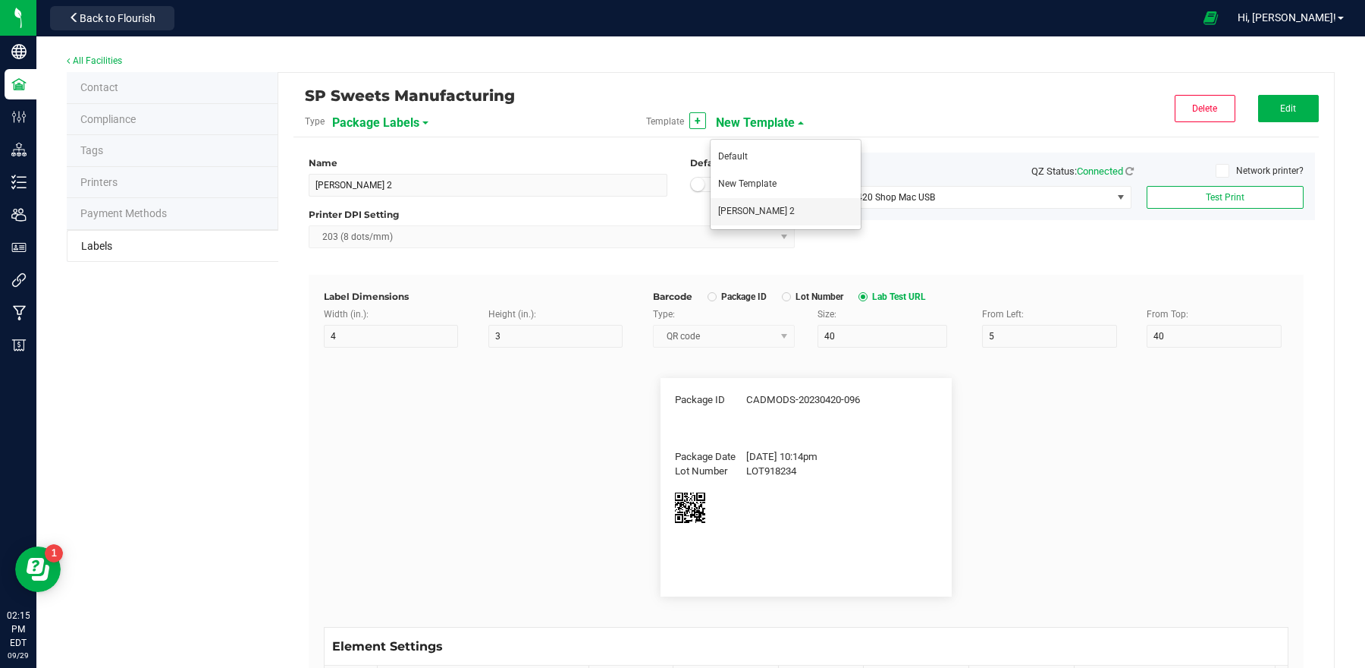
type input "Ingredient one, ingredient two"
type input "Allergens"
type input "Tree Nuts, Soy, Wheat"
type input "Feel"
type input "Relaxed"
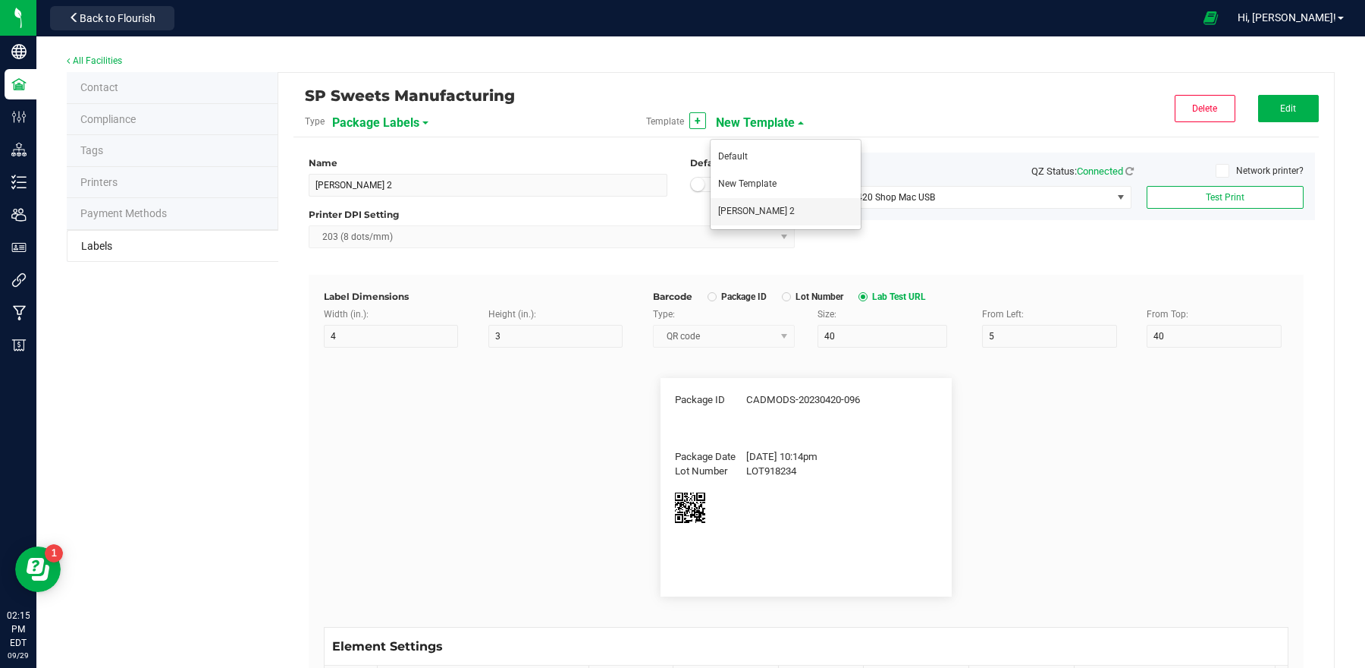
type input "Usable Cannabis per Unit"
type input "25.73 g"
type input "Moisture %"
type input "8.40 %"
type input "Strain Description"
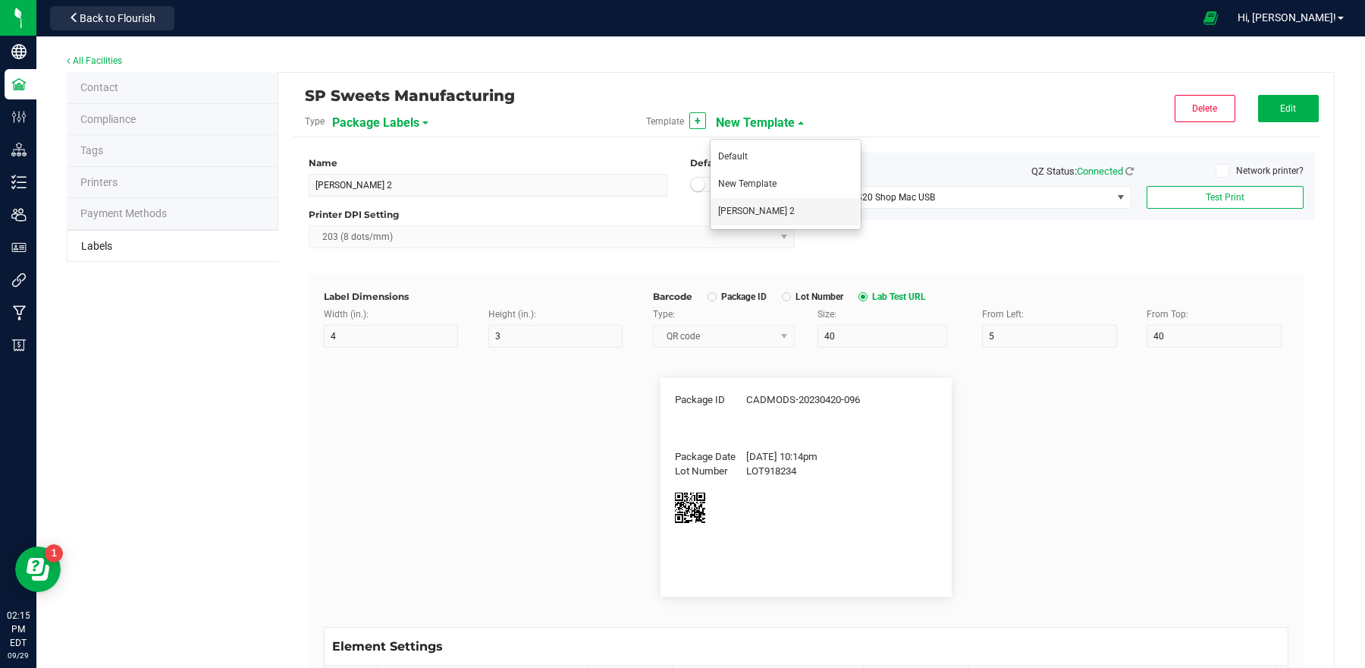
type input "Pineapple, Molasses, Napalm"
type input "Strain Type"
type input "35"
type input "Indica"
type input "Order ID"
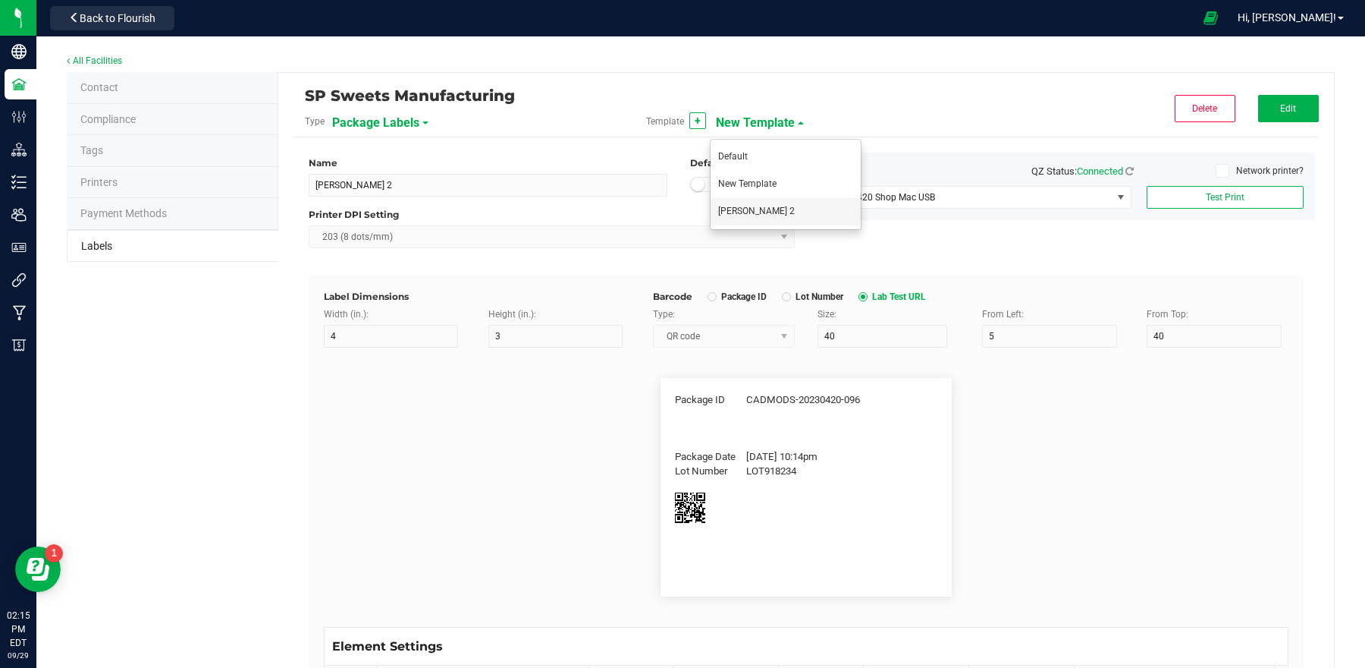
type input "35"
type input "00256420"
type input "Brand"
type input "Cannabis Co."
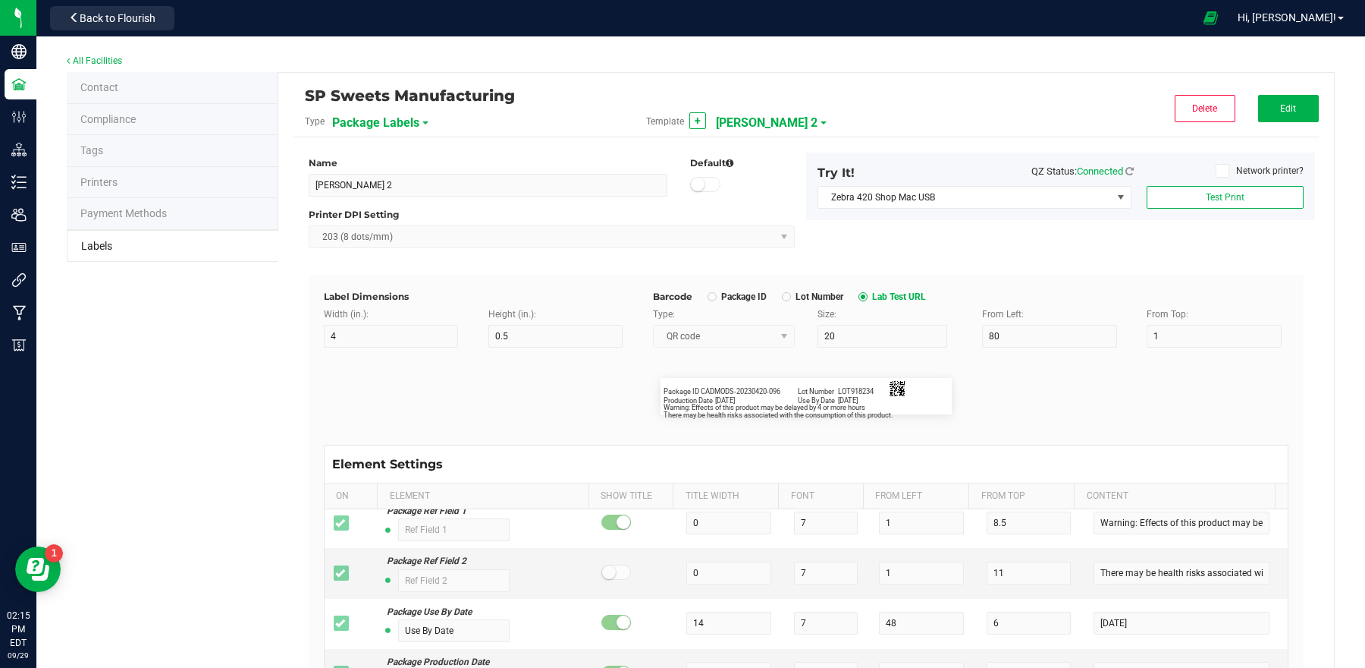
click at [755, 121] on span "[PERSON_NAME] 2" at bounding box center [767, 123] width 102 height 26
click at [753, 157] on li "Default" at bounding box center [786, 156] width 150 height 27
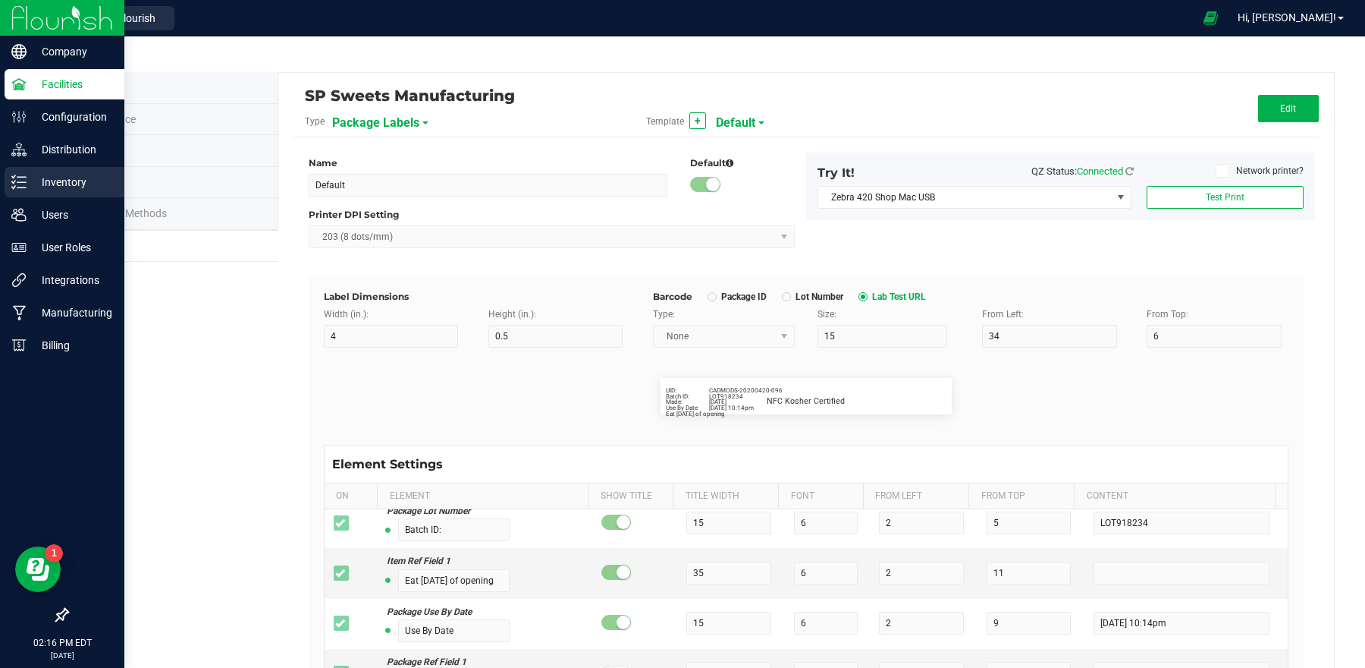
click at [48, 186] on p "Inventory" at bounding box center [72, 182] width 91 height 18
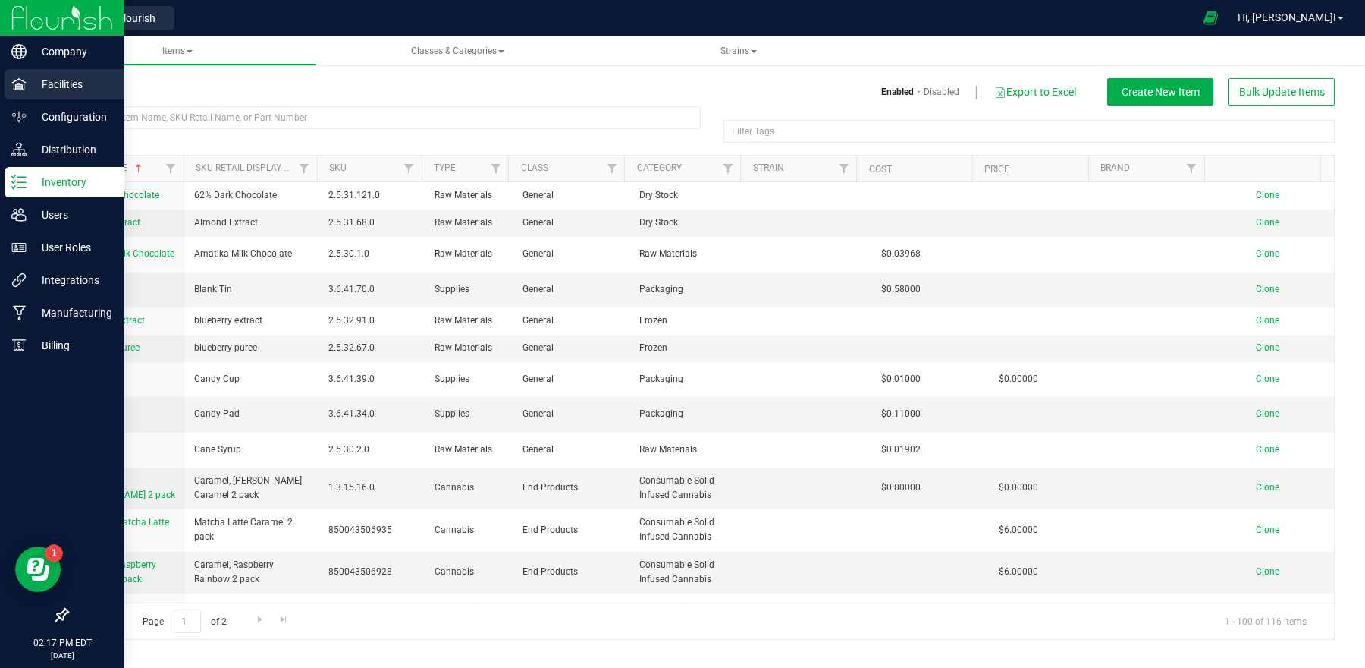
click at [86, 88] on p "Facilities" at bounding box center [72, 84] width 91 height 18
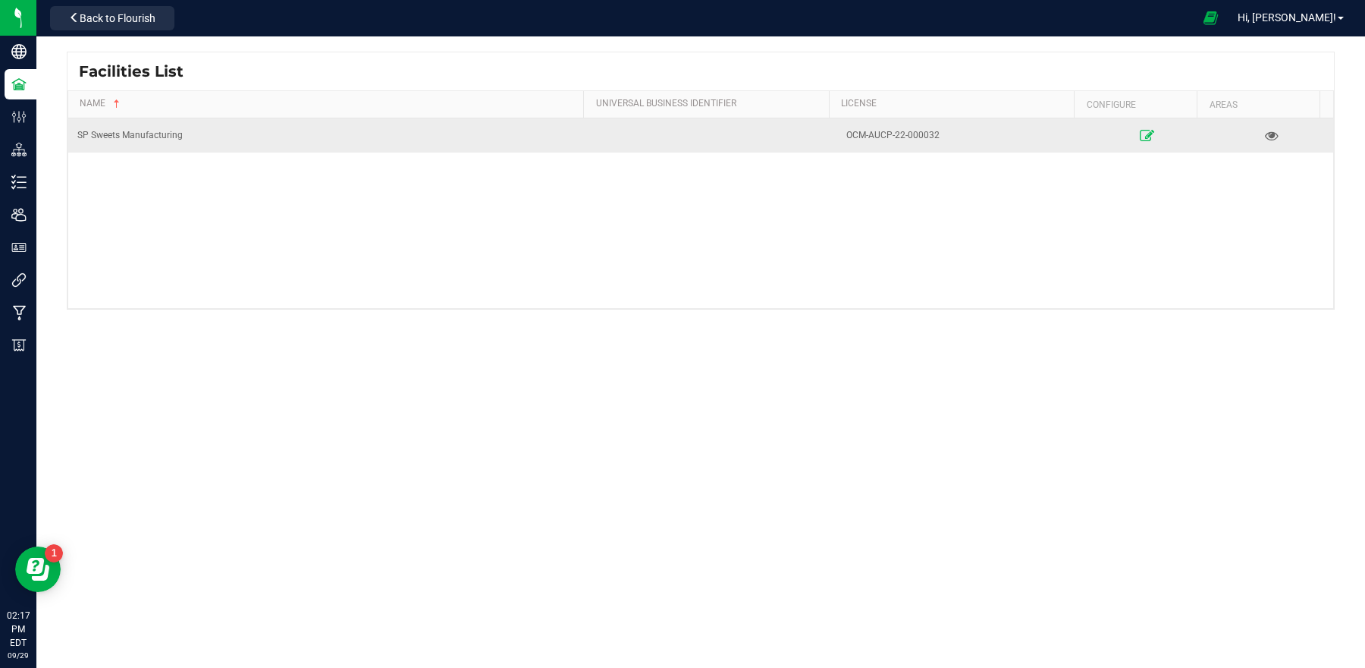
click at [1120, 141] on link at bounding box center [1147, 135] width 116 height 24
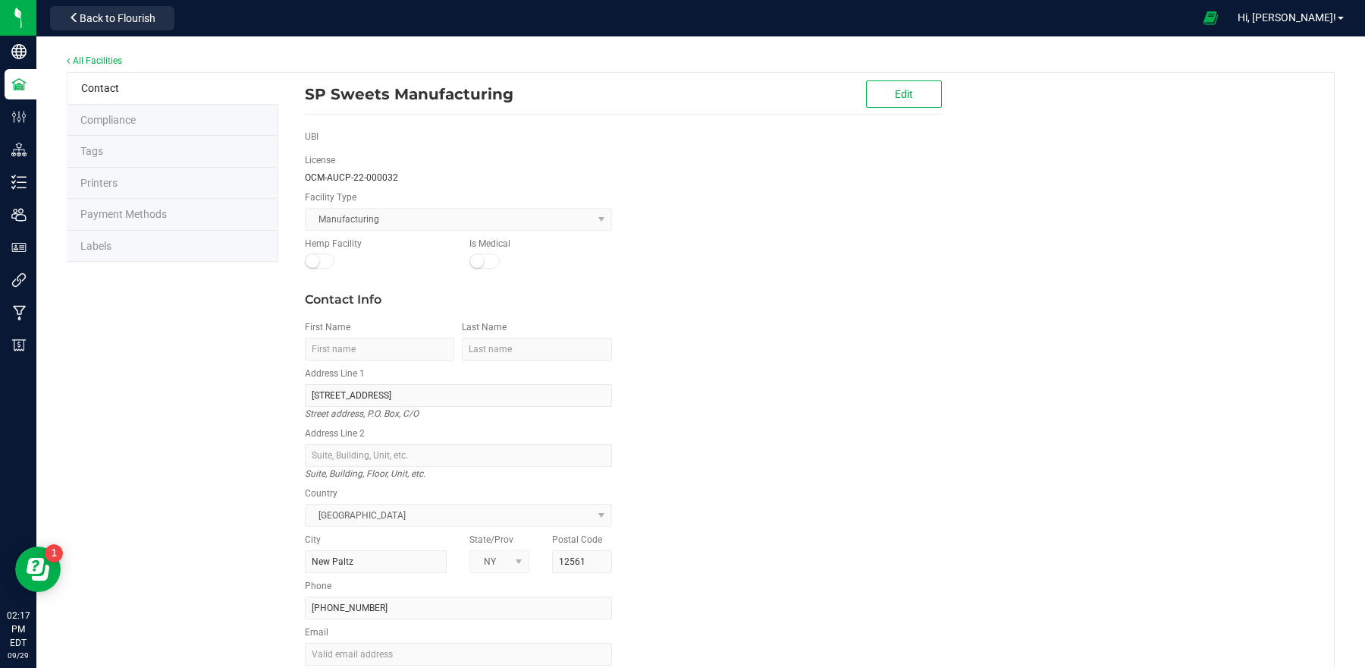
click at [123, 238] on li "Labels" at bounding box center [173, 247] width 212 height 32
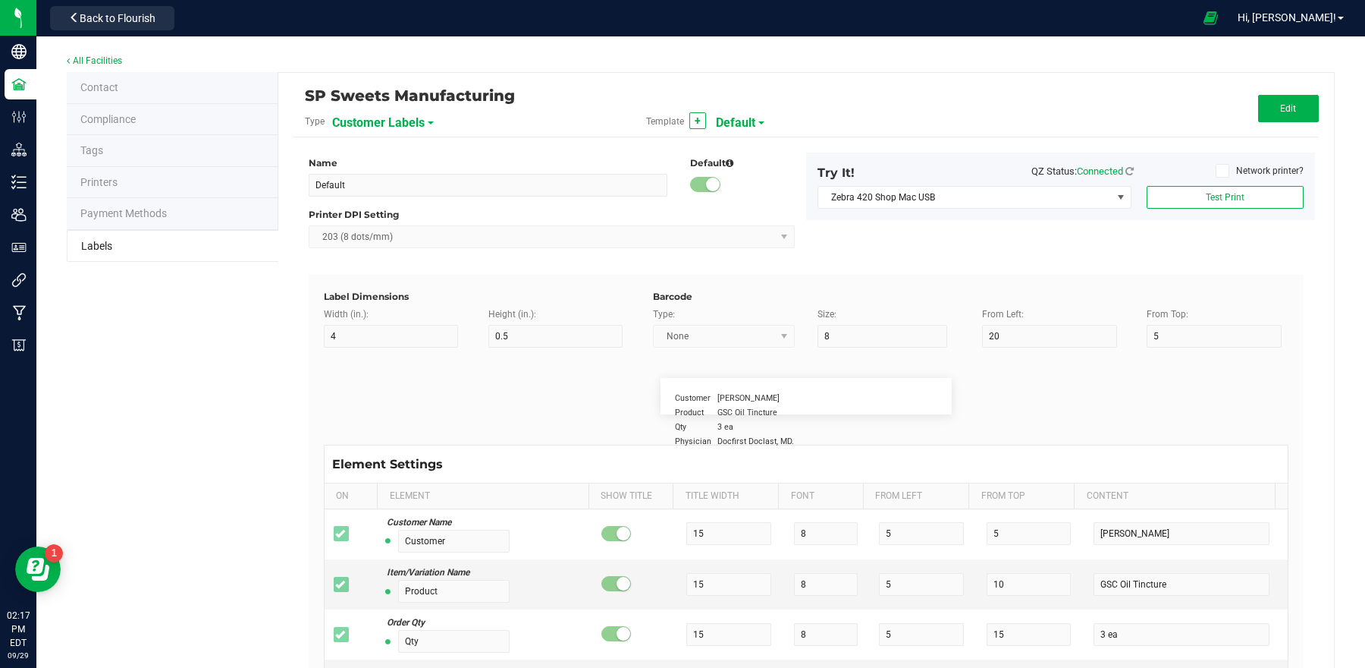
click at [395, 119] on span "Customer Labels" at bounding box center [378, 123] width 93 height 26
click at [407, 220] on li "Package Labels" at bounding box center [405, 211] width 150 height 27
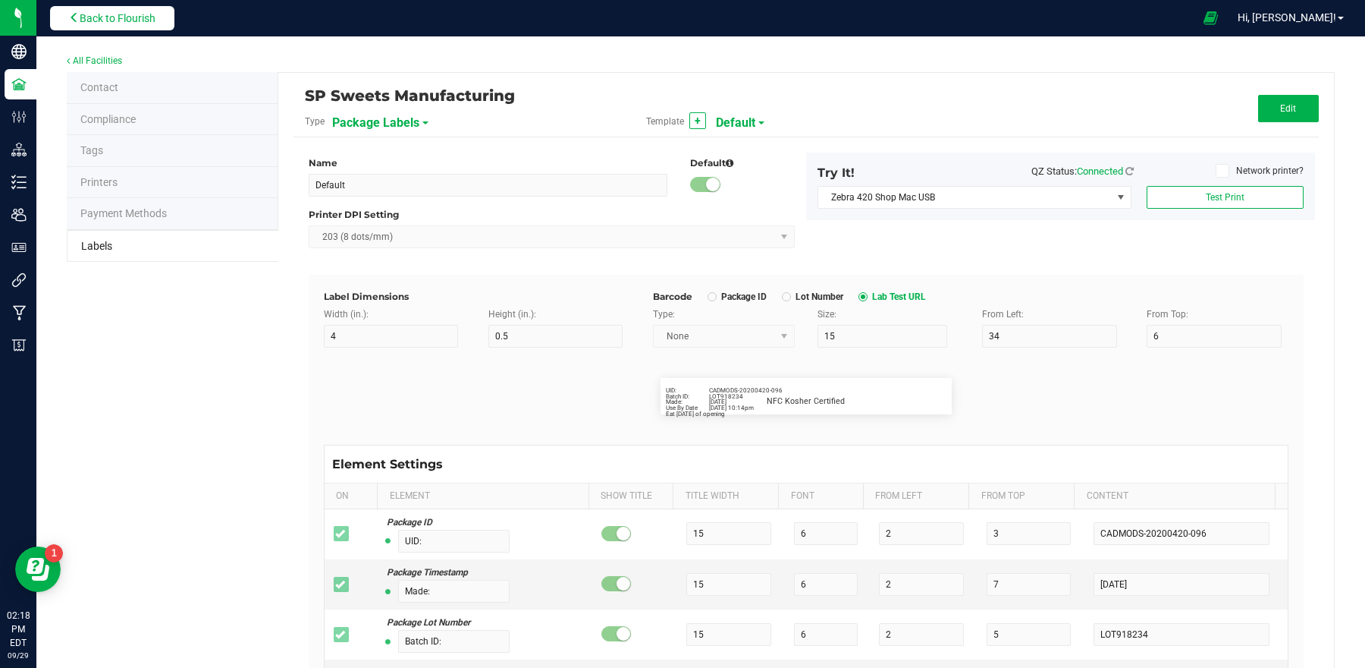
click at [142, 15] on span "Back to Flourish" at bounding box center [118, 18] width 76 height 12
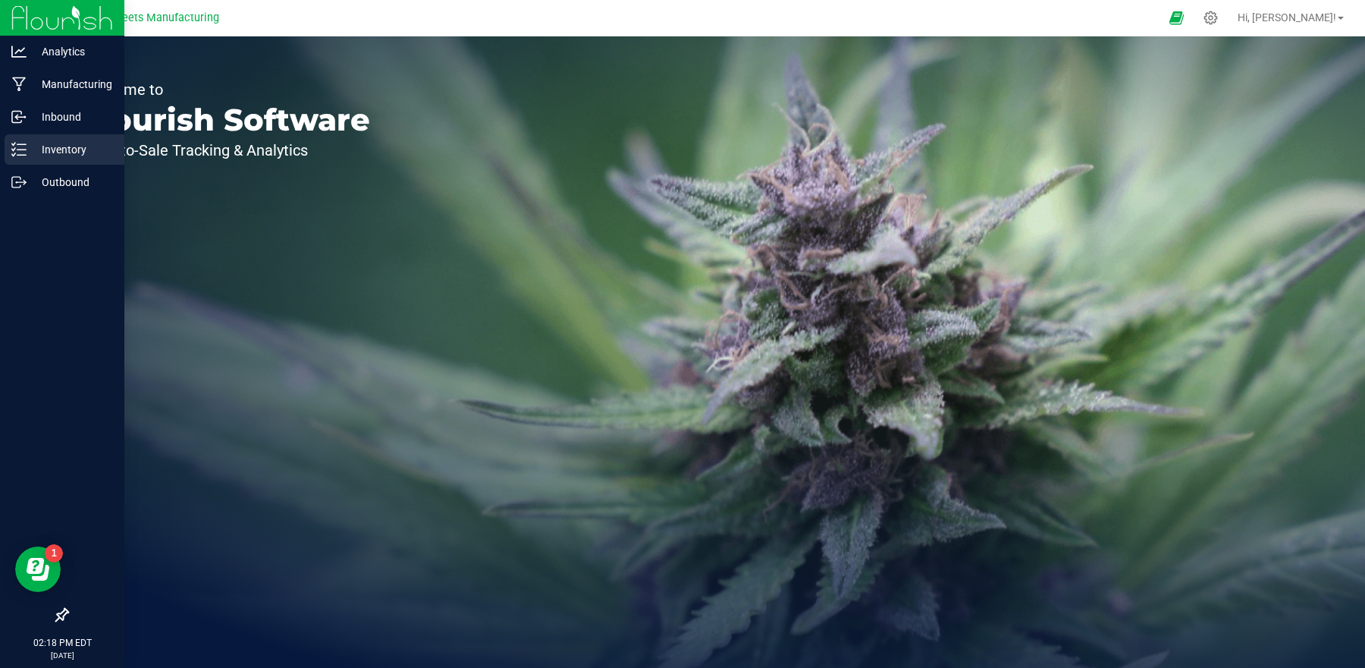
click at [69, 143] on p "Inventory" at bounding box center [72, 149] width 91 height 18
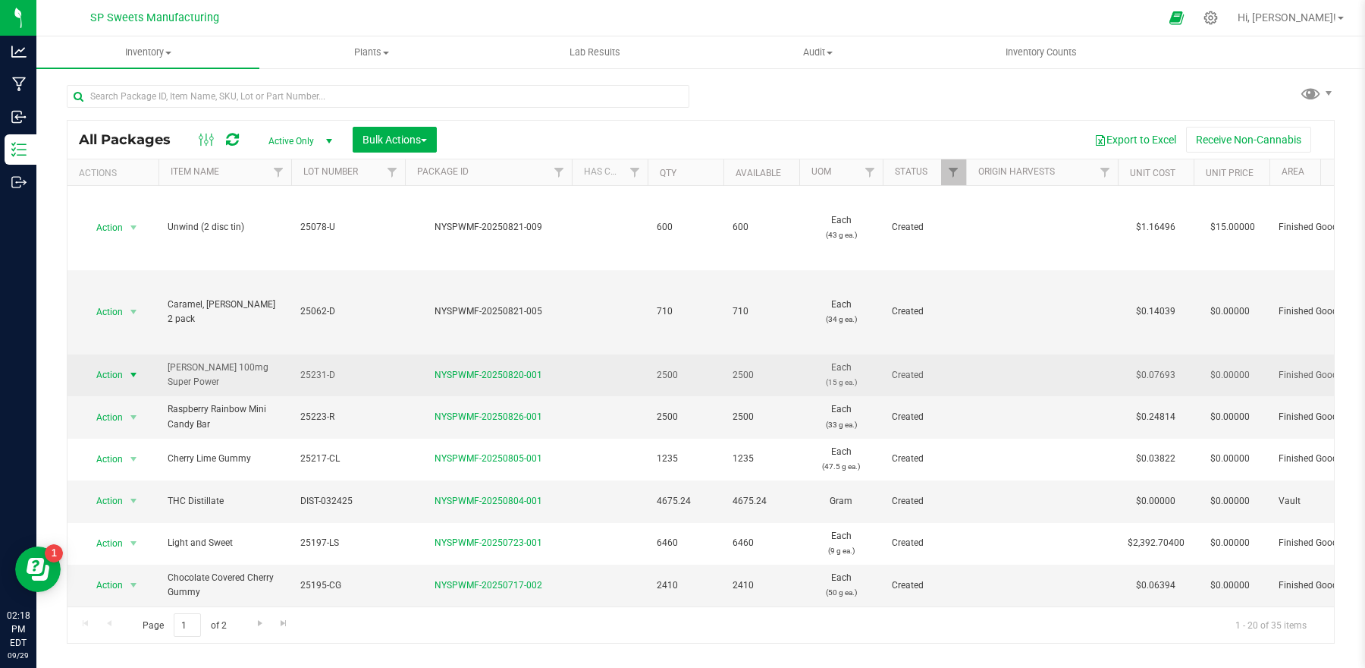
click at [133, 369] on span "select" at bounding box center [133, 375] width 12 height 12
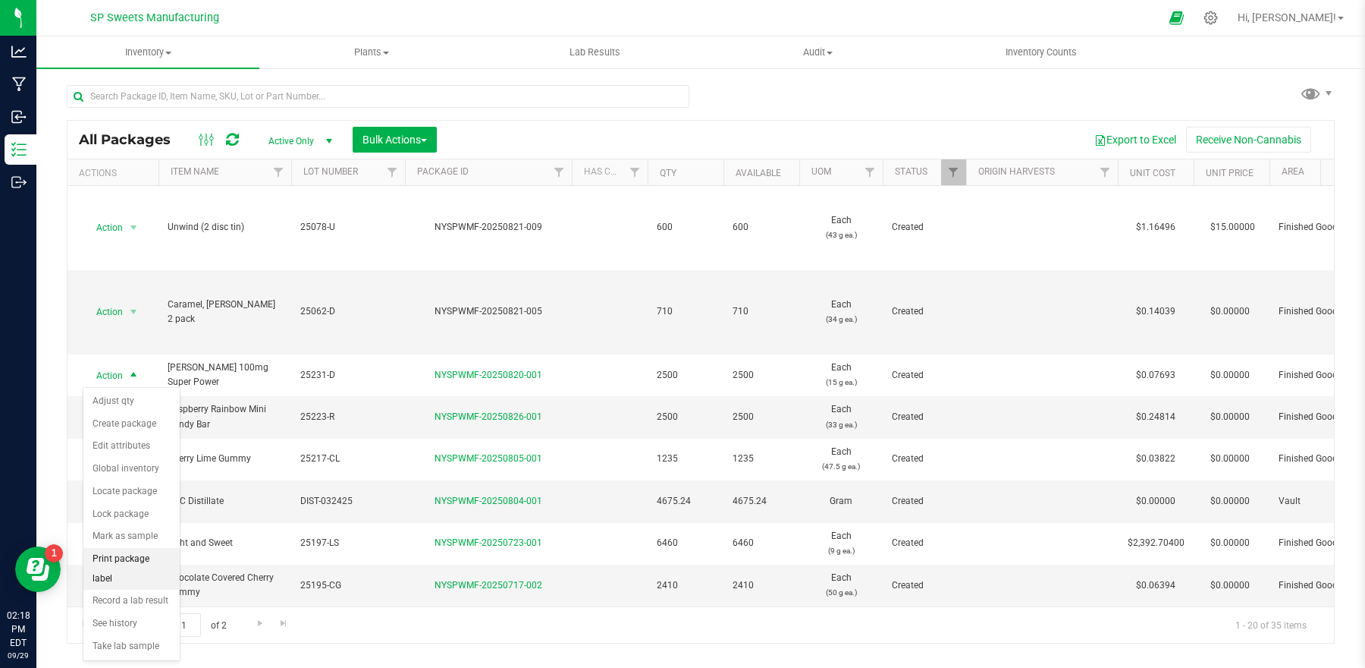
click at [136, 564] on li "Print package label" at bounding box center [131, 569] width 96 height 42
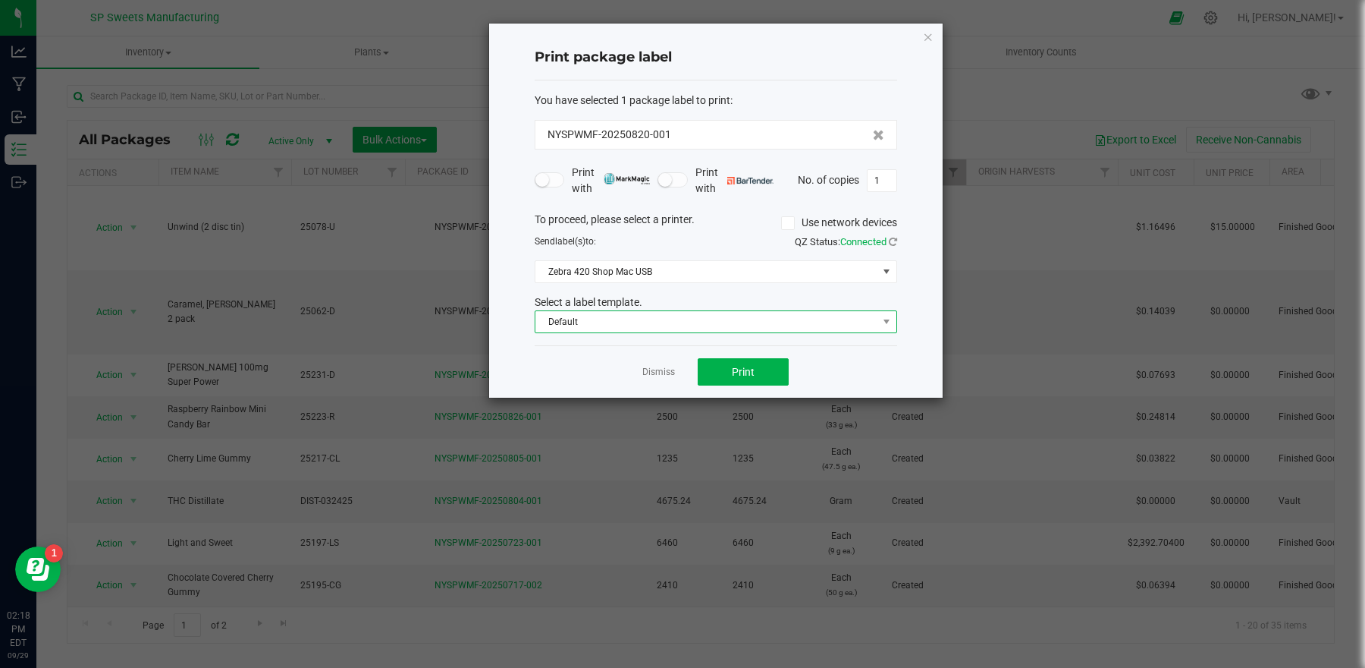
click at [567, 328] on span "Default" at bounding box center [707, 321] width 342 height 21
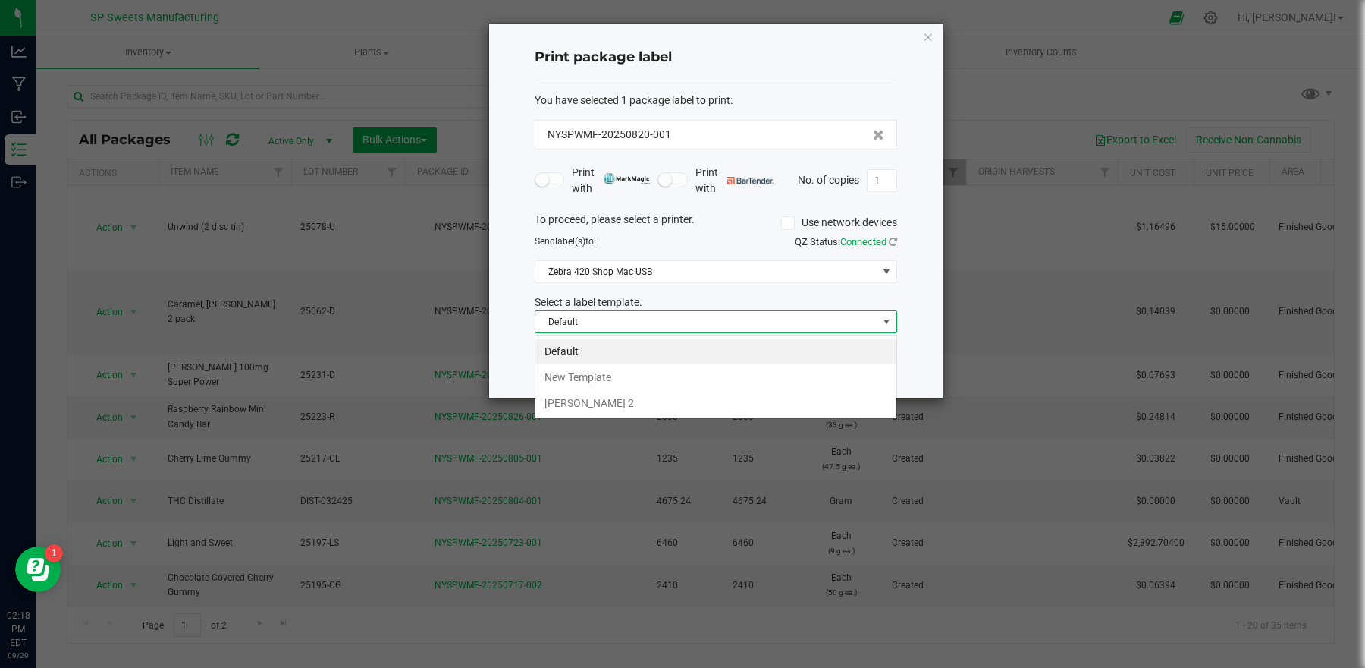
scroll to position [24, 362]
click at [587, 372] on li "New Template" at bounding box center [716, 377] width 361 height 26
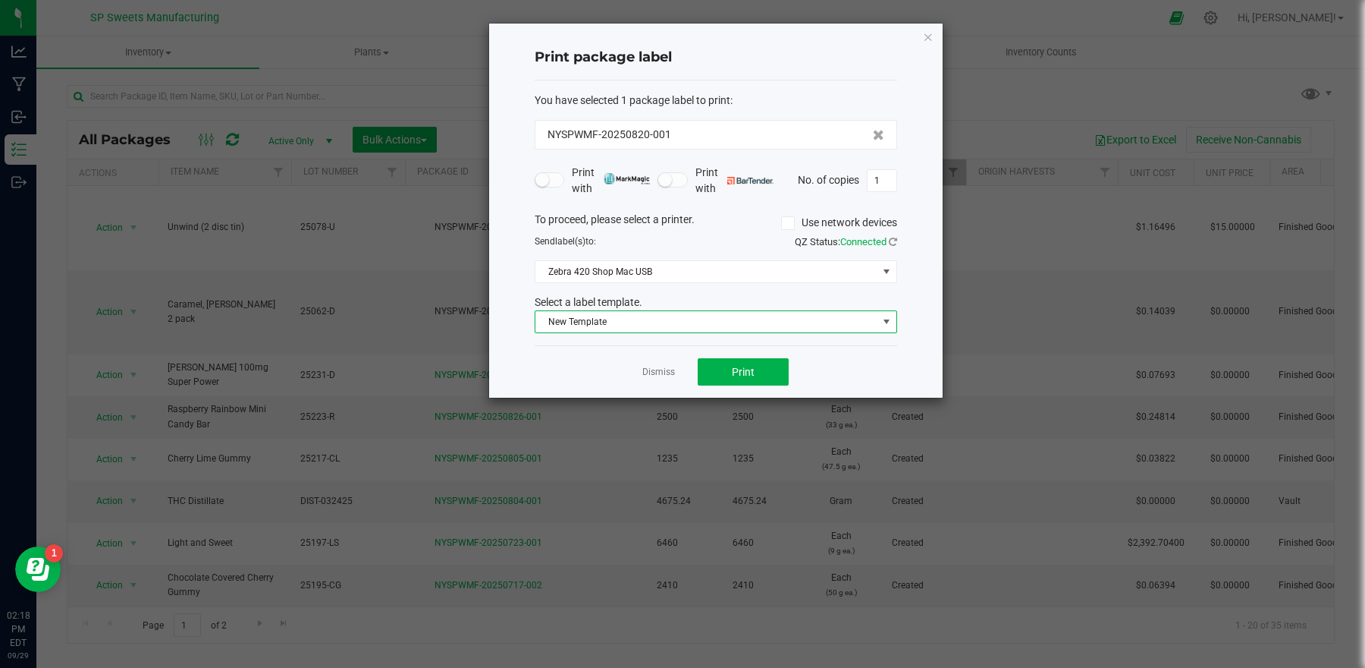
click at [589, 332] on span "New Template" at bounding box center [707, 321] width 342 height 21
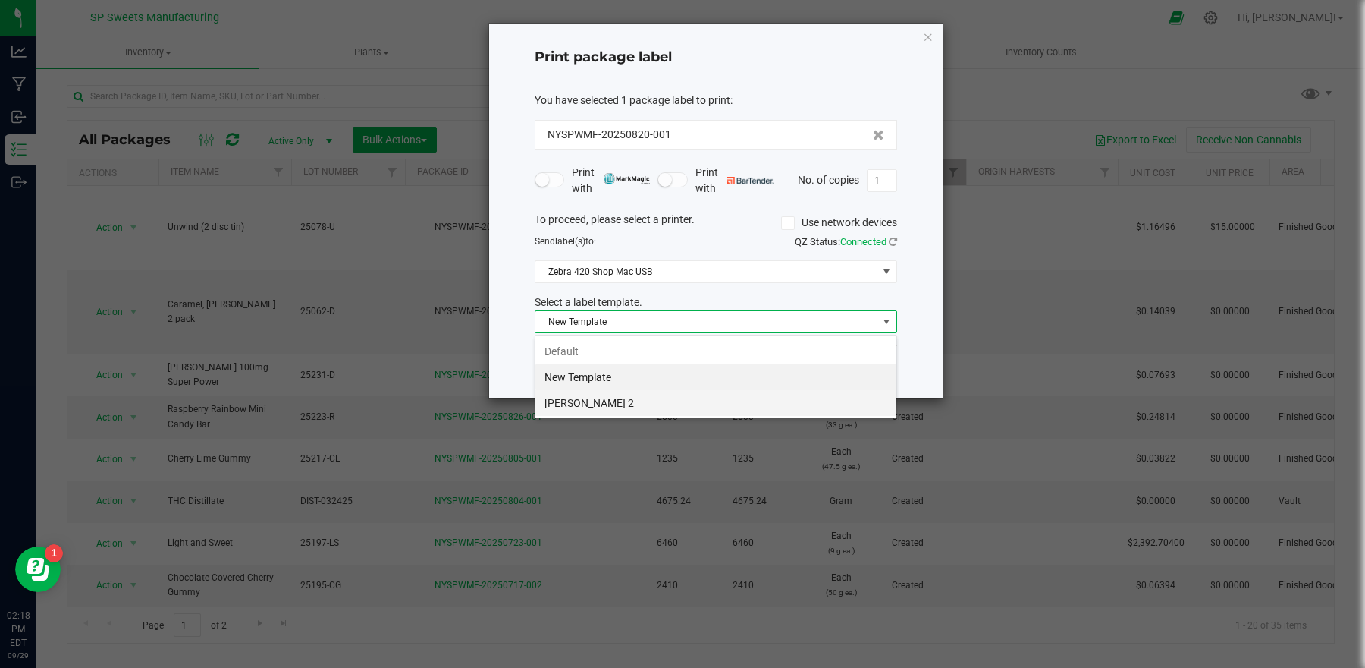
click at [591, 410] on li "[PERSON_NAME] 2" at bounding box center [716, 403] width 361 height 26
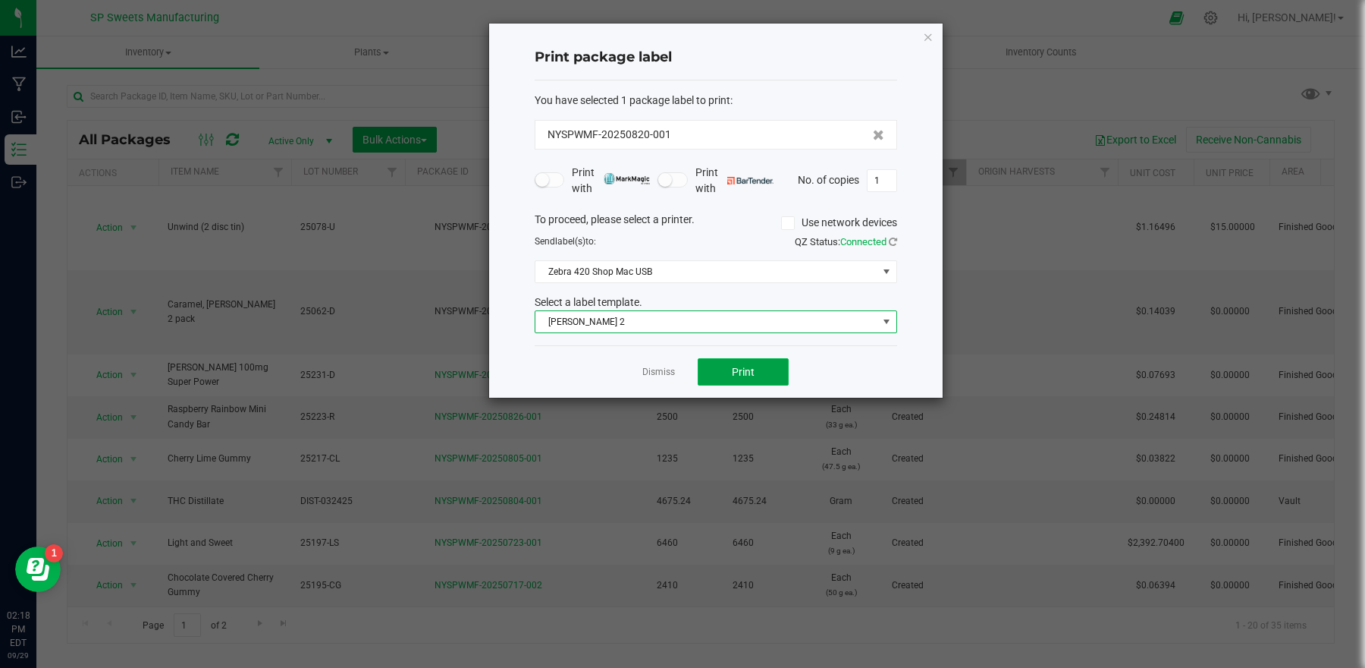
click at [717, 381] on button "Print" at bounding box center [743, 371] width 91 height 27
click at [768, 372] on button "Print" at bounding box center [743, 371] width 91 height 27
click at [746, 315] on span "[PERSON_NAME] 2" at bounding box center [707, 321] width 342 height 21
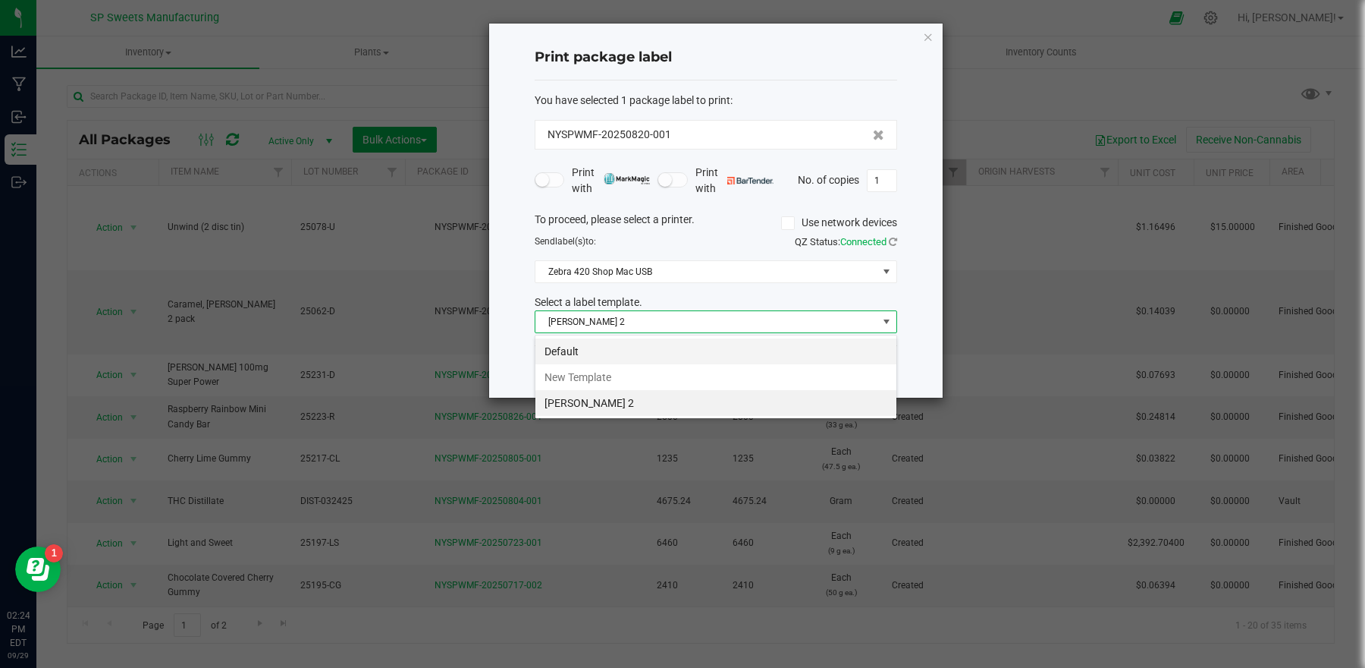
click at [599, 351] on li "Default" at bounding box center [716, 351] width 361 height 26
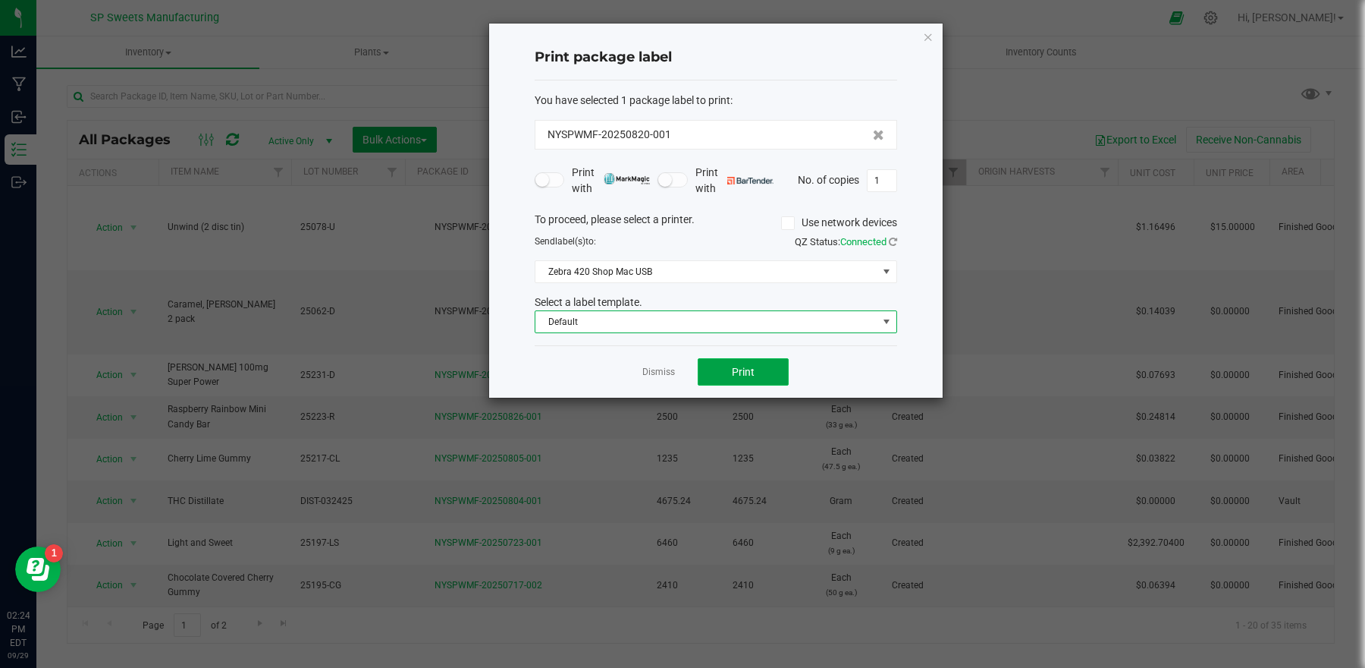
click at [750, 371] on span "Print" at bounding box center [743, 372] width 23 height 12
click at [919, 33] on div "Print package label You have selected 1 package label to print : NYSPWMF-202508…" at bounding box center [716, 211] width 454 height 374
click at [923, 35] on icon "button" at bounding box center [928, 36] width 11 height 18
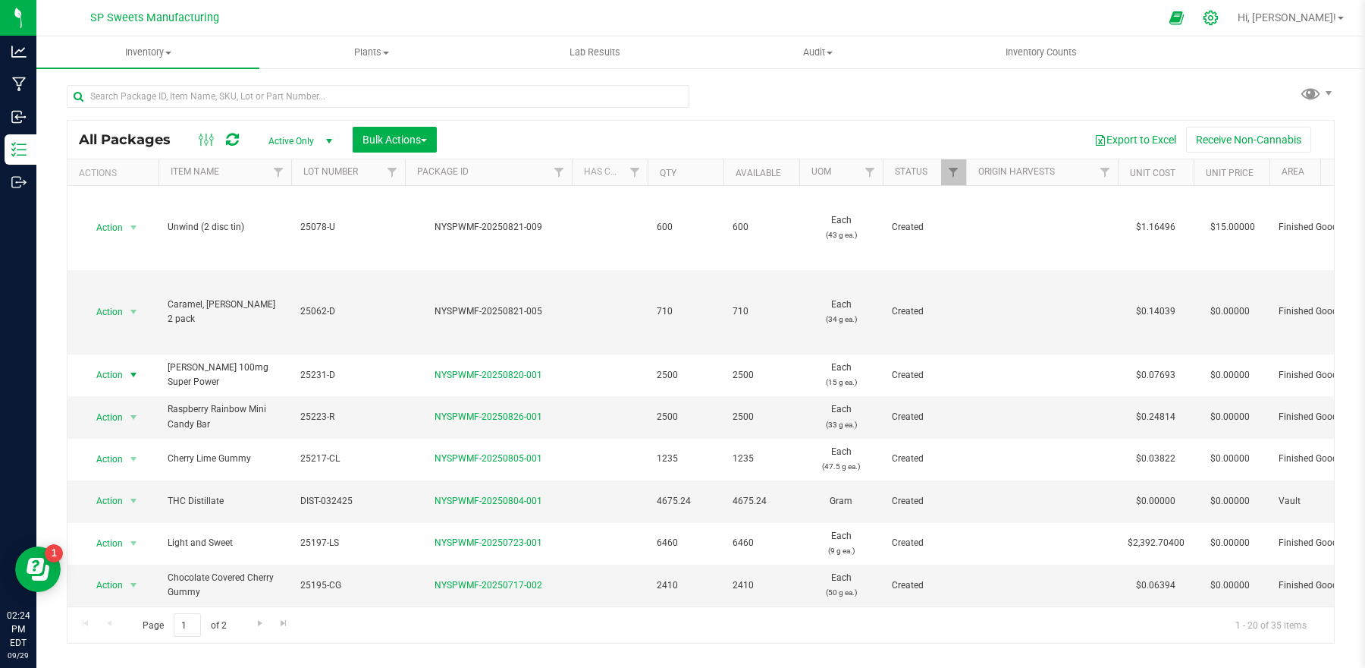
click at [1219, 11] on icon at bounding box center [1211, 18] width 16 height 16
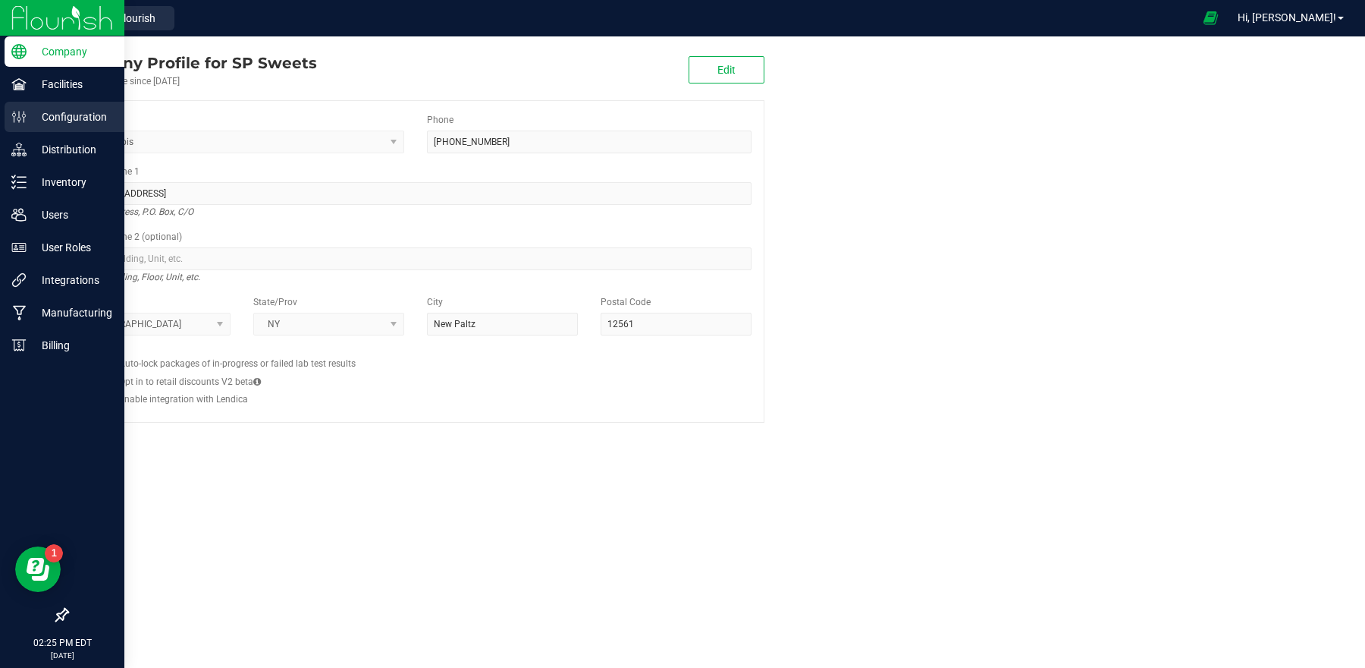
click at [60, 127] on div "Configuration" at bounding box center [65, 117] width 120 height 30
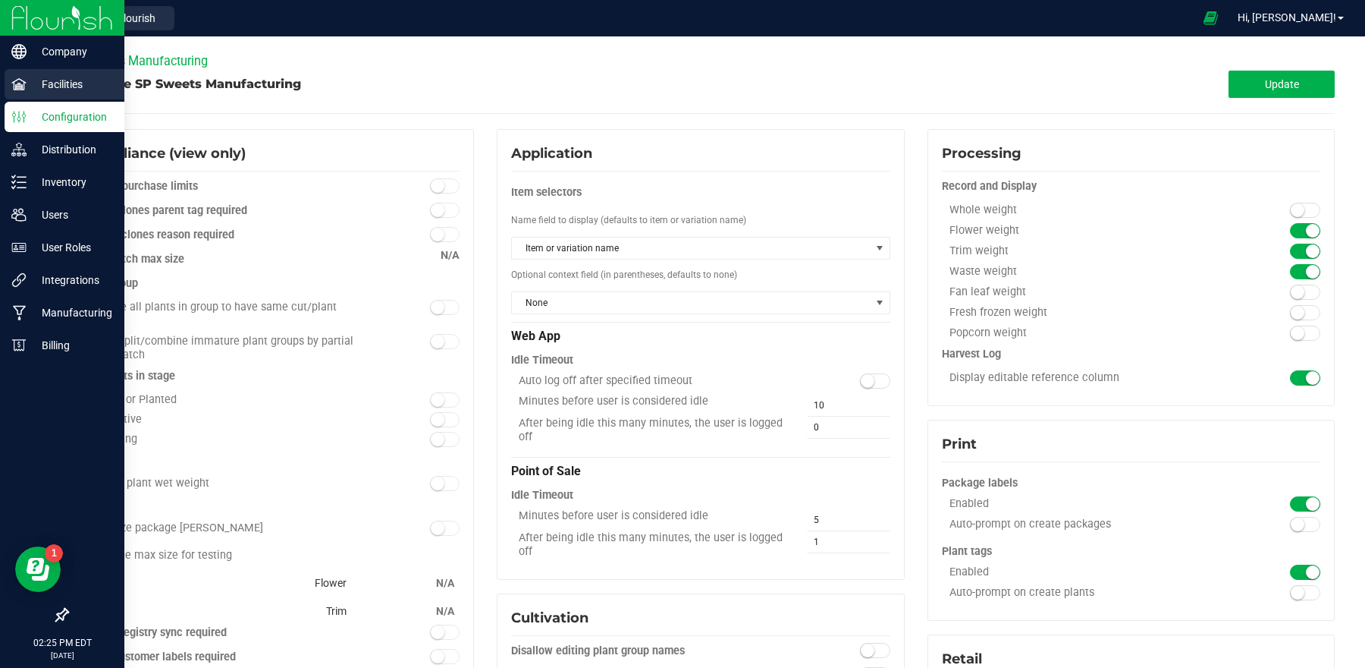
click at [68, 75] on p "Facilities" at bounding box center [72, 84] width 91 height 18
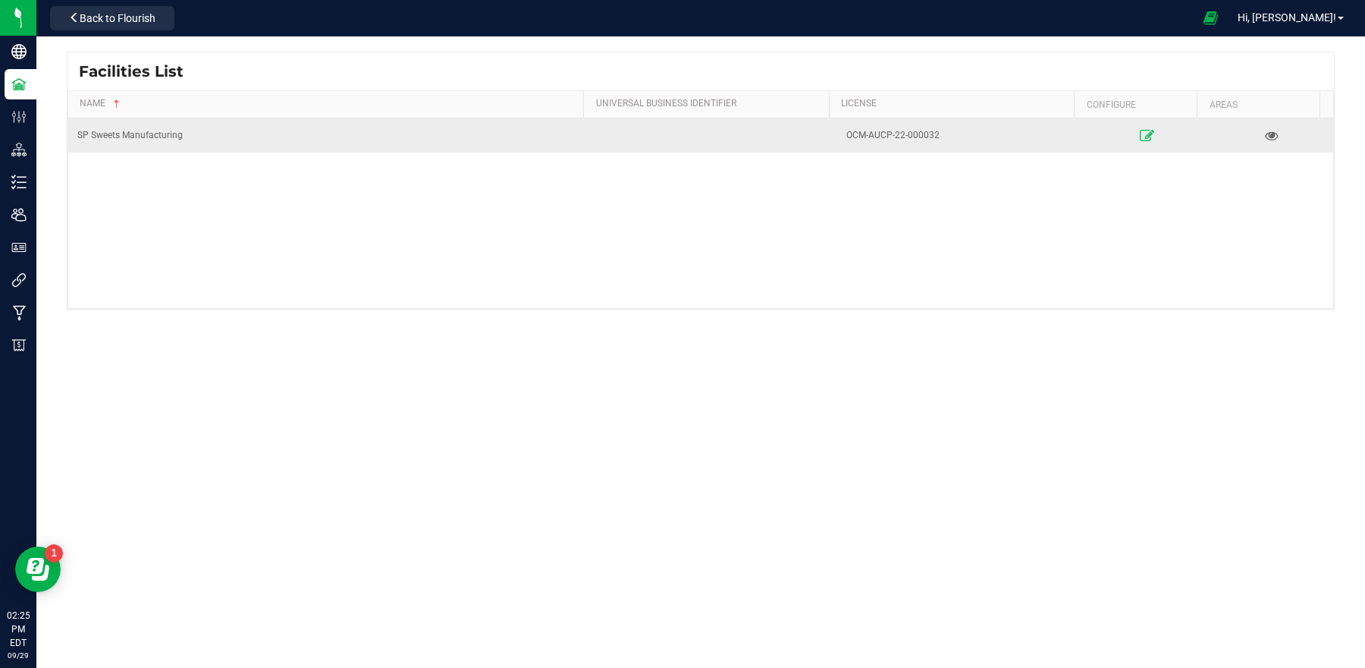
click at [1140, 132] on icon at bounding box center [1147, 135] width 14 height 11
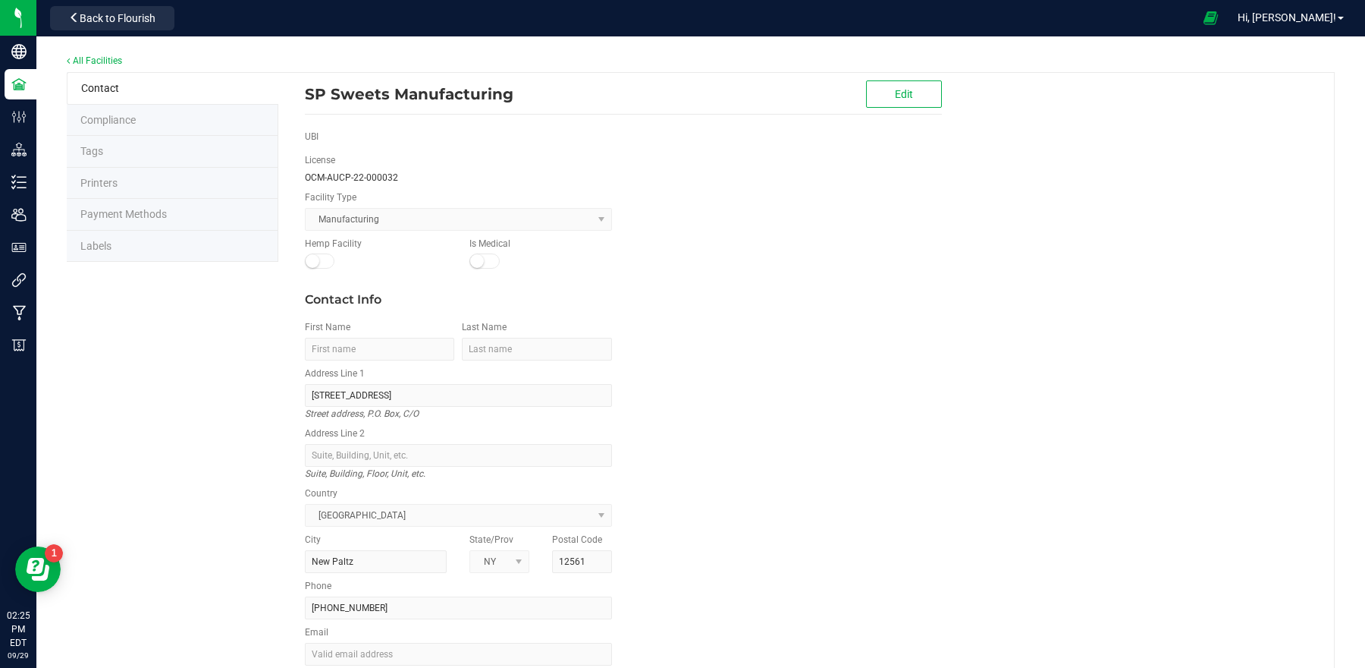
click at [147, 238] on li "Labels" at bounding box center [173, 247] width 212 height 32
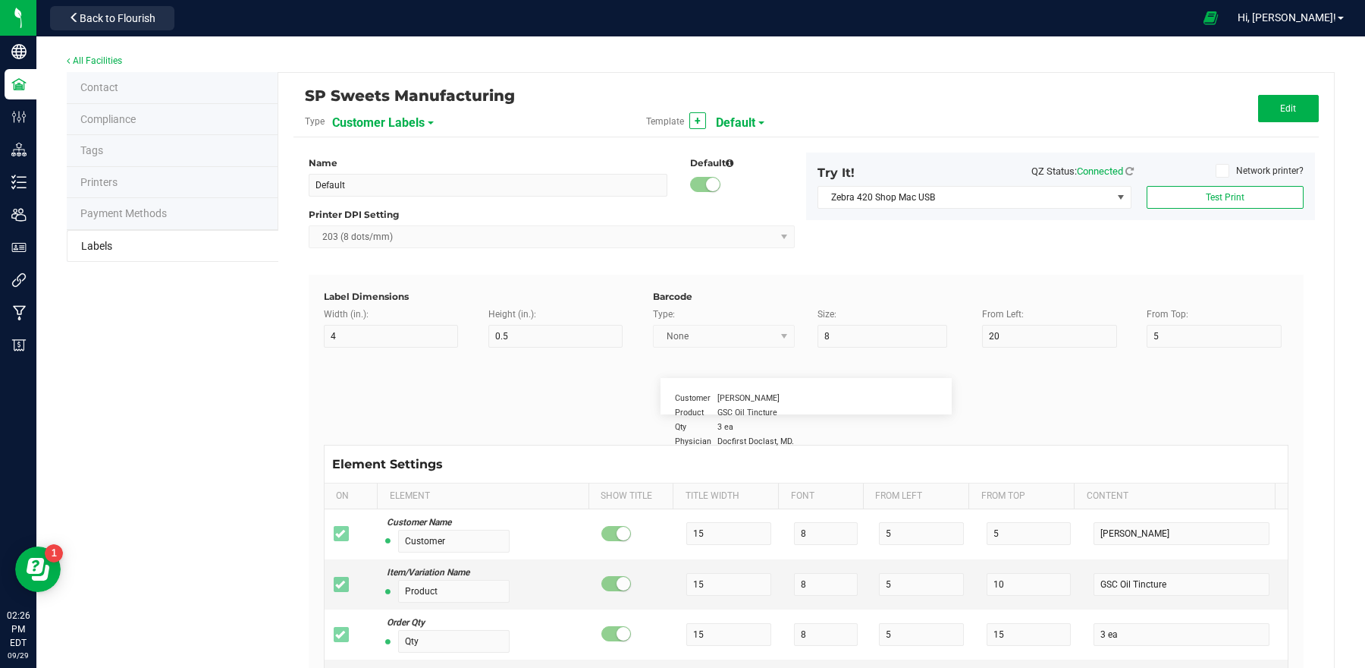
click at [412, 114] on span "Customer Labels" at bounding box center [378, 123] width 93 height 26
click at [424, 206] on li "Package Labels" at bounding box center [405, 211] width 150 height 27
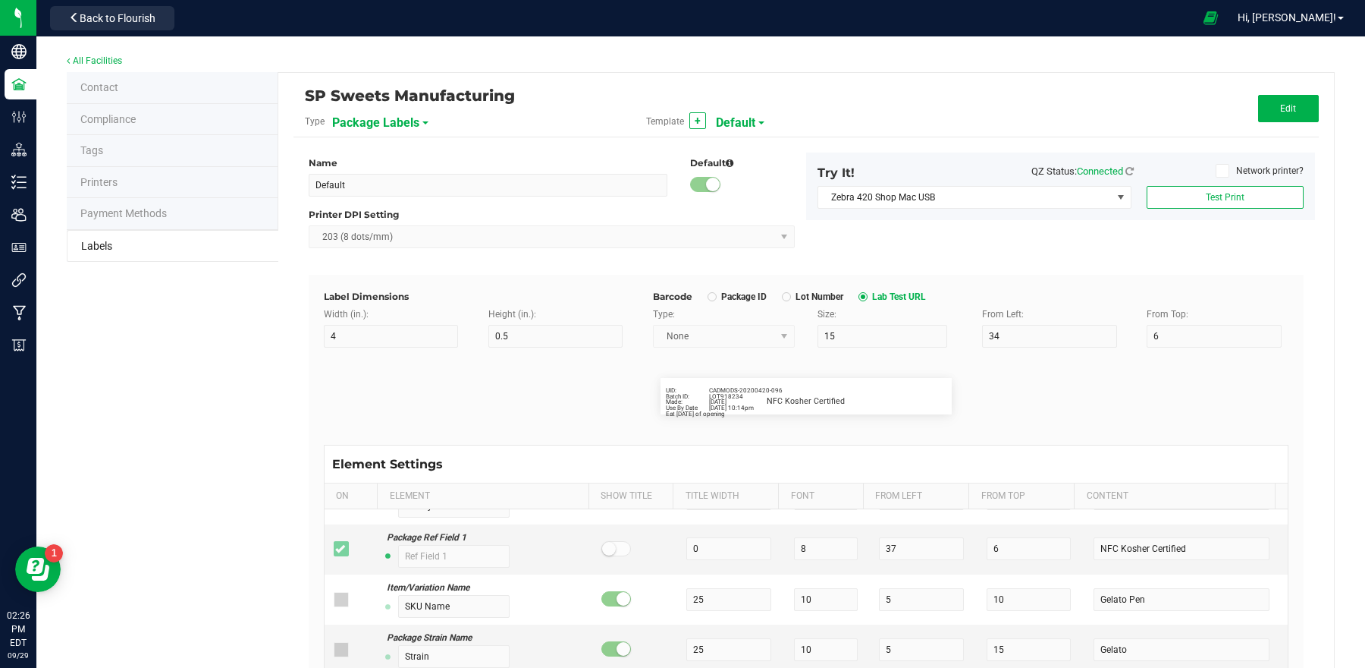
scroll to position [233, 0]
click at [1294, 113] on button "Edit" at bounding box center [1288, 108] width 61 height 27
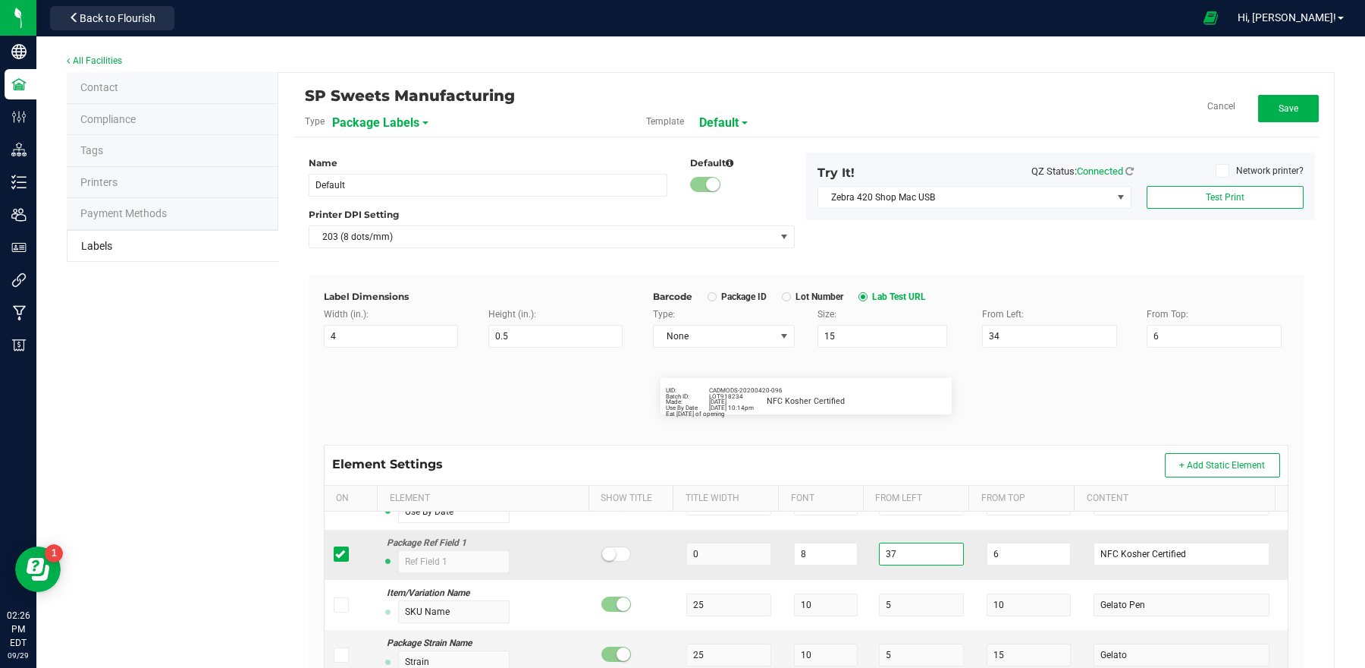
click at [926, 561] on input "37" at bounding box center [921, 553] width 84 height 23
click at [1259, 115] on button "Save" at bounding box center [1288, 108] width 61 height 27
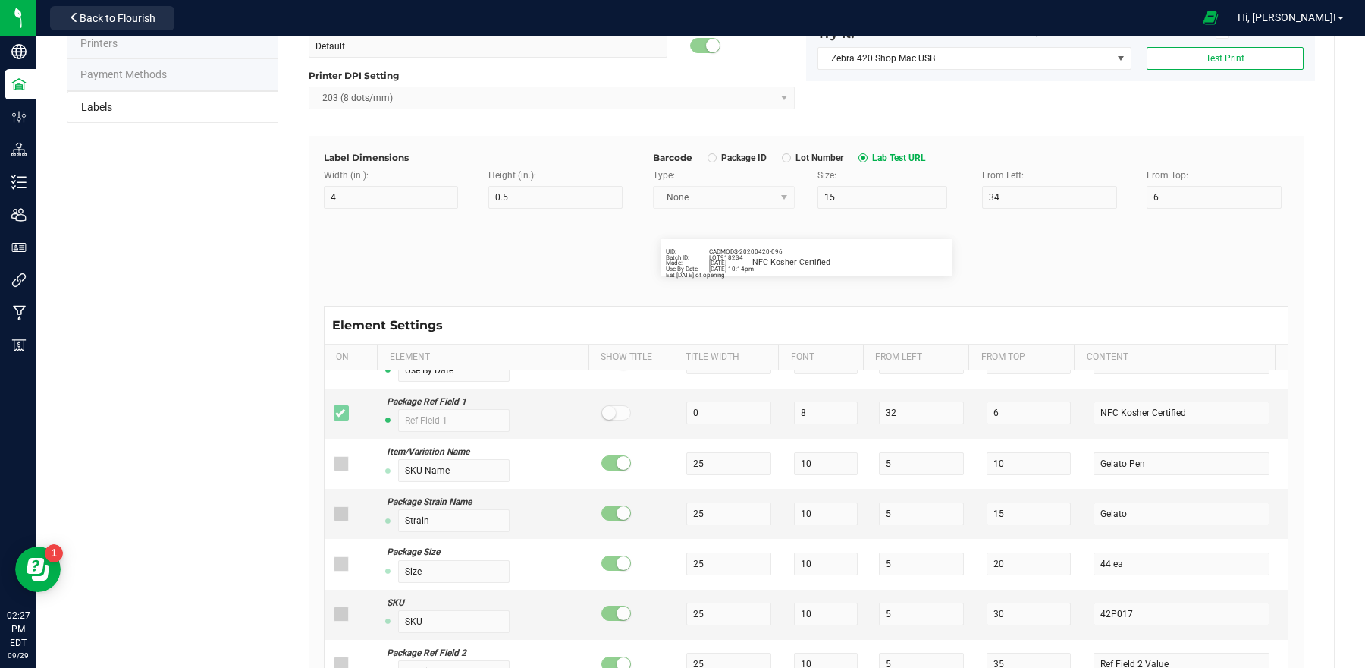
scroll to position [0, 0]
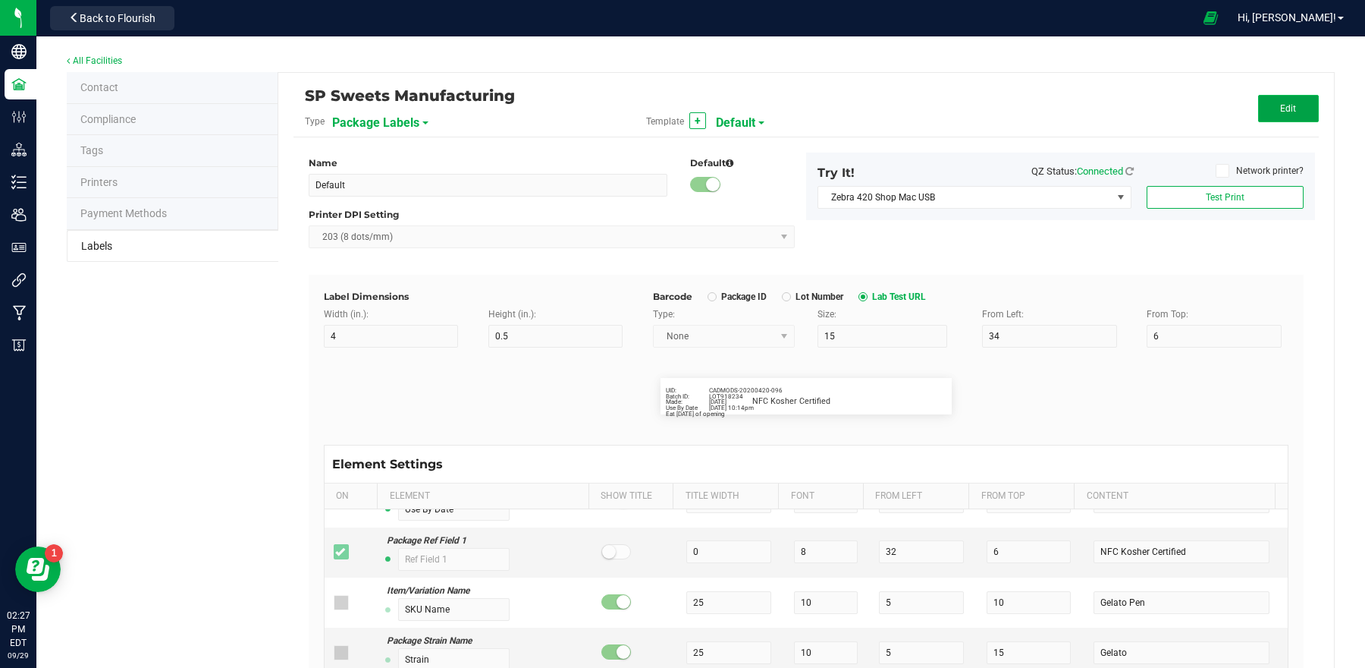
click at [1276, 116] on button "Edit" at bounding box center [1288, 108] width 61 height 27
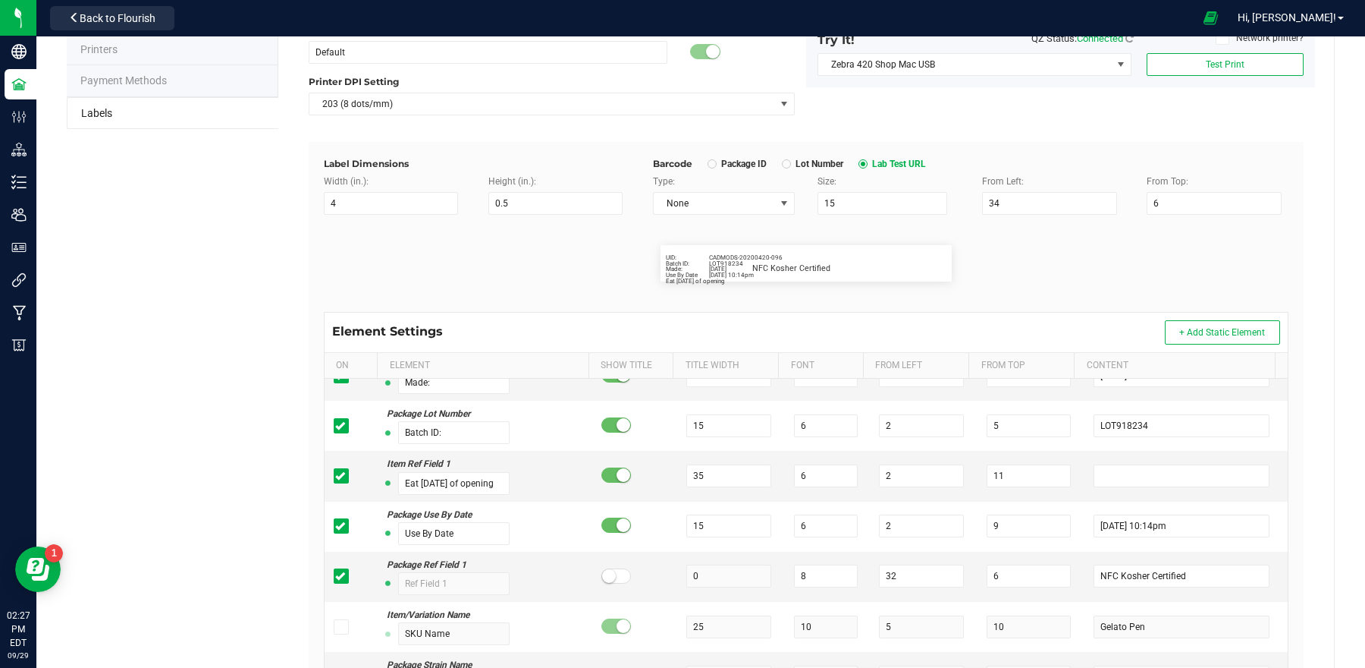
scroll to position [91, 0]
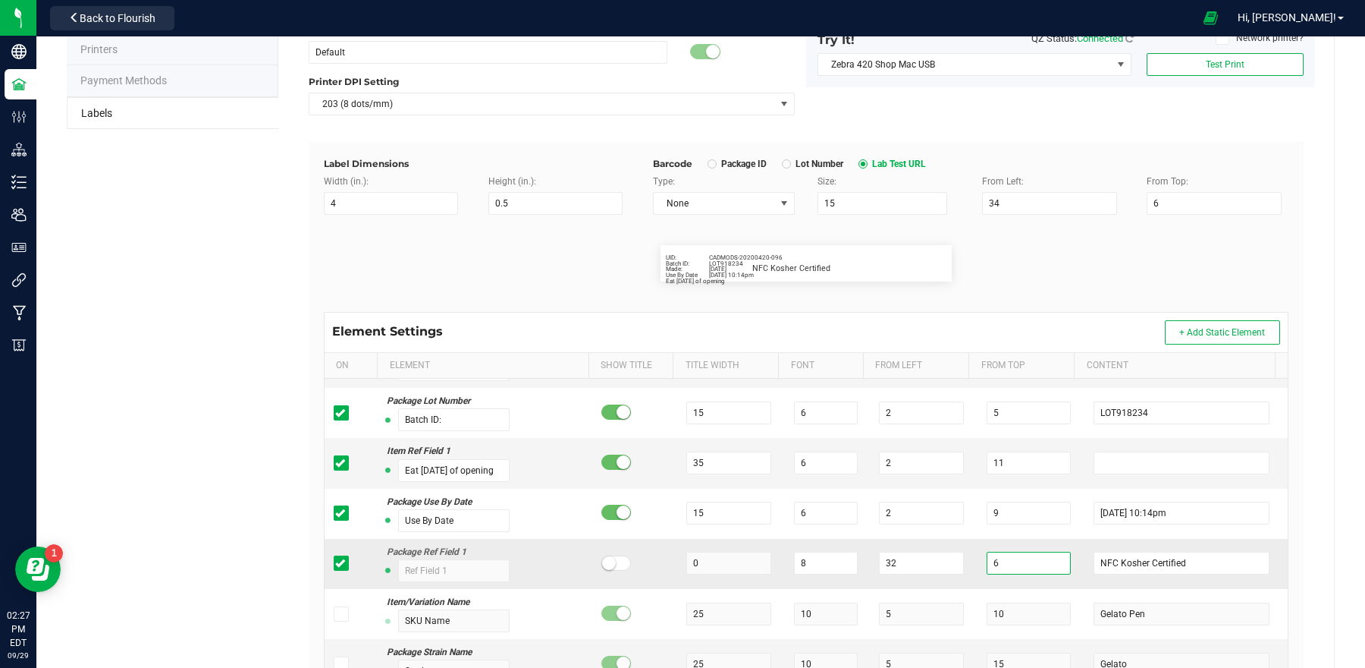
click at [1014, 567] on input "6" at bounding box center [1029, 562] width 84 height 23
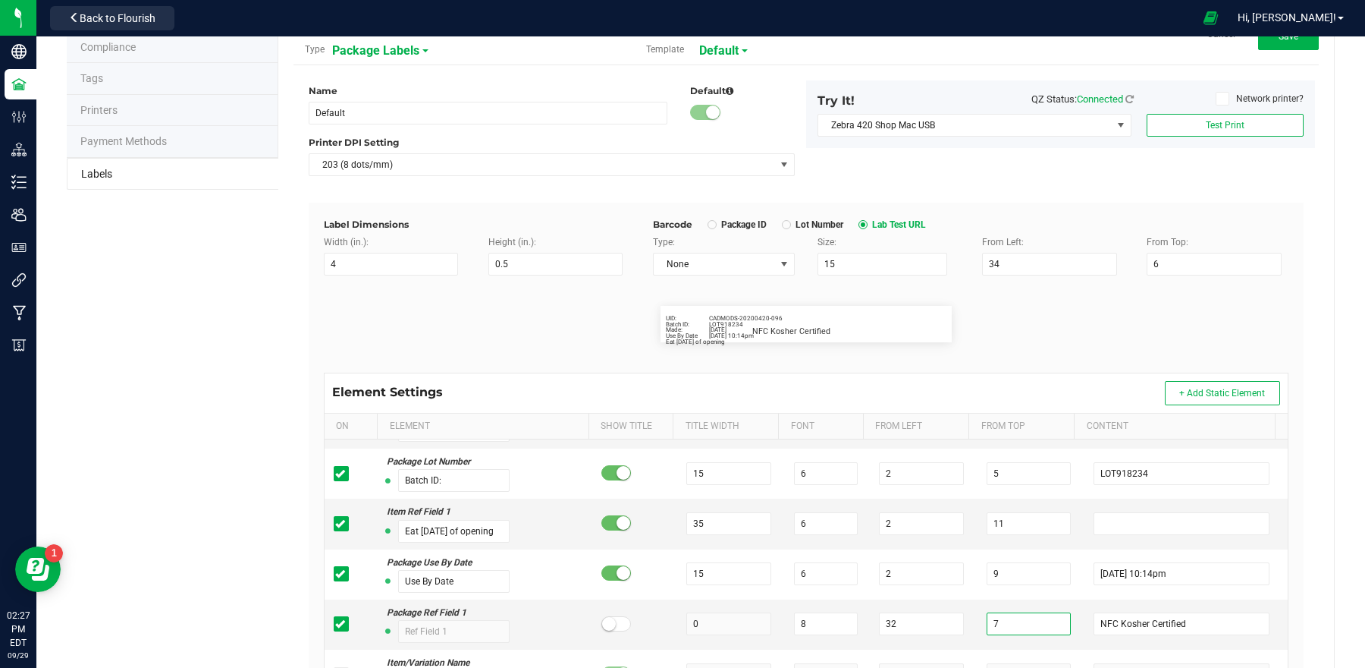
scroll to position [0, 0]
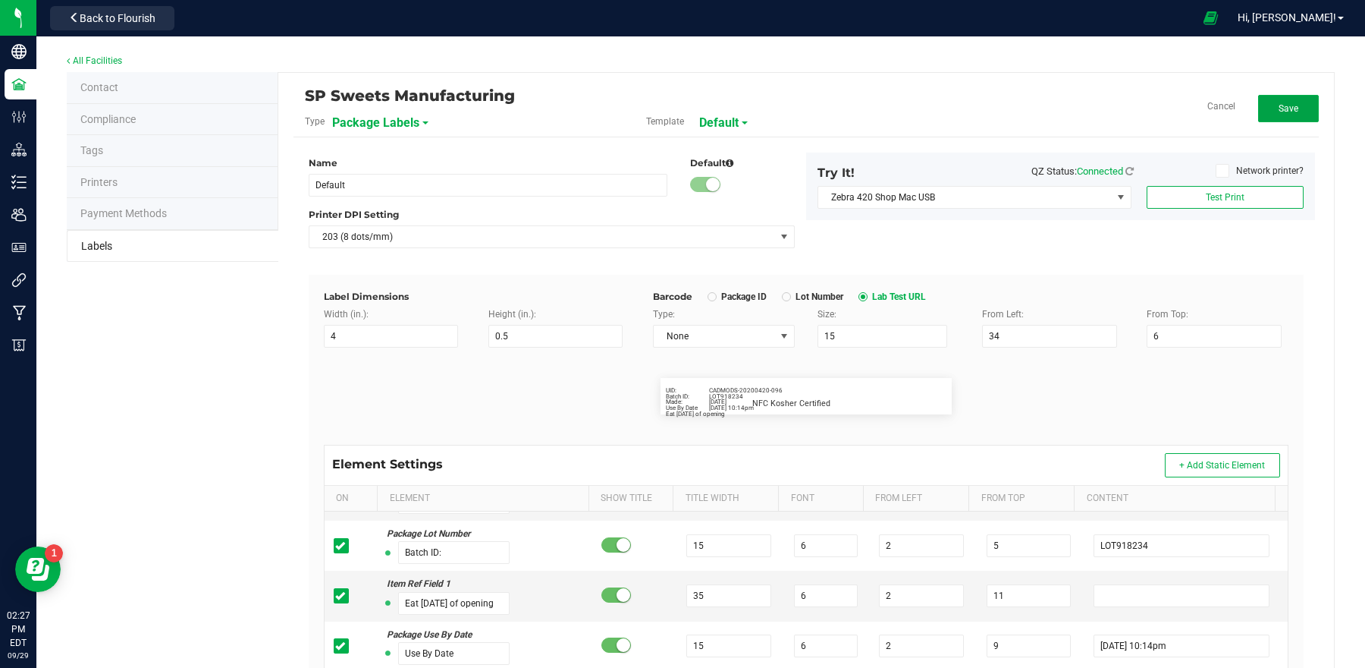
click at [1281, 118] on button "Save" at bounding box center [1288, 108] width 61 height 27
click at [1280, 109] on span "Edit" at bounding box center [1288, 108] width 16 height 11
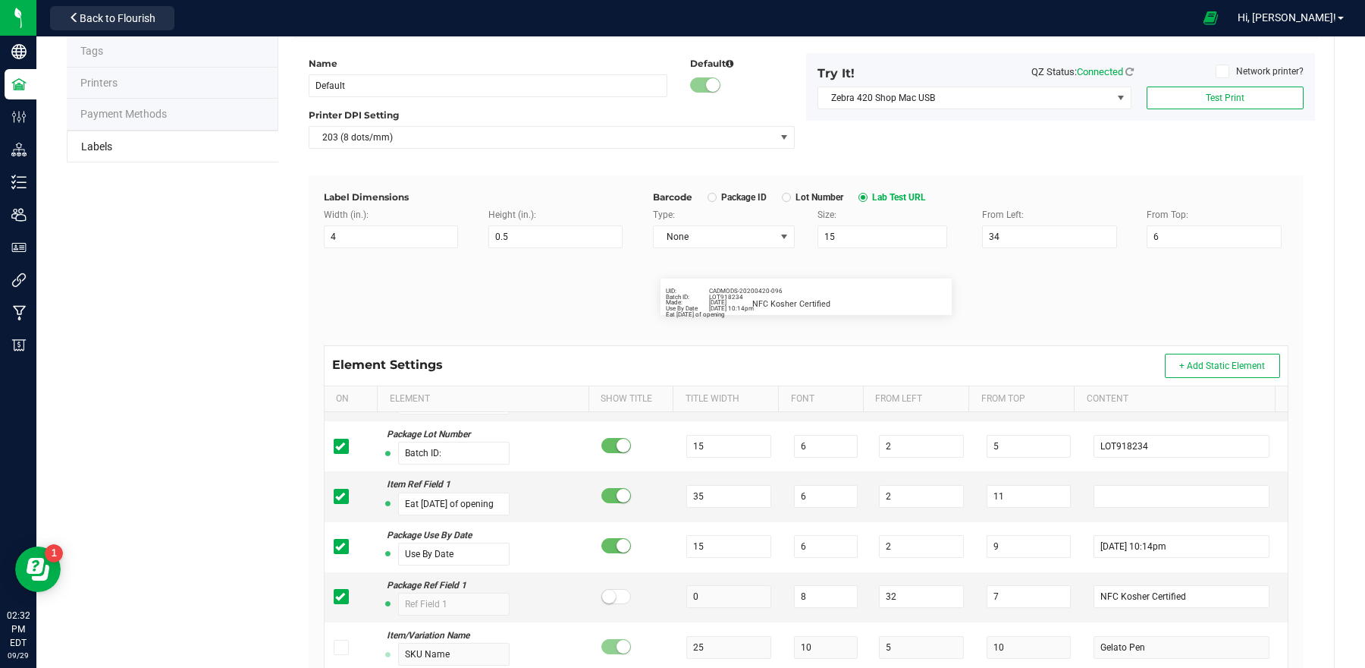
scroll to position [103, 0]
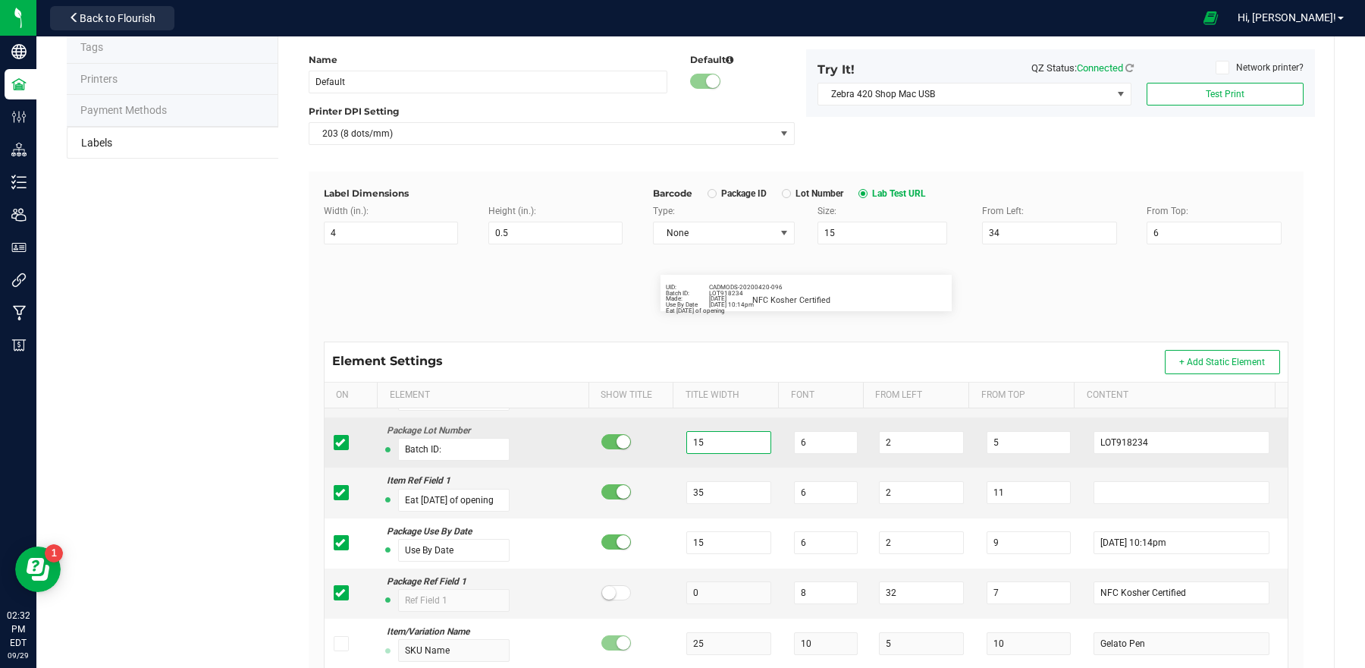
click at [716, 438] on input "15" at bounding box center [728, 442] width 84 height 23
click at [713, 442] on input "15" at bounding box center [728, 442] width 84 height 23
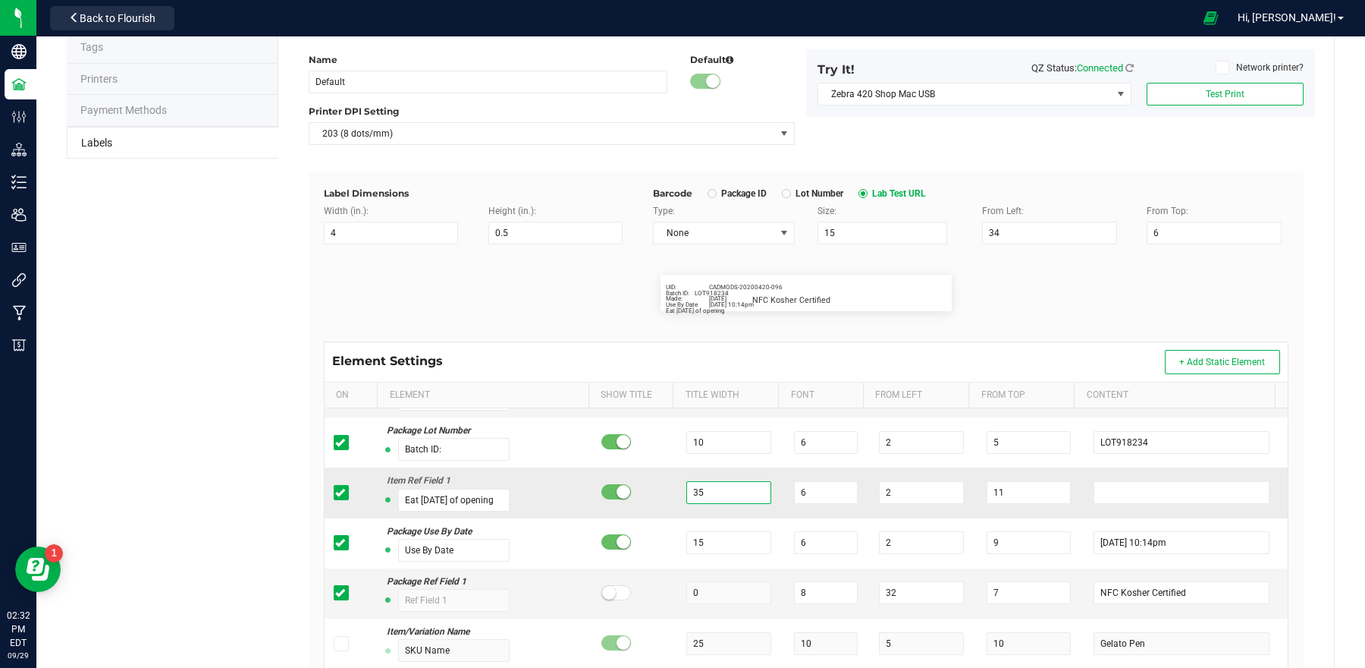
click at [698, 500] on input "35" at bounding box center [728, 492] width 84 height 23
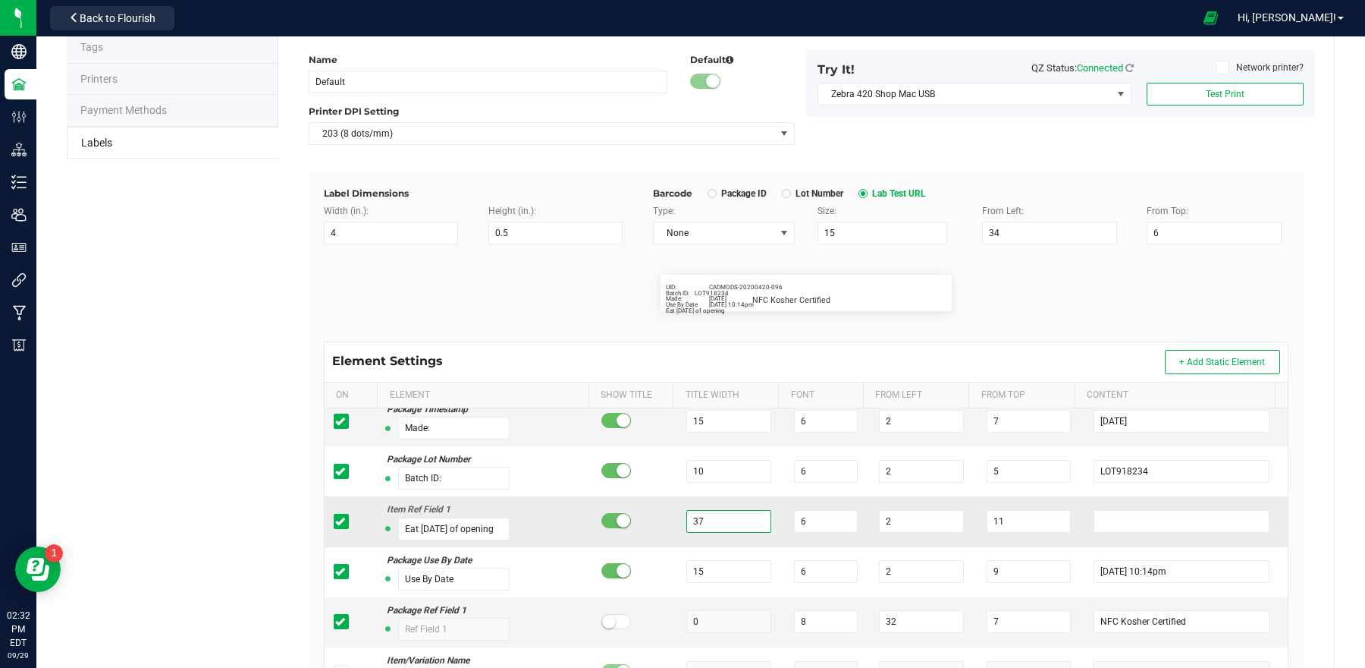
scroll to position [0, 0]
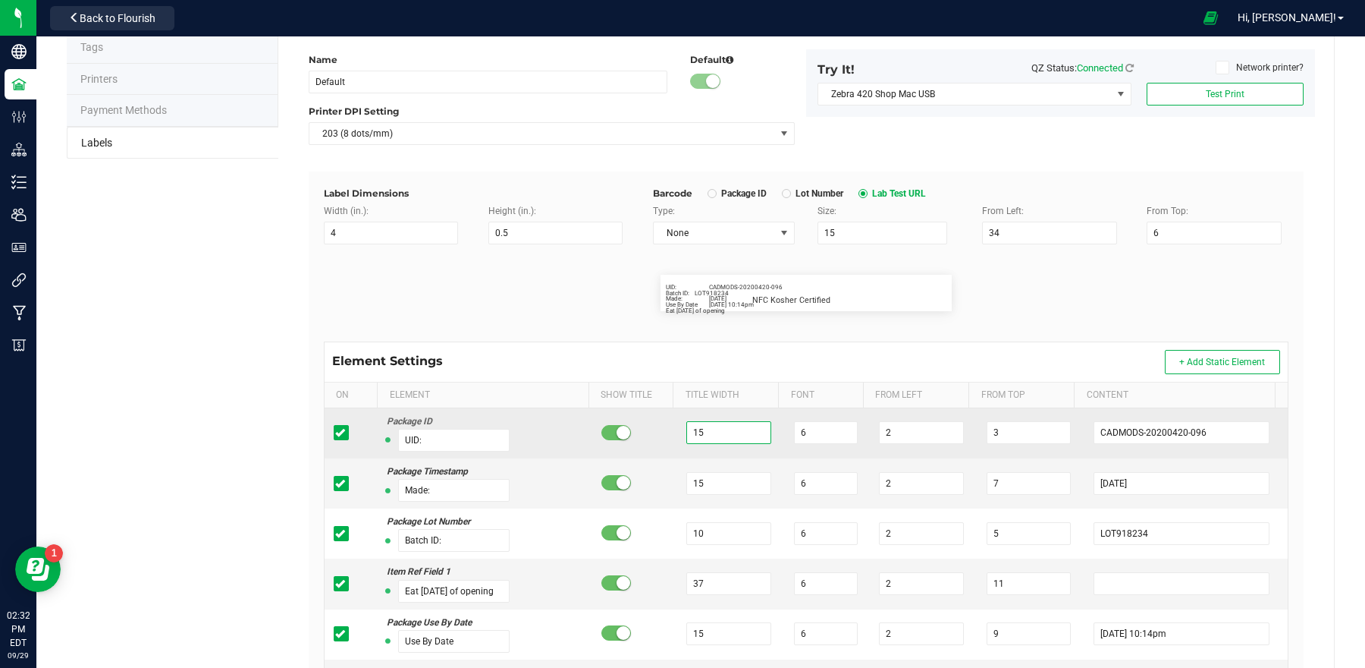
click at [709, 434] on input "15" at bounding box center [728, 432] width 84 height 23
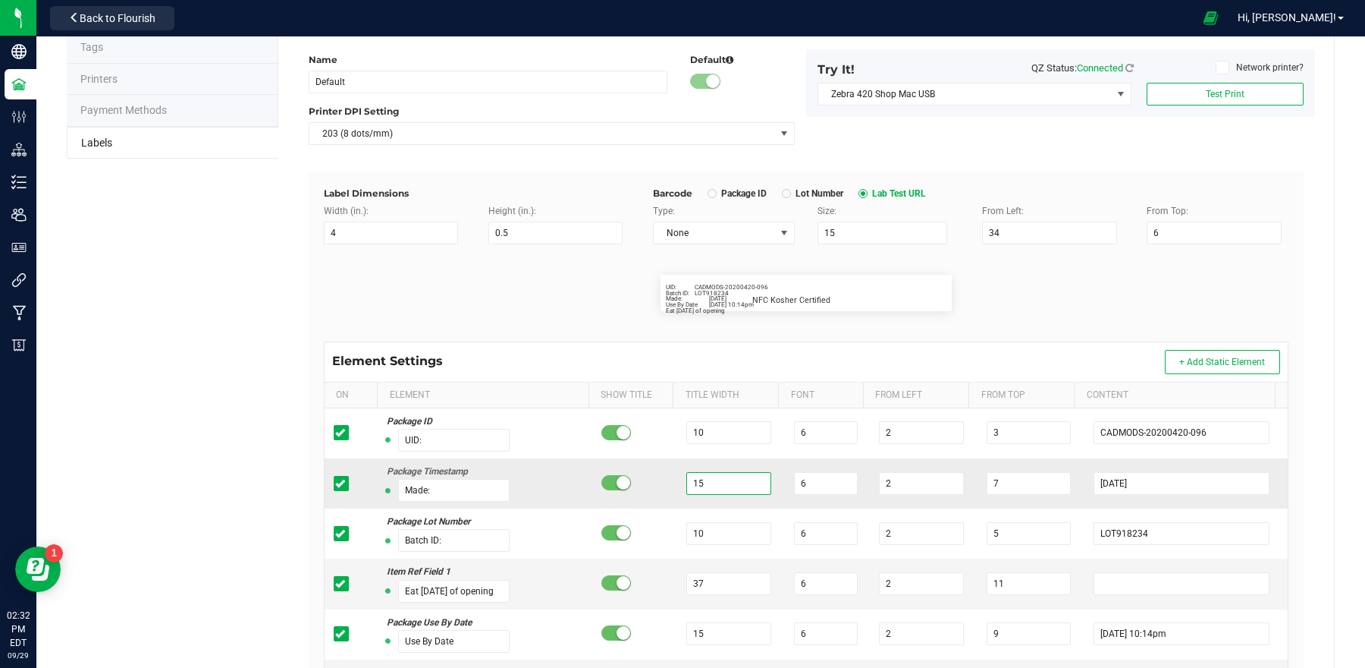
click at [710, 489] on input "15" at bounding box center [728, 483] width 84 height 23
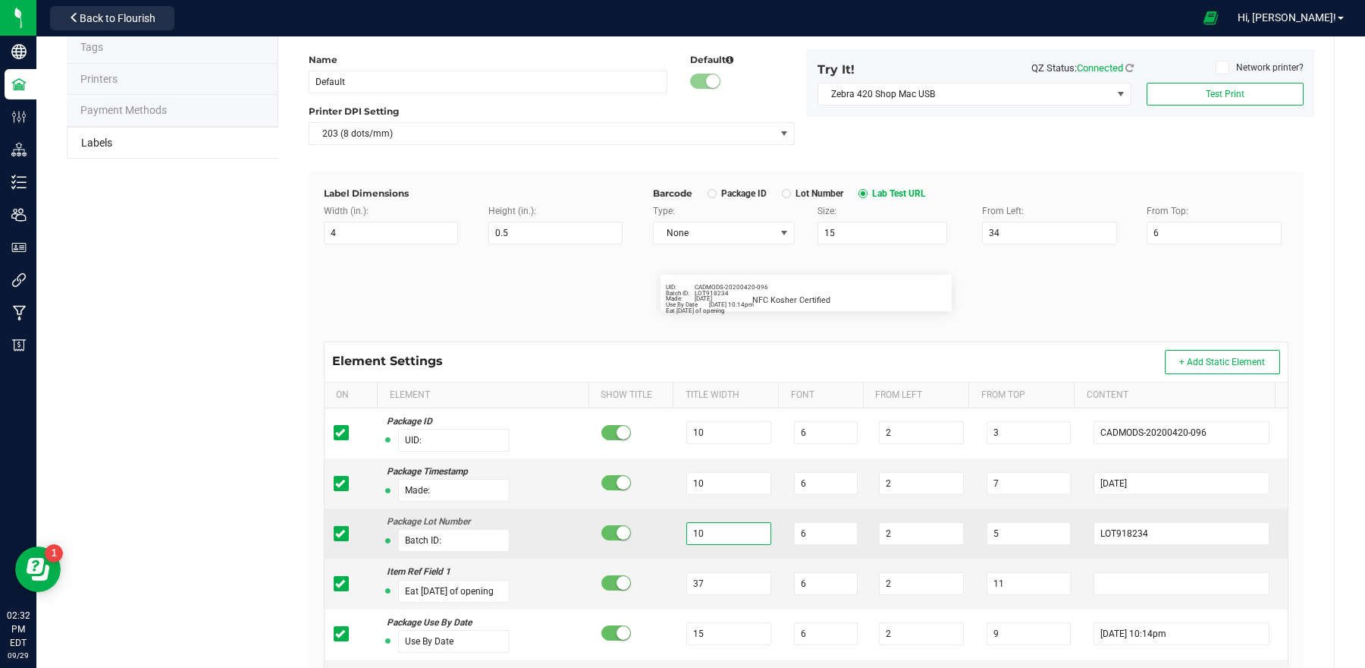
click at [737, 541] on input "10" at bounding box center [728, 533] width 84 height 23
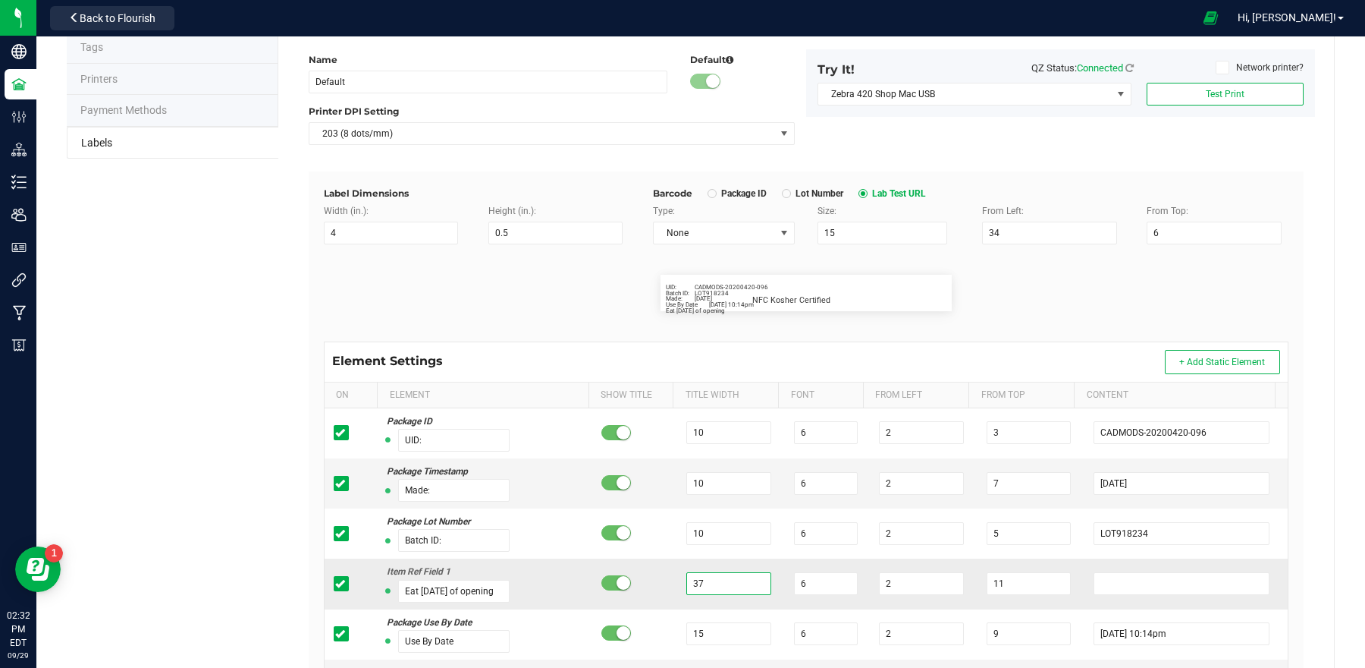
click at [731, 583] on input "37" at bounding box center [728, 583] width 84 height 23
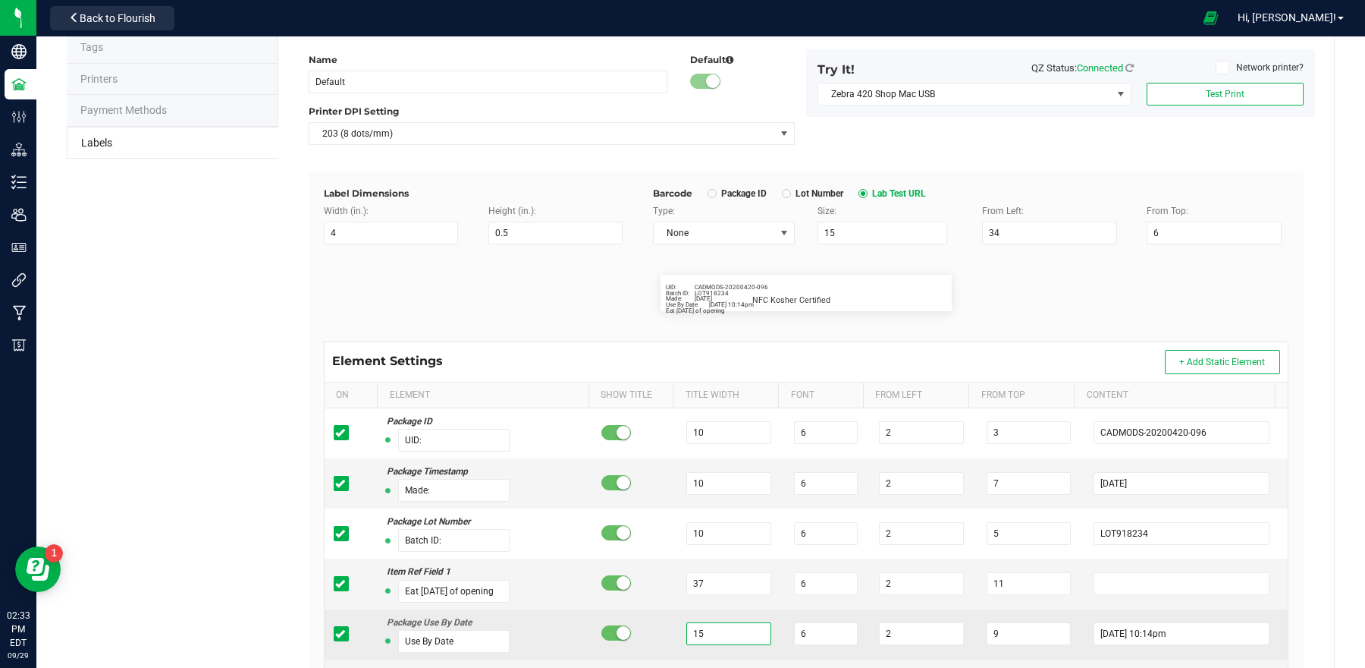
click at [724, 639] on input "15" at bounding box center [728, 633] width 84 height 23
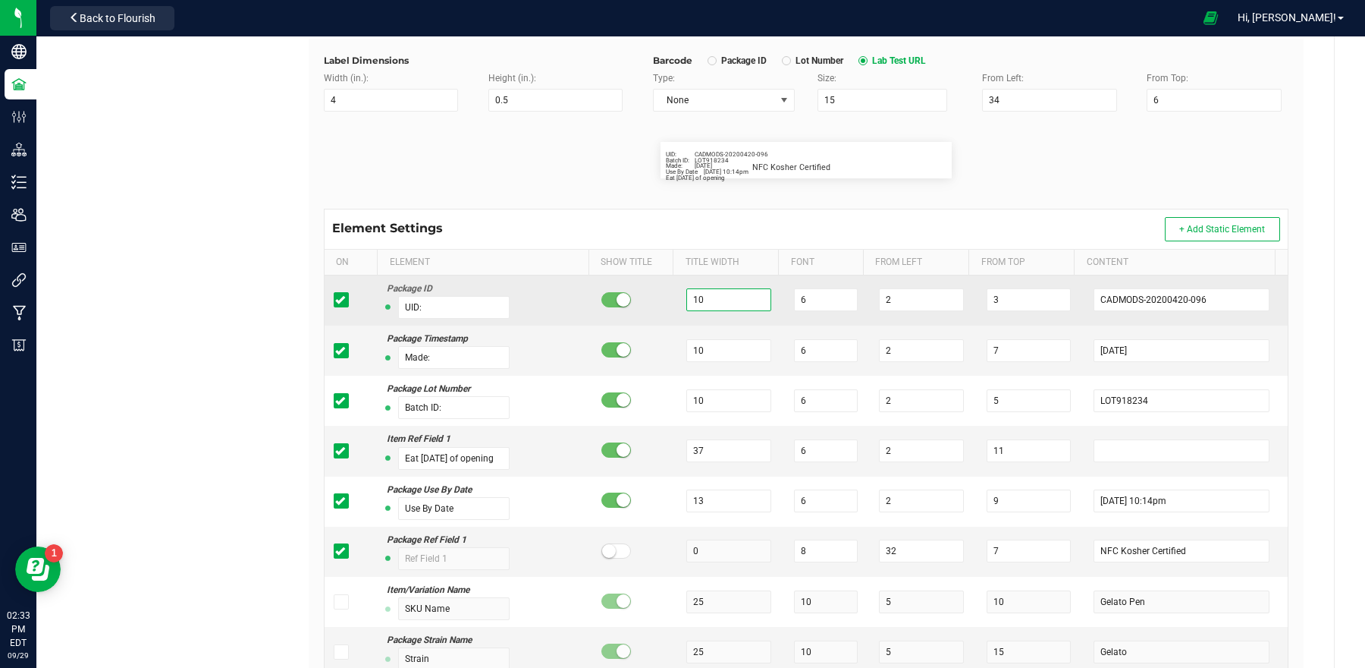
click at [715, 307] on input "10" at bounding box center [728, 299] width 84 height 23
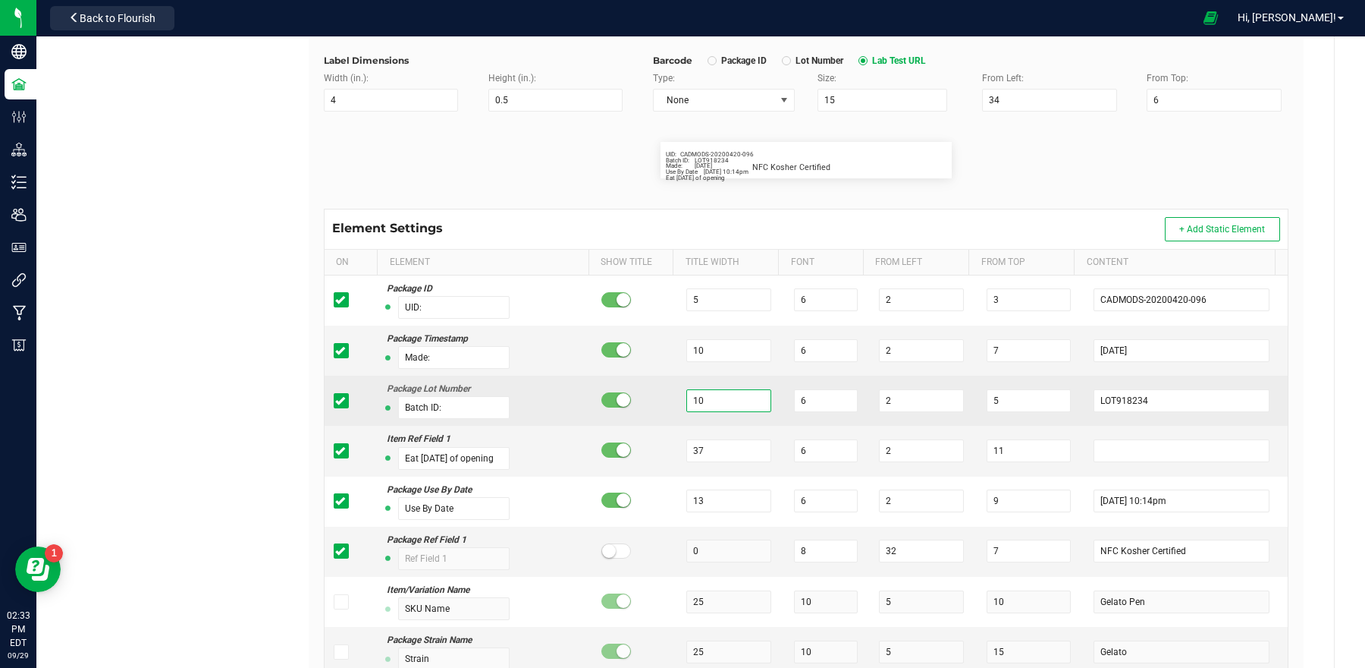
click at [706, 400] on input "10" at bounding box center [728, 400] width 84 height 23
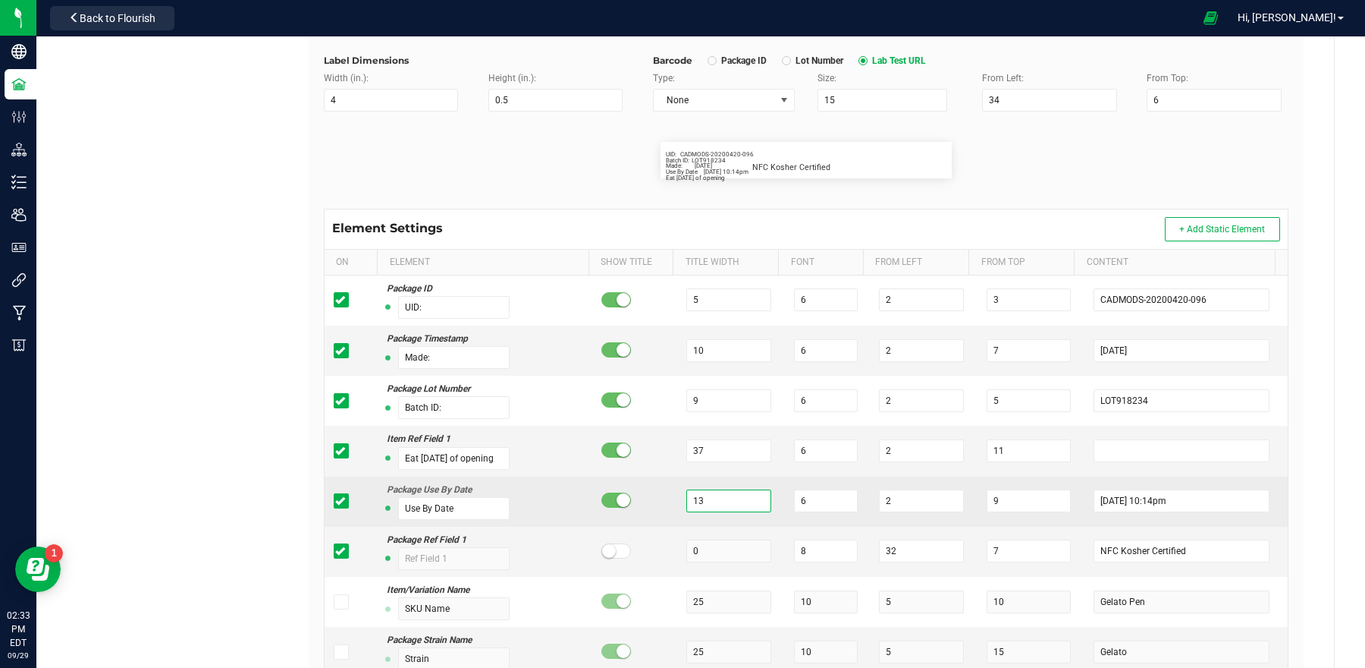
click at [736, 501] on input "13" at bounding box center [728, 500] width 84 height 23
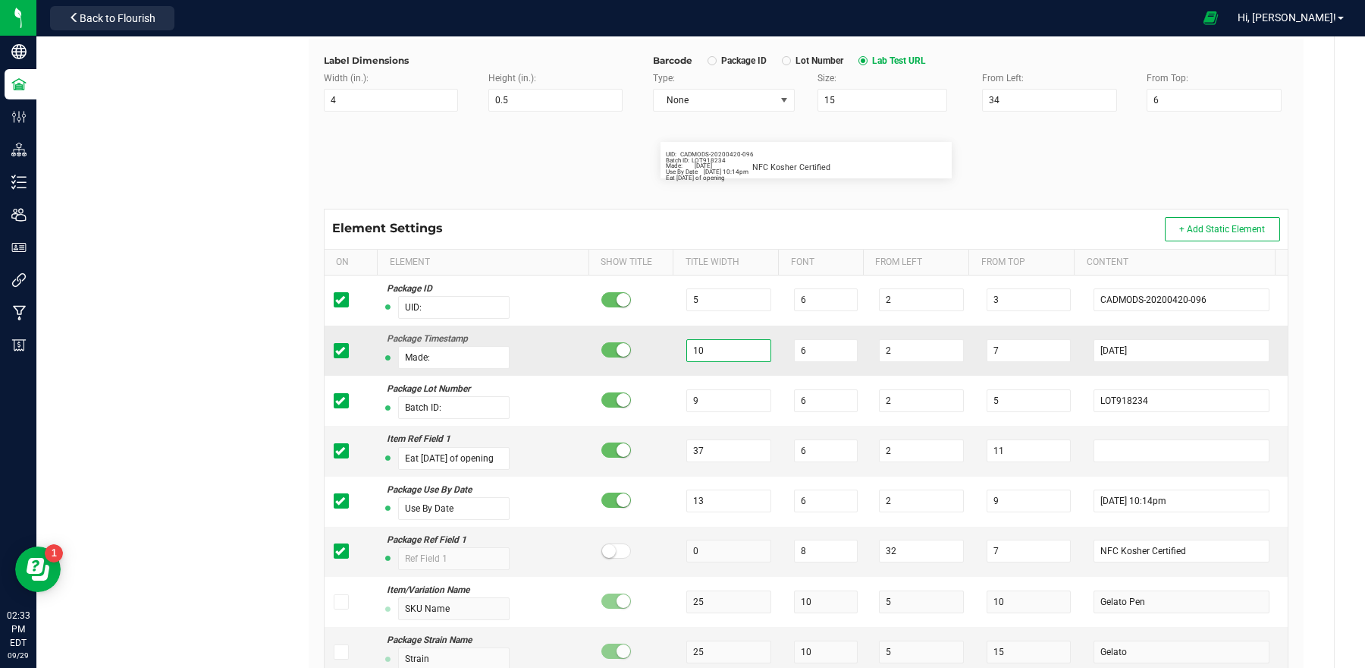
click at [701, 357] on input "10" at bounding box center [728, 350] width 84 height 23
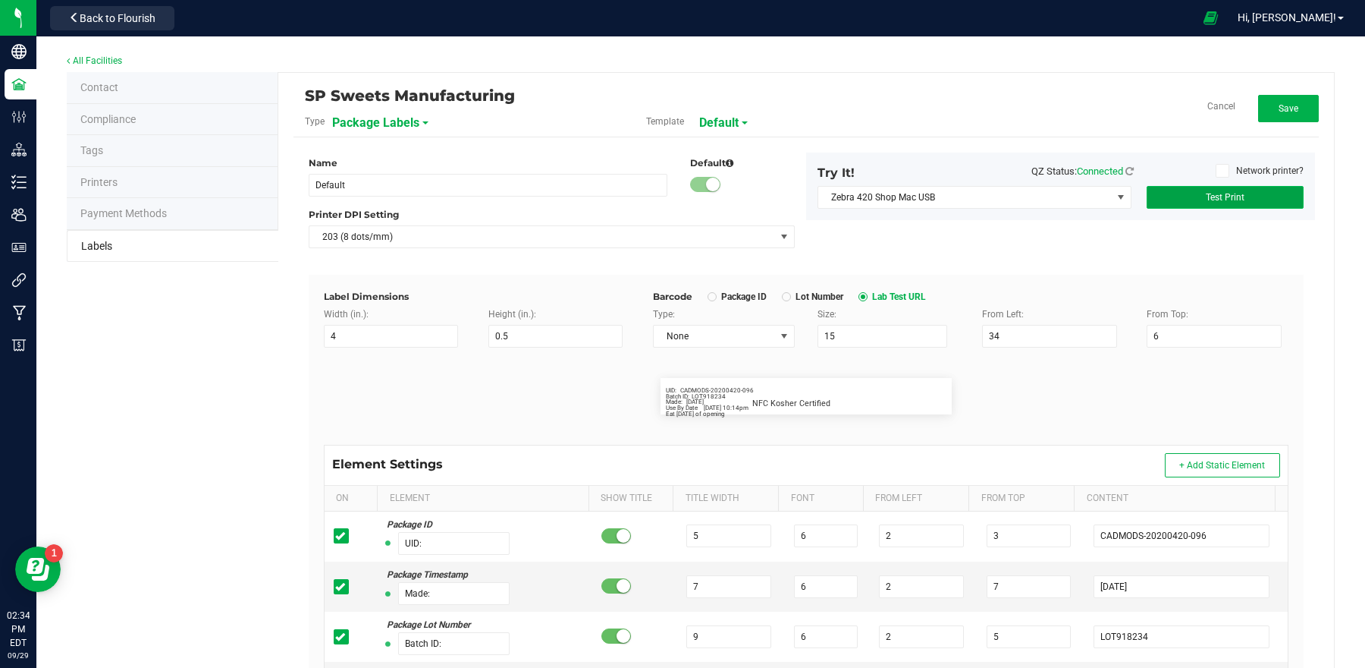
click at [1212, 197] on span "Test Print" at bounding box center [1225, 197] width 39 height 11
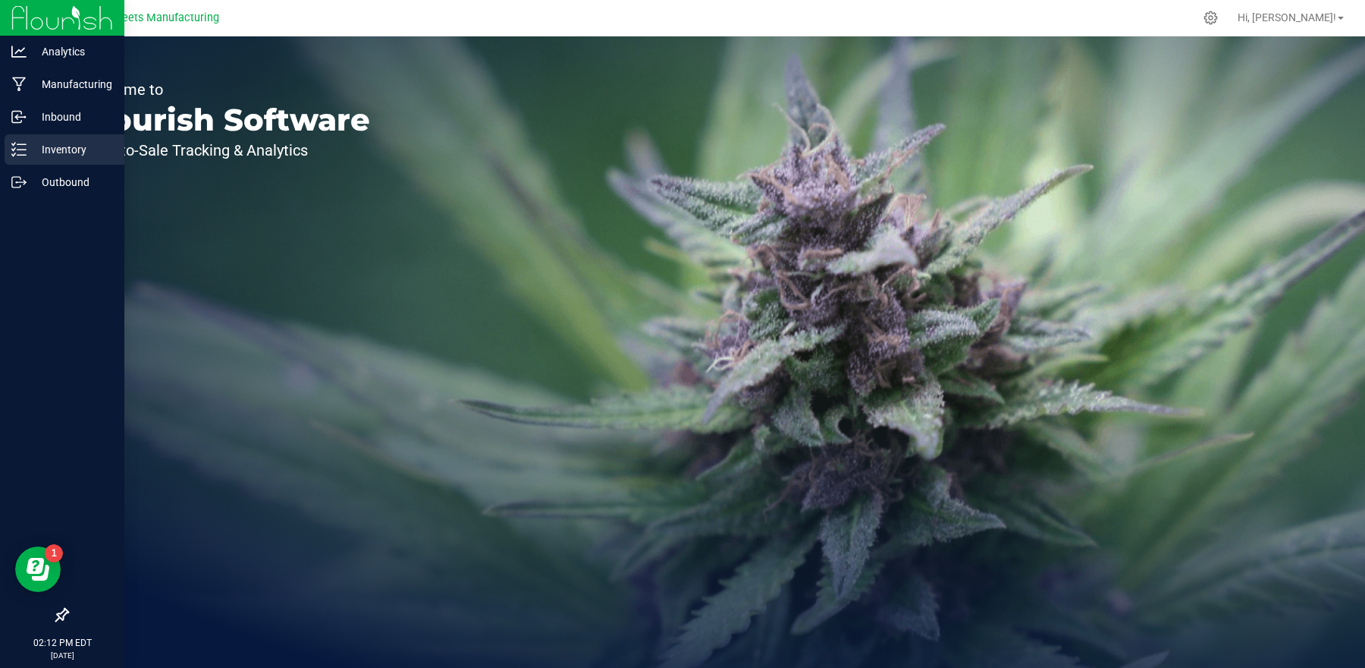
click at [49, 144] on p "Inventory" at bounding box center [72, 149] width 91 height 18
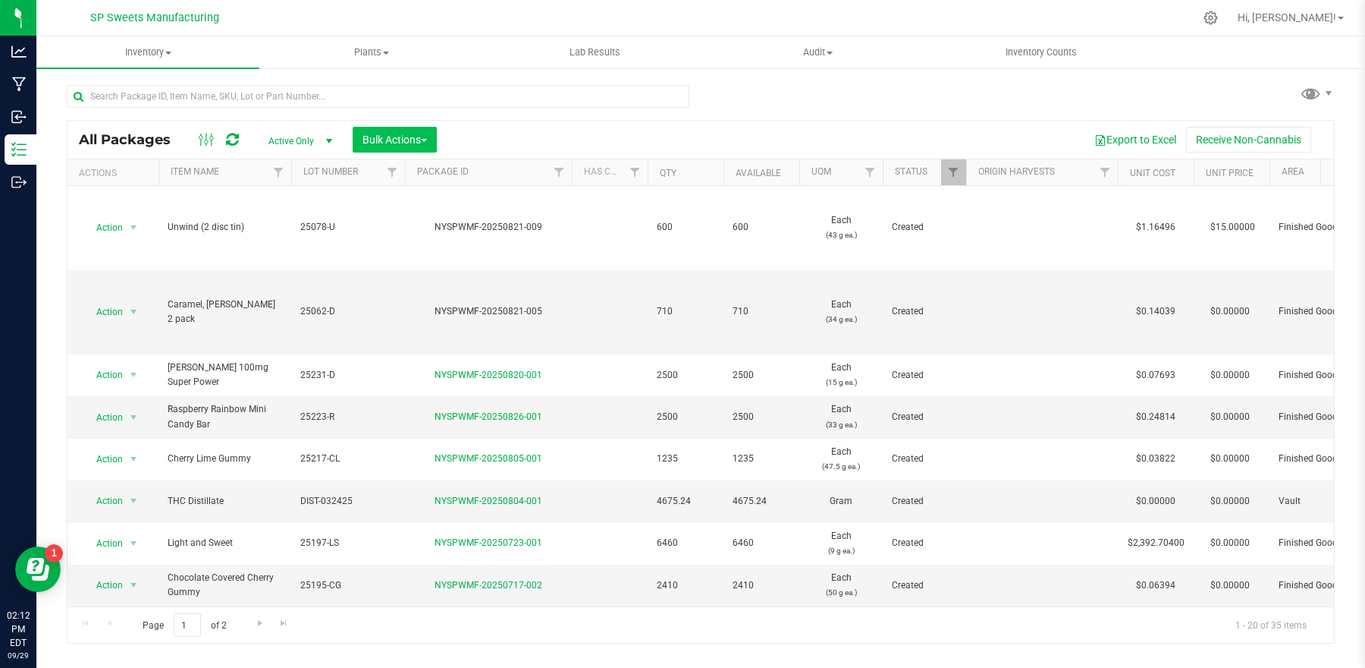
type input "[DATE]"
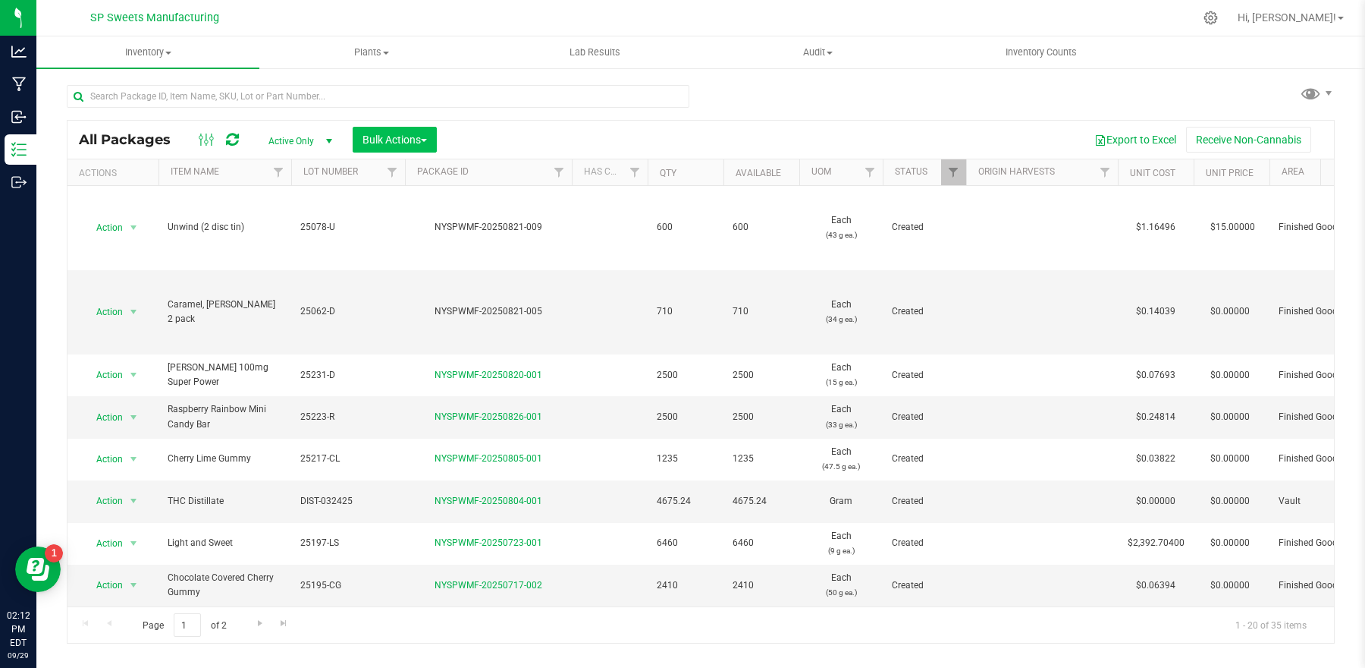
type input "[DATE]"
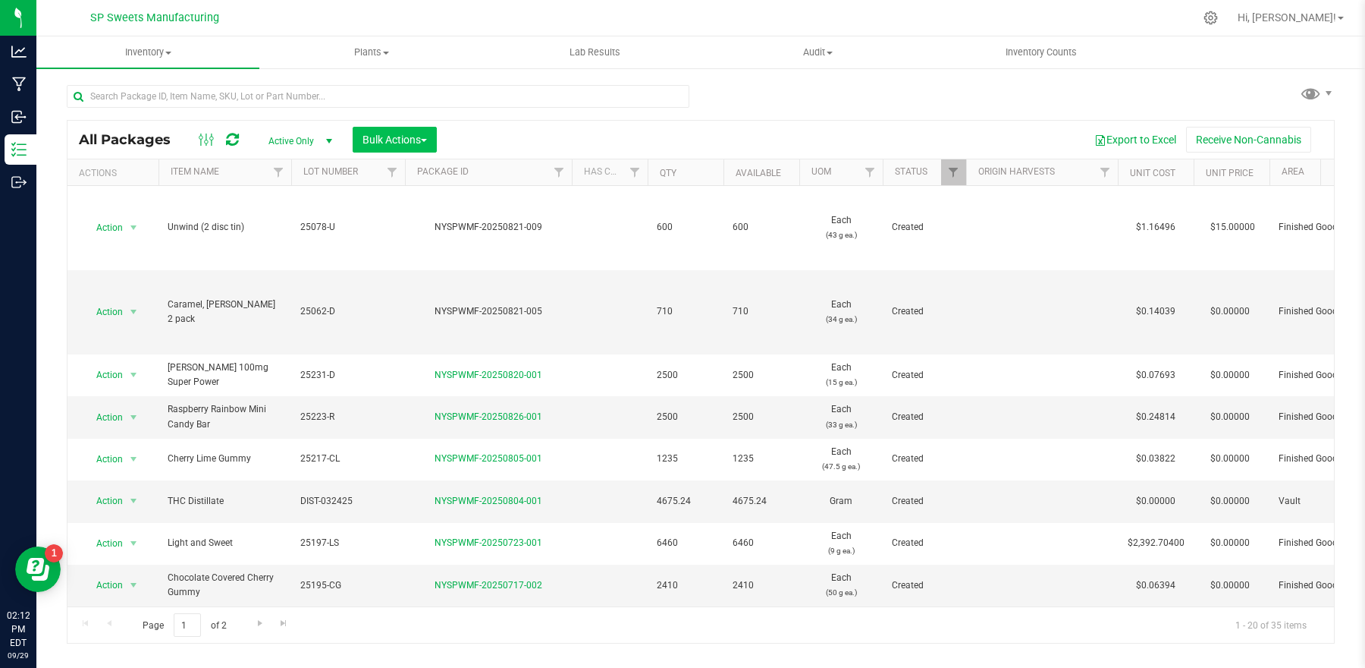
type input "[DATE]"
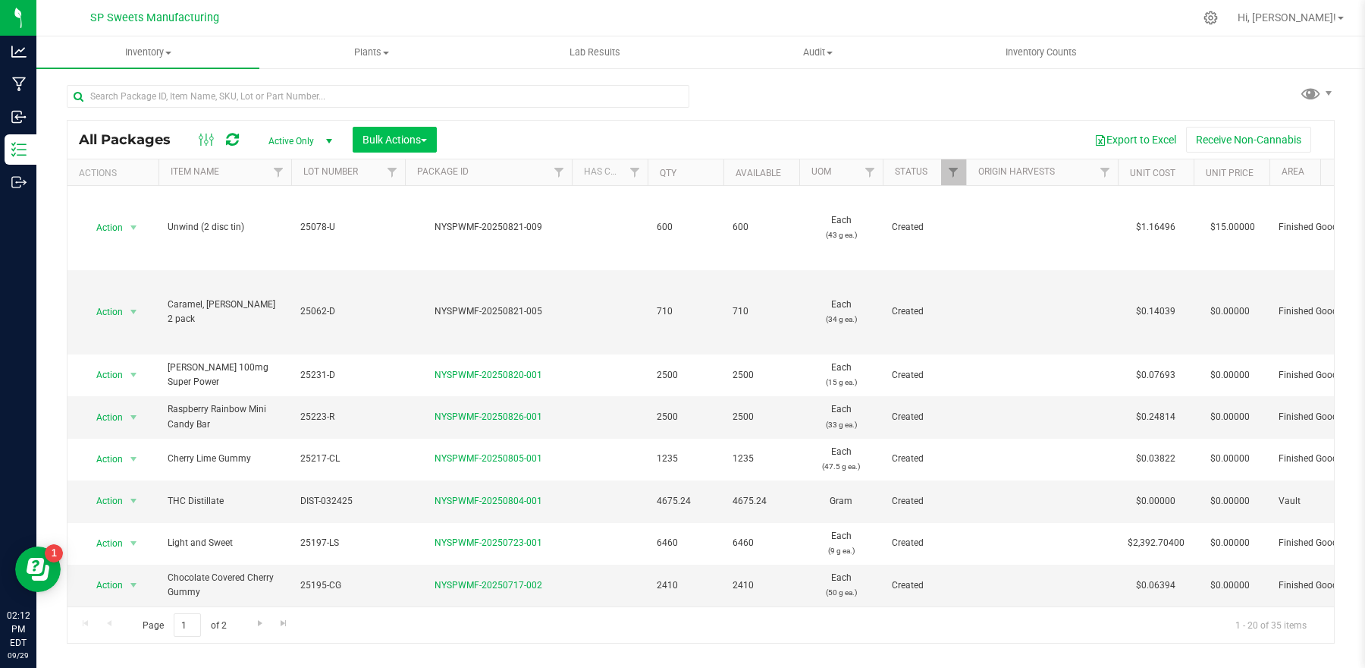
type input "[DATE]"
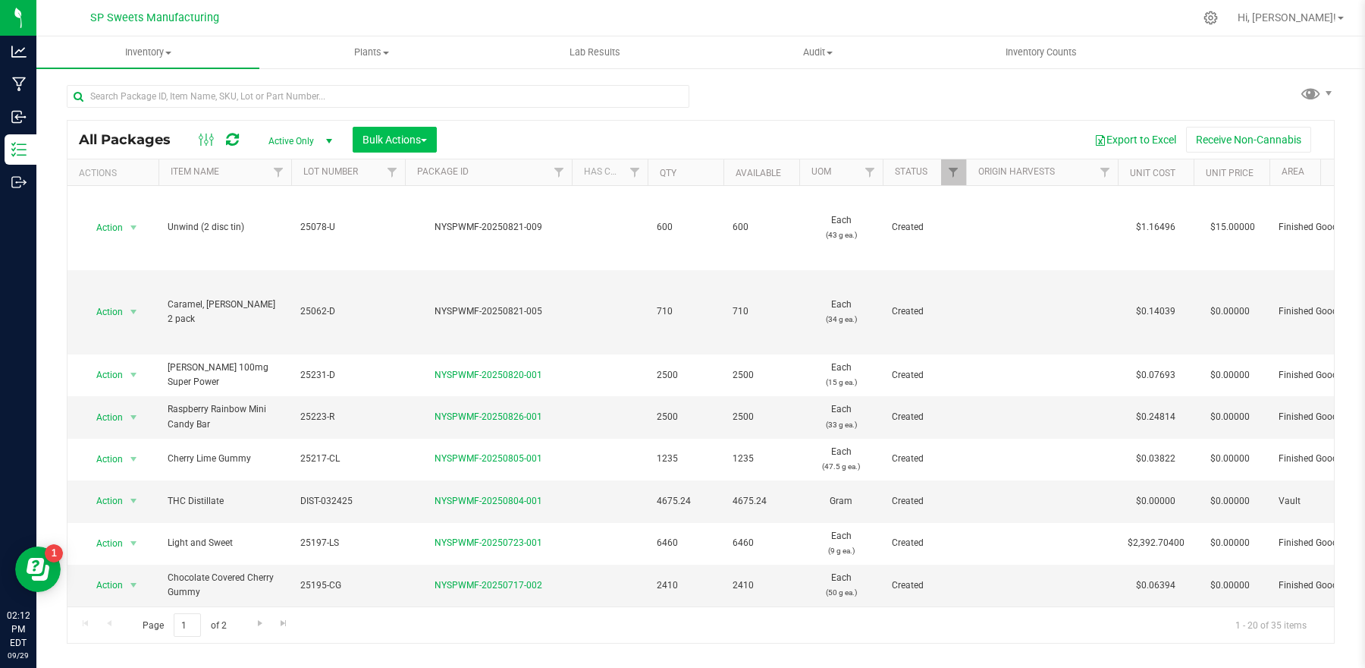
type input "[DATE]"
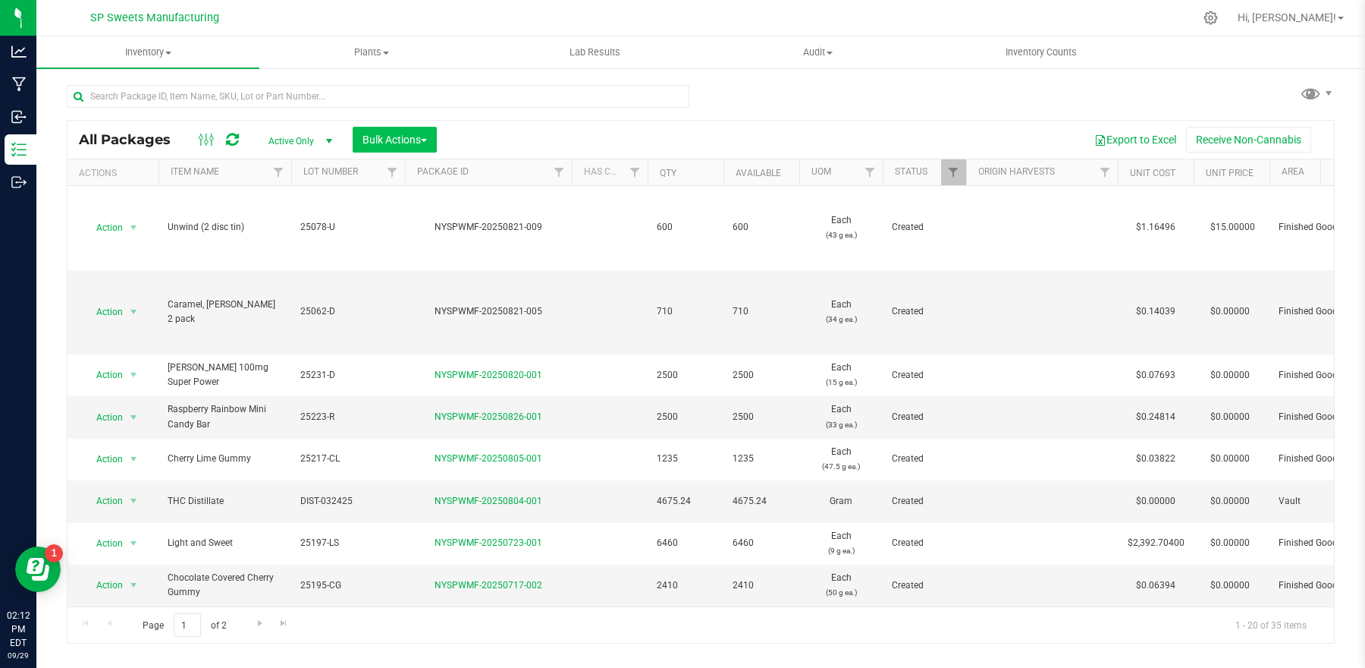
type input "[DATE]"
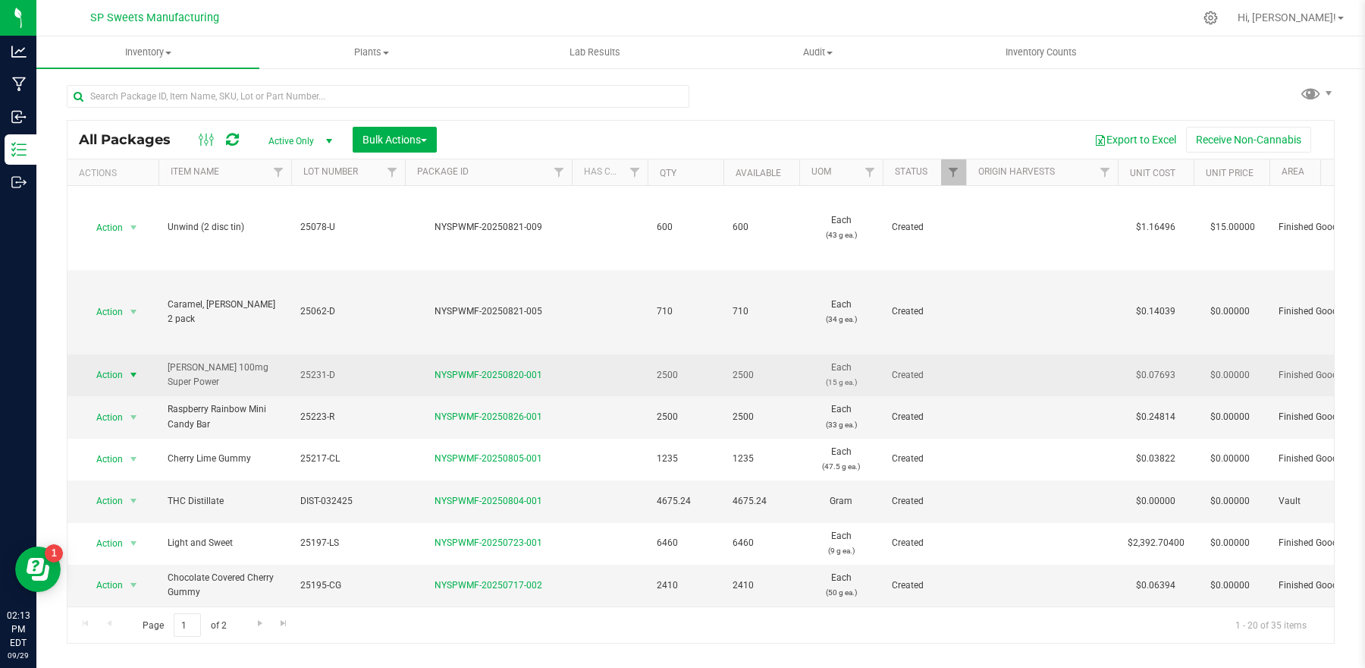
click at [140, 374] on span "select" at bounding box center [133, 375] width 12 height 12
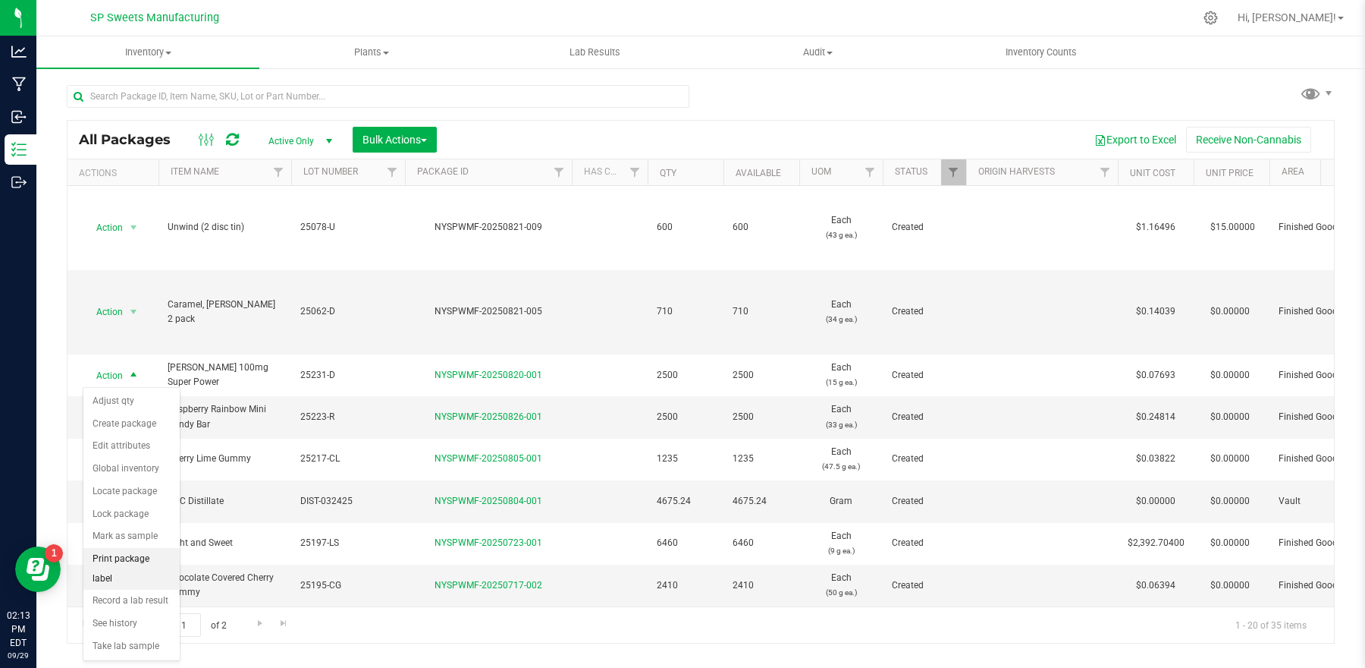
click at [171, 554] on li "Print package label" at bounding box center [131, 569] width 96 height 42
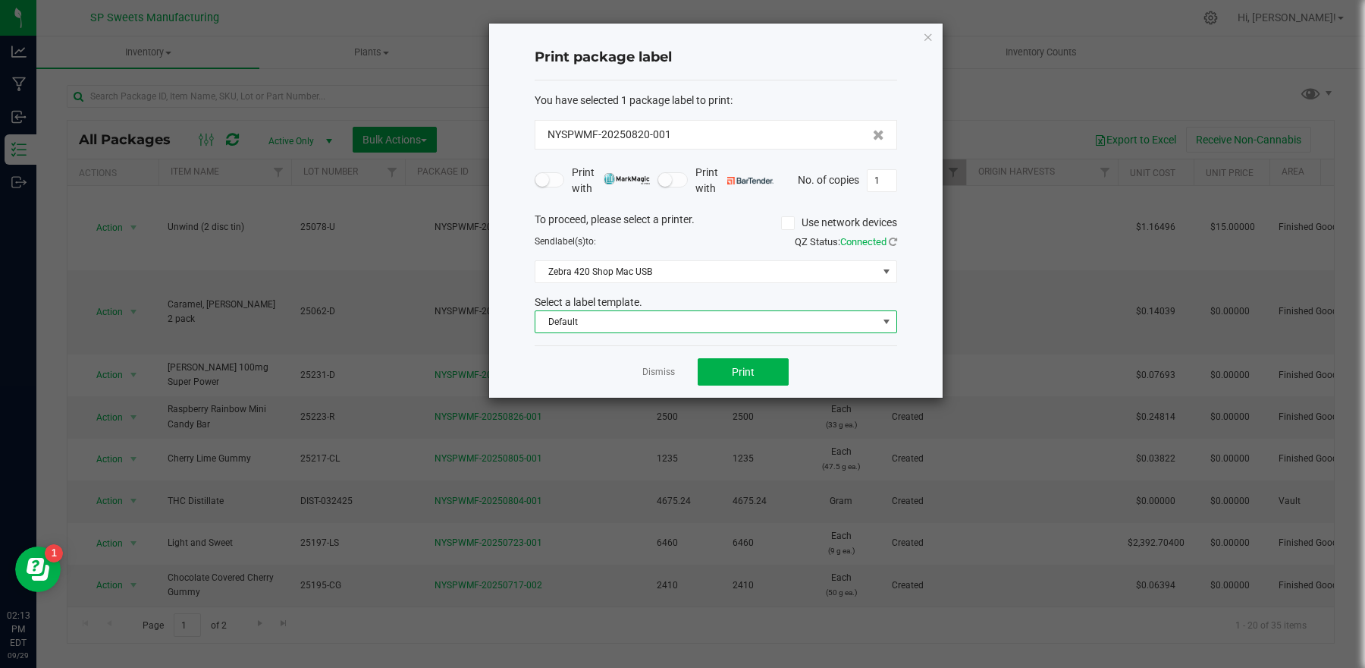
click at [650, 326] on span "Default" at bounding box center [707, 321] width 342 height 21
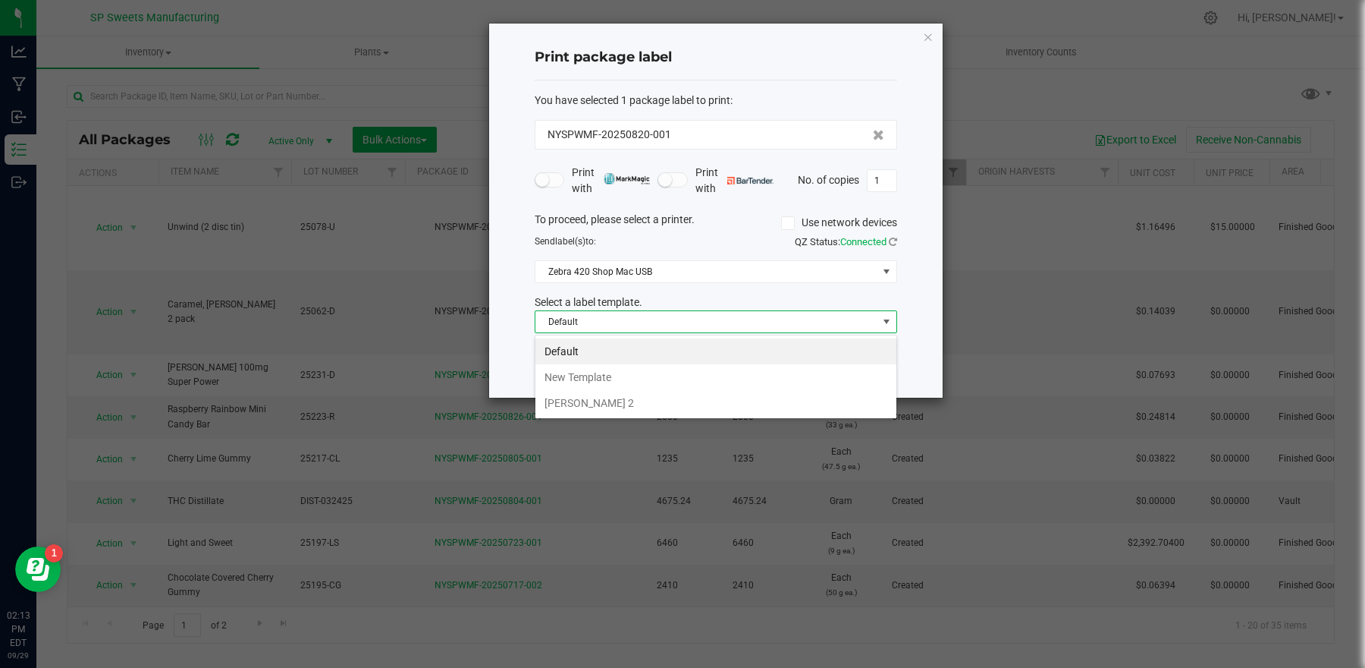
scroll to position [24, 362]
click at [650, 326] on span "Default" at bounding box center [707, 321] width 342 height 21
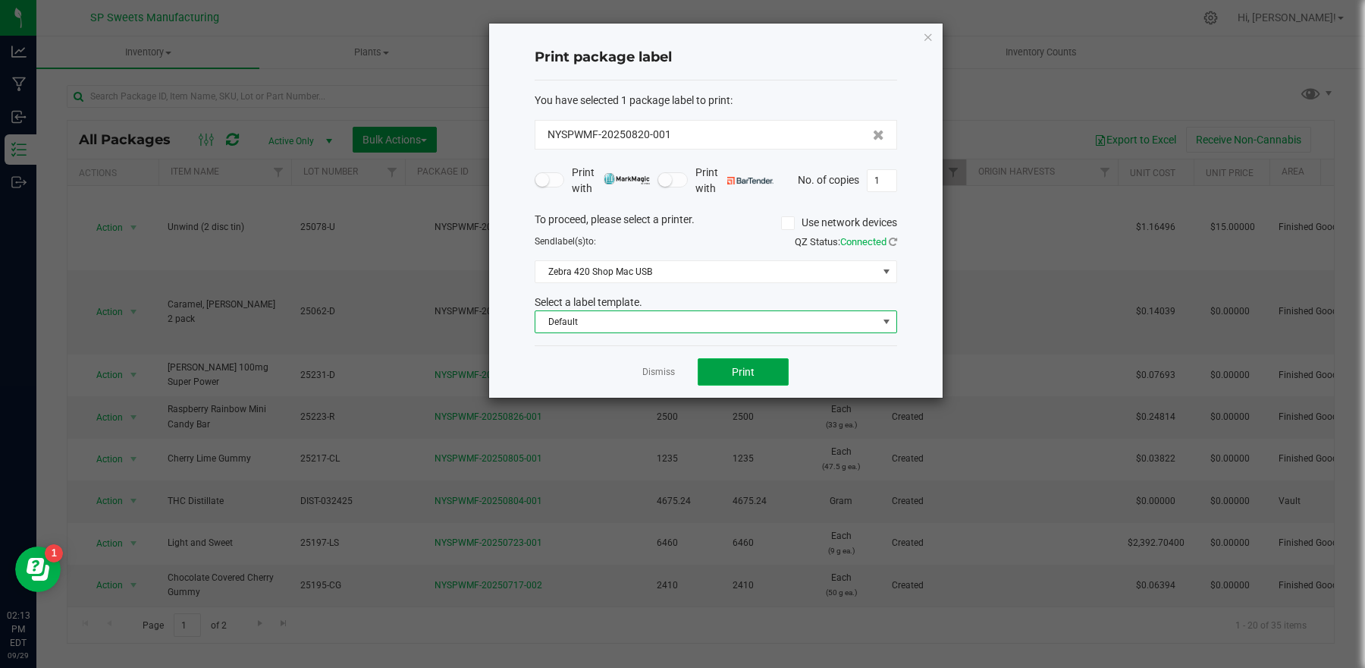
click at [727, 369] on button "Print" at bounding box center [743, 371] width 91 height 27
click at [924, 34] on icon "button" at bounding box center [928, 36] width 11 height 18
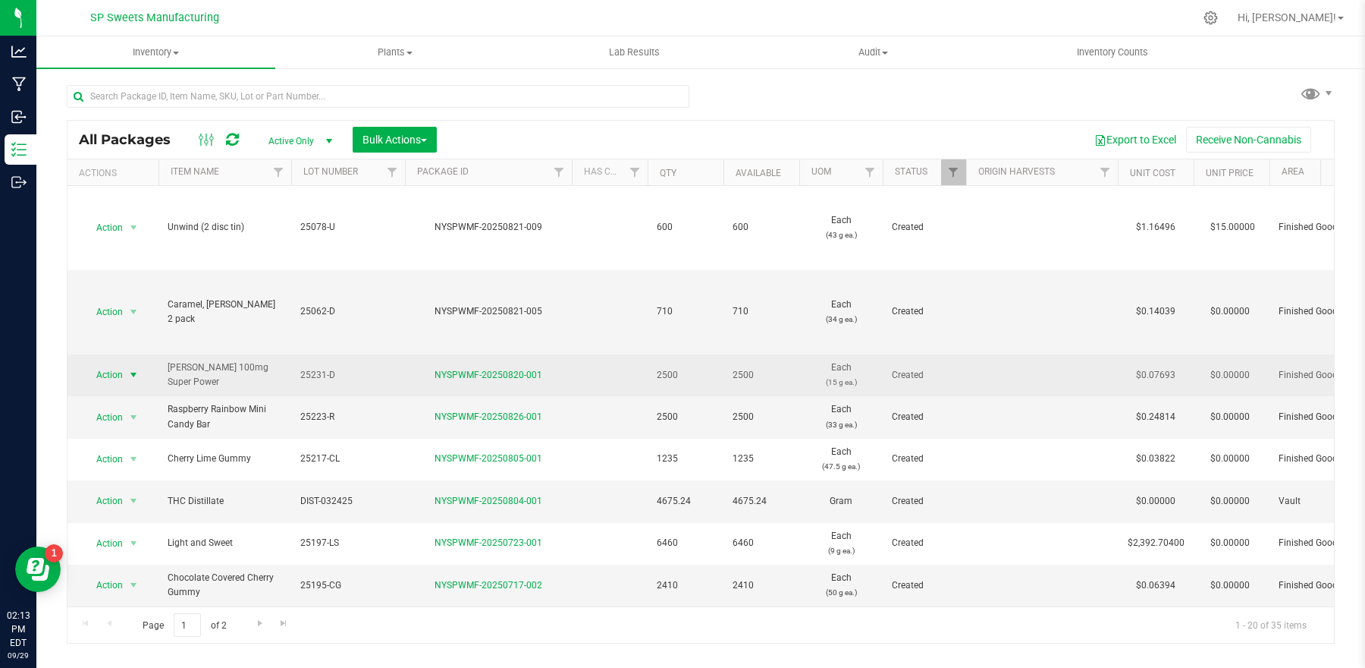
click at [121, 369] on span "Action" at bounding box center [103, 374] width 41 height 21
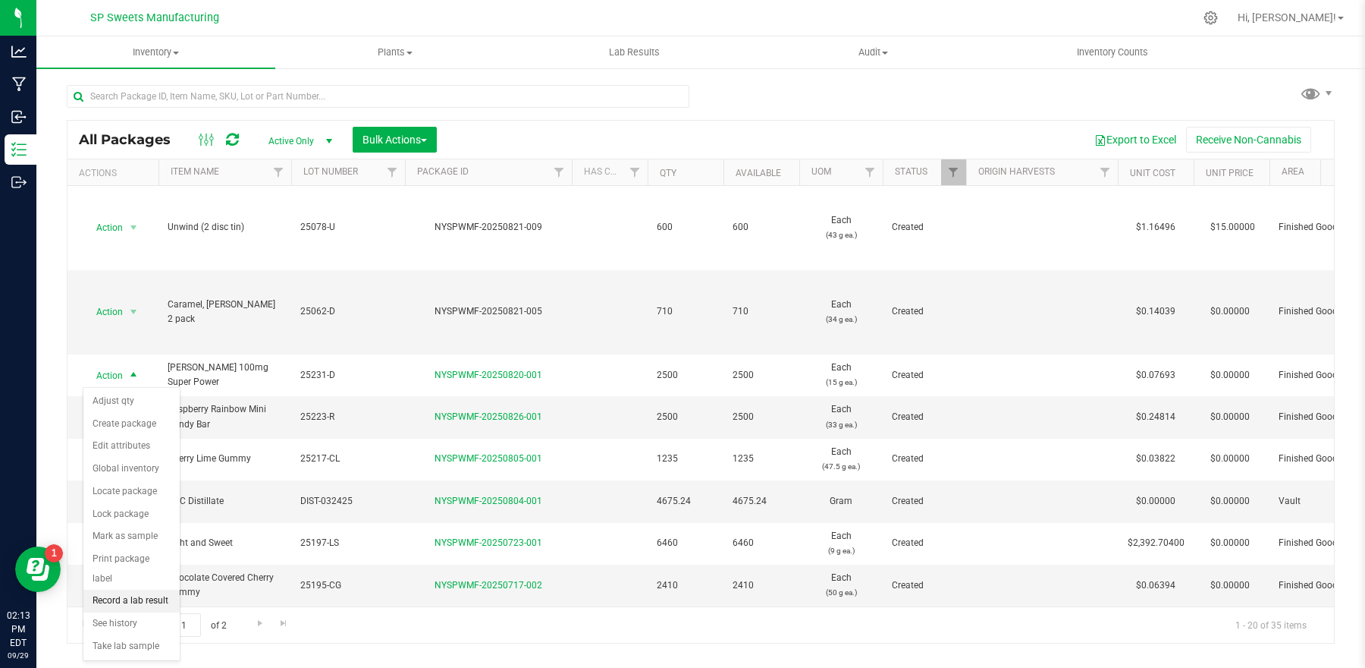
click at [148, 589] on li "Record a lab result" at bounding box center [131, 600] width 96 height 23
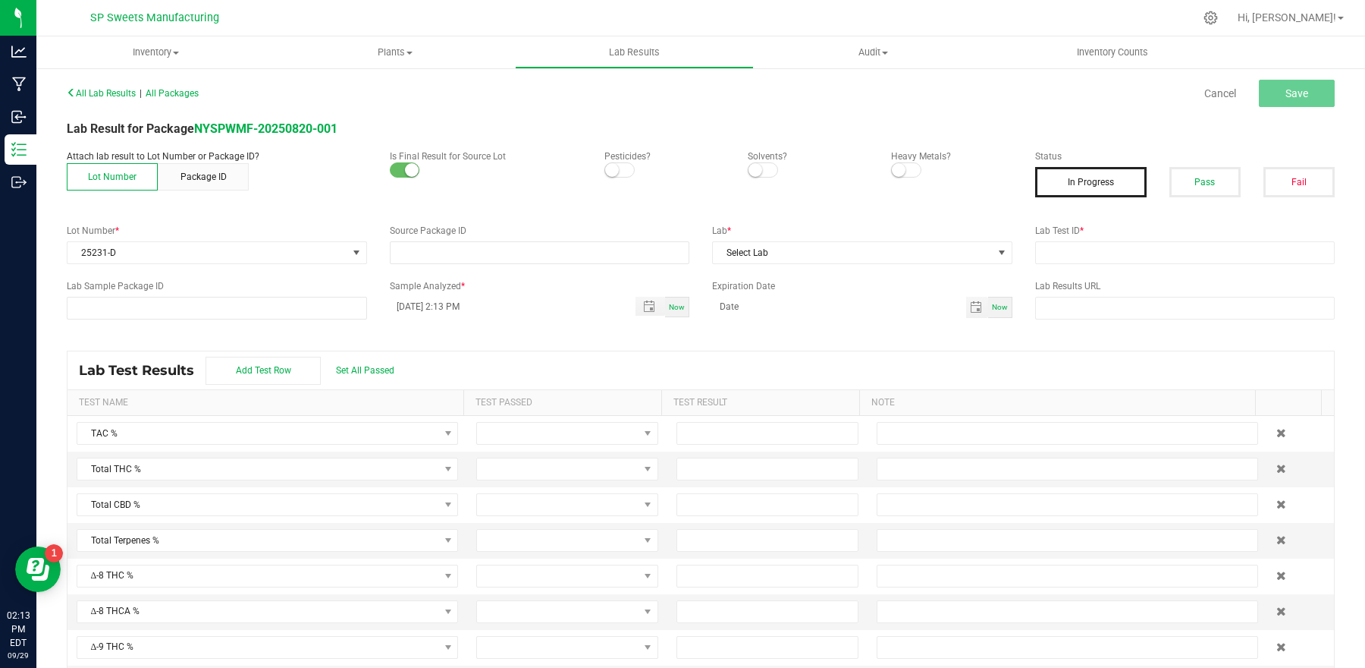
type input "NYSPWMF-20250820-001"
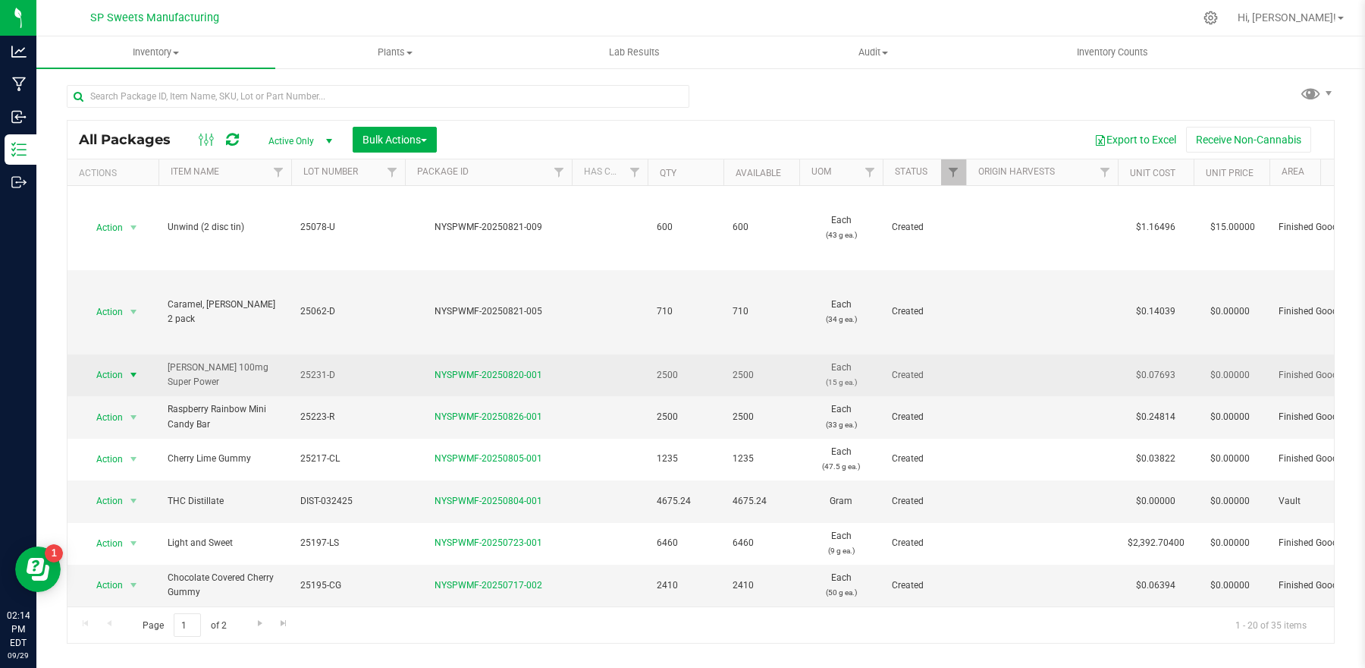
click at [115, 373] on span "Action" at bounding box center [103, 374] width 41 height 21
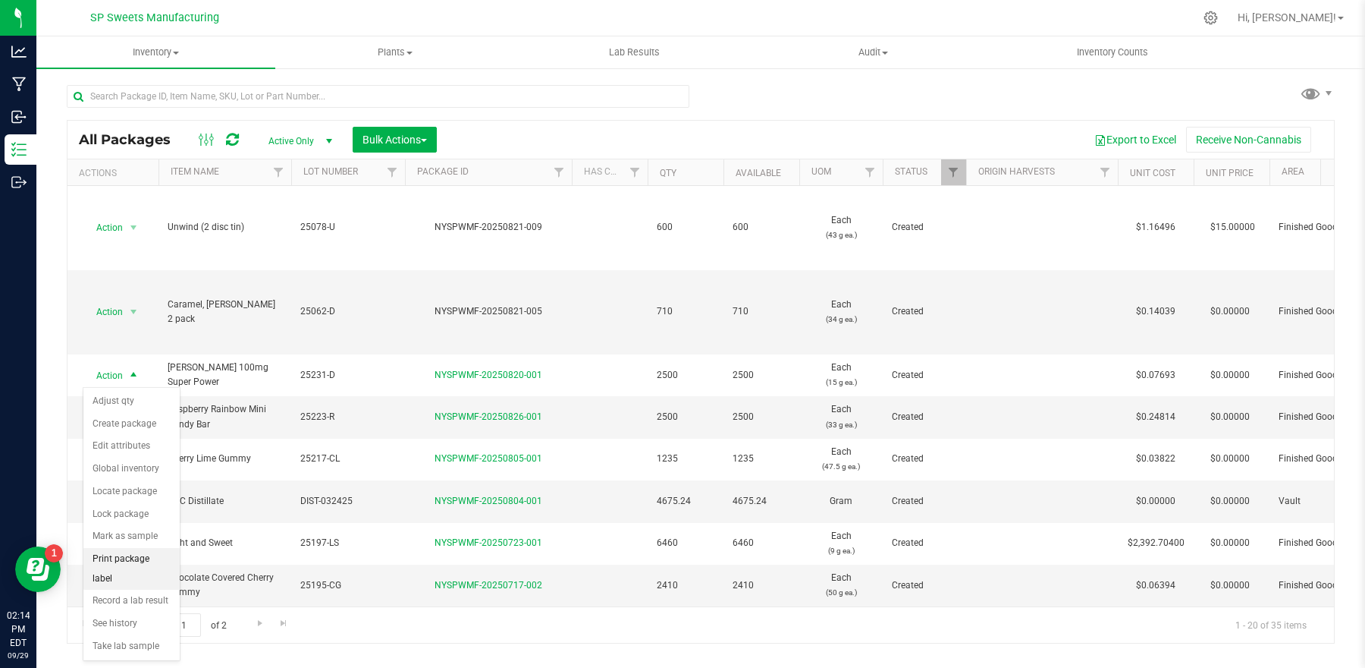
click at [137, 558] on li "Print package label" at bounding box center [131, 569] width 96 height 42
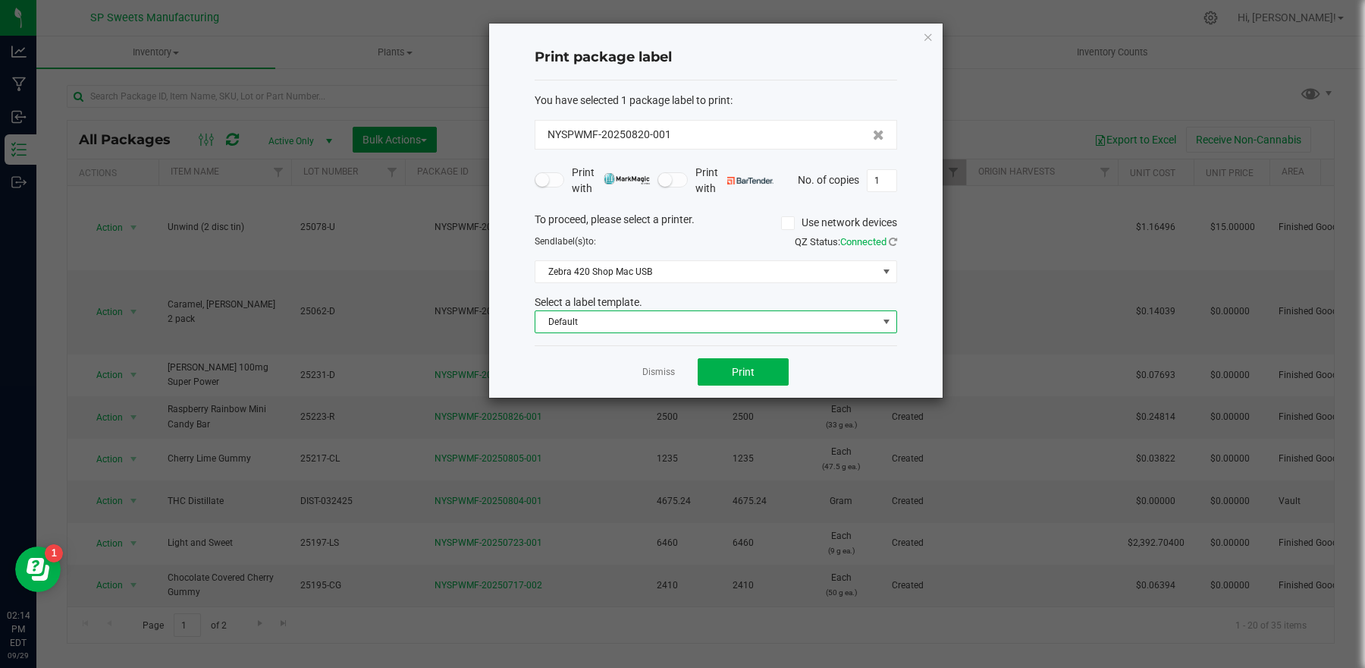
click at [577, 323] on span "Default" at bounding box center [707, 321] width 342 height 21
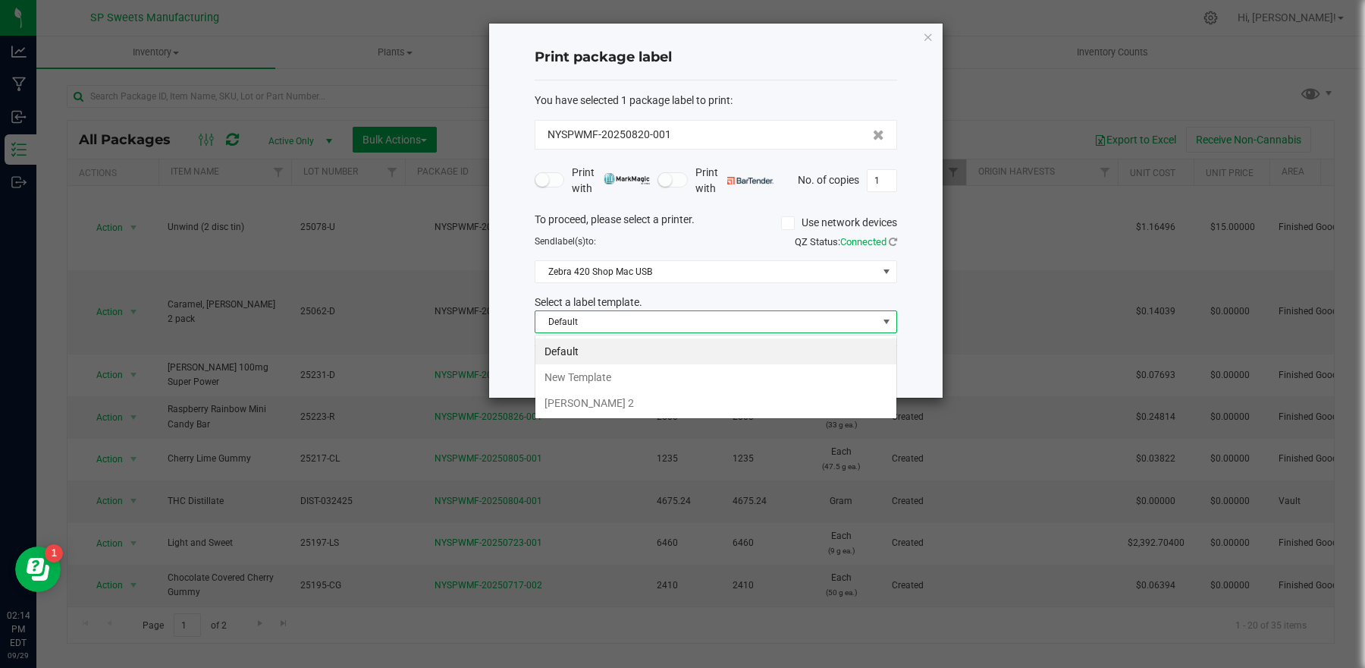
scroll to position [24, 362]
click at [577, 323] on span "Default" at bounding box center [707, 321] width 342 height 21
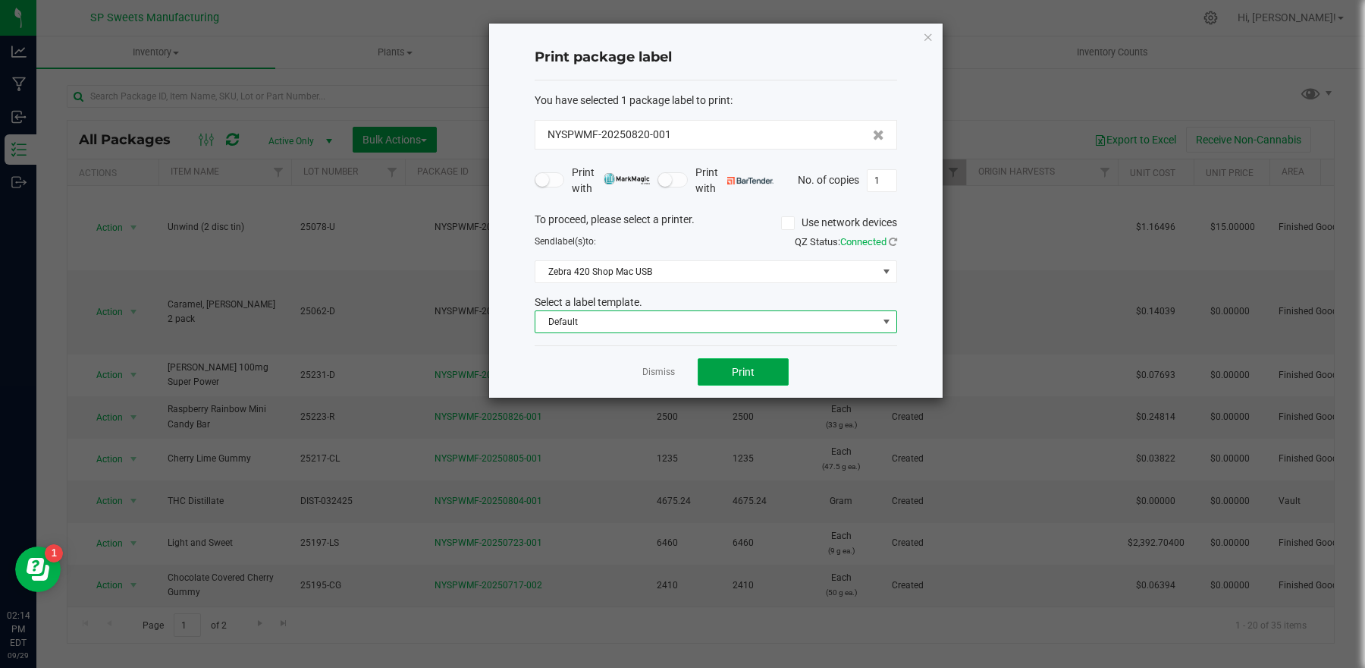
click at [740, 382] on button "Print" at bounding box center [743, 371] width 91 height 27
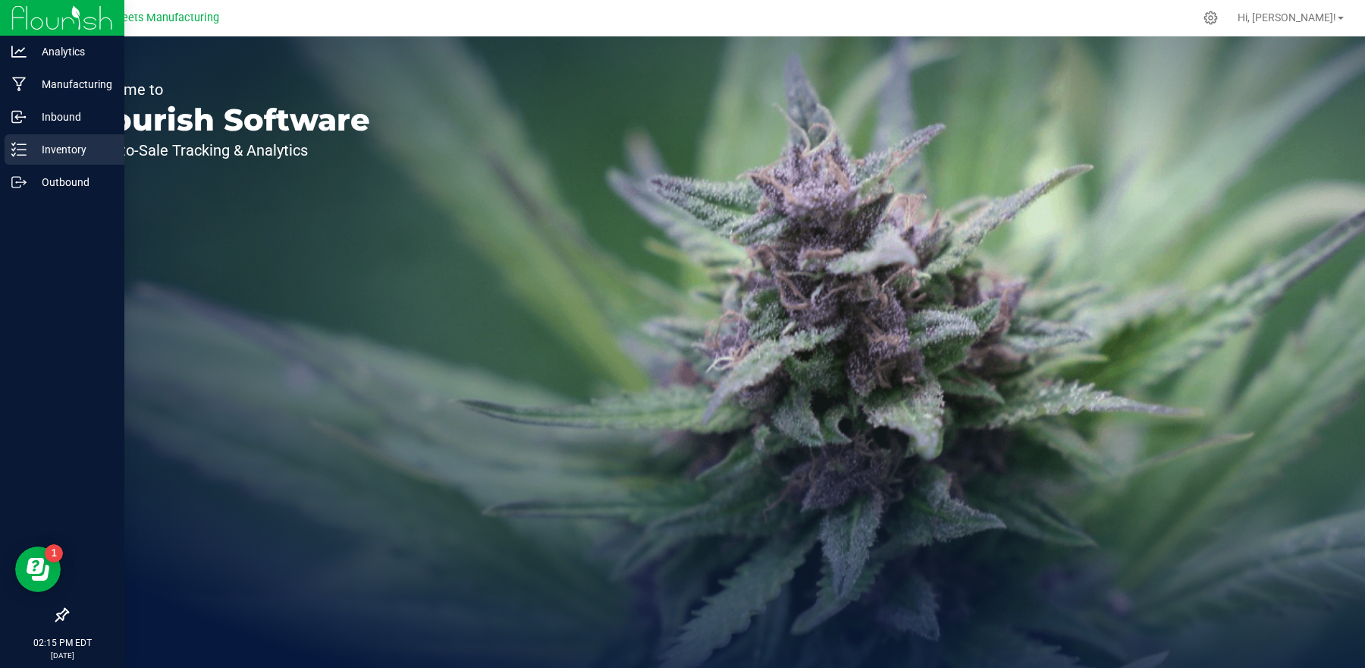
click at [36, 148] on p "Inventory" at bounding box center [72, 149] width 91 height 18
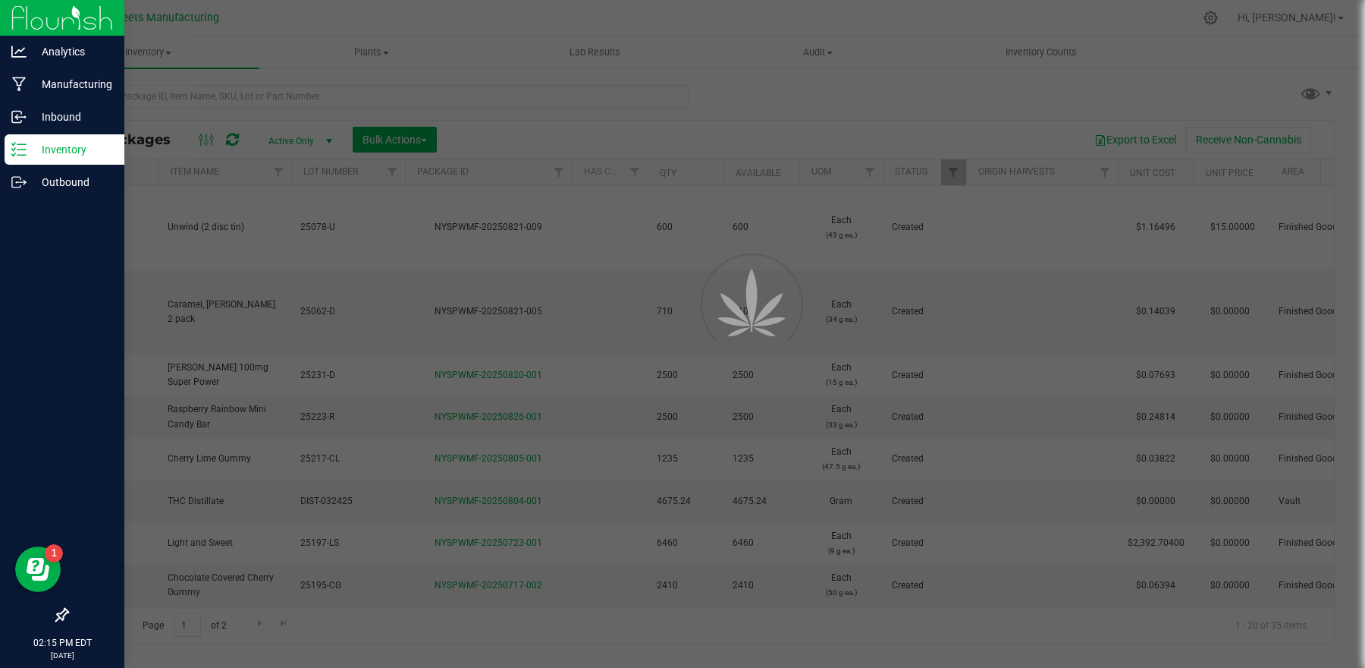
type input "[DATE]"
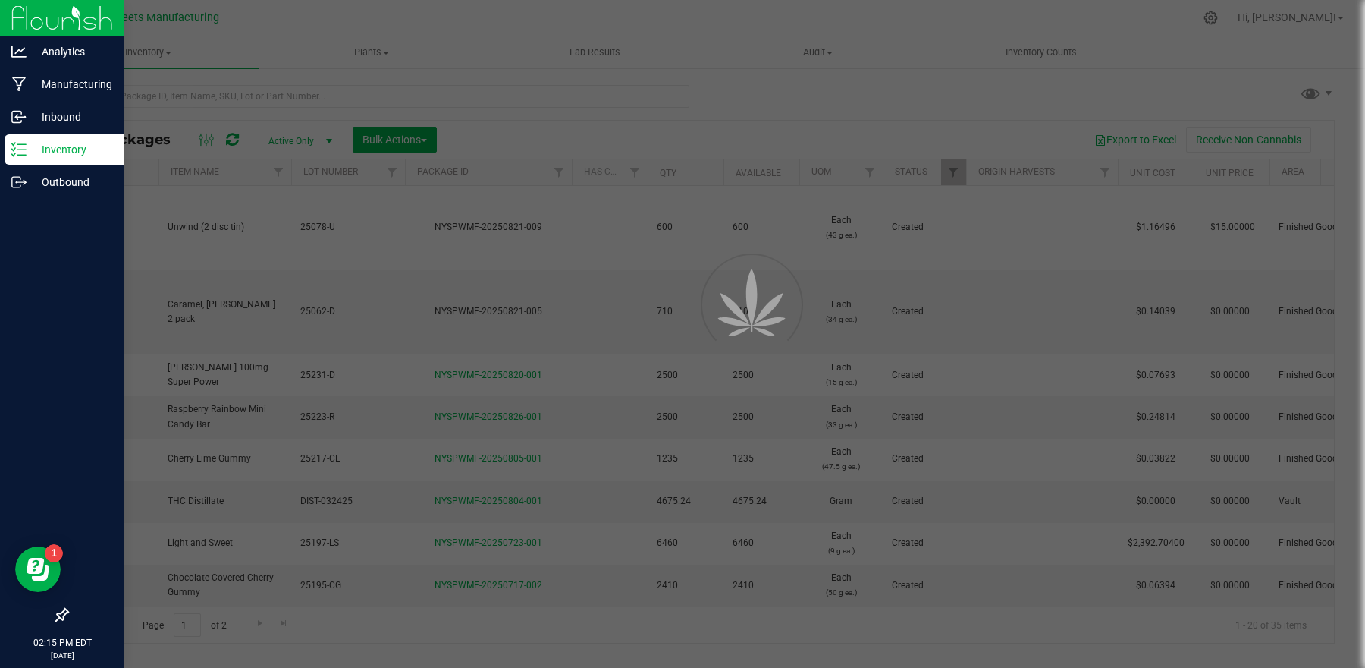
type input "[DATE]"
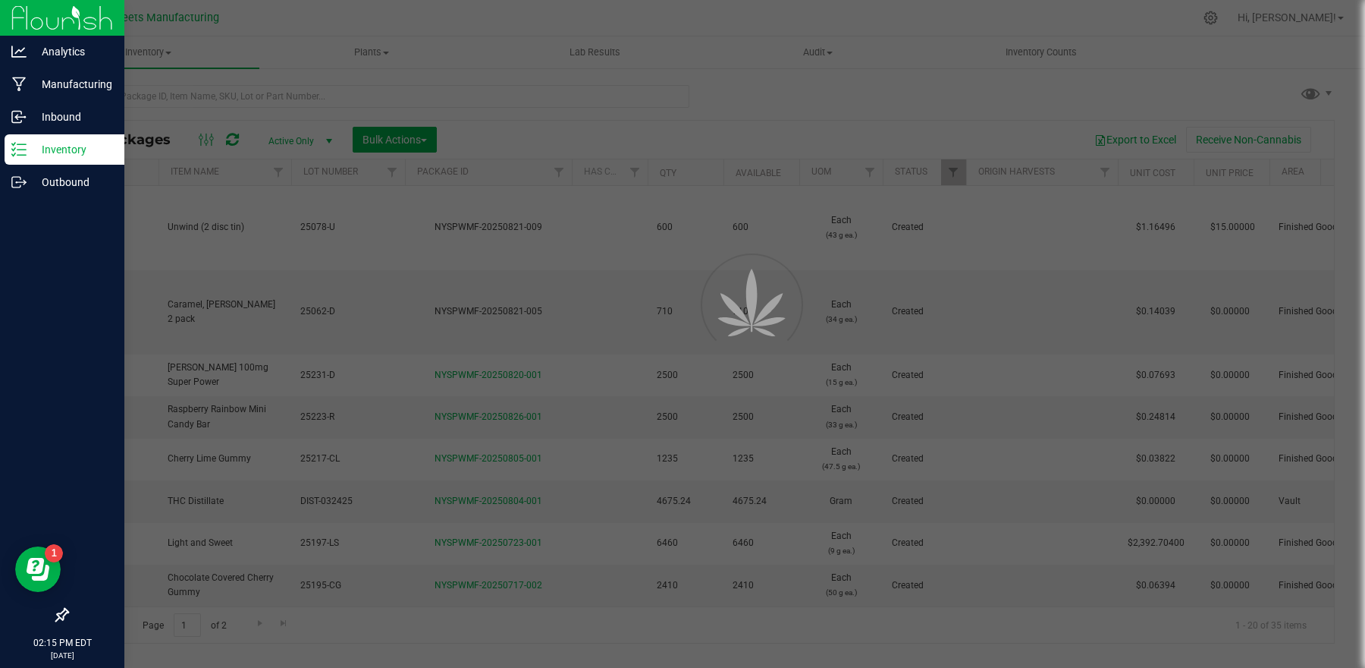
type input "[DATE]"
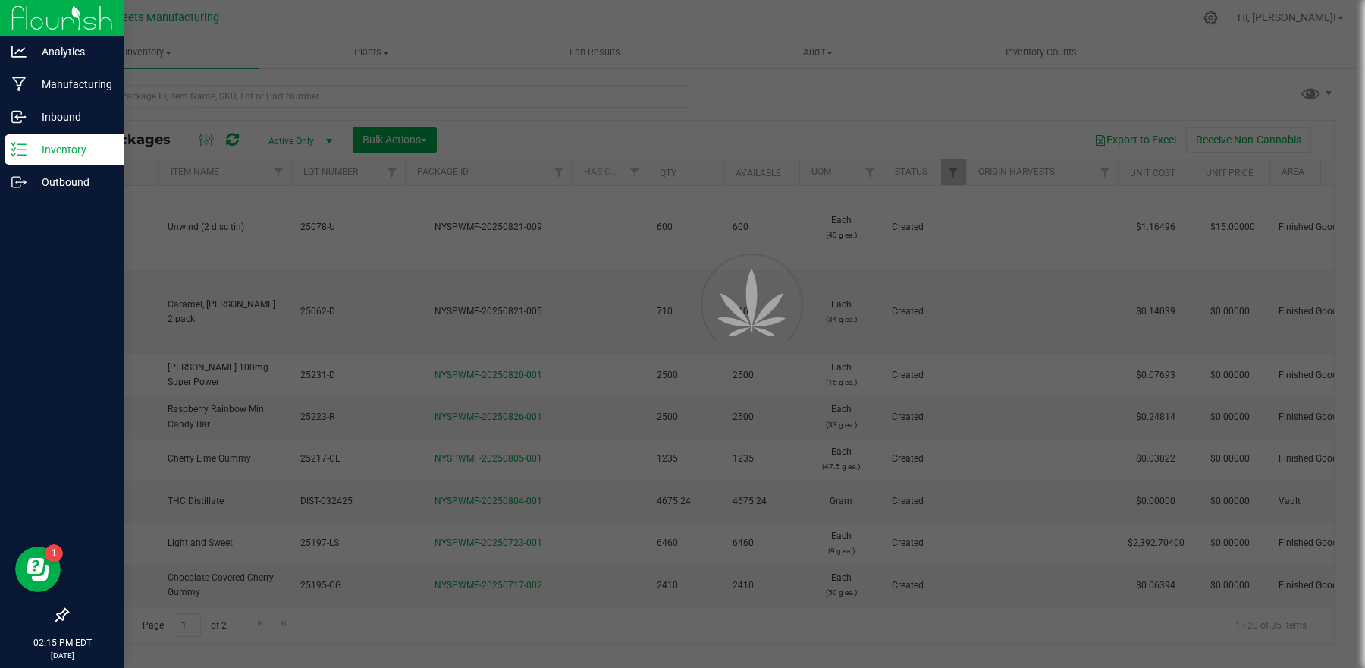
type input "[DATE]"
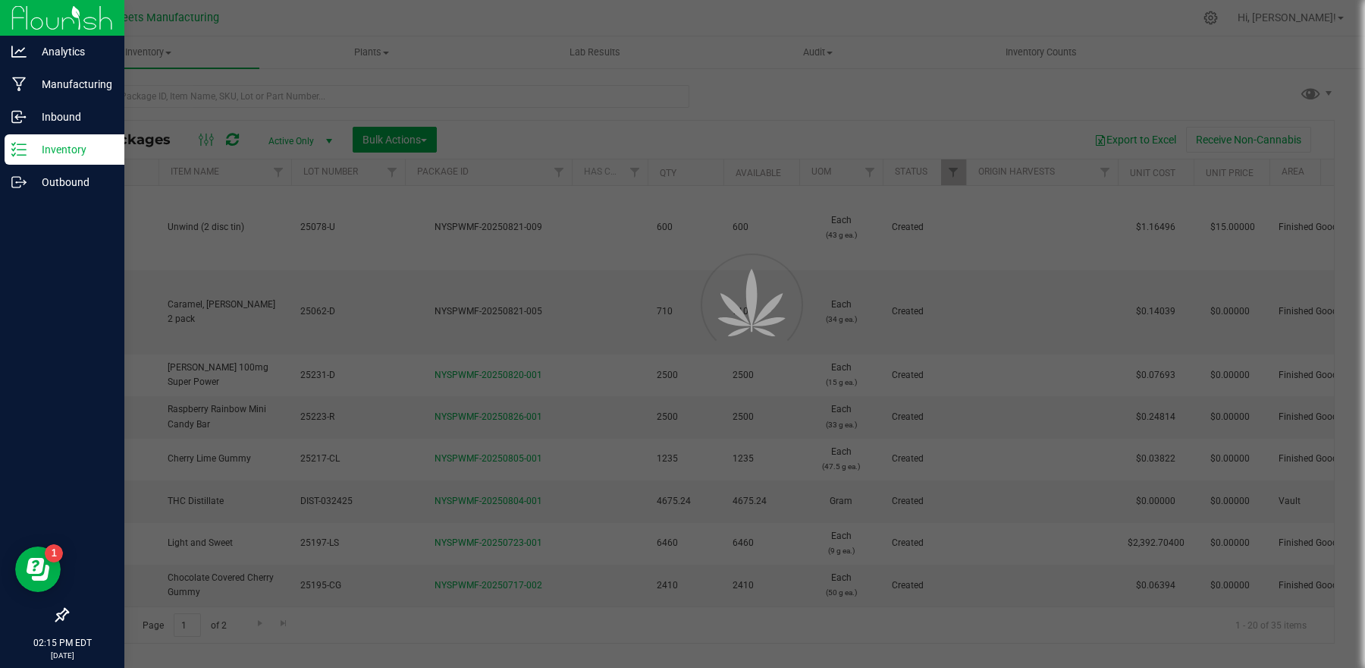
type input "[DATE]"
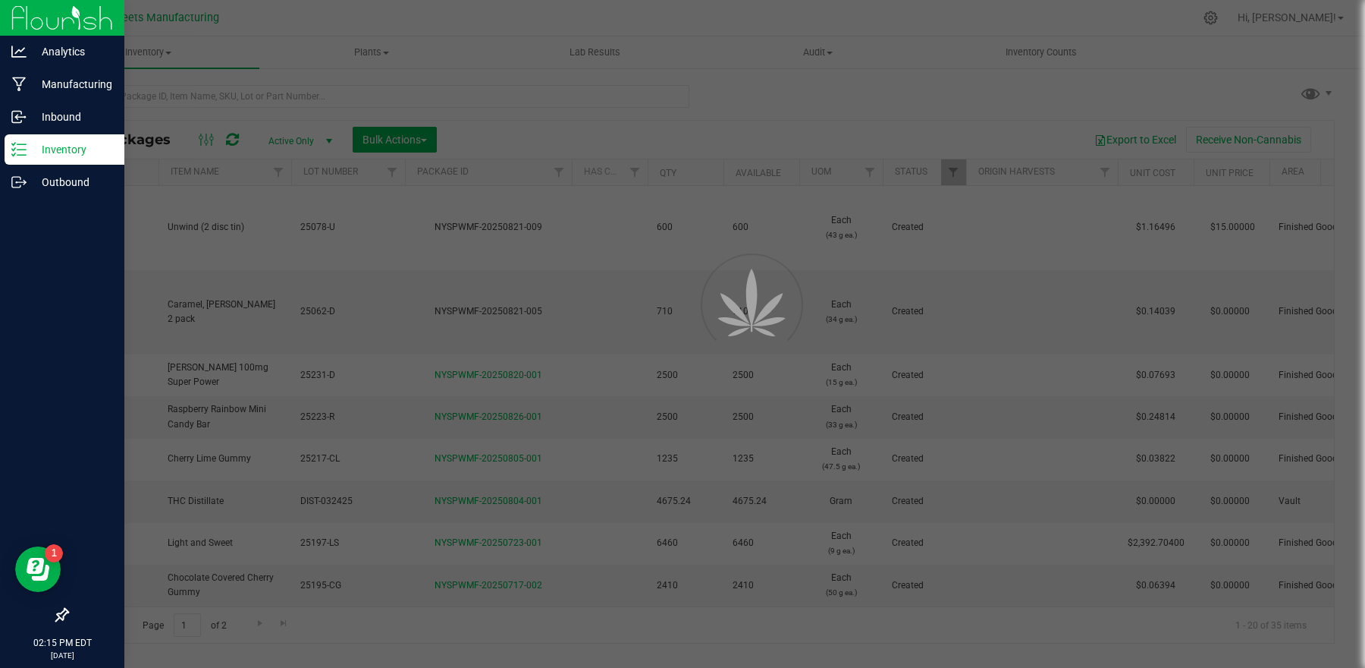
type input "[DATE]"
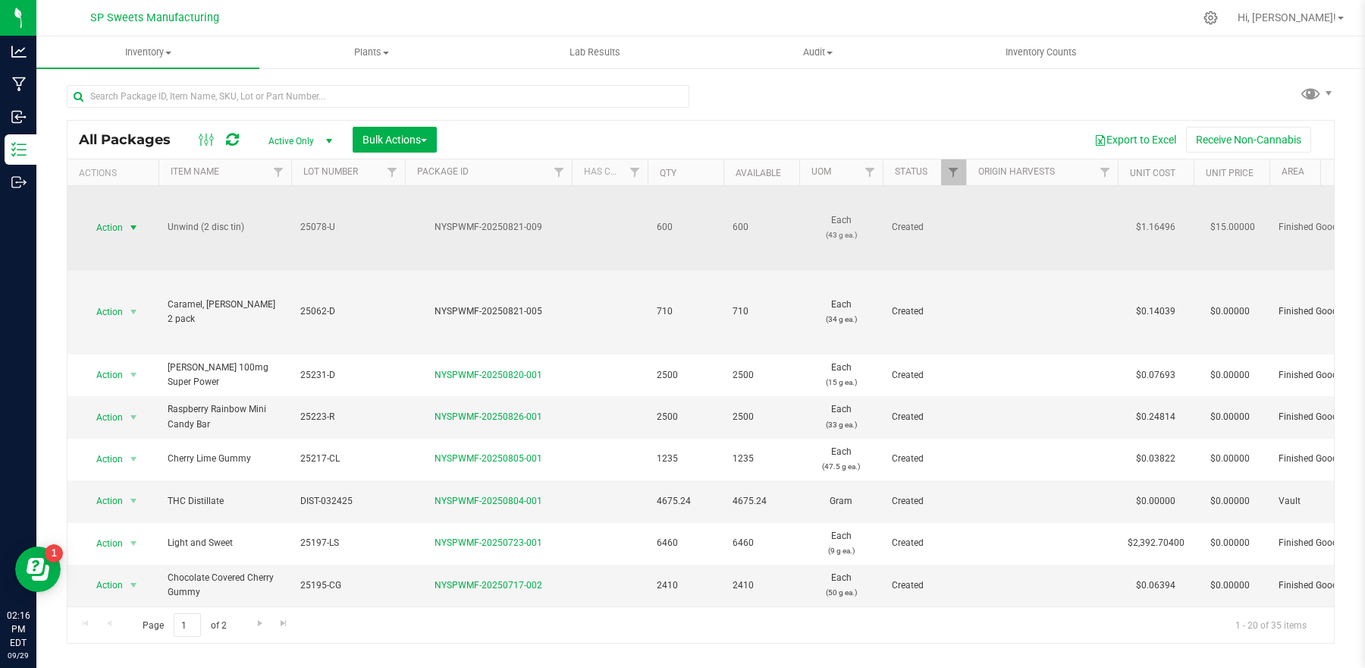
click at [114, 229] on span "Action" at bounding box center [103, 227] width 41 height 21
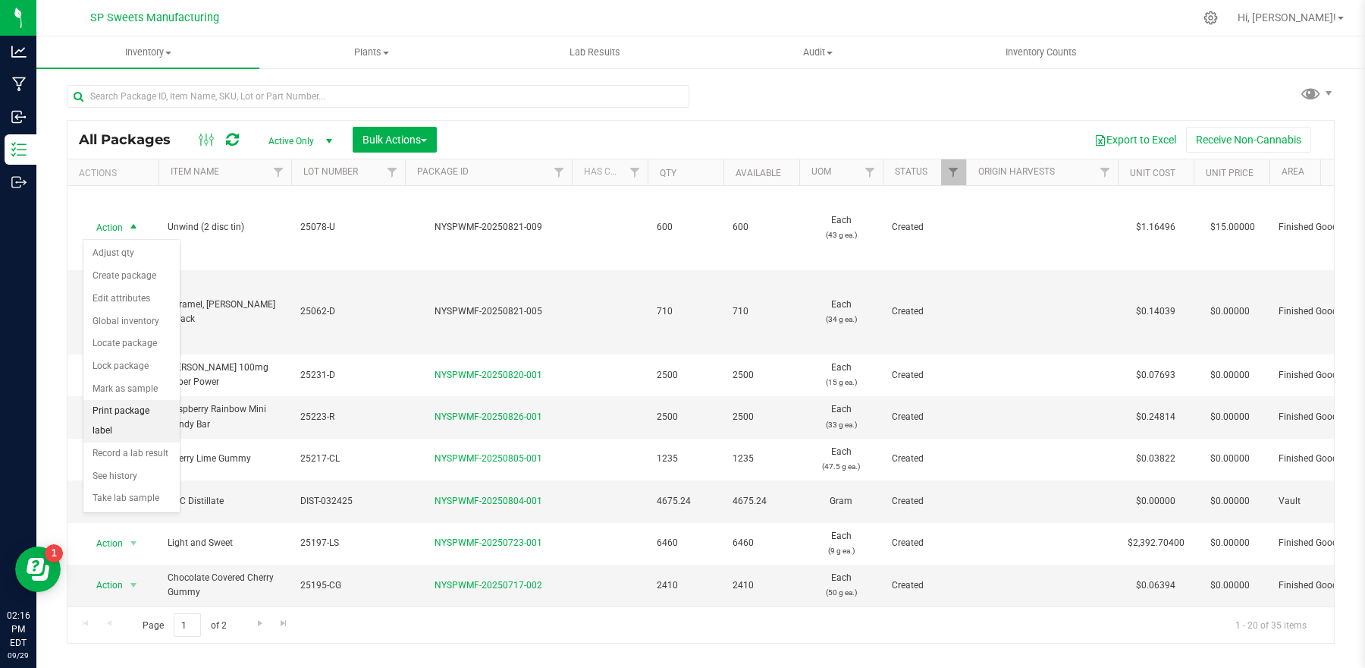
click at [137, 407] on li "Print package label" at bounding box center [131, 421] width 96 height 42
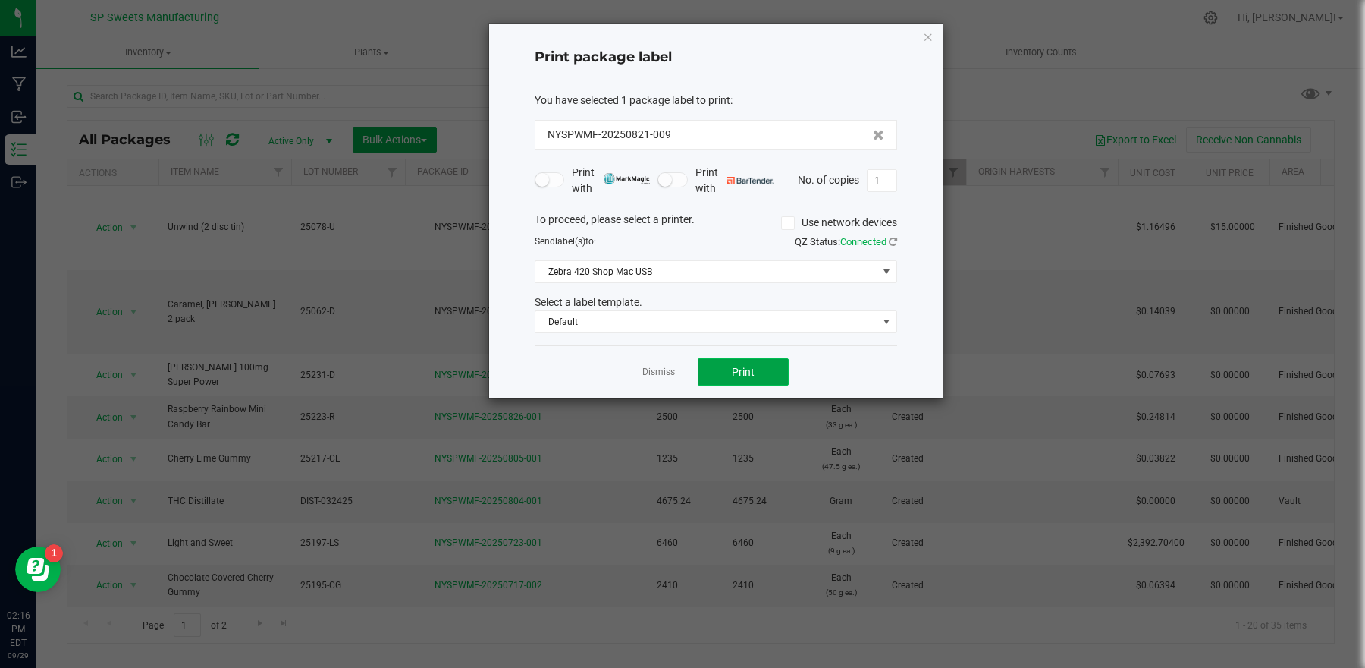
click at [748, 366] on span "Print" at bounding box center [743, 372] width 23 height 12
click at [932, 33] on icon "button" at bounding box center [928, 36] width 11 height 18
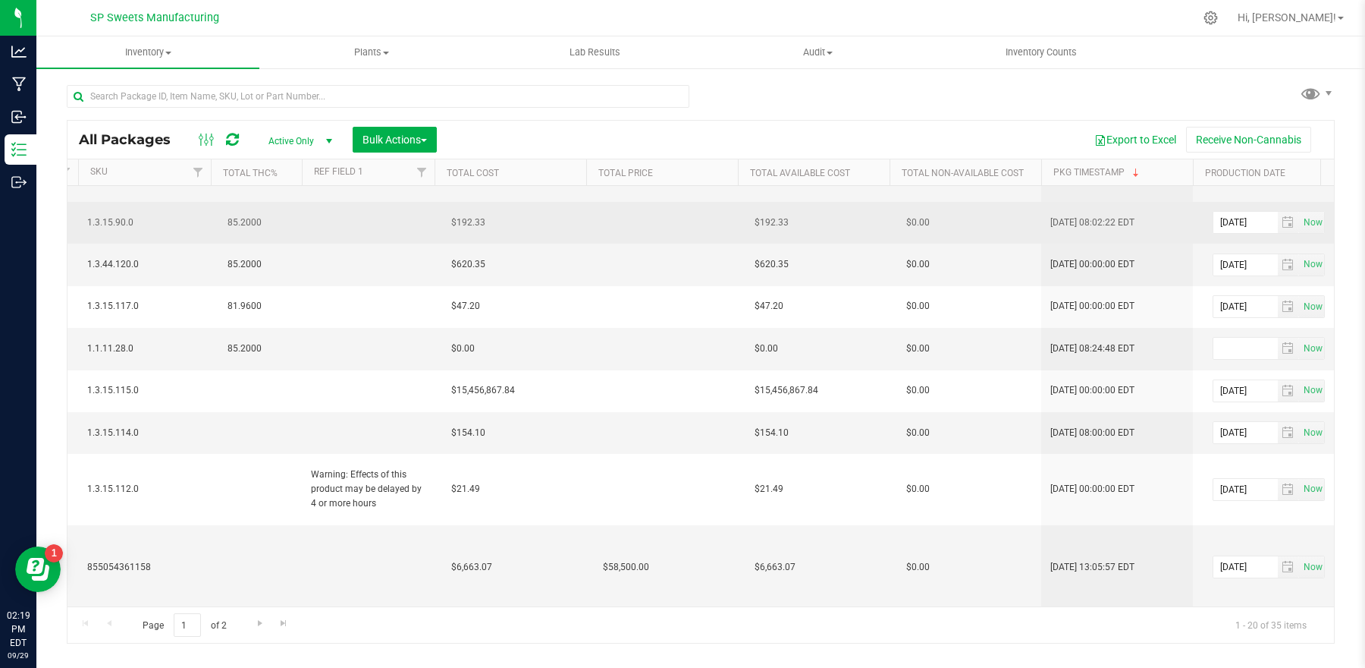
click at [341, 226] on td at bounding box center [368, 223] width 133 height 42
click at [341, 225] on input "text" at bounding box center [364, 223] width 127 height 24
type input "NFC KOSHER CERTIFIED"
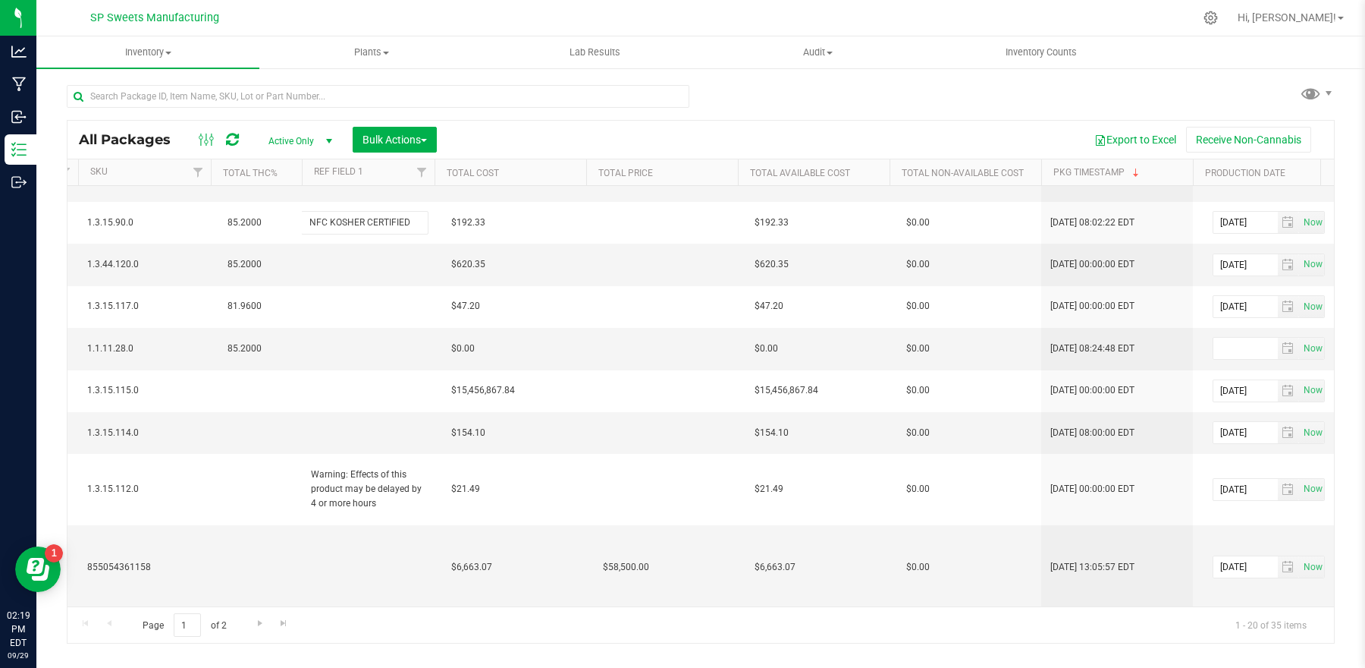
click at [735, 89] on div "All Packages Active Only Active Only Lab Samples Locked All Bulk Actions Add to…" at bounding box center [701, 357] width 1268 height 573
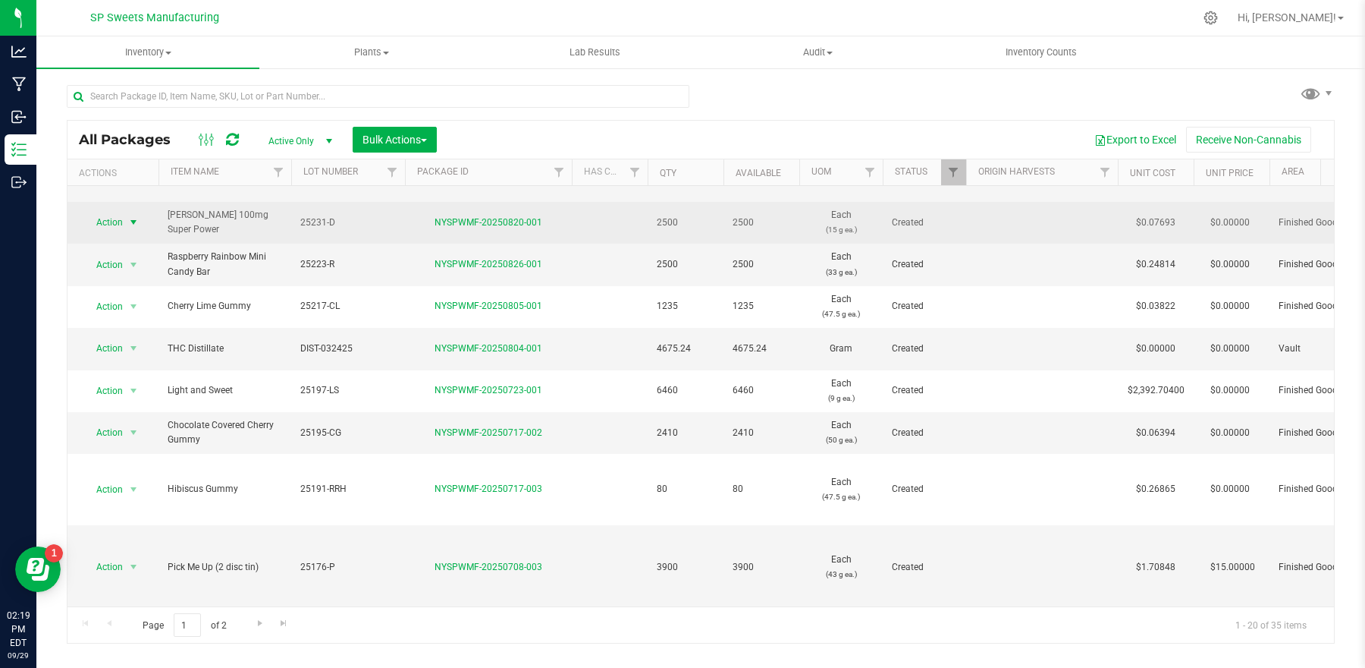
click at [130, 224] on span "select" at bounding box center [133, 222] width 12 height 12
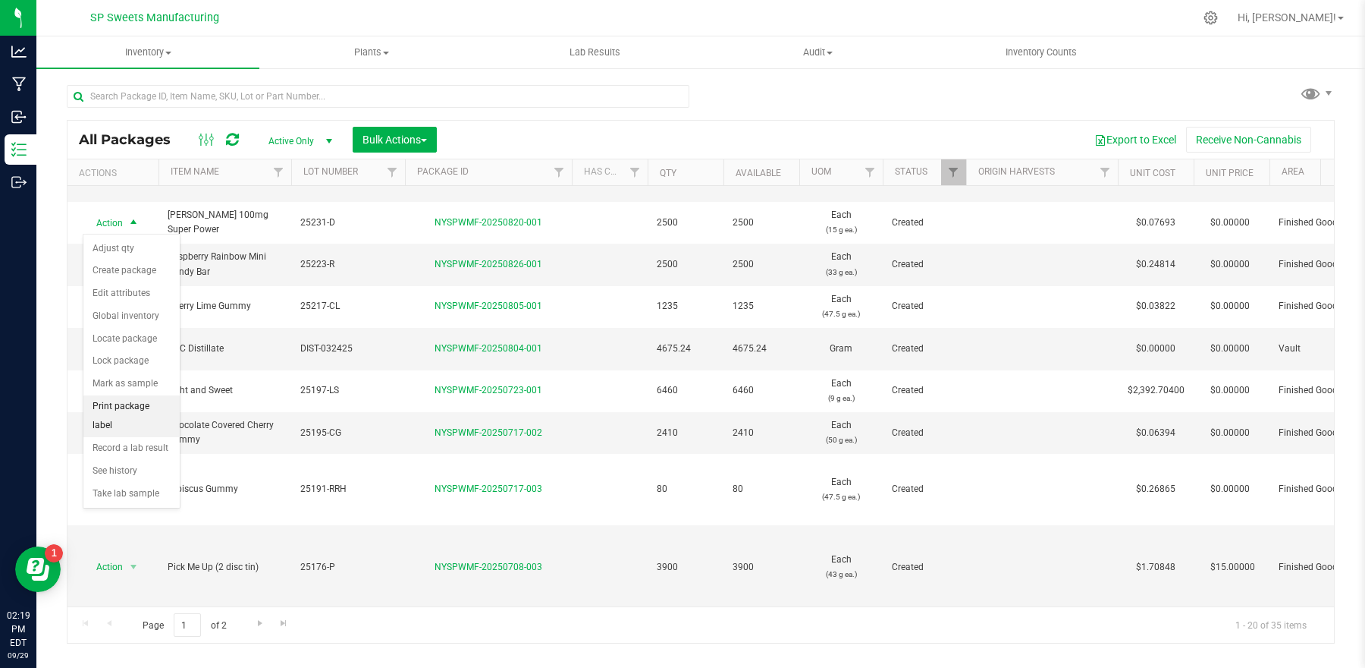
click at [136, 402] on li "Print package label" at bounding box center [131, 416] width 96 height 42
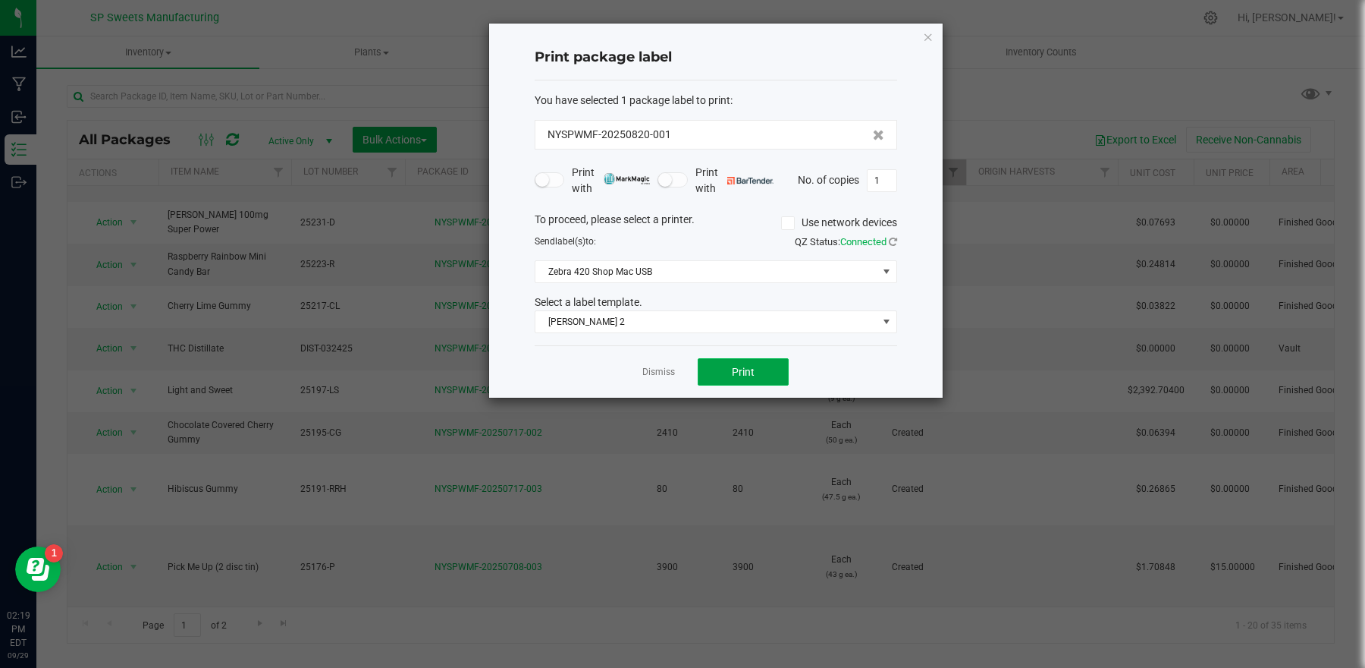
click at [749, 370] on span "Print" at bounding box center [743, 372] width 23 height 12
click at [653, 322] on span "[PERSON_NAME] 2" at bounding box center [707, 321] width 342 height 21
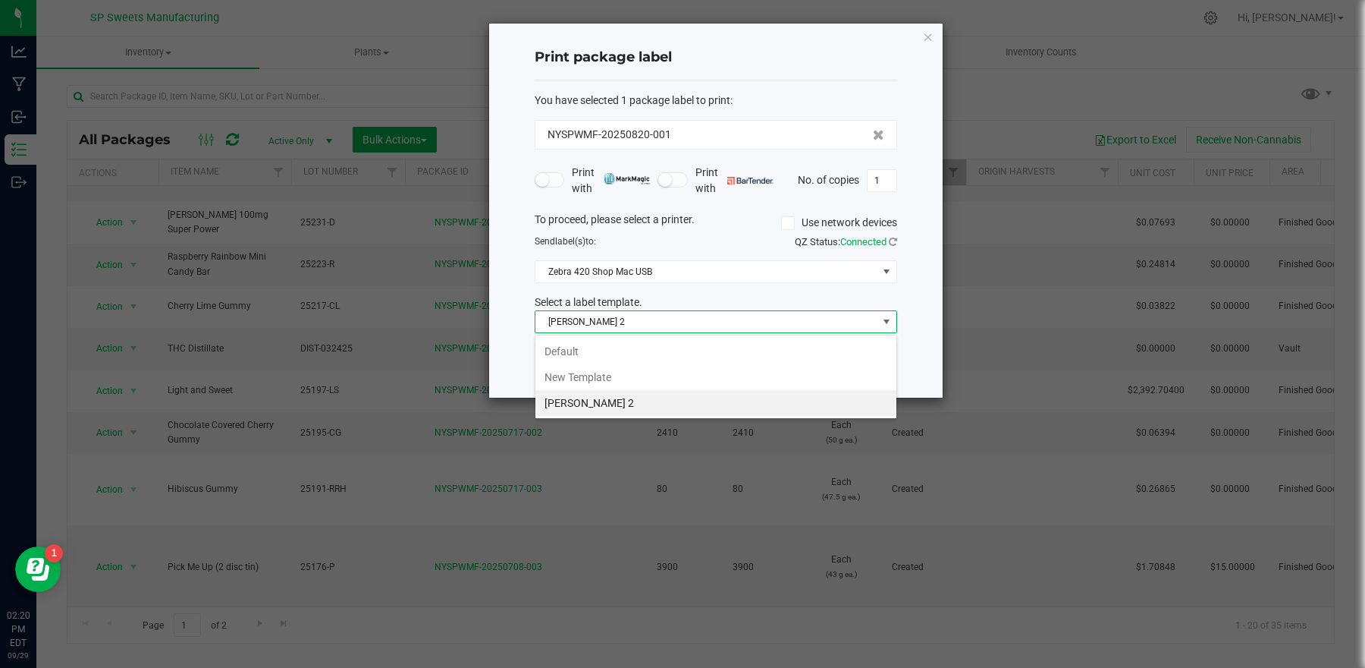
click at [596, 340] on li "Default" at bounding box center [716, 351] width 361 height 26
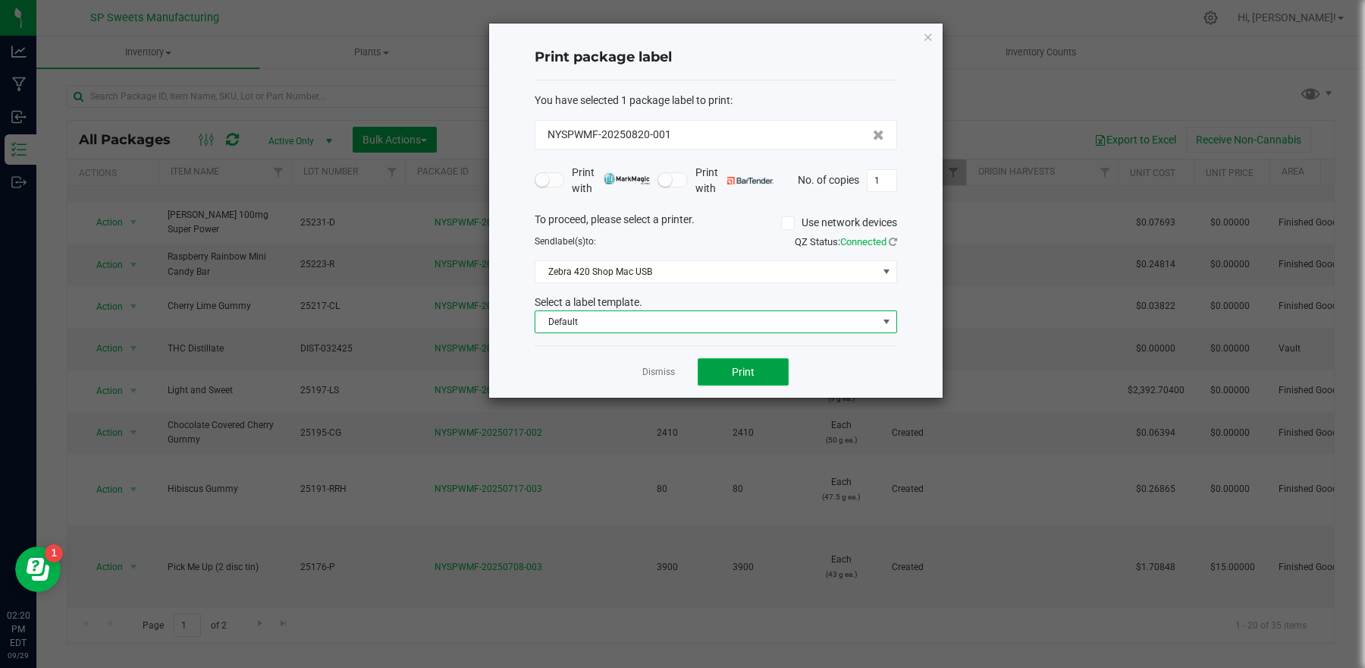
click at [737, 366] on span "Print" at bounding box center [743, 372] width 23 height 12
click at [931, 38] on icon "button" at bounding box center [928, 36] width 11 height 18
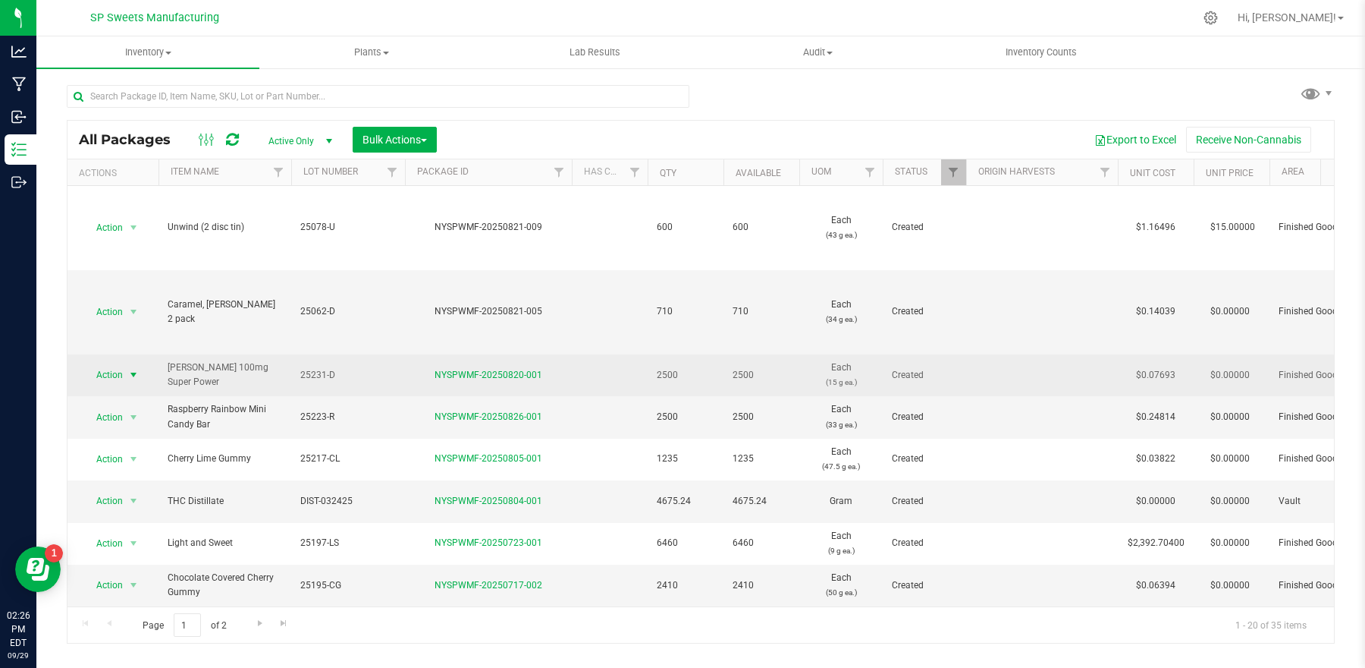
click at [118, 373] on span "Action" at bounding box center [103, 374] width 41 height 21
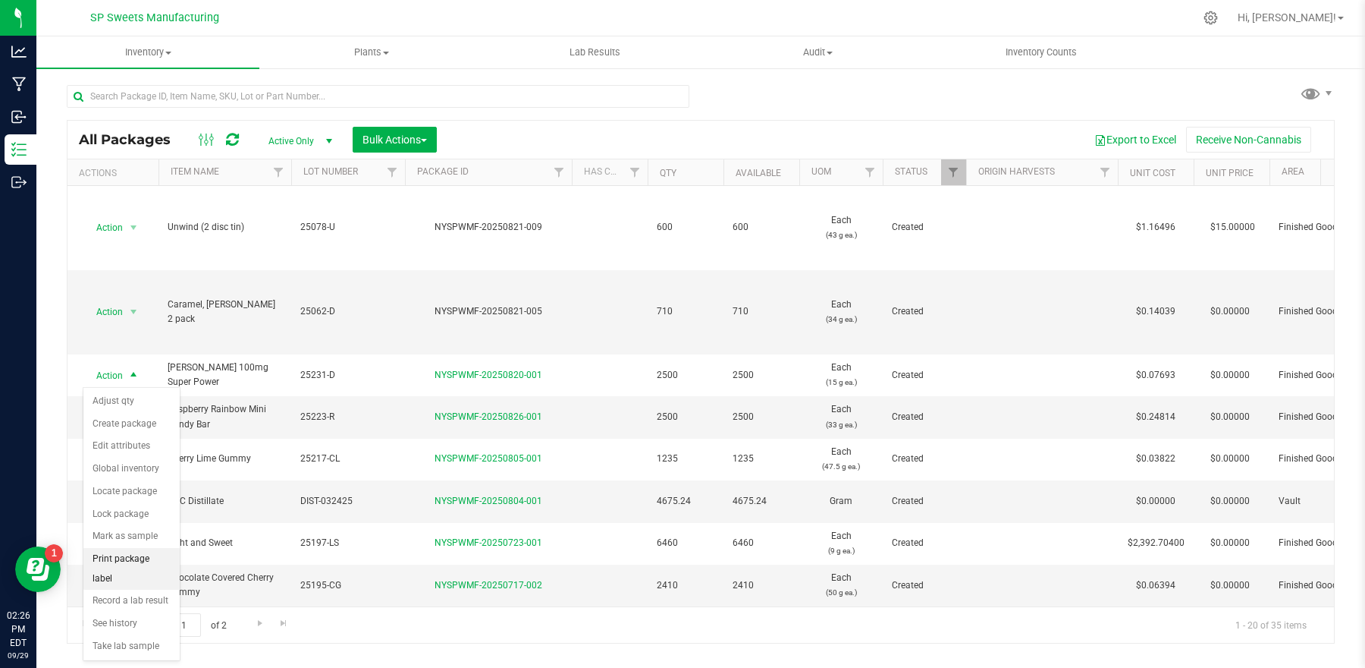
click at [148, 567] on li "Print package label" at bounding box center [131, 569] width 96 height 42
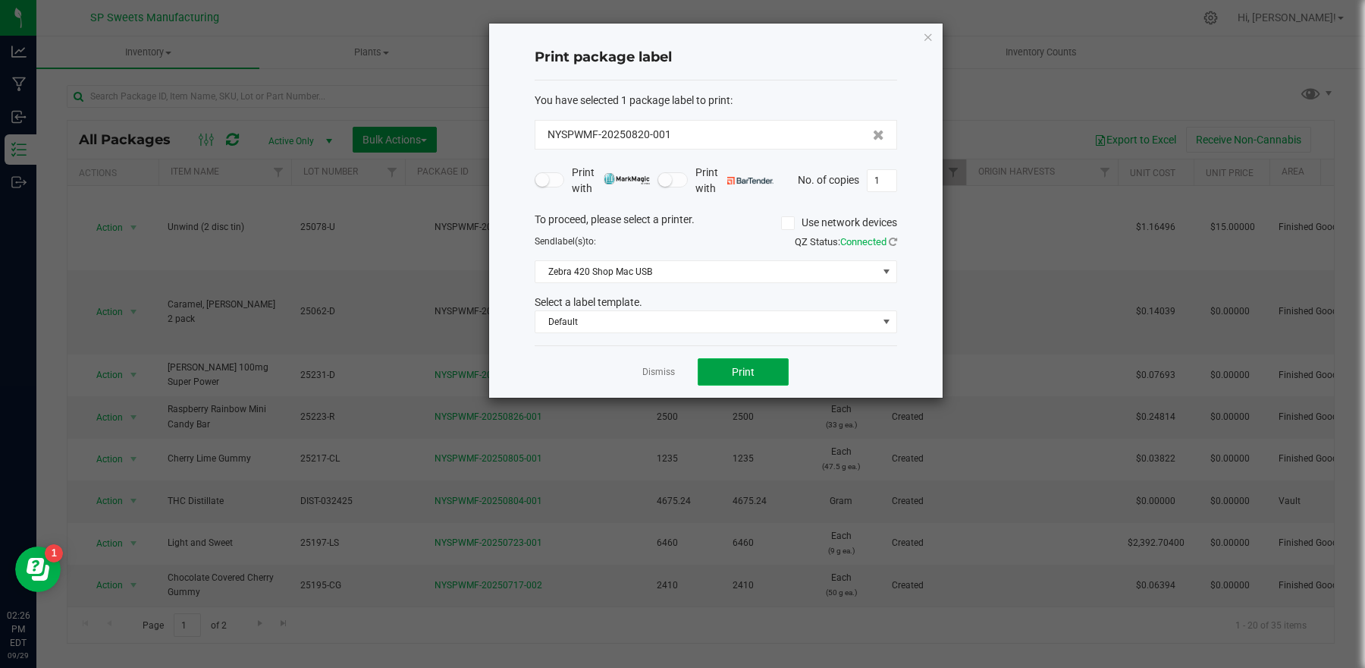
click at [776, 376] on button "Print" at bounding box center [743, 371] width 91 height 27
click at [932, 35] on icon "button" at bounding box center [928, 36] width 11 height 18
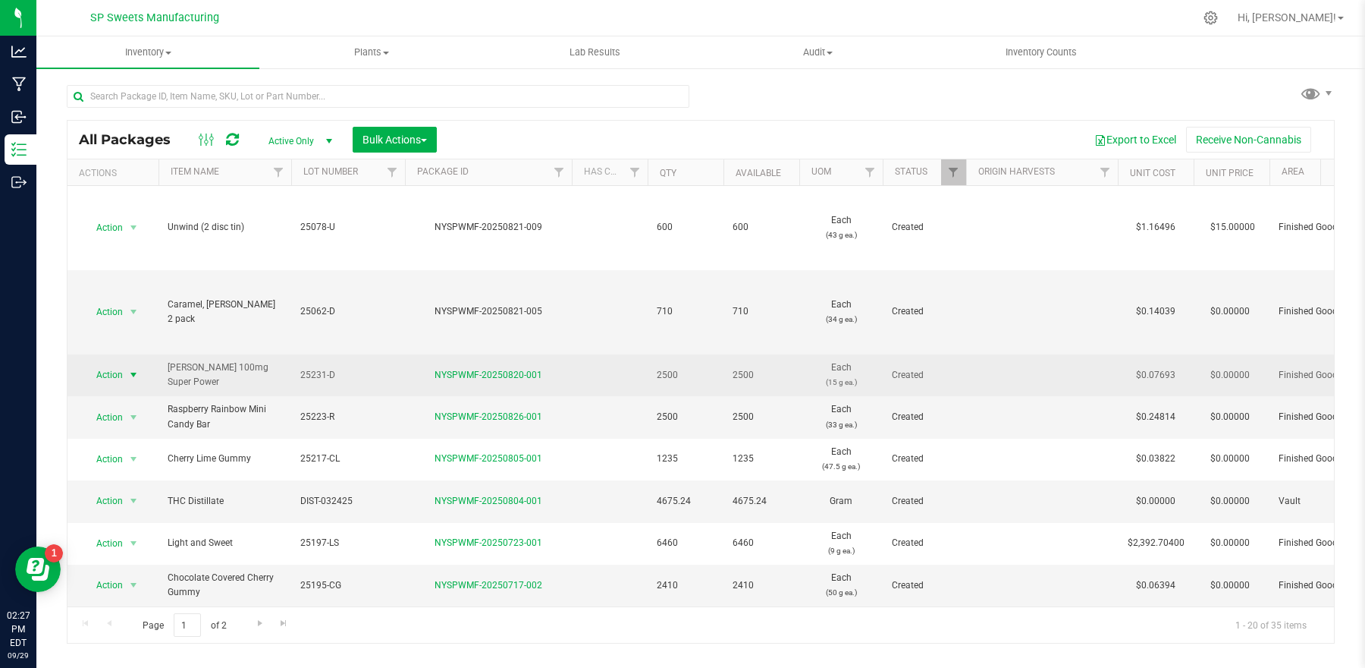
click at [130, 374] on span "select" at bounding box center [133, 375] width 12 height 12
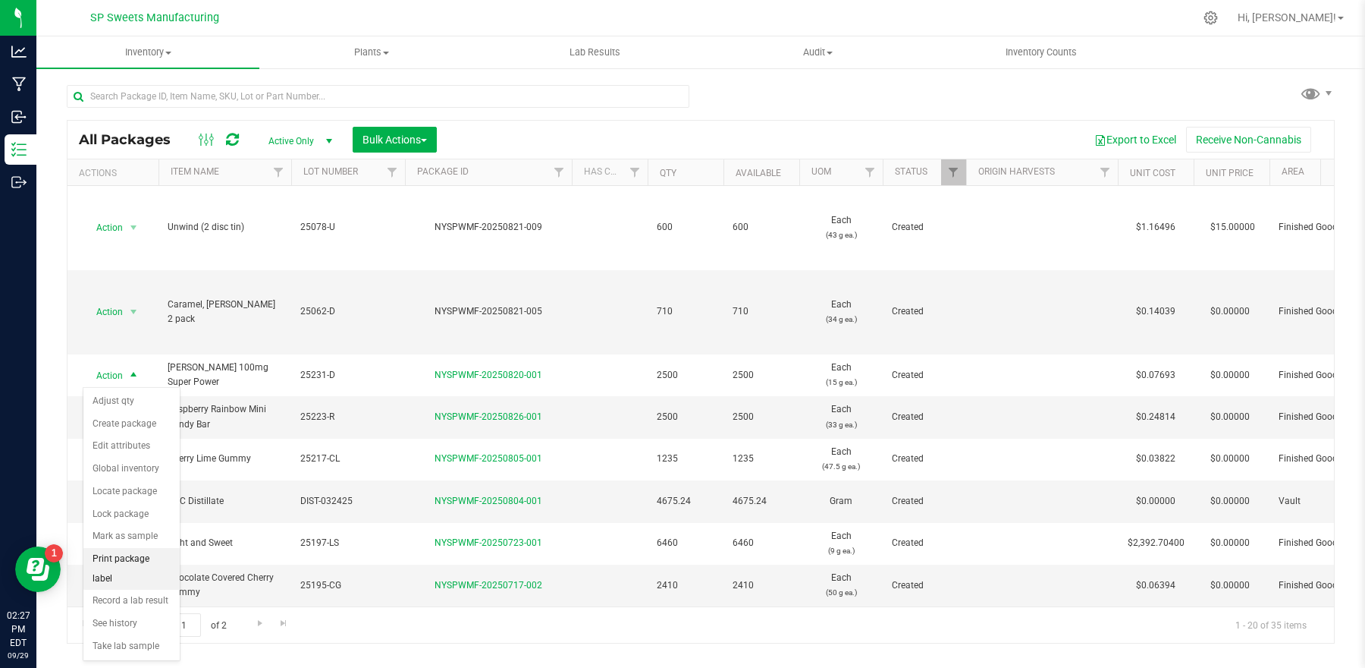
click at [124, 561] on li "Print package label" at bounding box center [131, 569] width 96 height 42
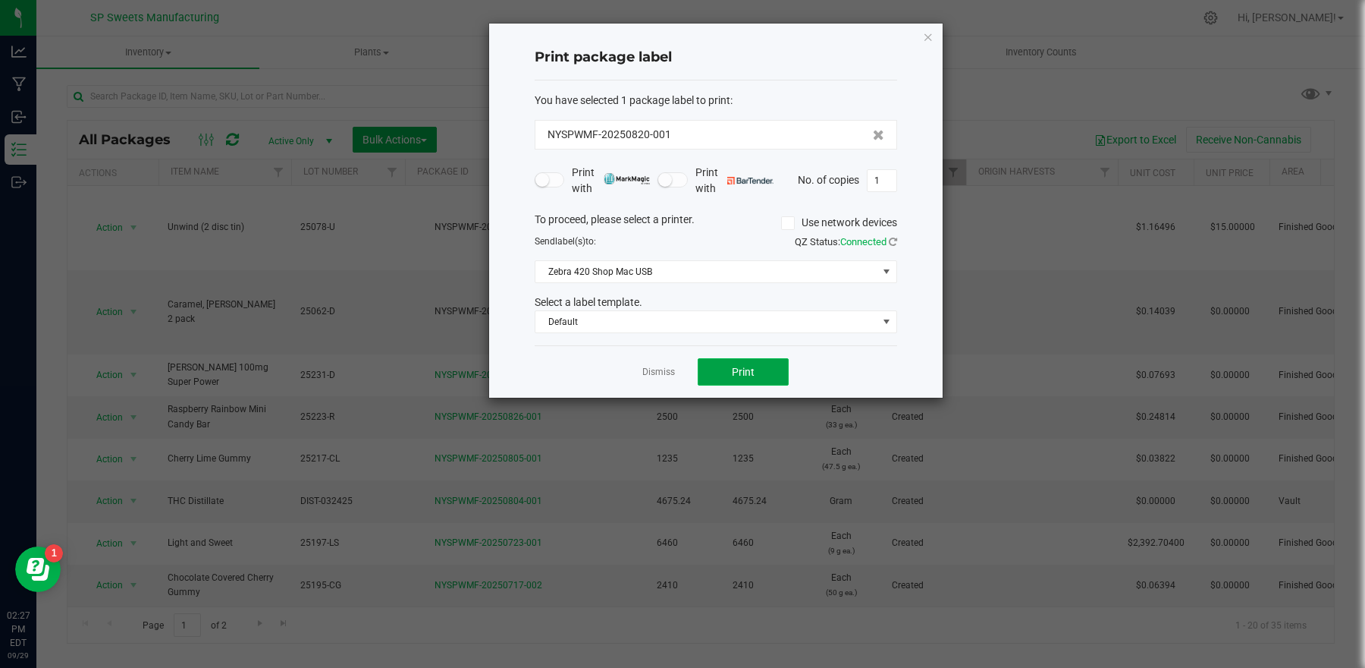
click at [749, 369] on span "Print" at bounding box center [743, 372] width 23 height 12
click at [923, 35] on icon "button" at bounding box center [928, 36] width 11 height 18
